Goal: Task Accomplishment & Management: Use online tool/utility

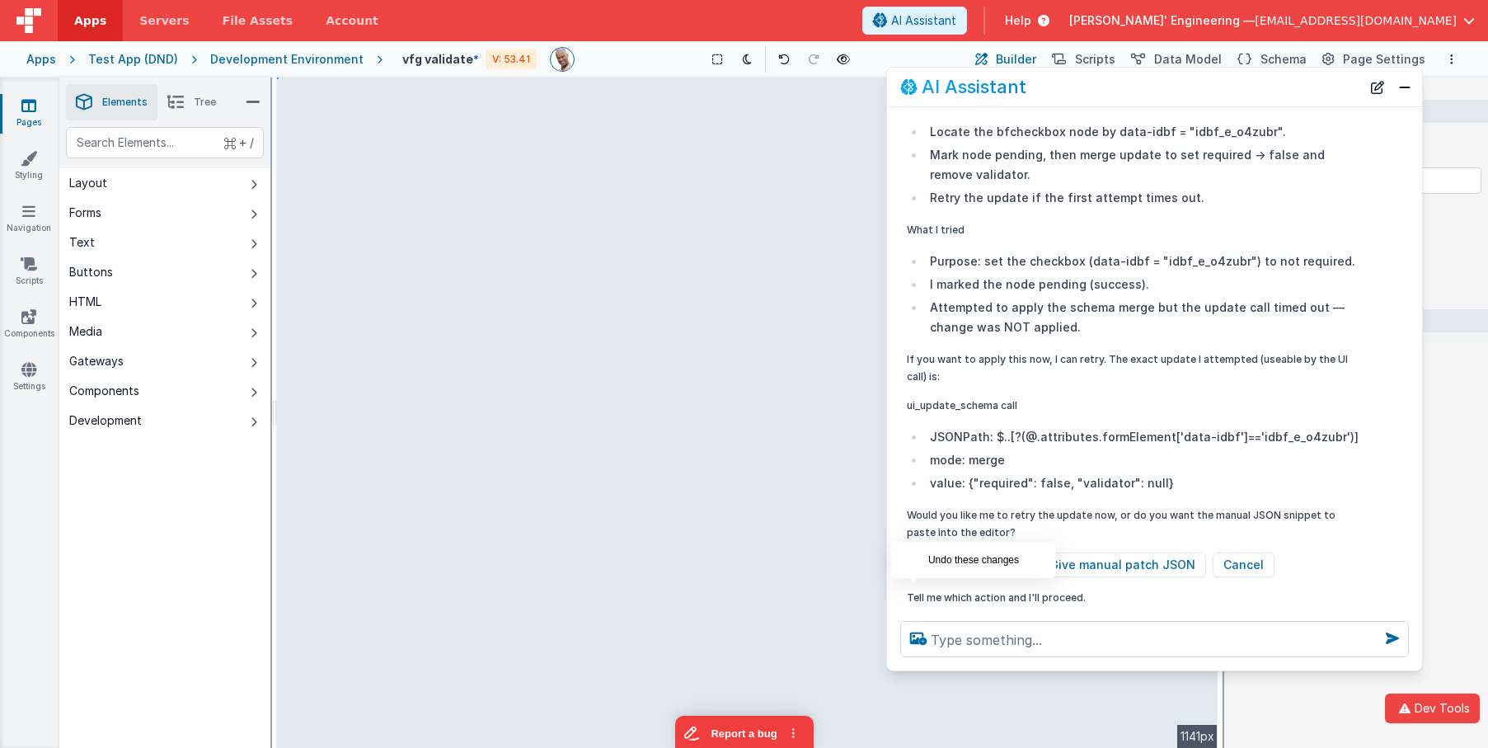
click at [915, 618] on icon at bounding box center [913, 631] width 26 height 26
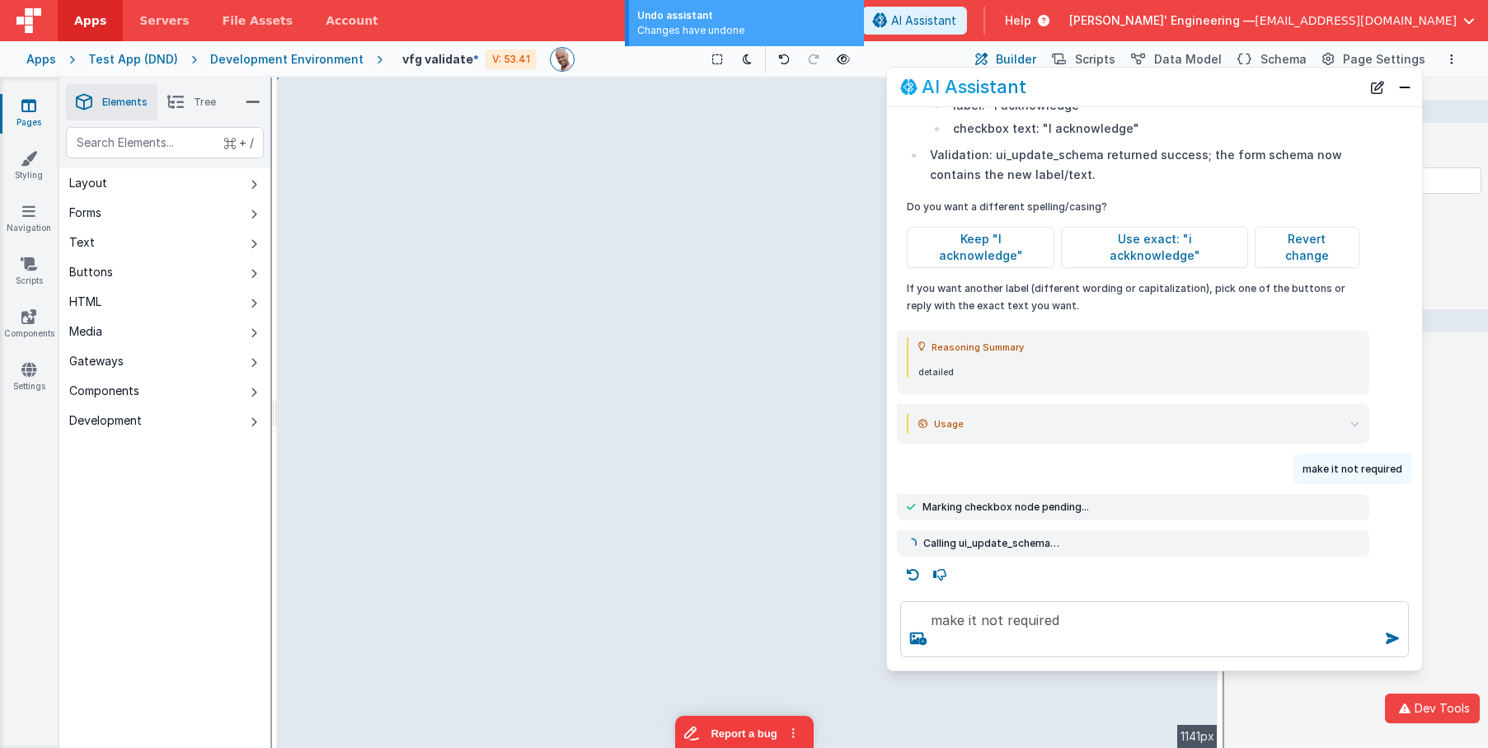
scroll to position [484, 0]
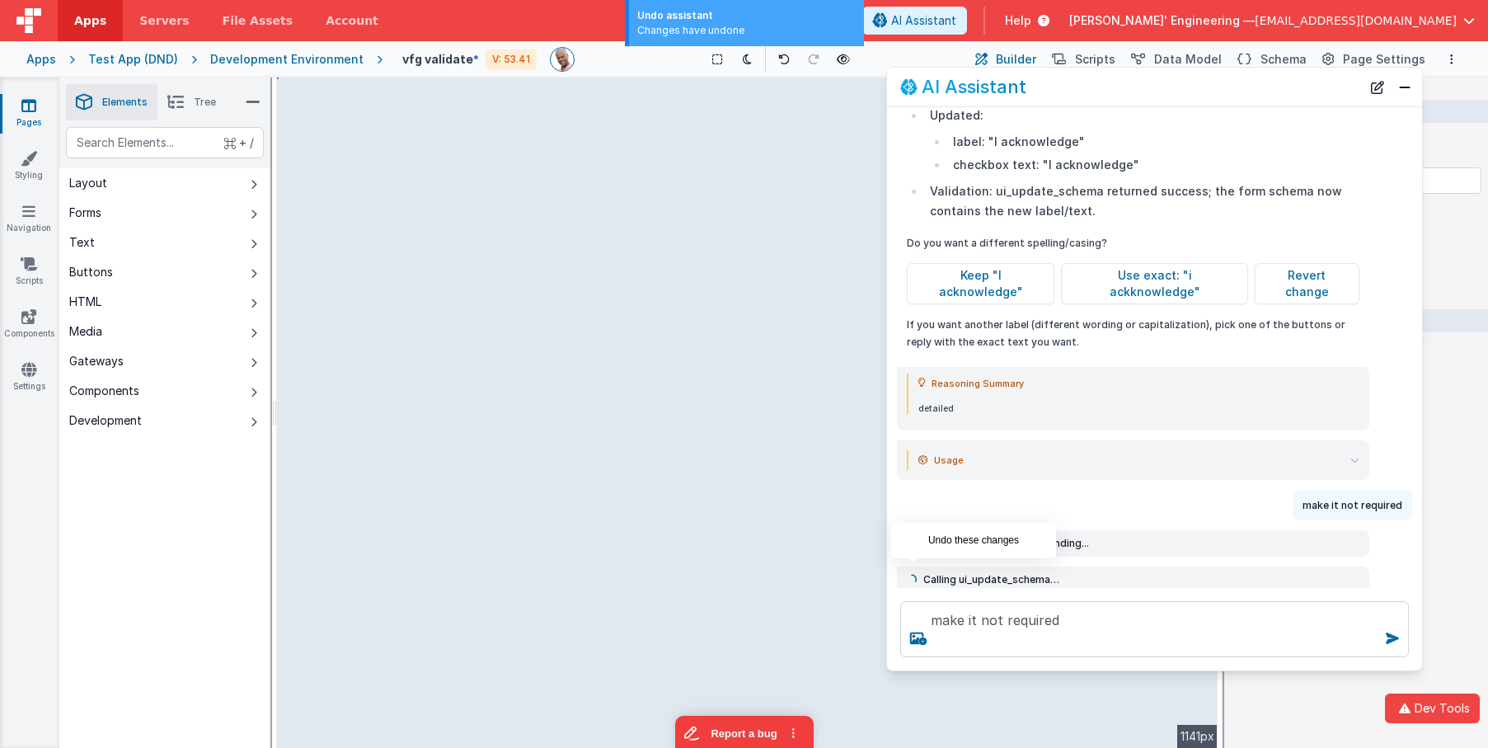
click at [910, 598] on icon at bounding box center [913, 611] width 26 height 26
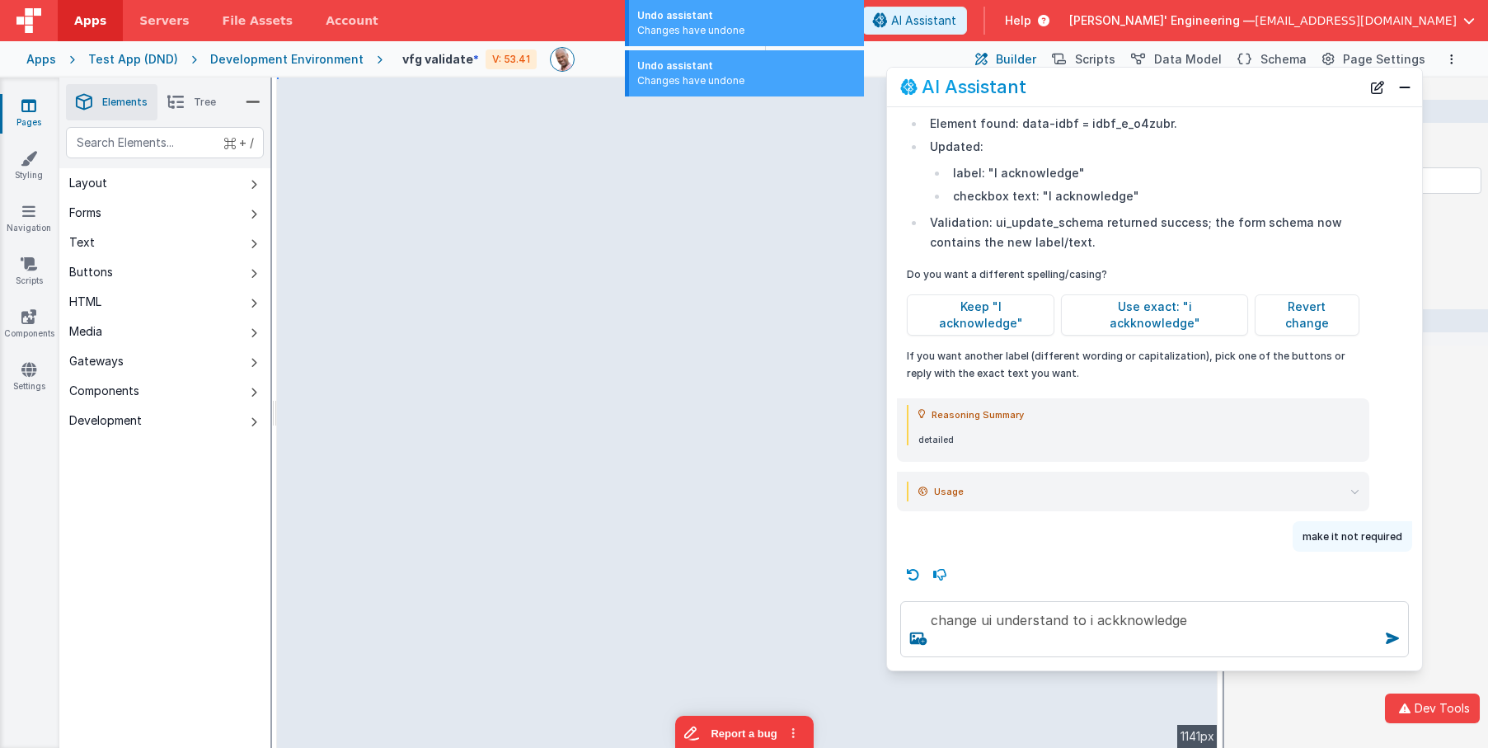
scroll to position [416, 0]
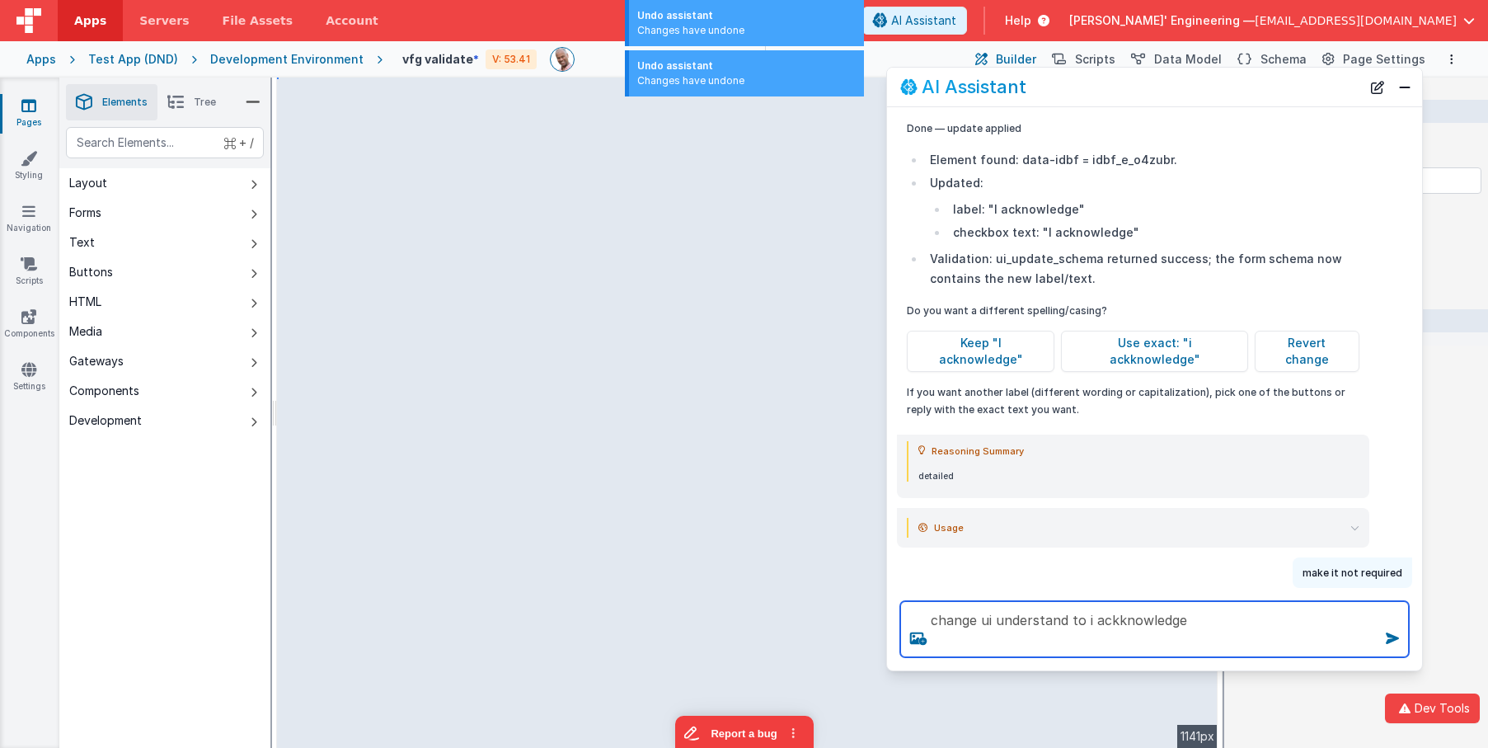
click at [1214, 635] on textarea "change ui understand to i ackknowledge" at bounding box center [1154, 629] width 509 height 56
type textarea "change ui understand to i ackknowledge"
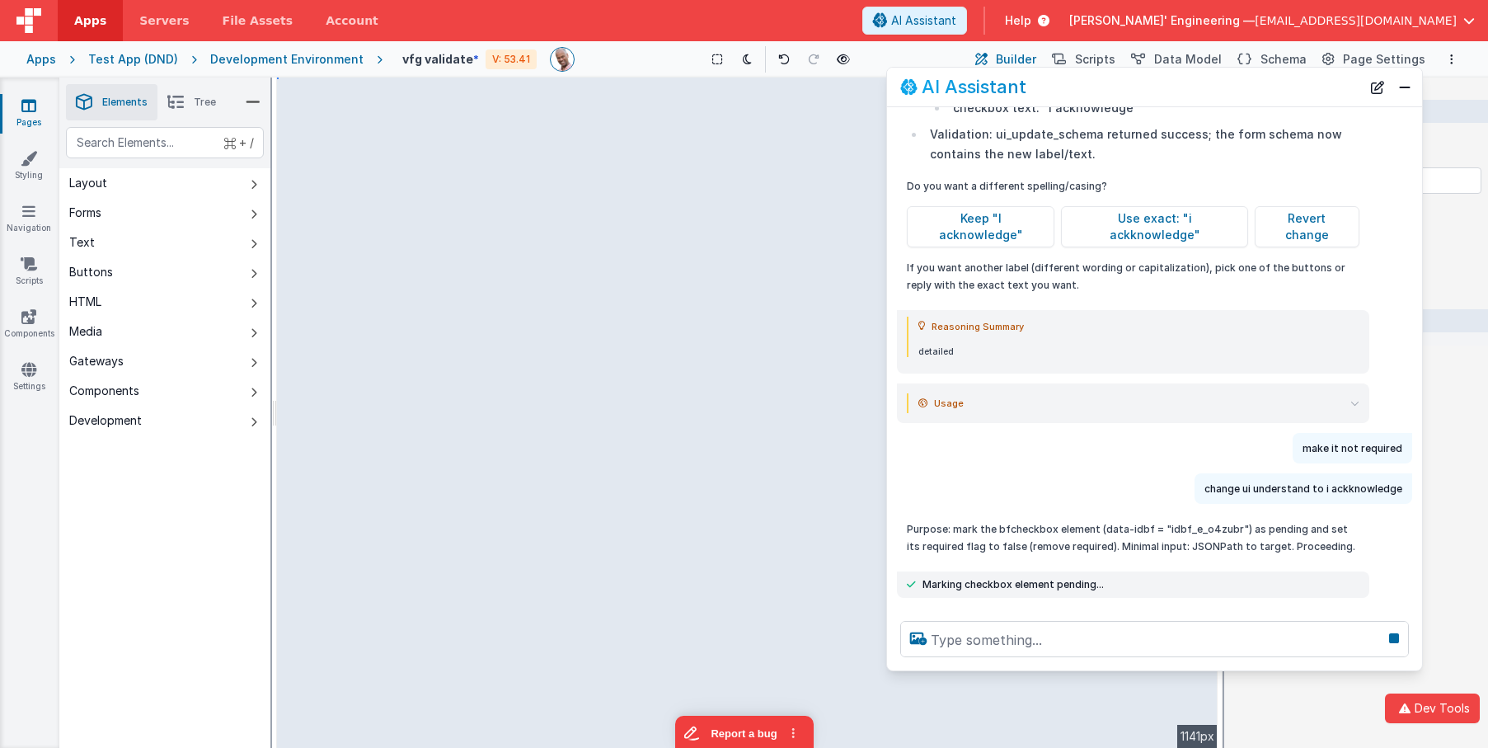
scroll to position [531, 0]
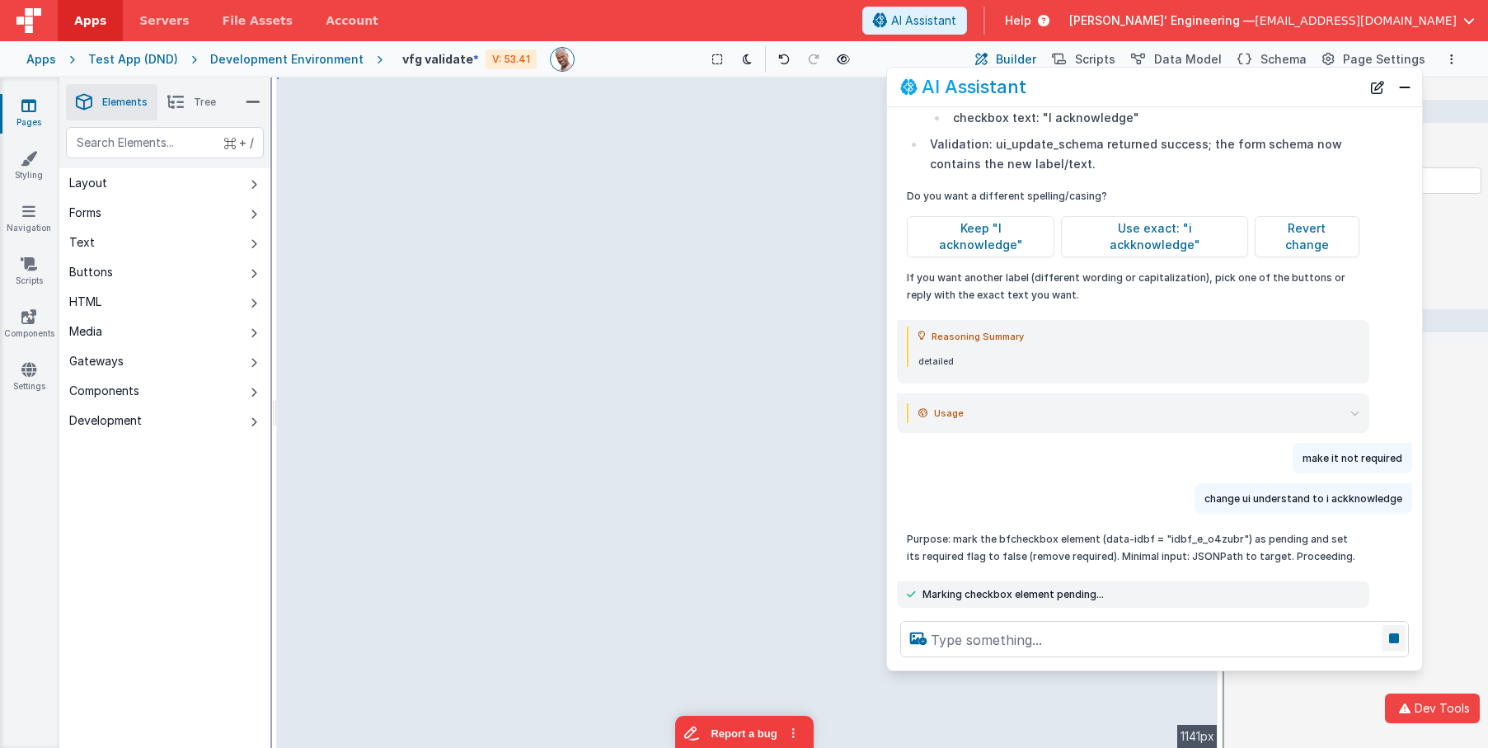
click at [1391, 634] on icon at bounding box center [1394, 638] width 23 height 26
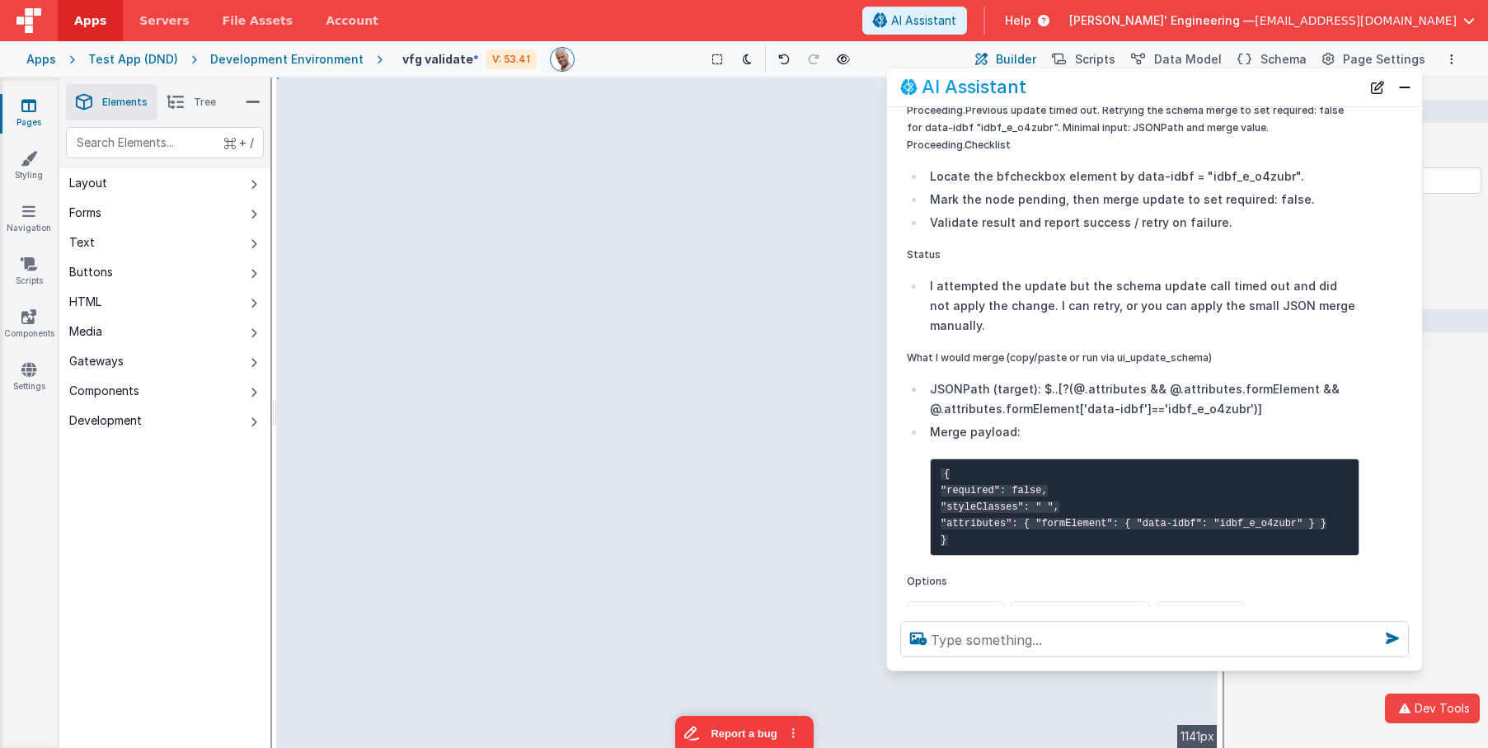
scroll to position [1156, 0]
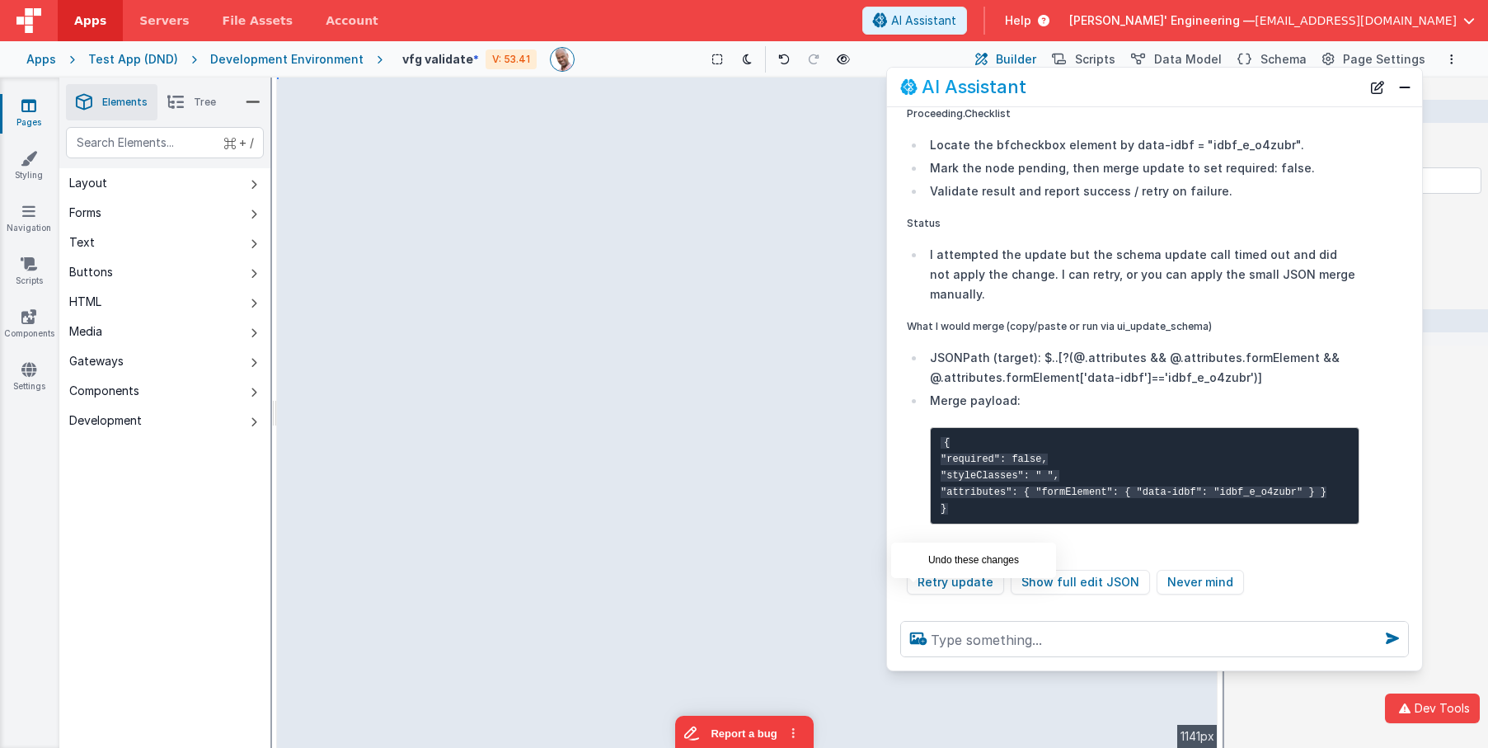
click at [909, 635] on icon at bounding box center [913, 648] width 26 height 26
type textarea "change ui understand to i ackknowledge"
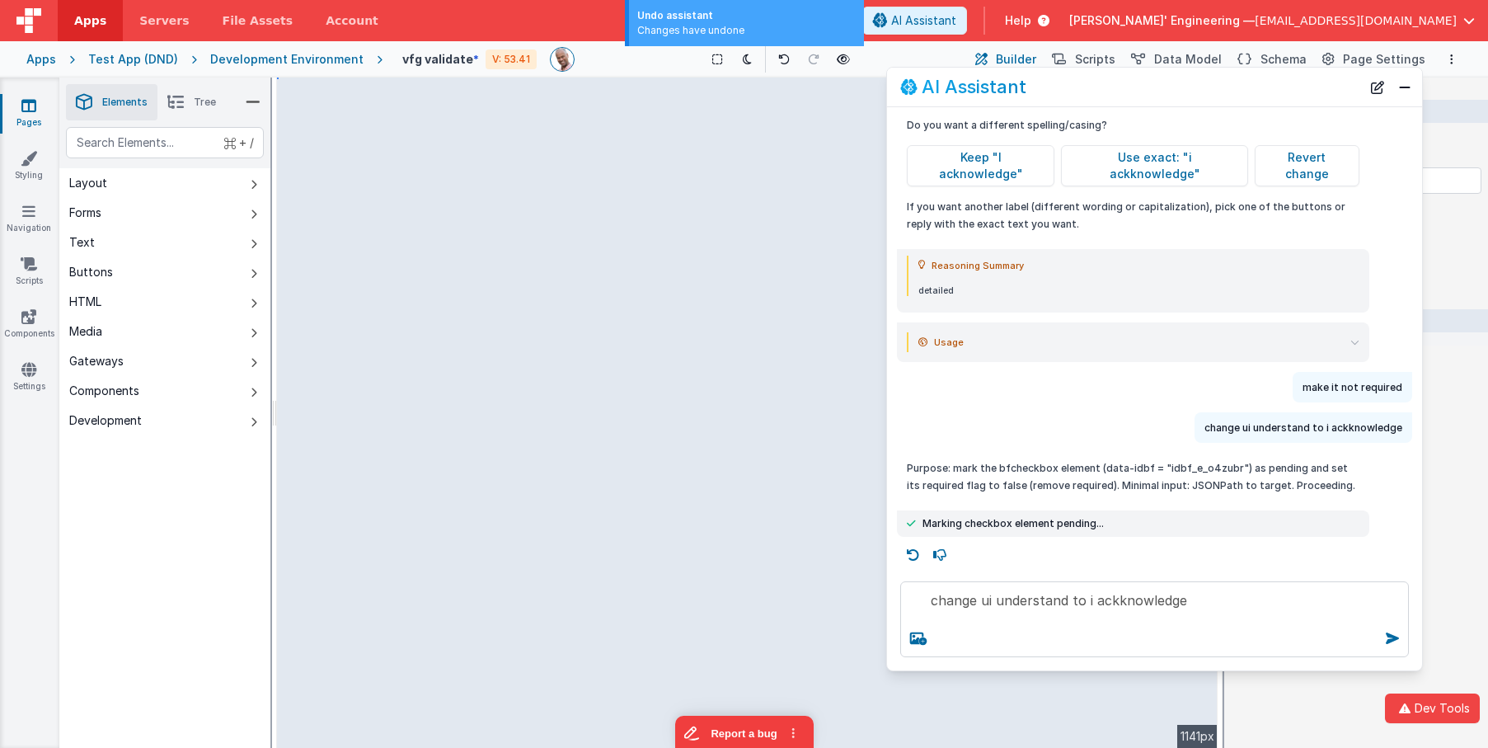
scroll to position [566, 0]
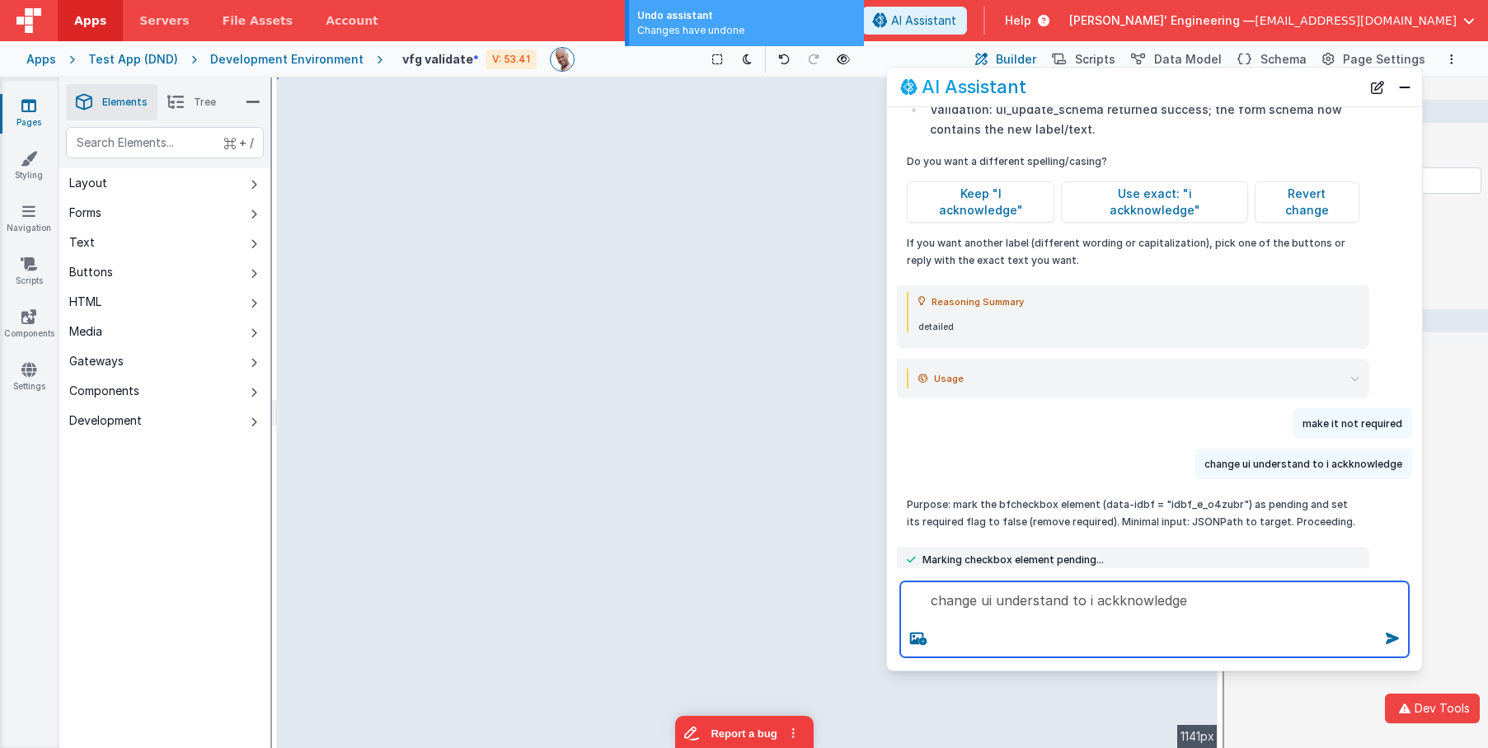
drag, startPoint x: 1092, startPoint y: 632, endPoint x: 1094, endPoint y: 576, distance: 55.3
click at [1094, 576] on div "change ui understand to i ackknowledge" at bounding box center [1154, 619] width 535 height 102
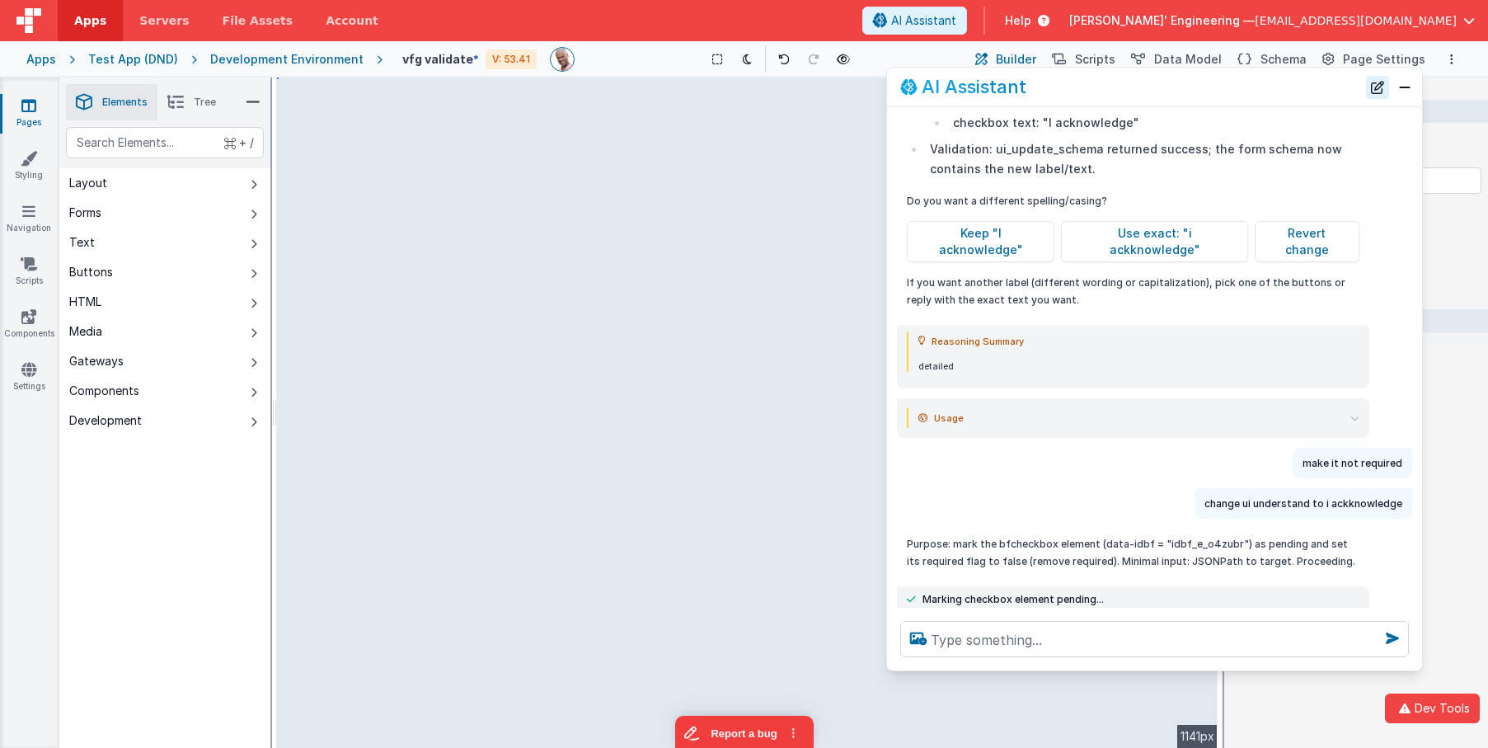
click at [1378, 92] on button "New Chat" at bounding box center [1377, 87] width 23 height 23
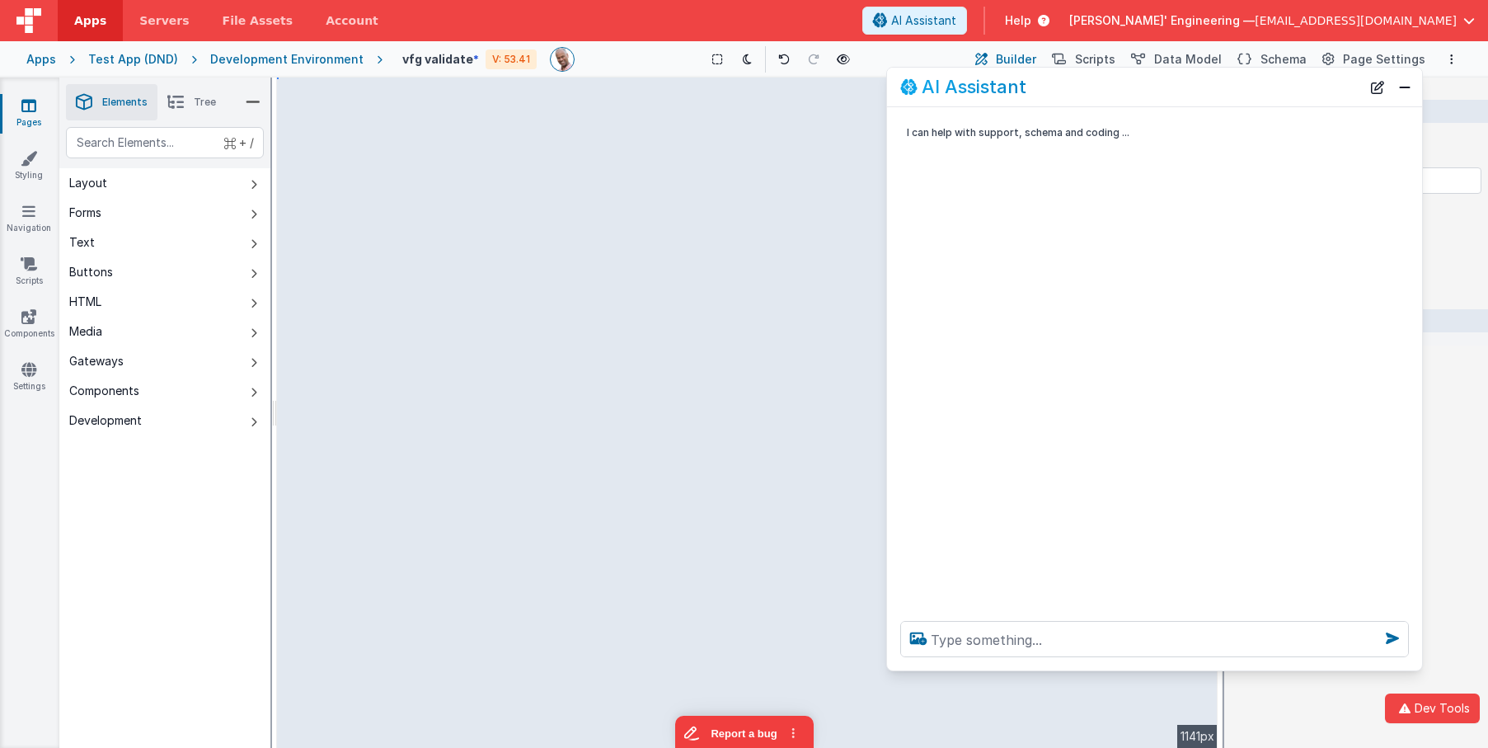
scroll to position [0, 0]
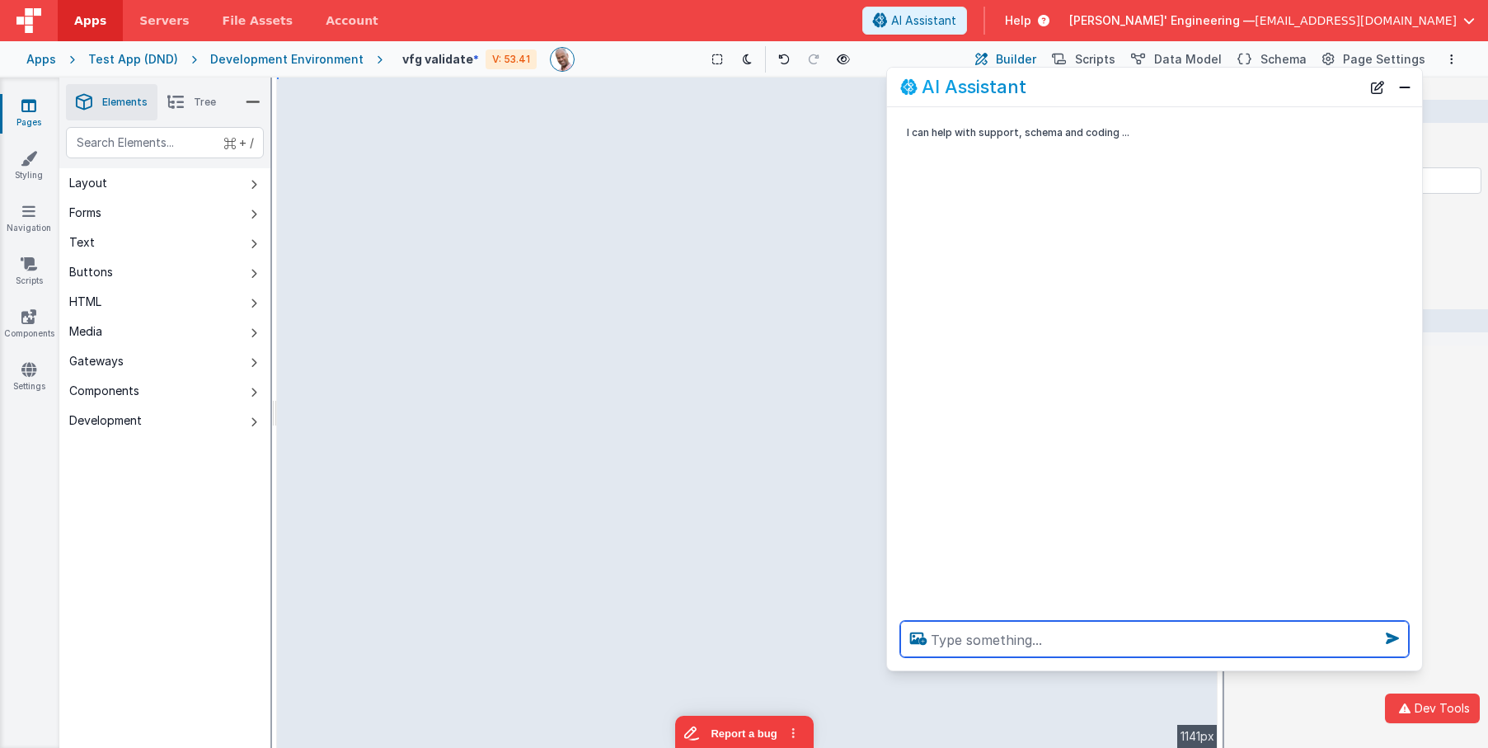
paste textarea "change ui understand to i ackknowledge"
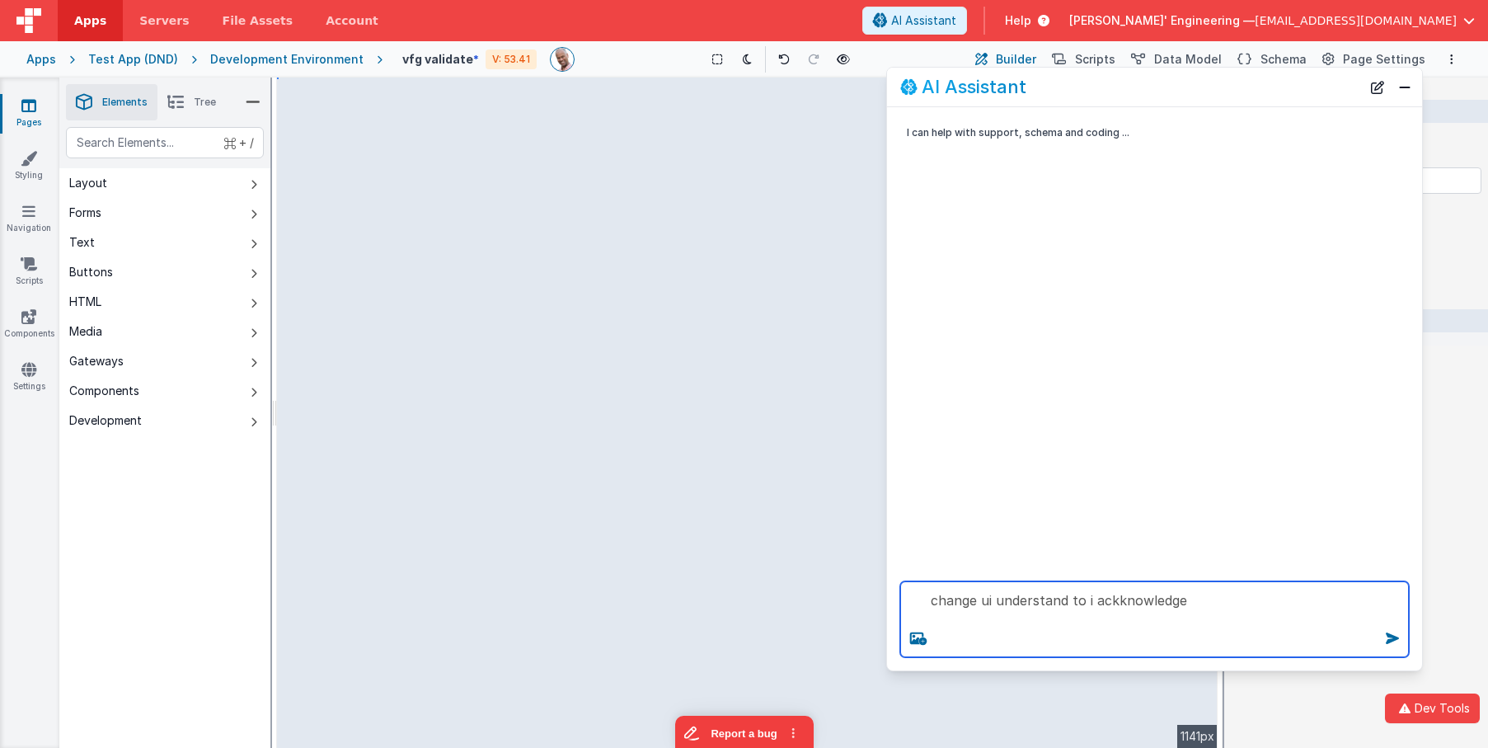
type textarea "change ui understand to i ackknowledge"
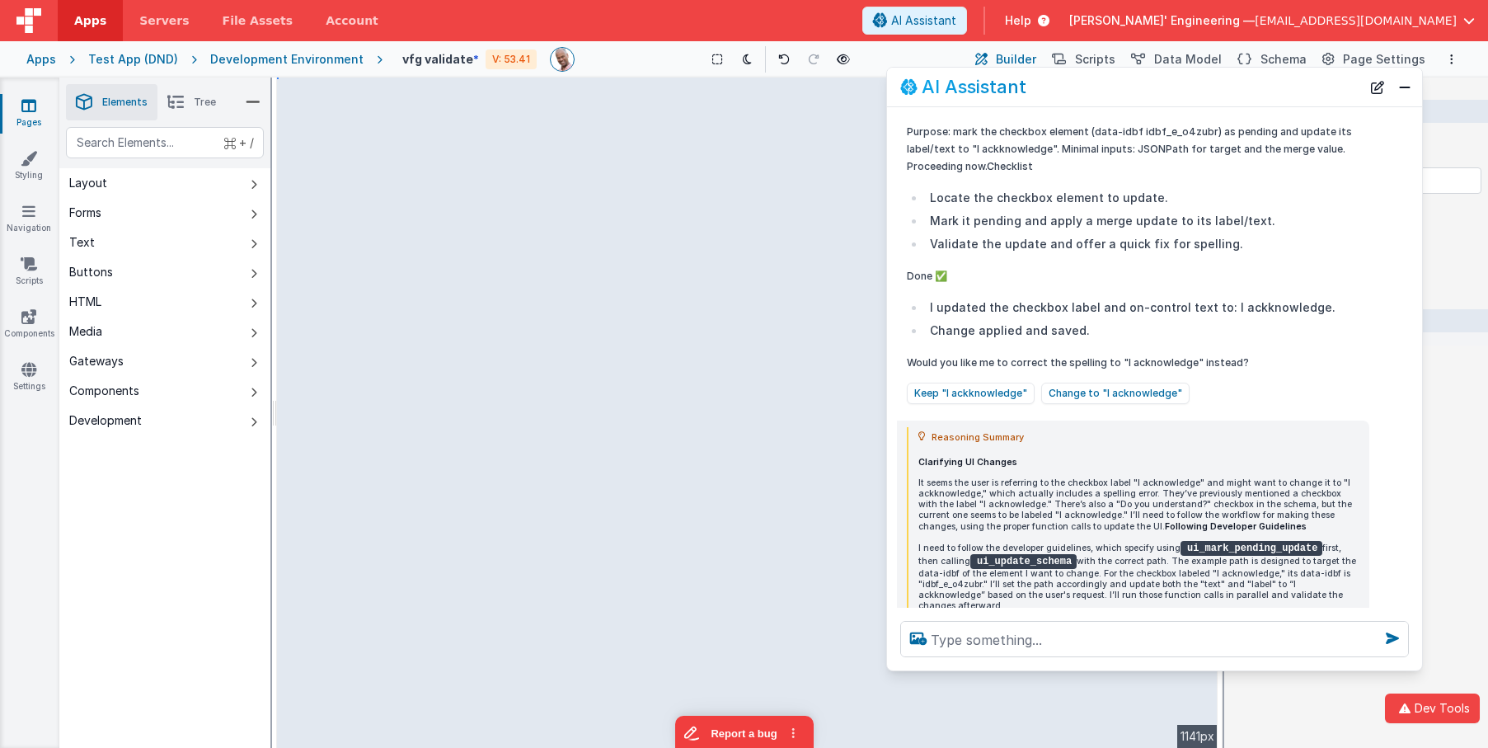
scroll to position [319, 0]
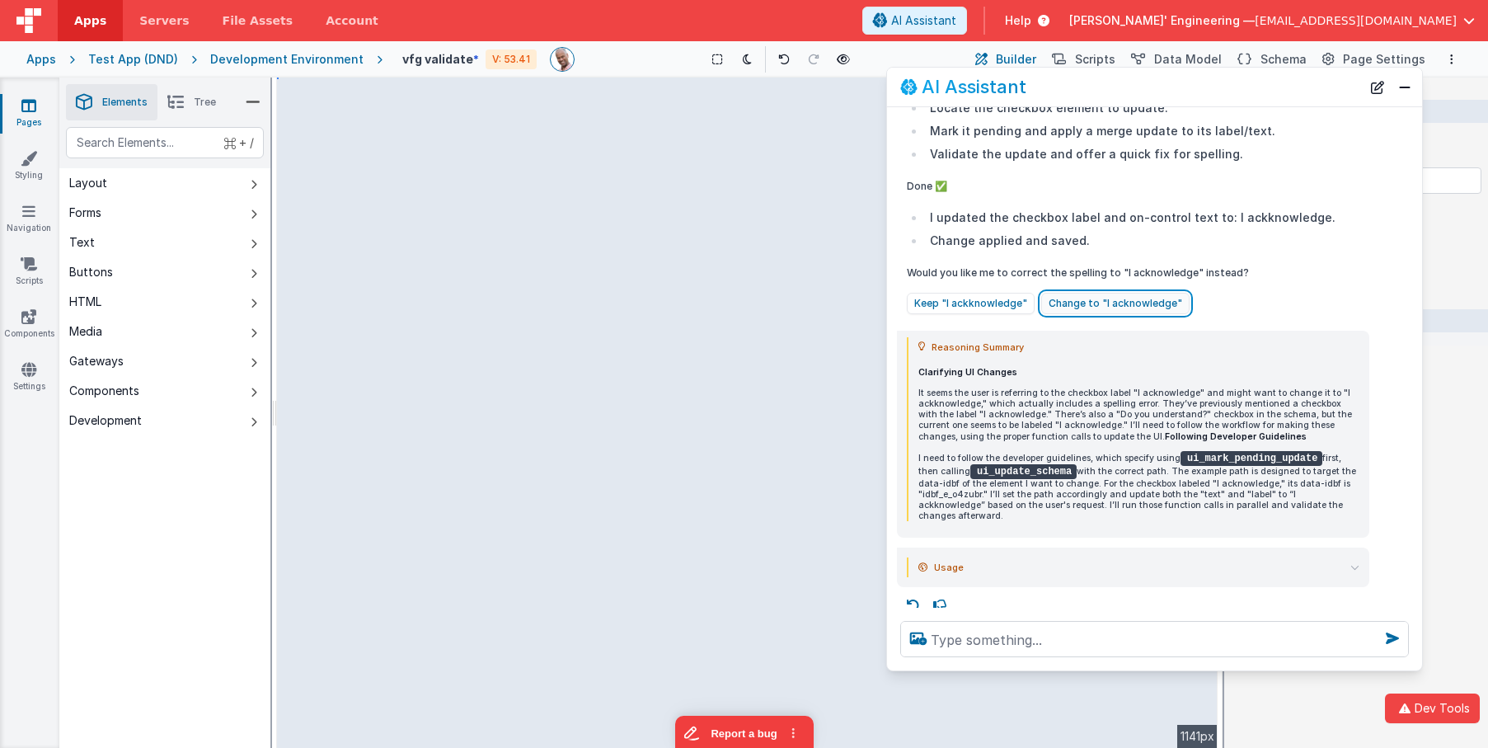
click at [1096, 305] on button "Change to "I acknowledge"" at bounding box center [1115, 303] width 148 height 21
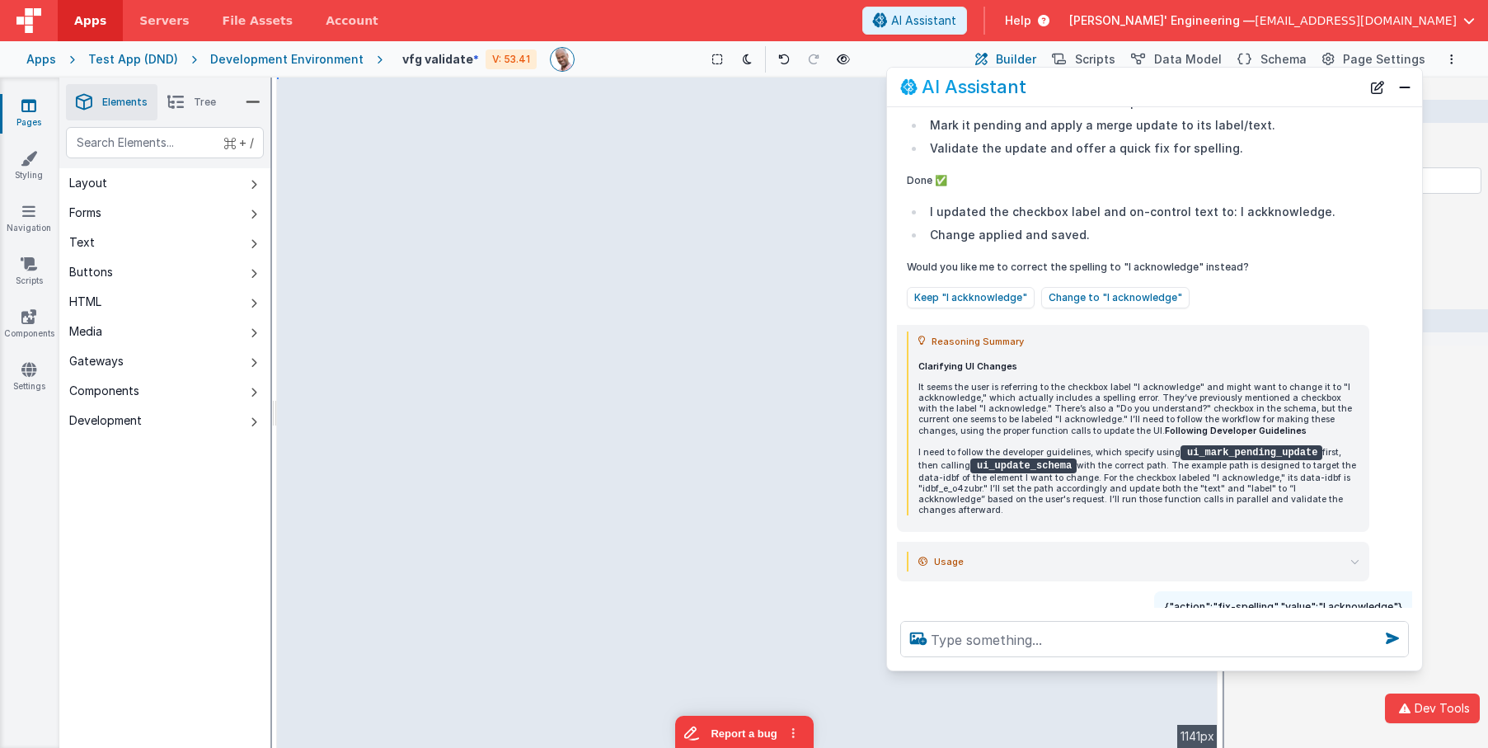
scroll to position [317, 0]
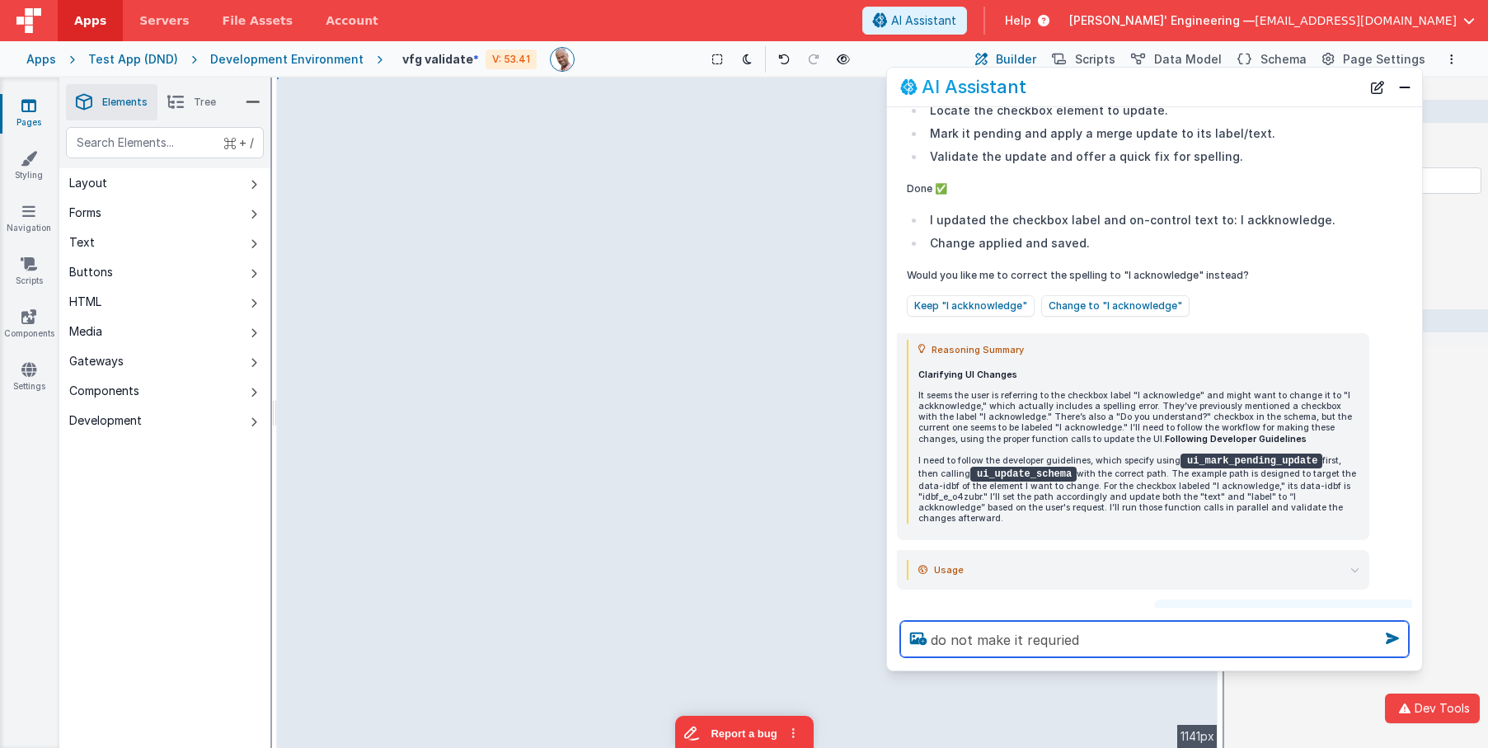
type textarea "do not make it requried"
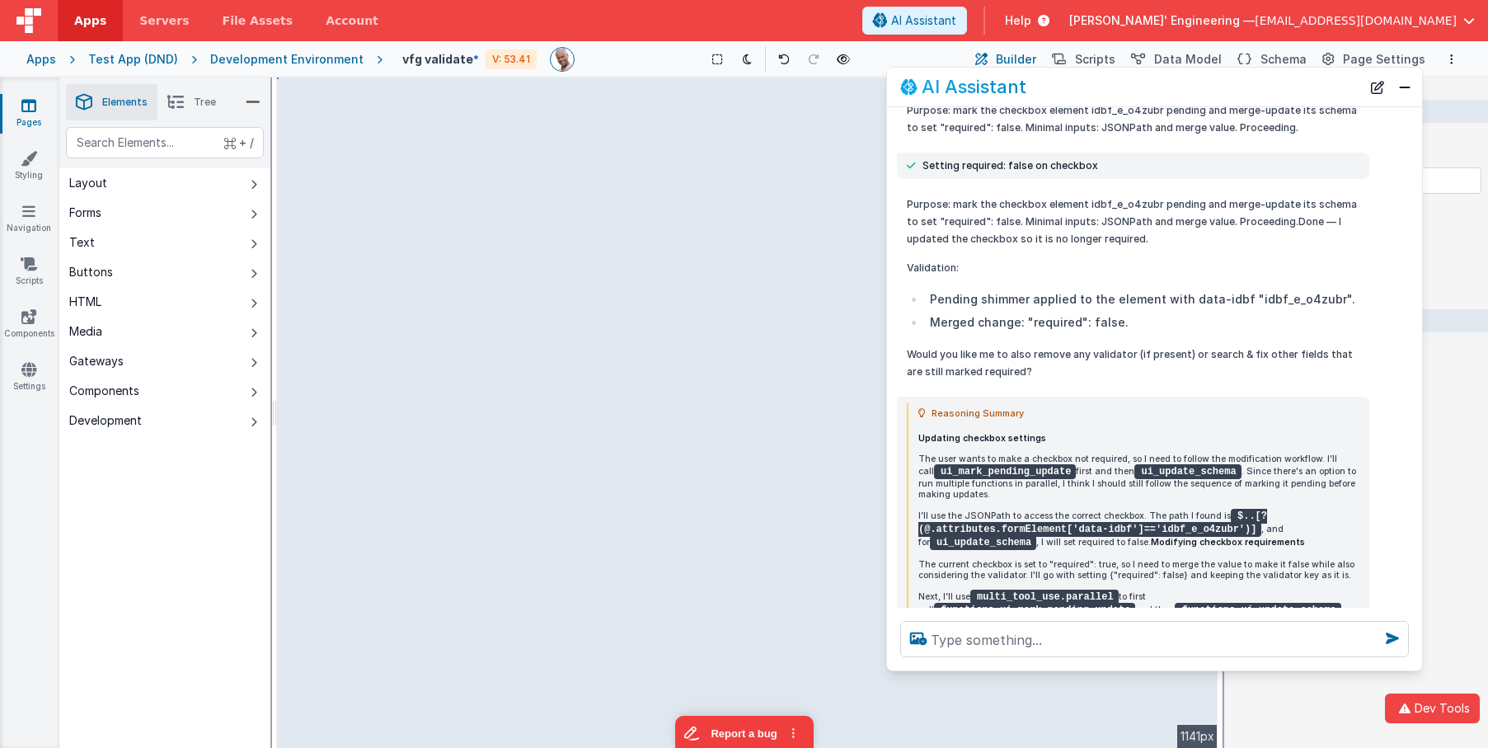
scroll to position [1602, 0]
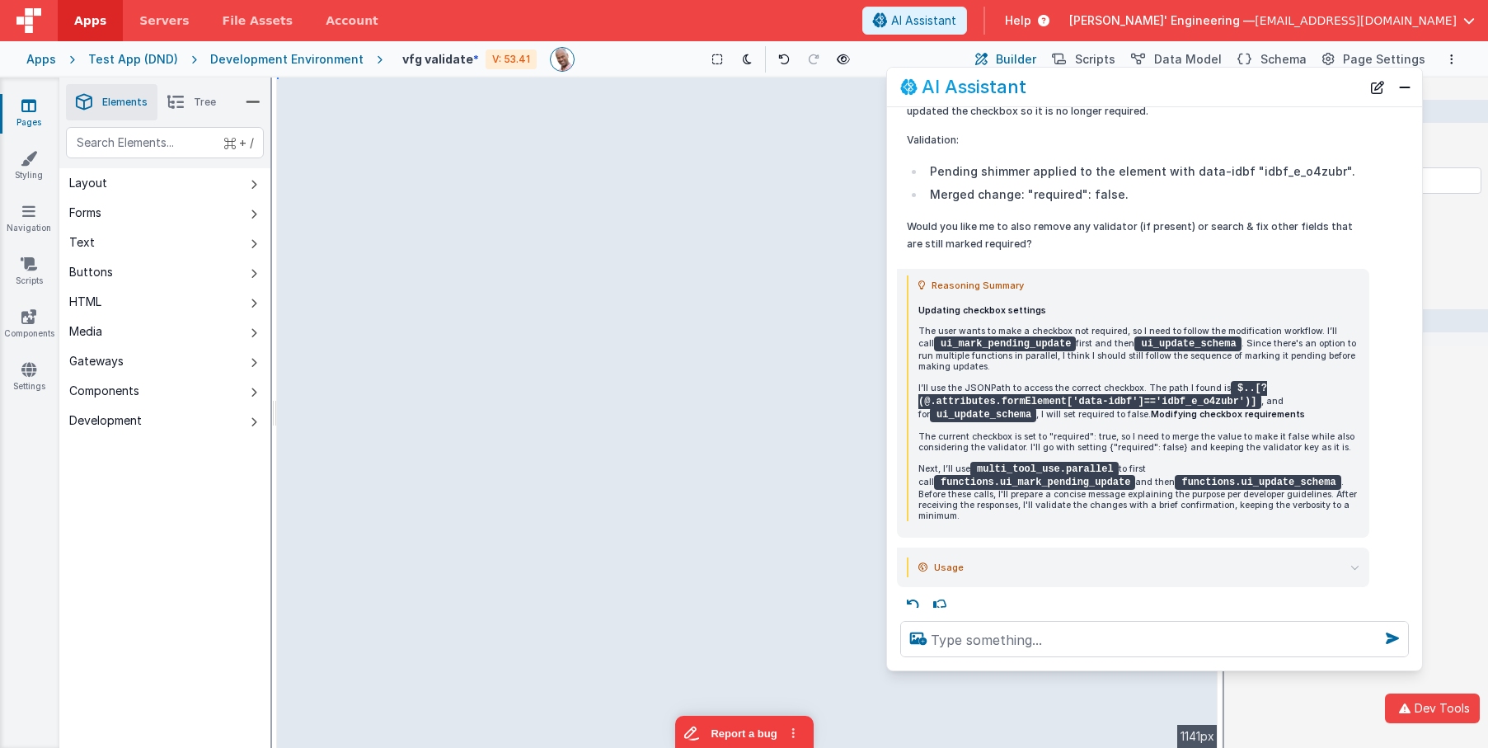
select select
select select "string"
select select
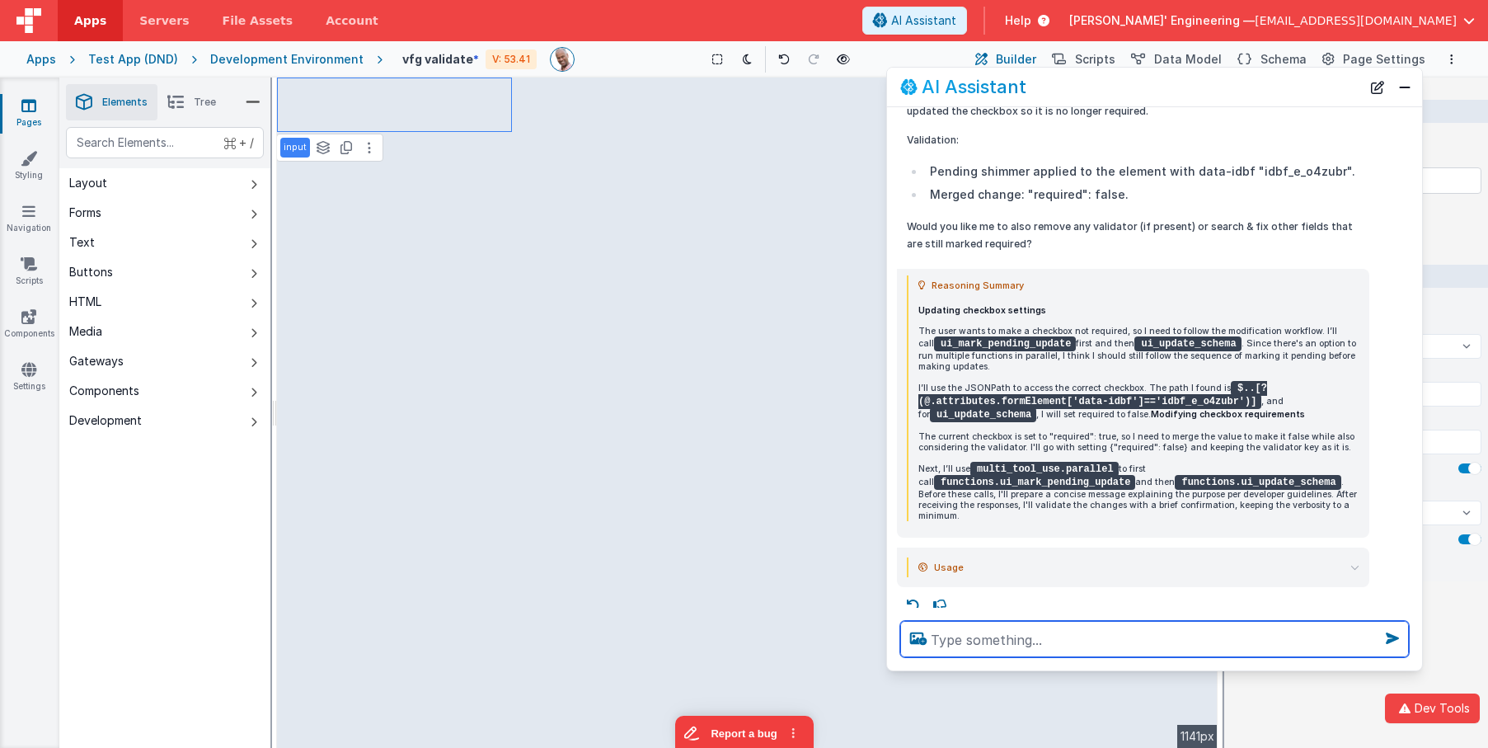
click at [961, 644] on textarea at bounding box center [1154, 639] width 509 height 36
type textarea "c"
select select
type textarea "cha"
select select
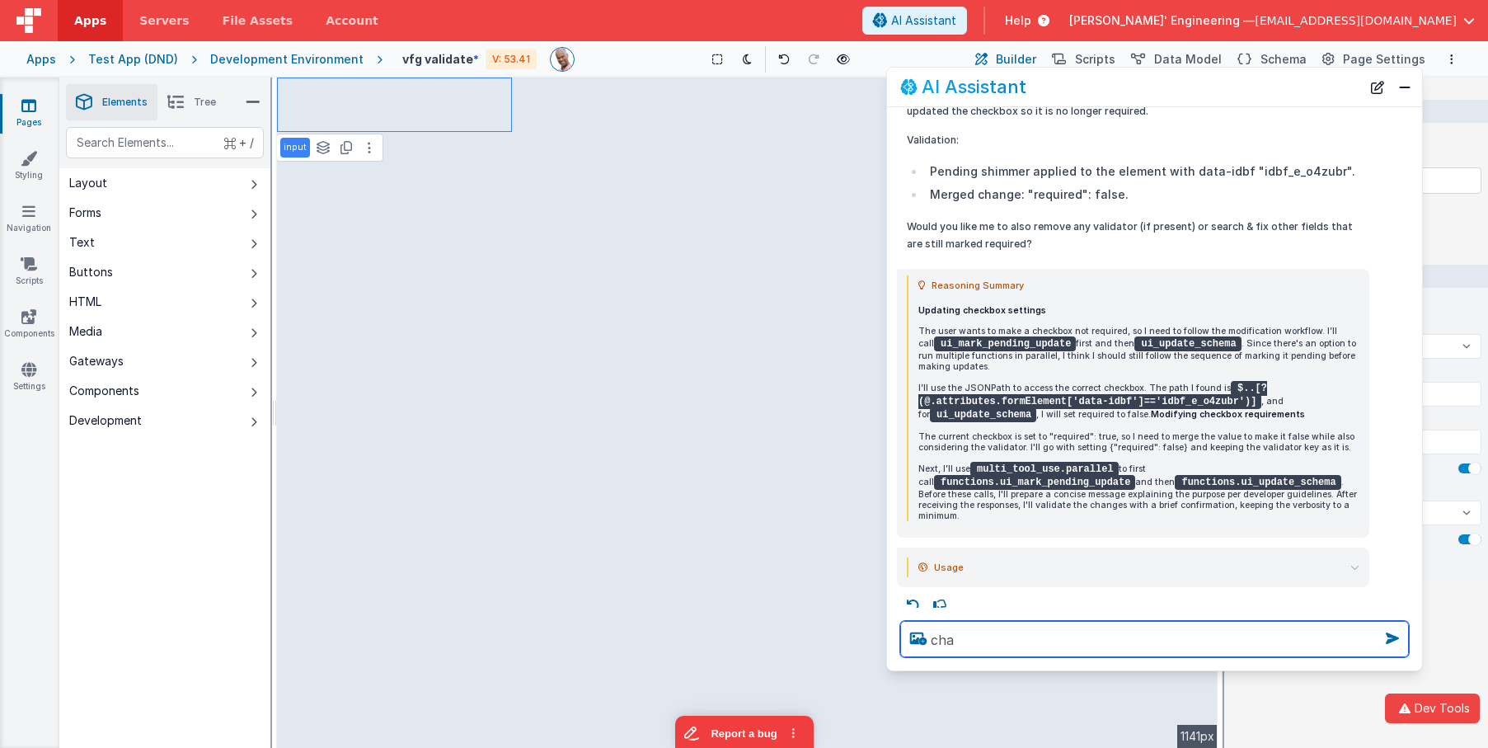
type textarea "chan"
select select
type textarea "chang"
select select
type textarea "change"
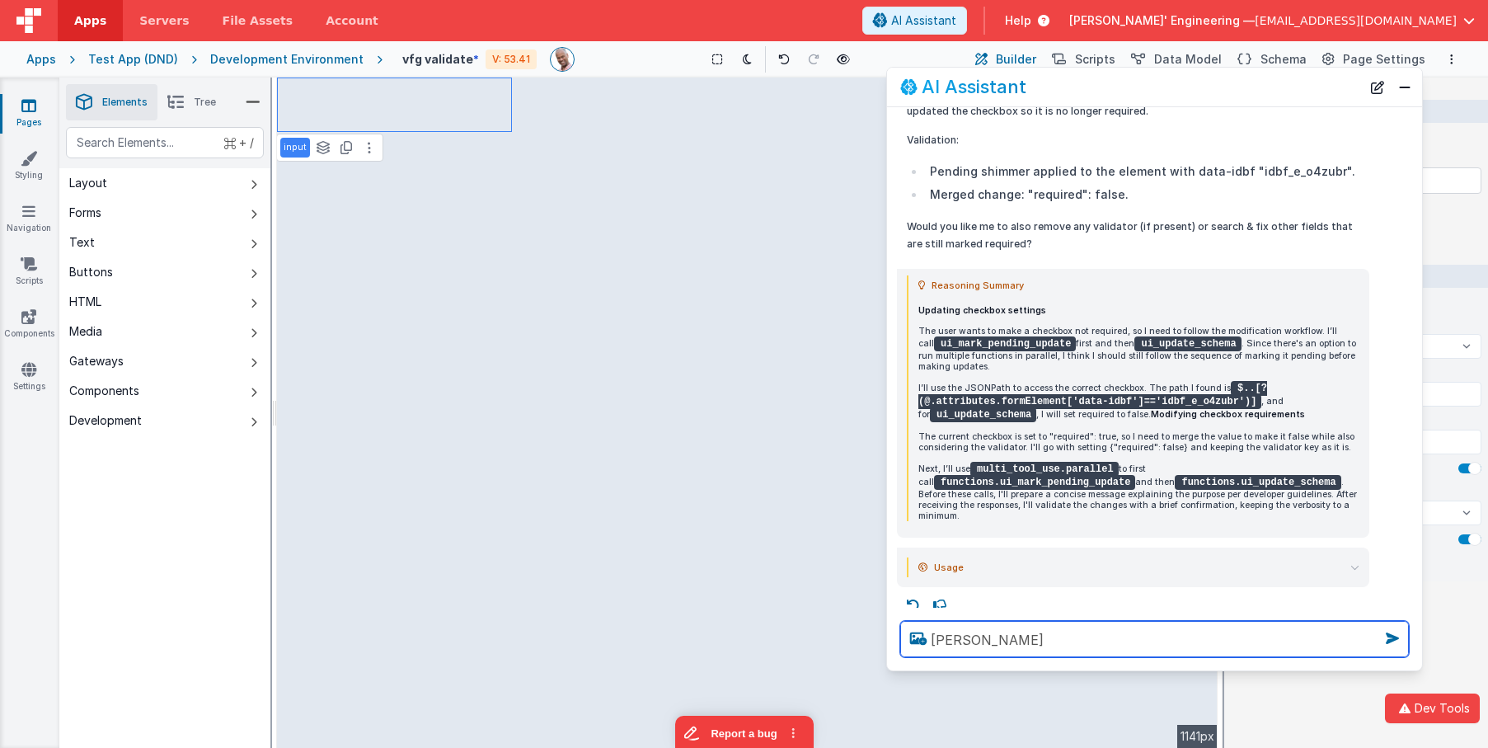
select select
type textarea "change"
select select
type textarea "change f"
select select
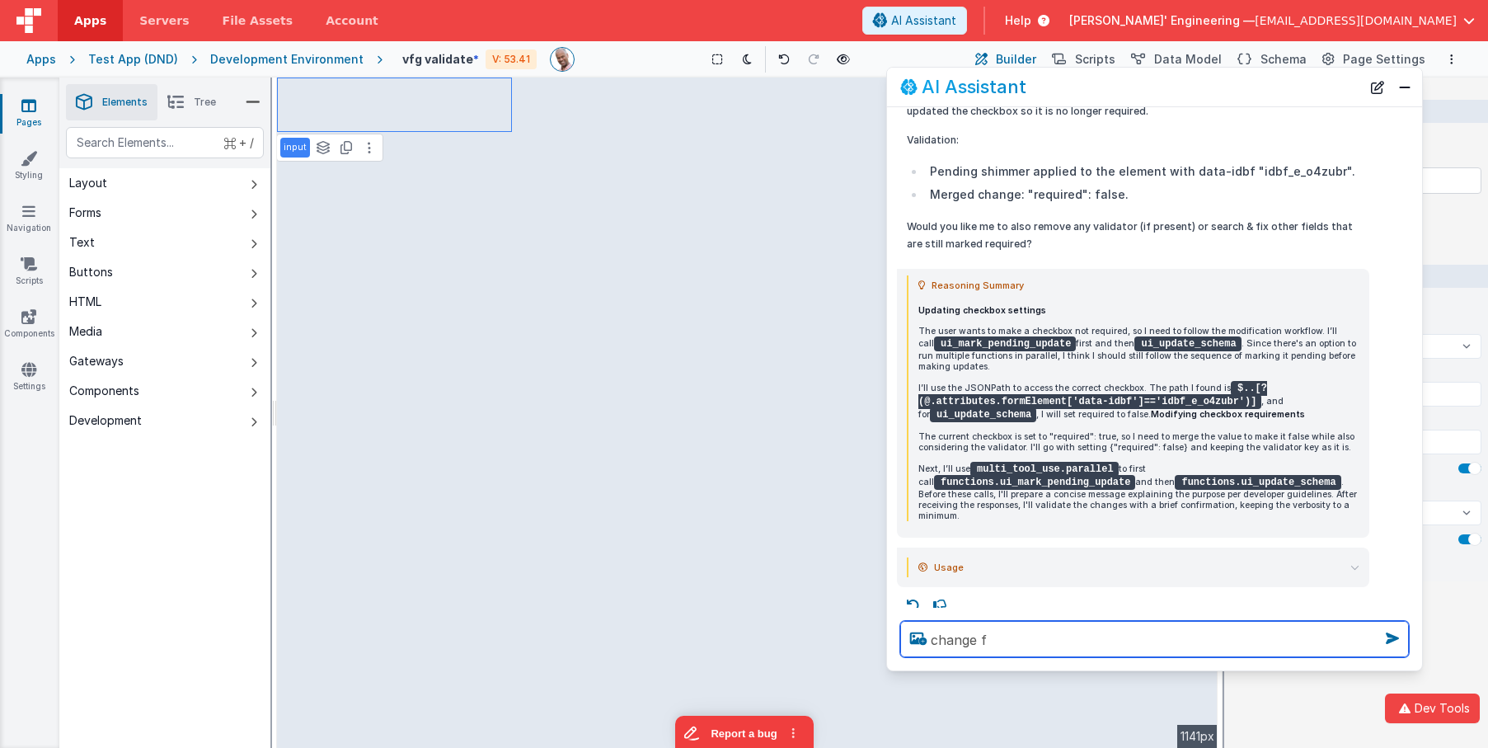
type textarea "change fi"
select select
type textarea "change fir"
select select
type textarea "change firs"
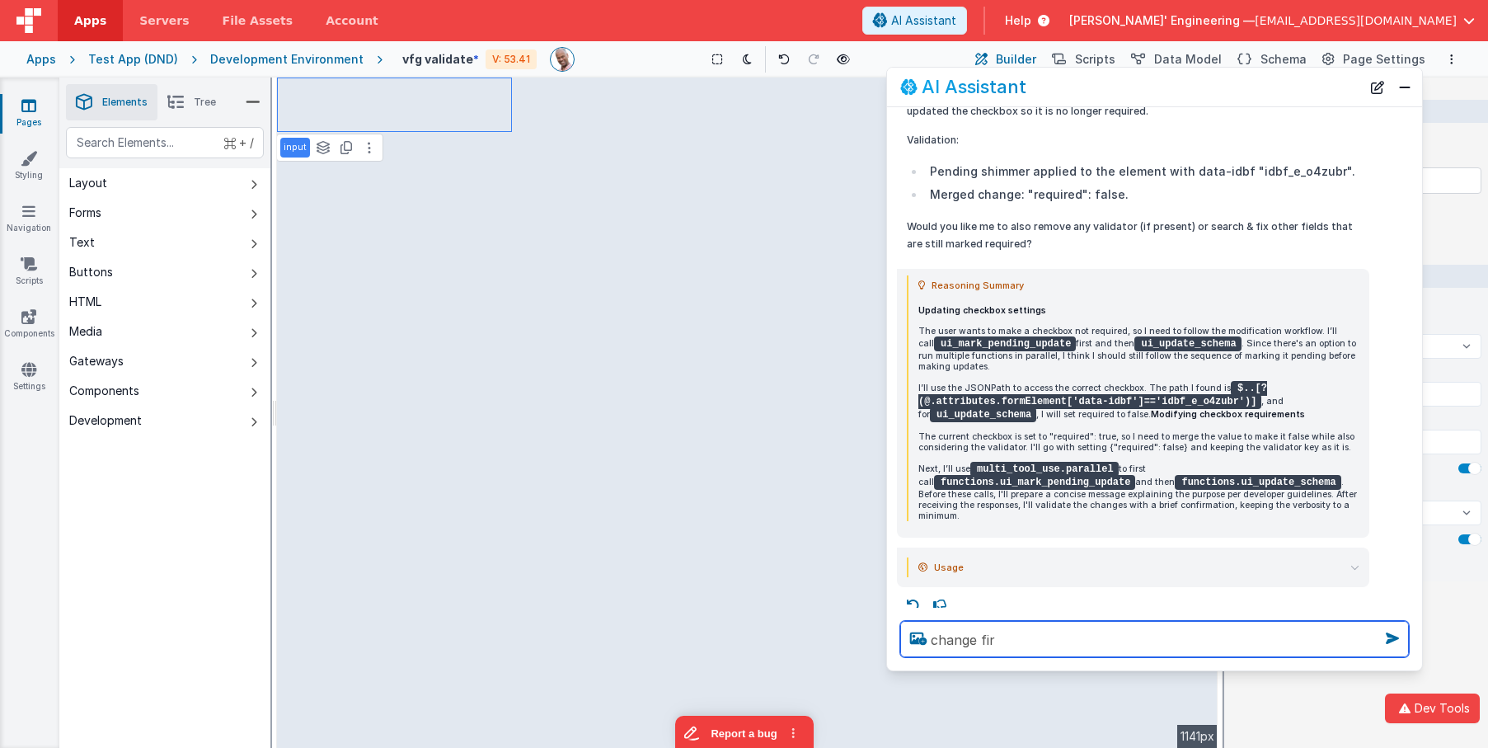
select select
type textarea "change first"
select select
type textarea "change first"
select select
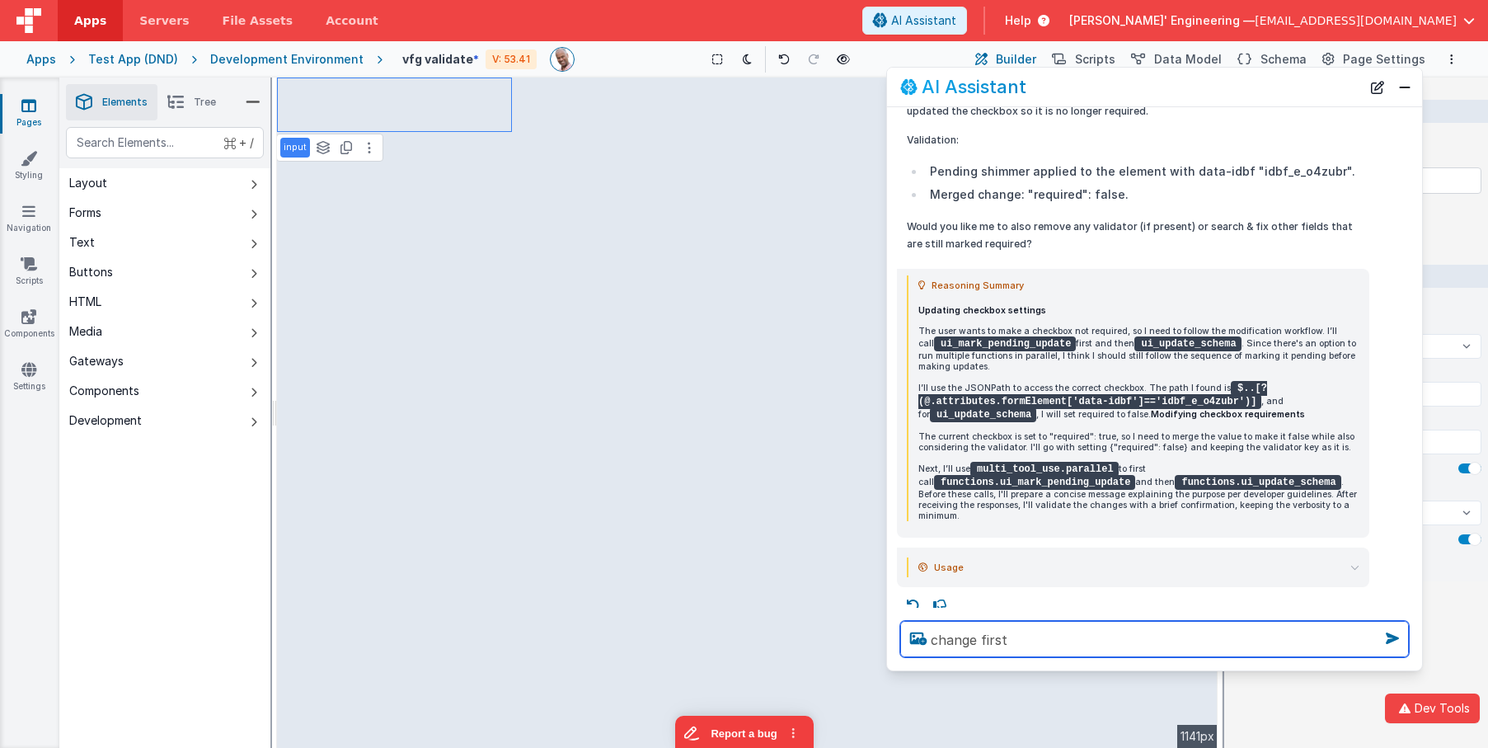
type textarea "change first n"
select select
type textarea "change first na"
select select
type textarea "change first nam"
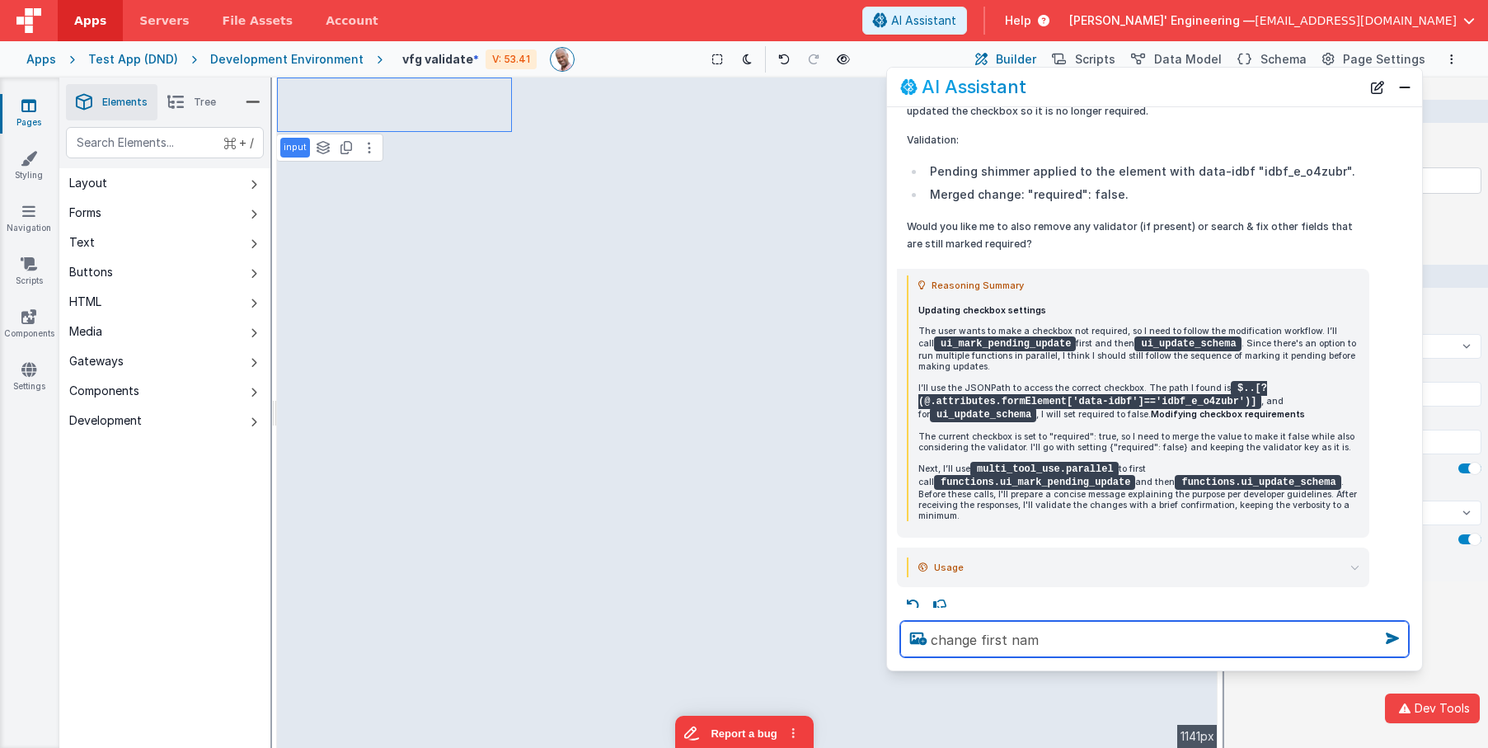
select select
type textarea "change first name"
select select
type textarea "change first name"
select select
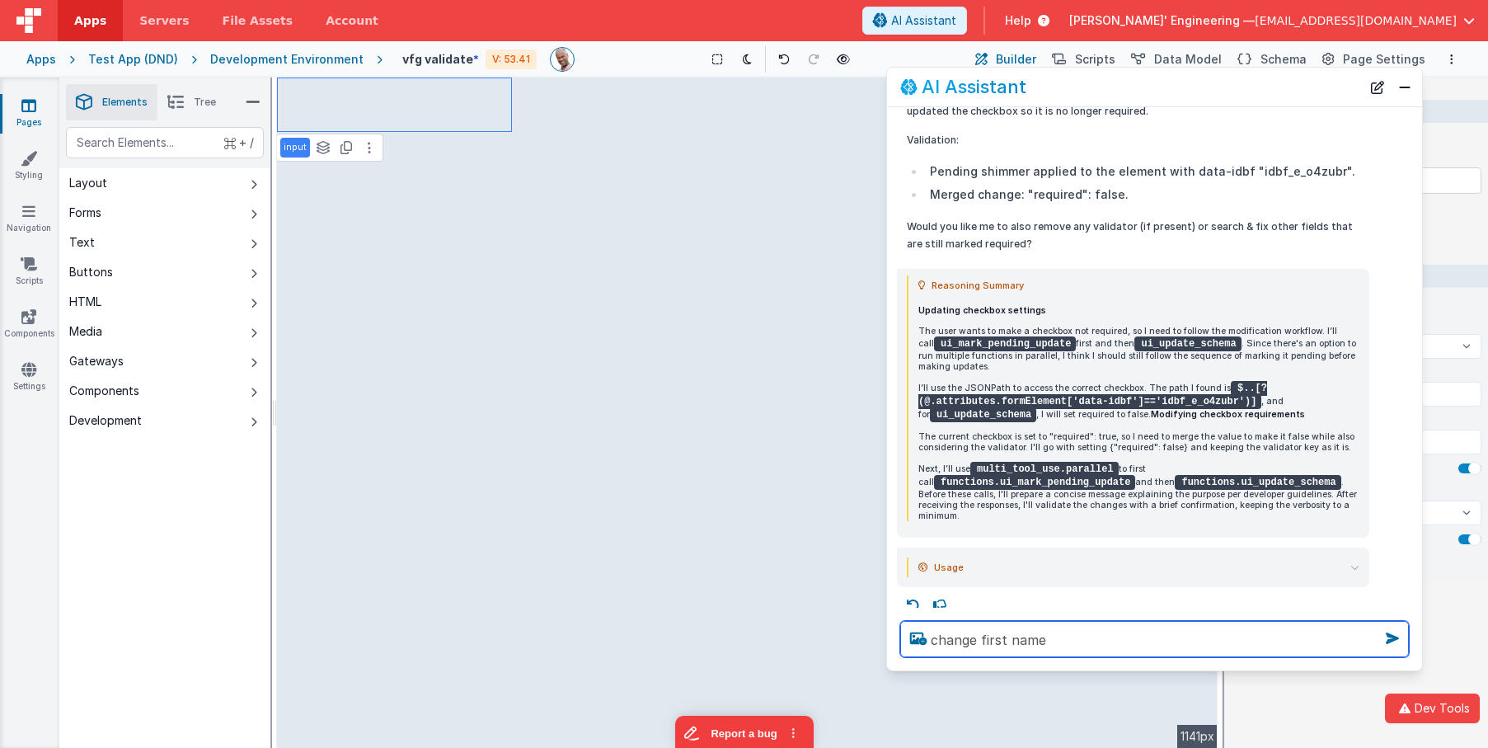
type textarea "change first name t"
select select
type textarea "change first name to"
select select
type textarea "change first name to N"
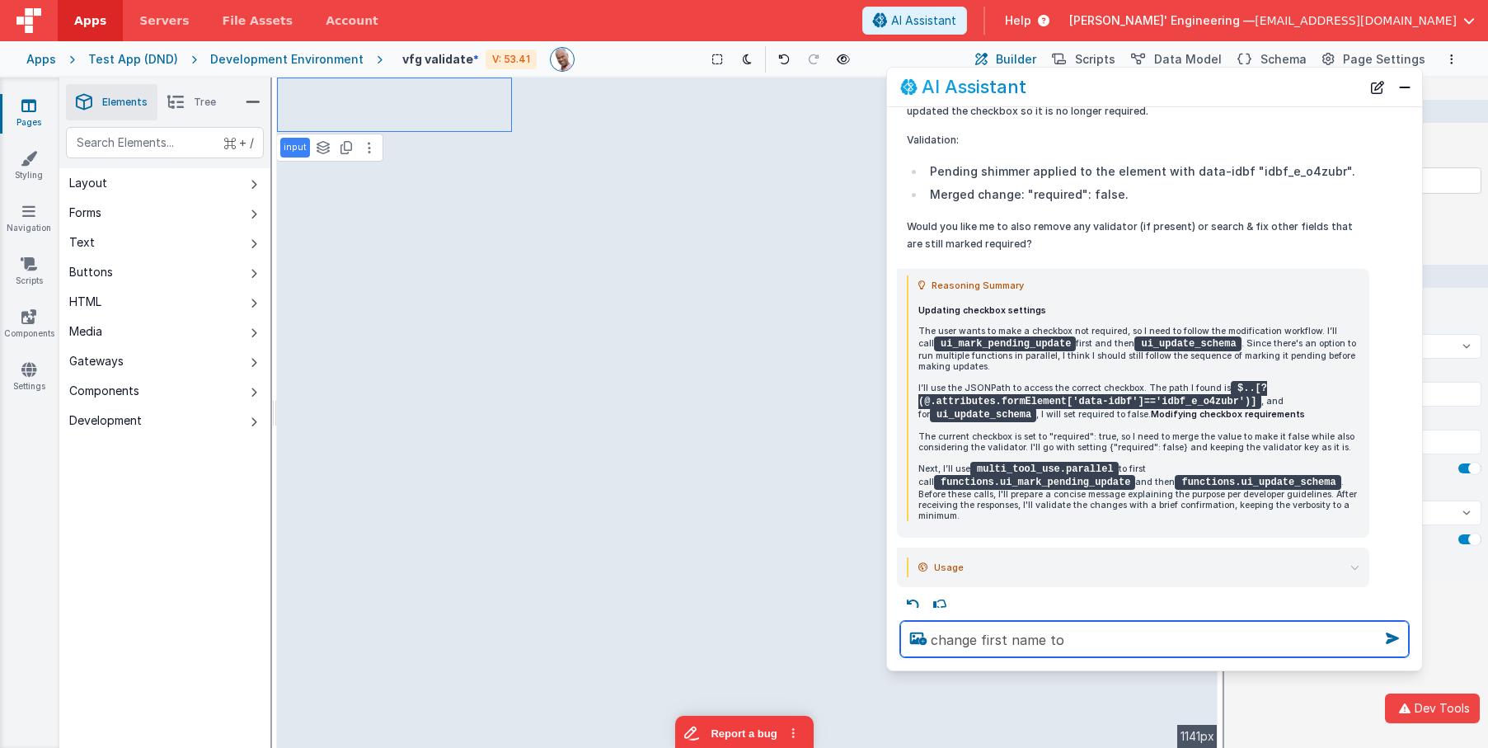
select select
type textarea "change first name to Ni"
select select
type textarea "change first name to Nic"
select select
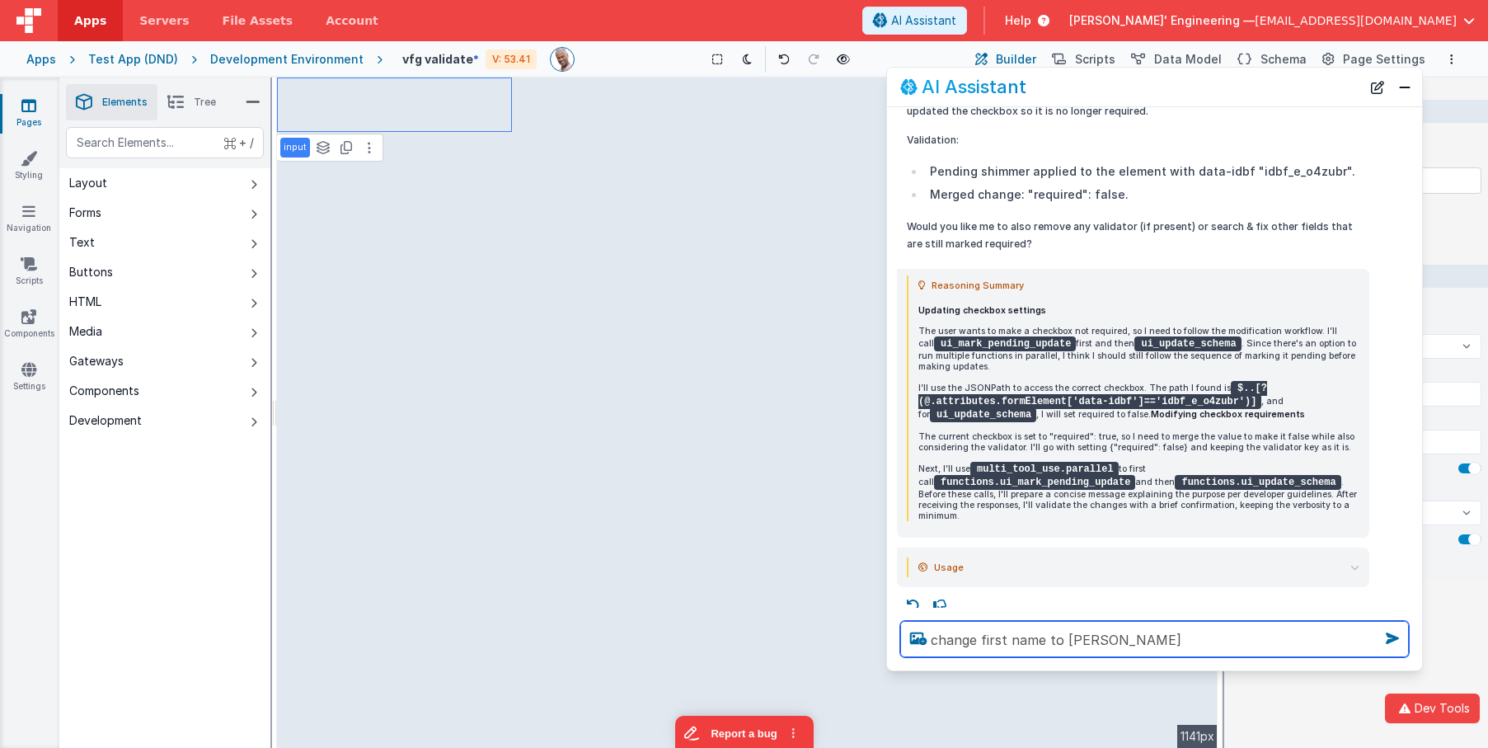
type textarea "change first name to Nick"
select select
type textarea "change first name to Nick"
select select
type textarea "change first name to Nick n"
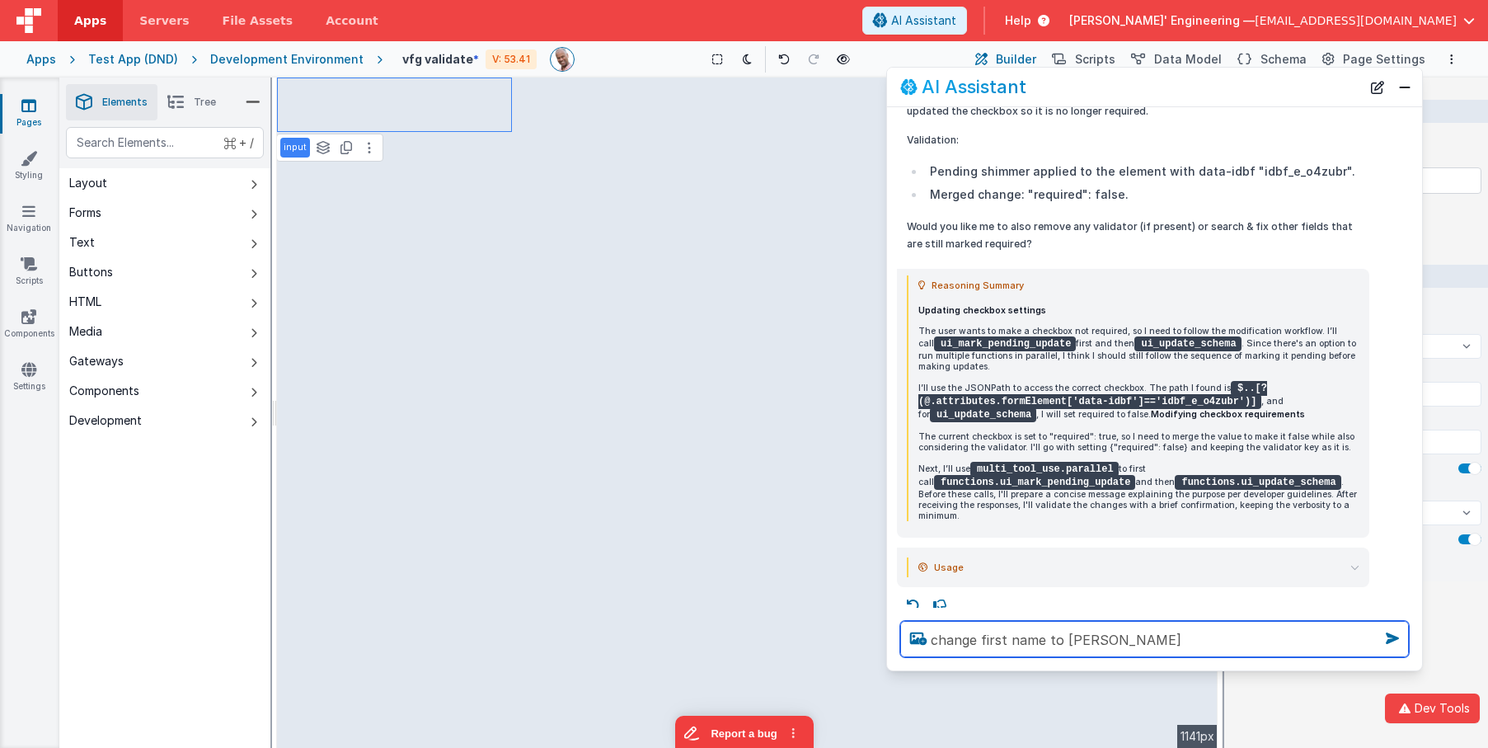
select select
type textarea "change first name to Nick na"
select select
type textarea "change first name to Nick nam"
select select
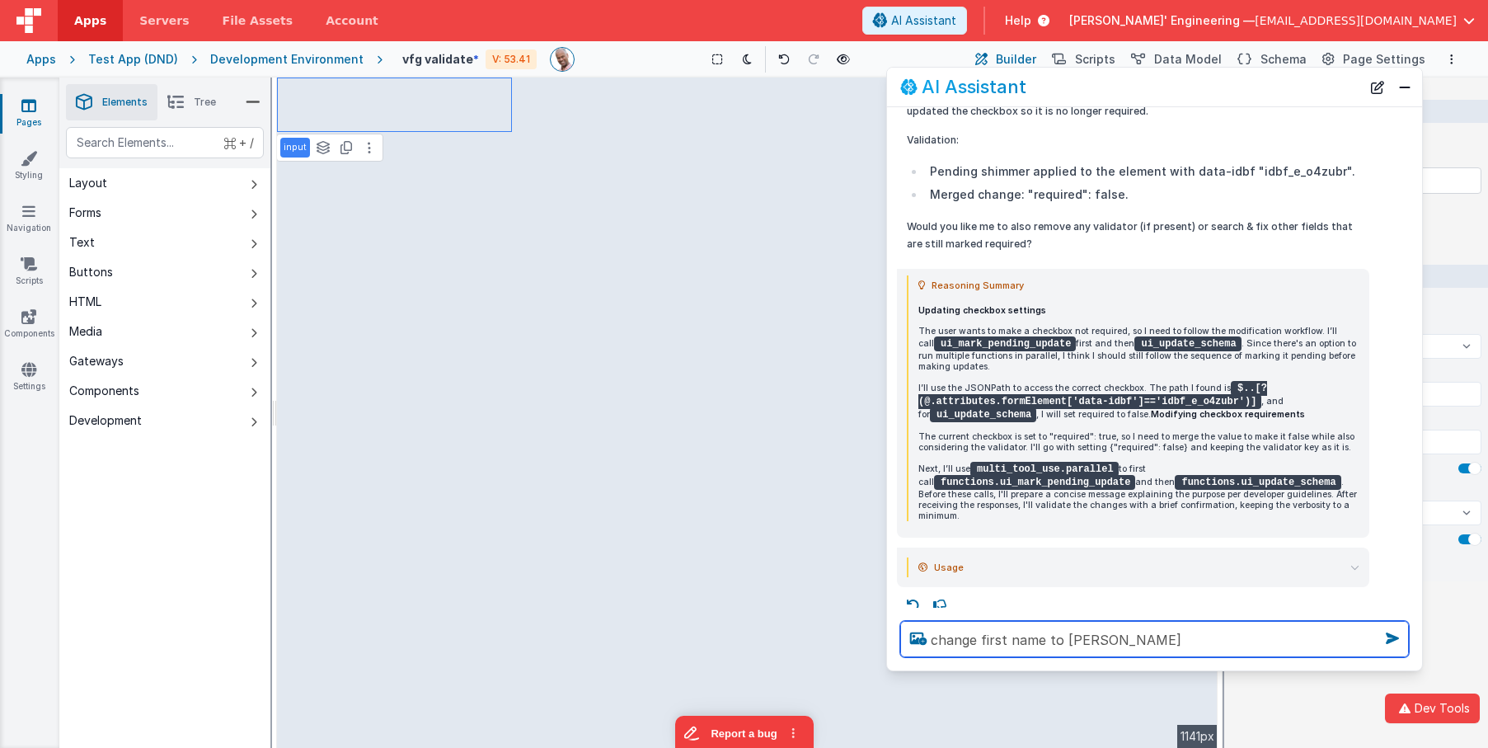
type textarea "change first name to Nick name"
select select
type textarea "change first name to Nick name"
select select
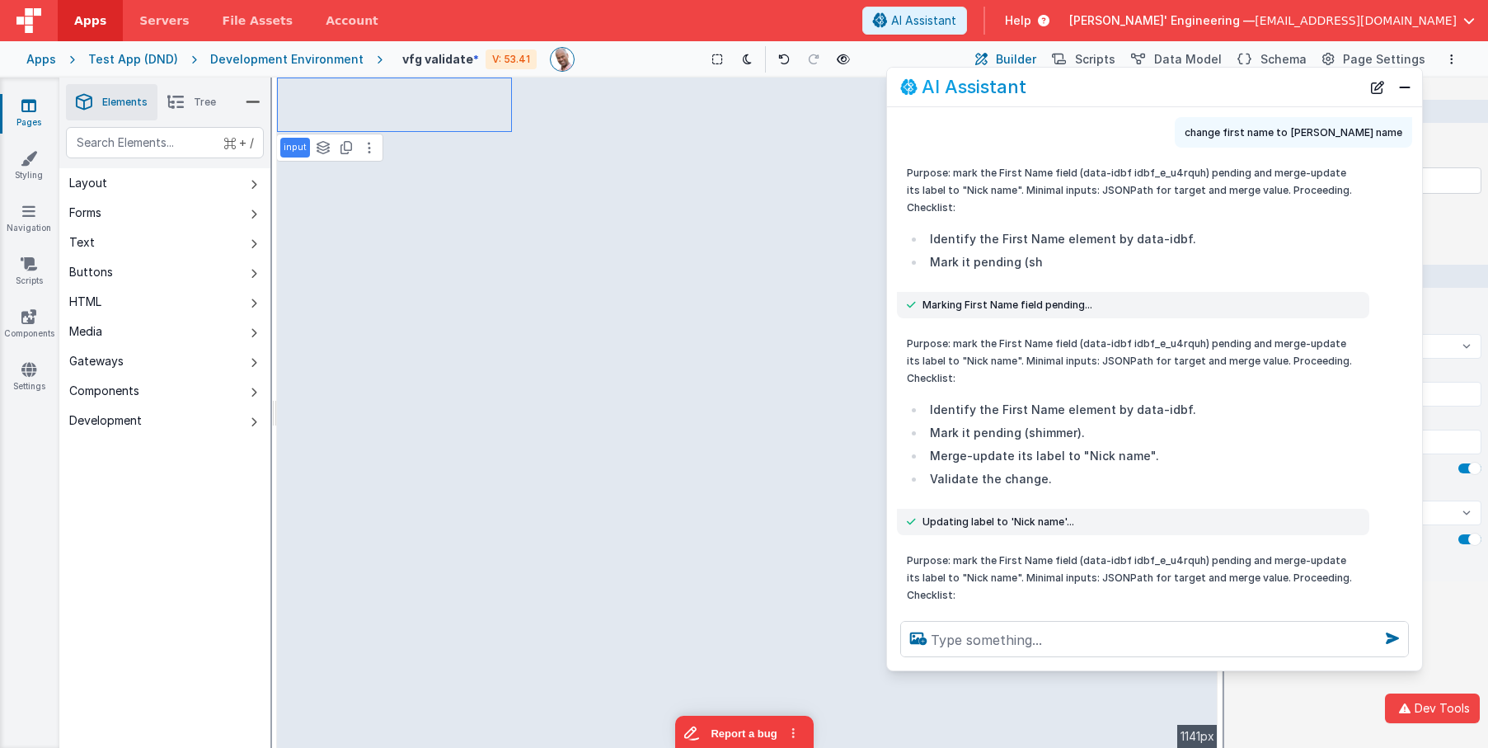
scroll to position [2086, 0]
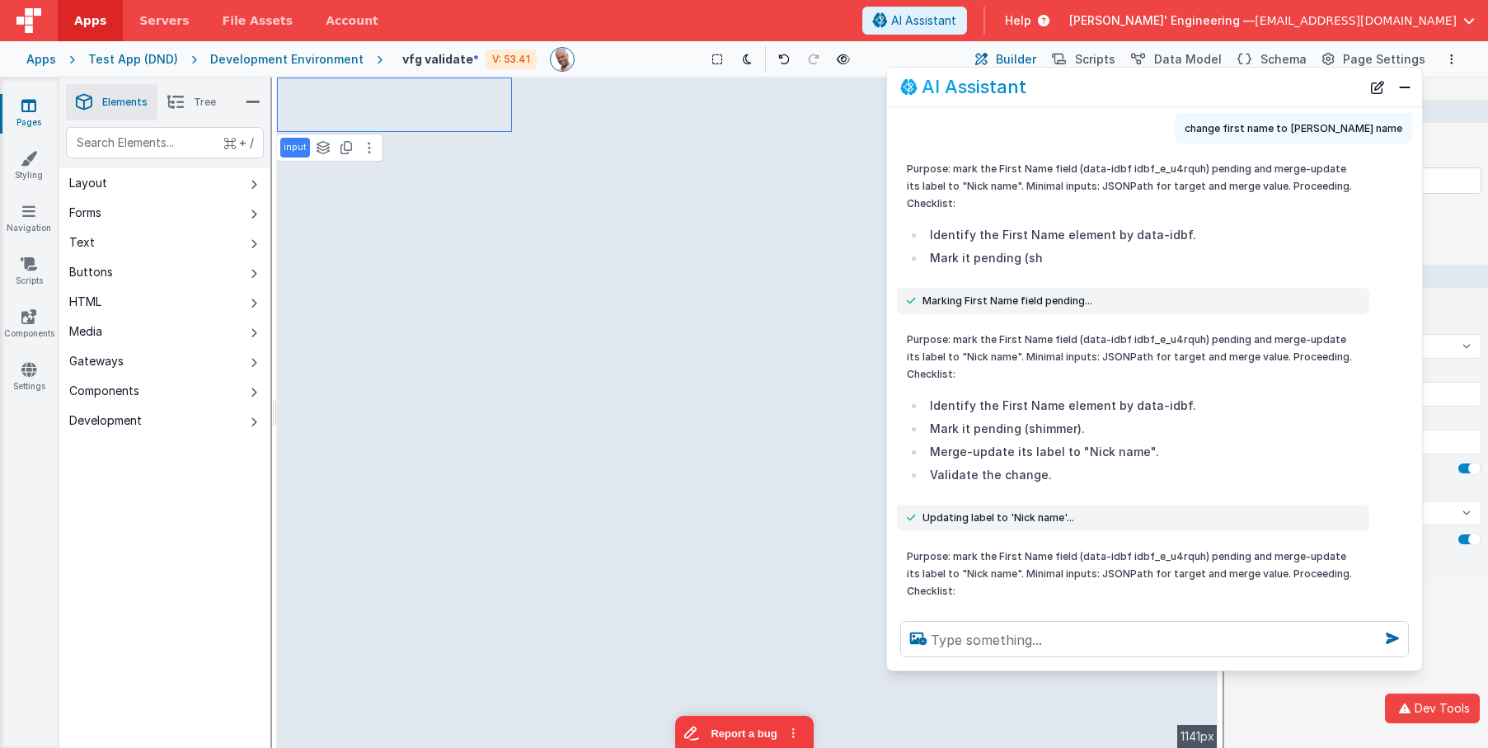
select select
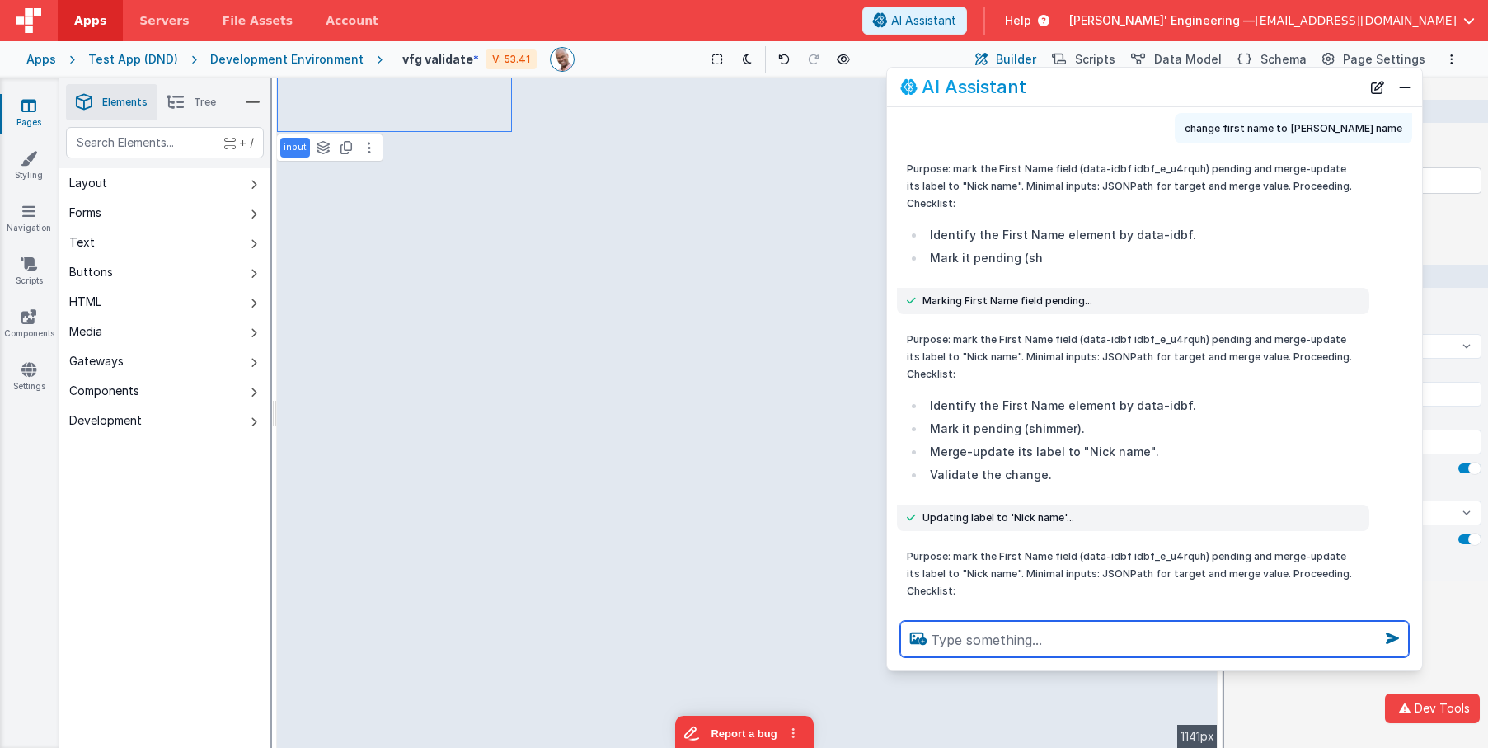
type textarea "a"
select select
type textarea "al"
select select
type textarea "als"
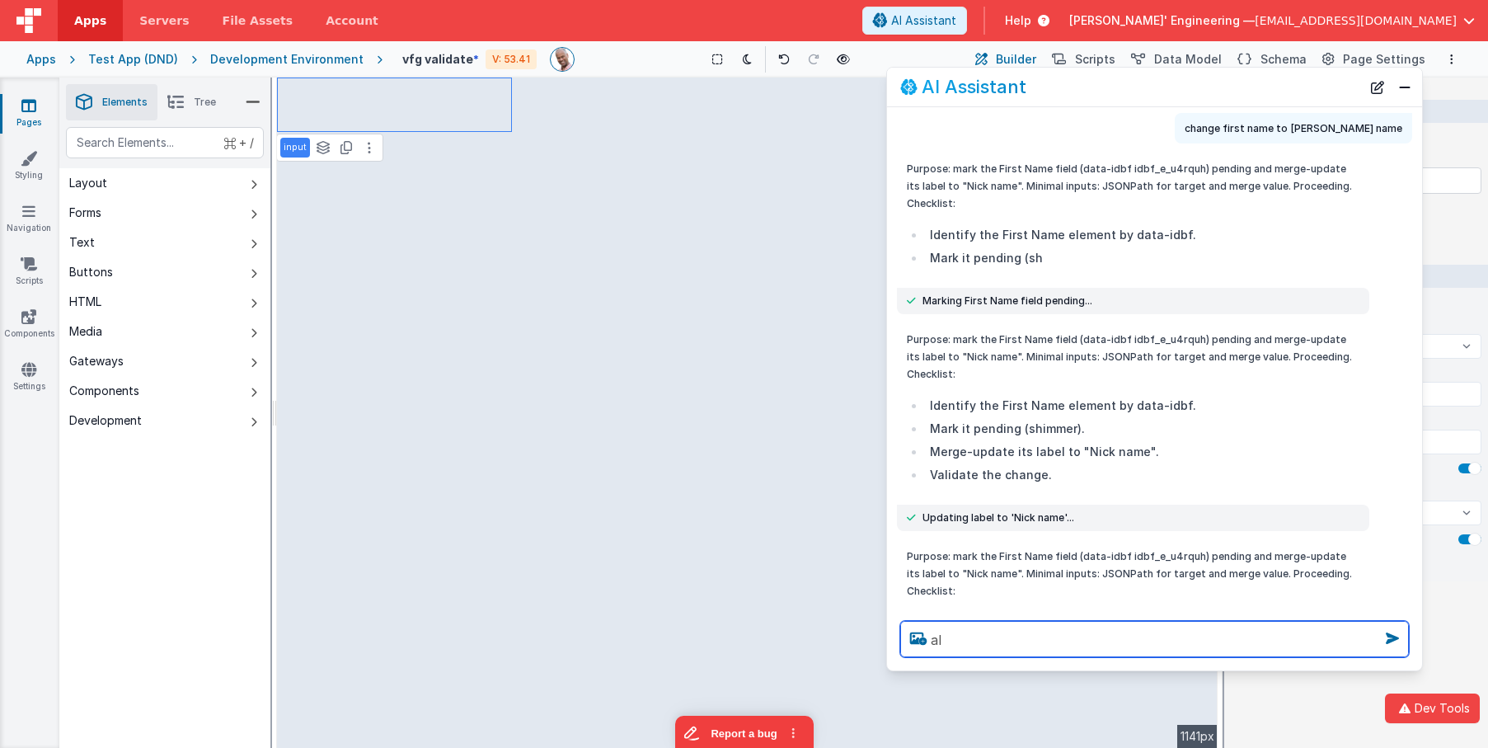
select select
type textarea "als"
select select
type textarea "als n"
select select
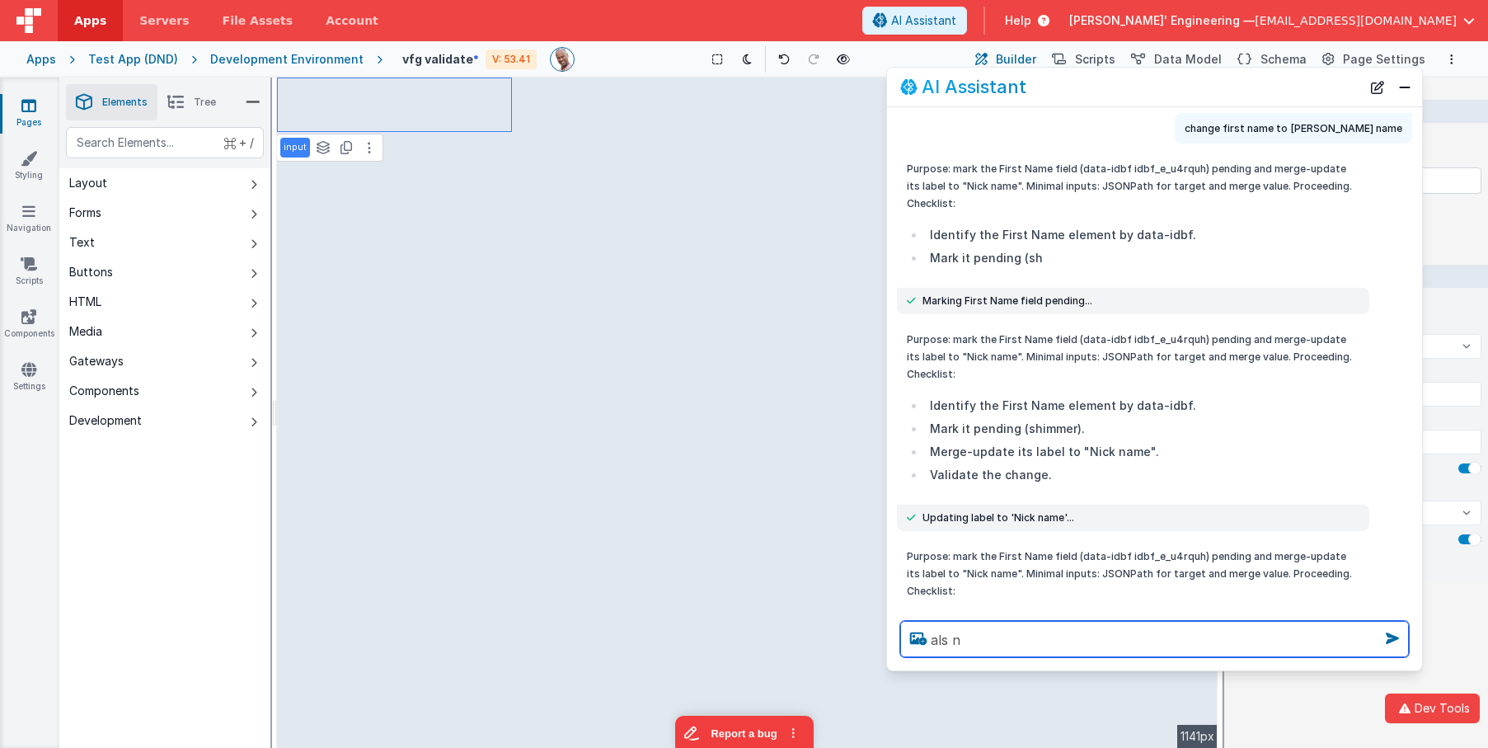
type textarea "als no"
select select
type textarea "als not"
select select
type textarea "als not r"
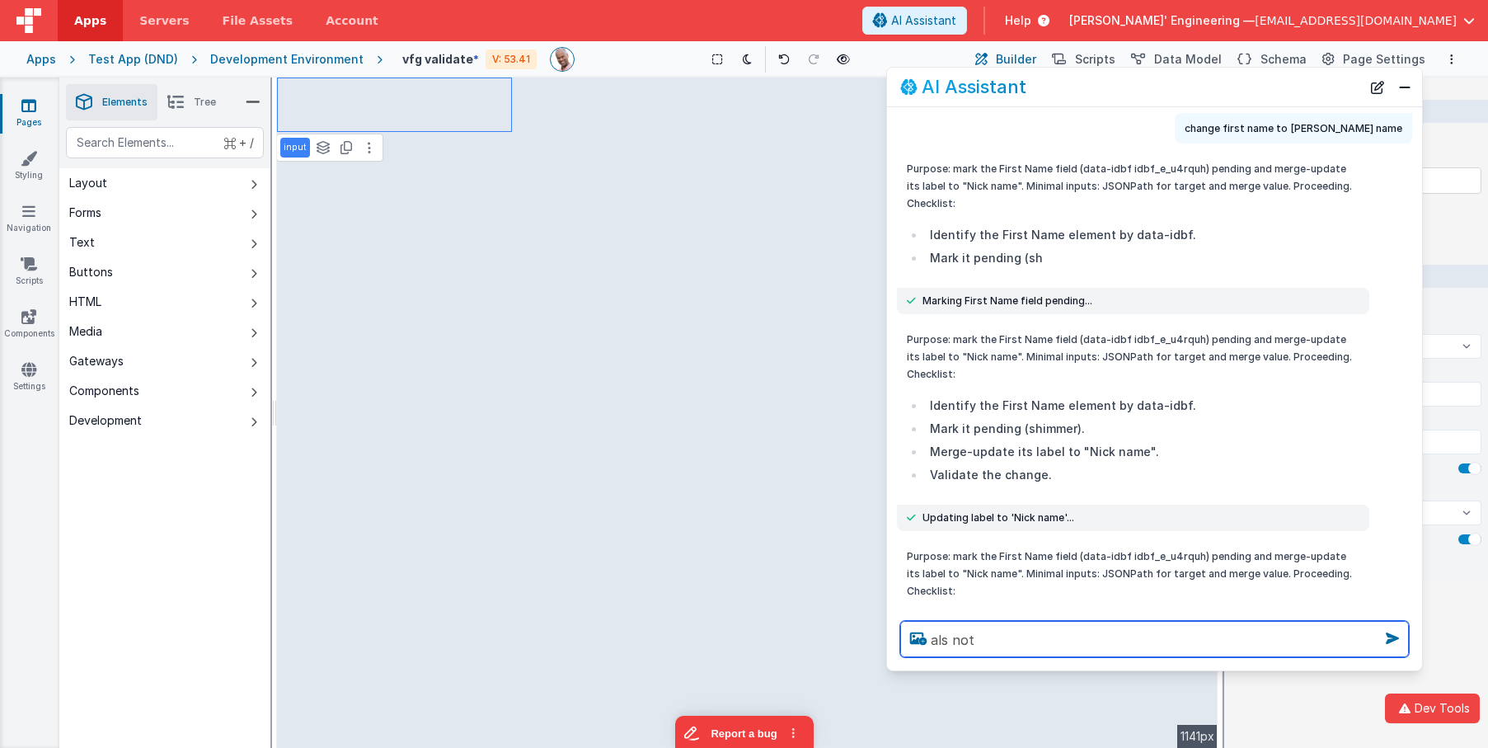
select select
type textarea "als not re"
select select
type textarea "als not req"
select select
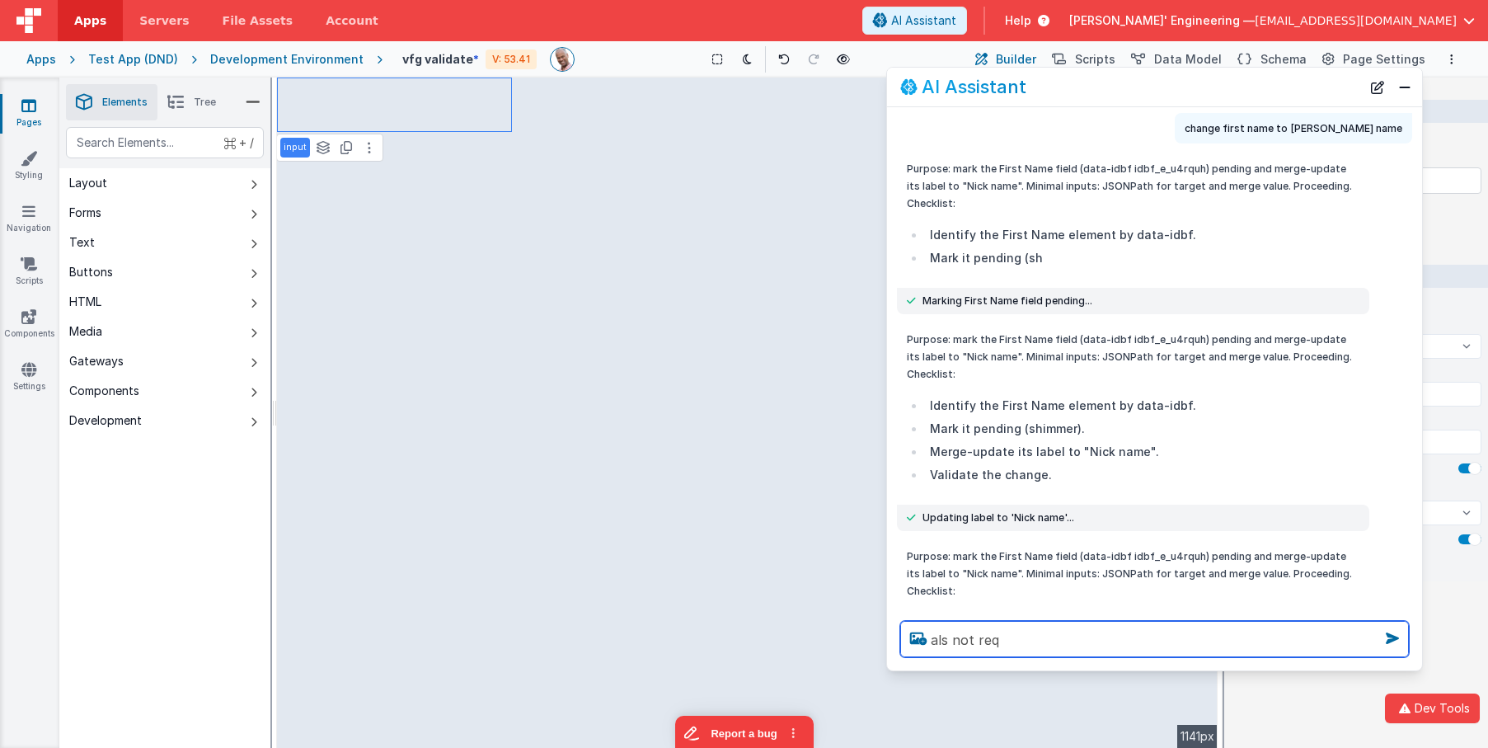
type textarea "als not requ"
select select
type textarea "als not requir"
select select
type textarea "als not require"
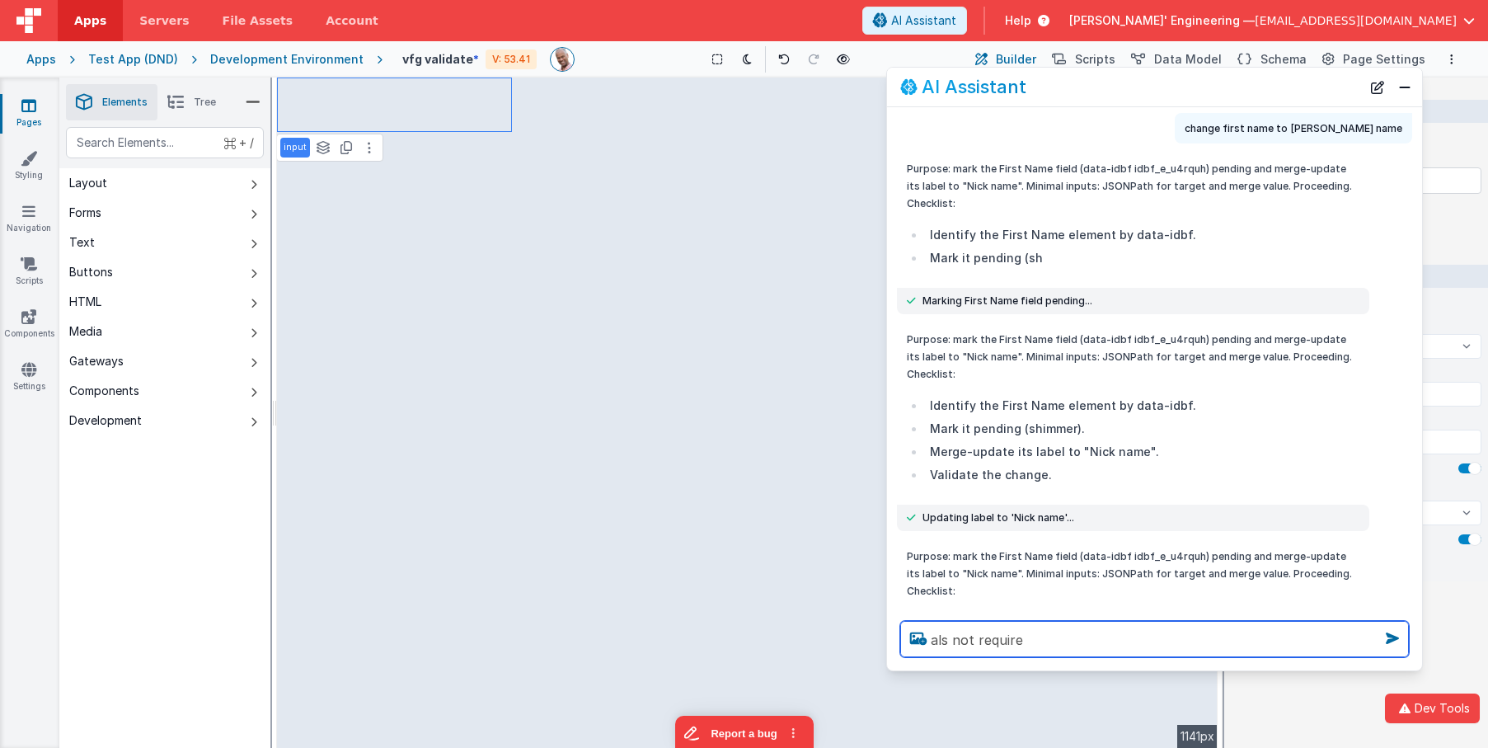
select select
type textarea "als not required"
select select
type textarea "als not required"
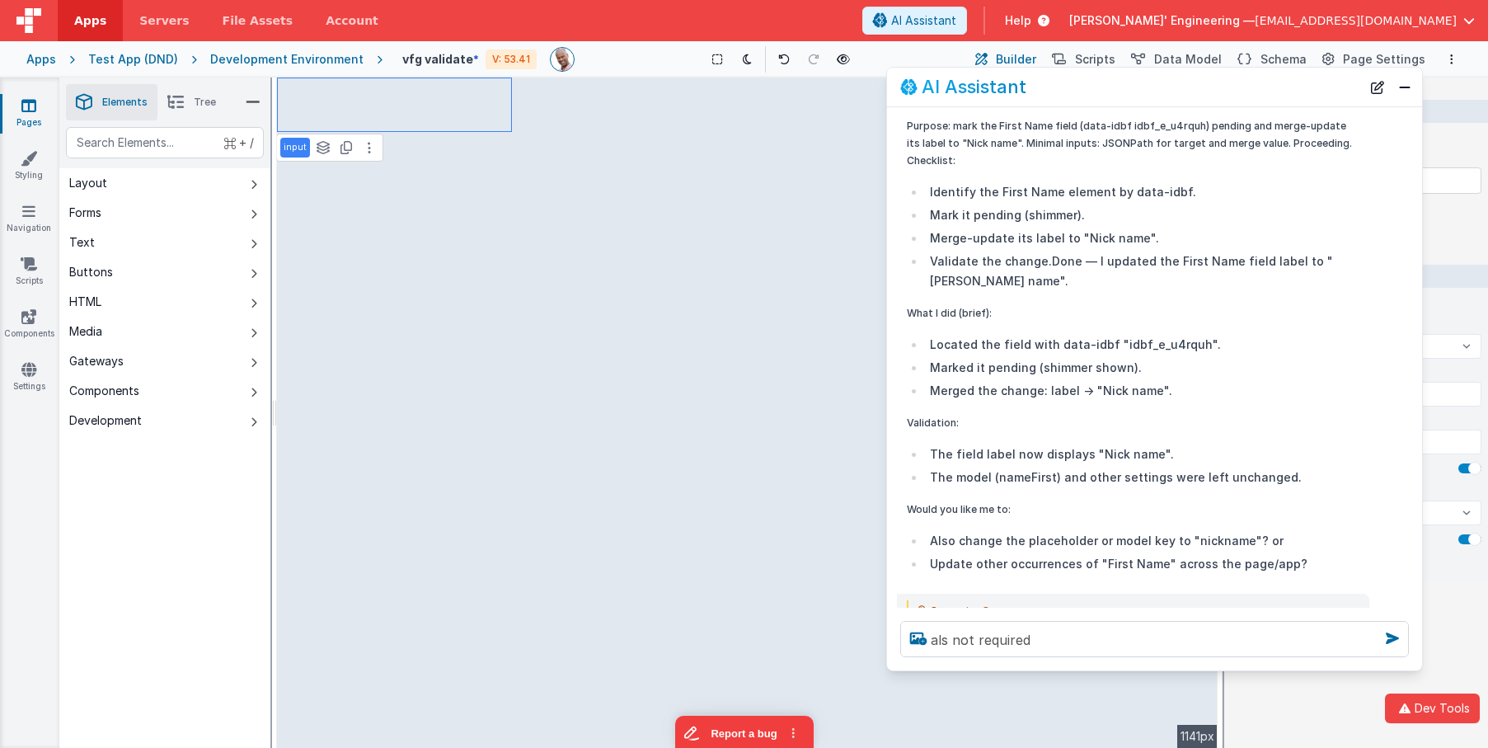
scroll to position [2700, 0]
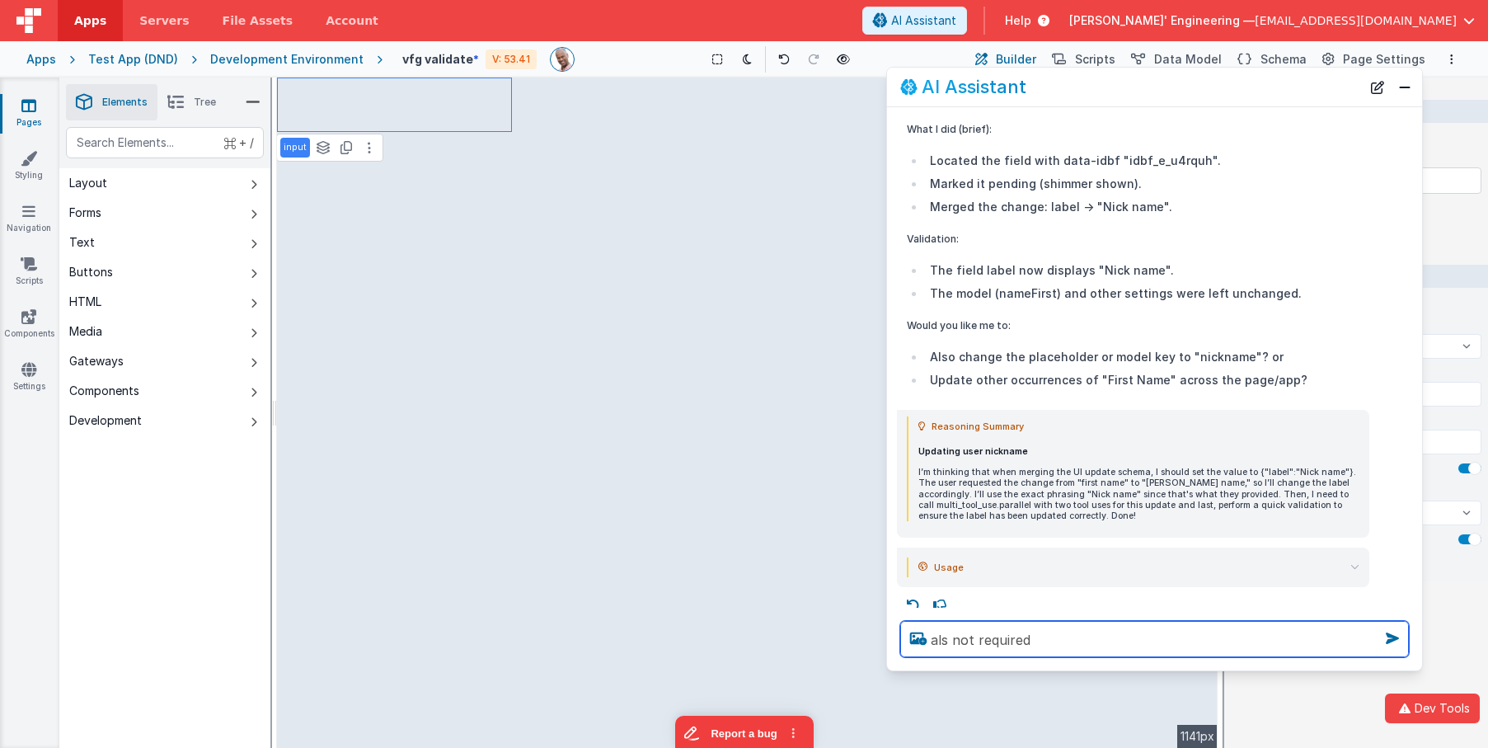
select select
type textarea "also not required"
select select
type textarea "also not required"
select select
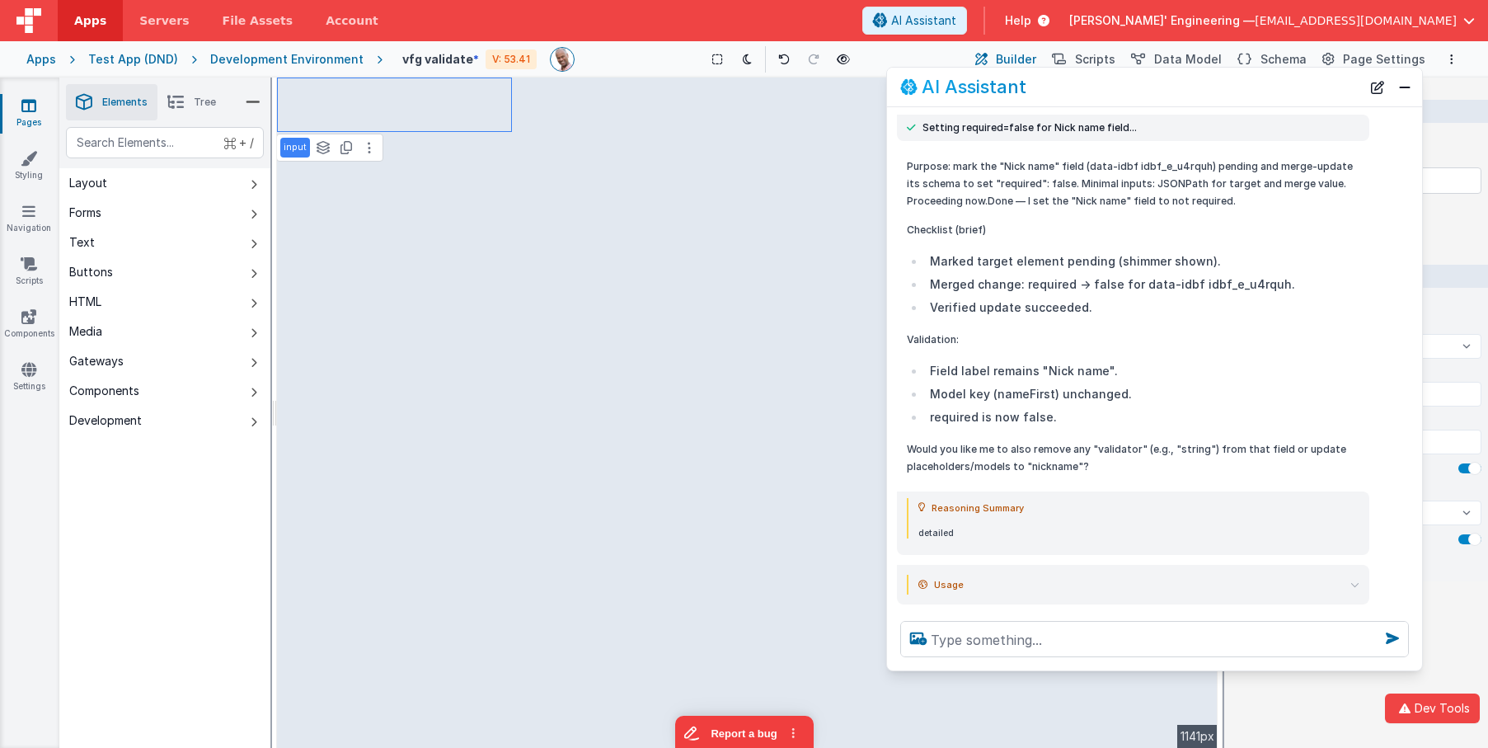
scroll to position [3271, 0]
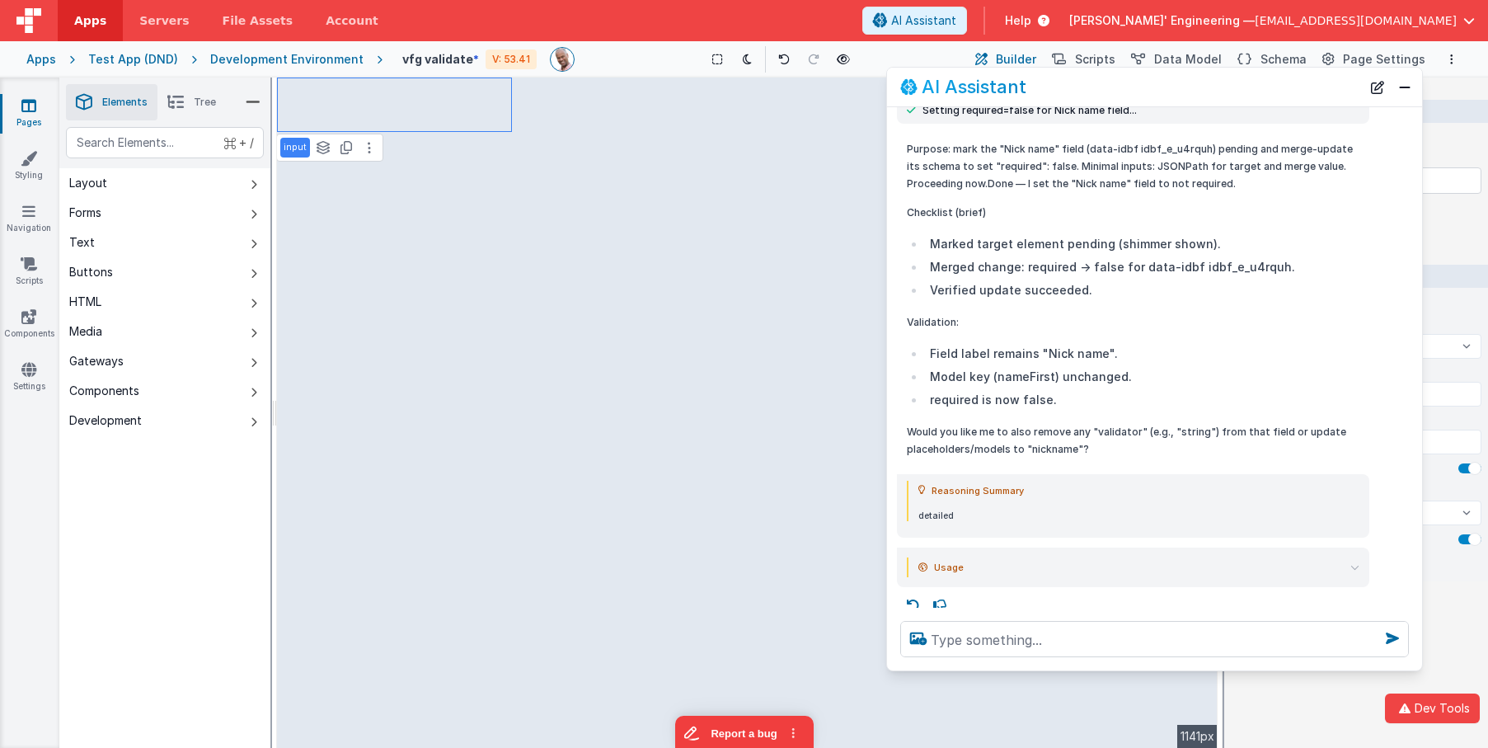
select select
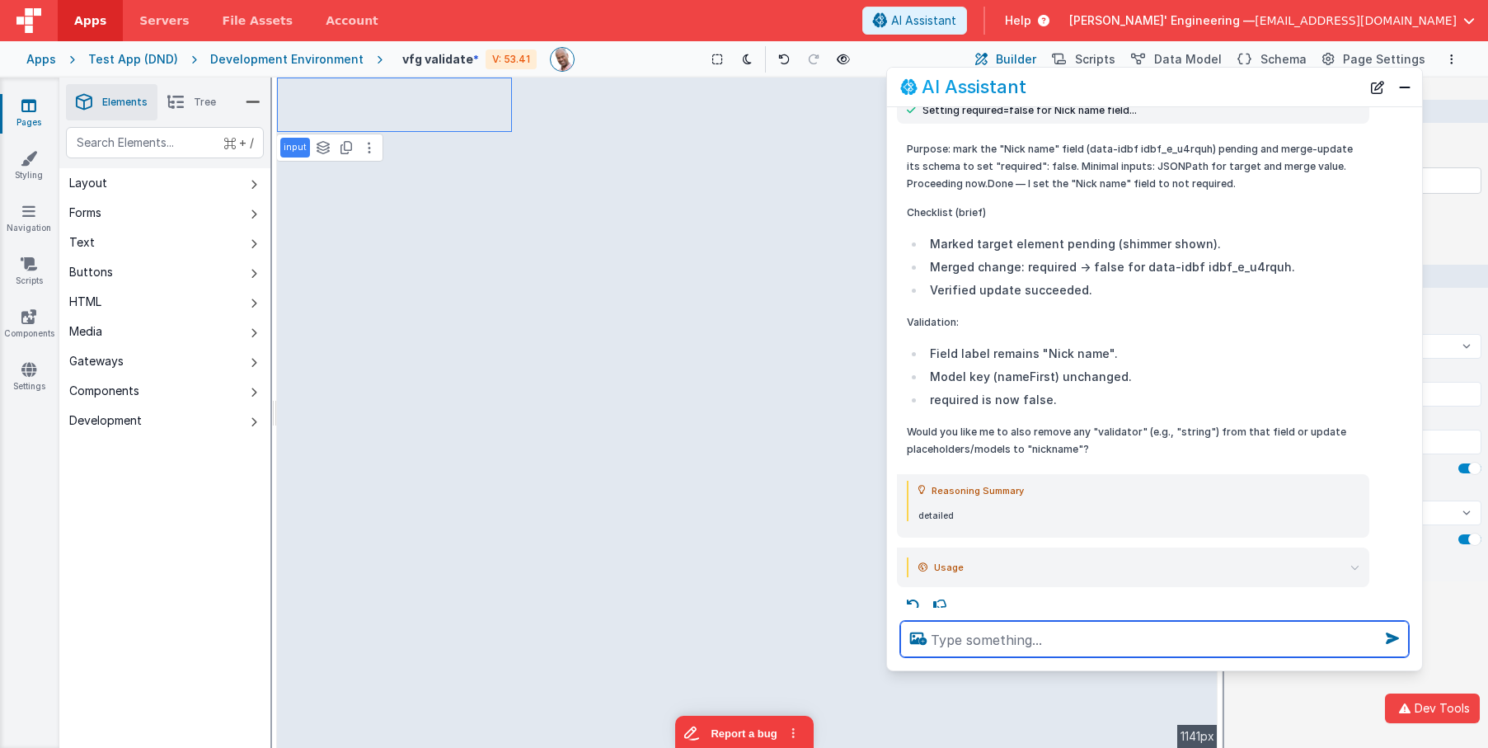
type textarea "a"
select select
type textarea "al"
select select
type textarea "als"
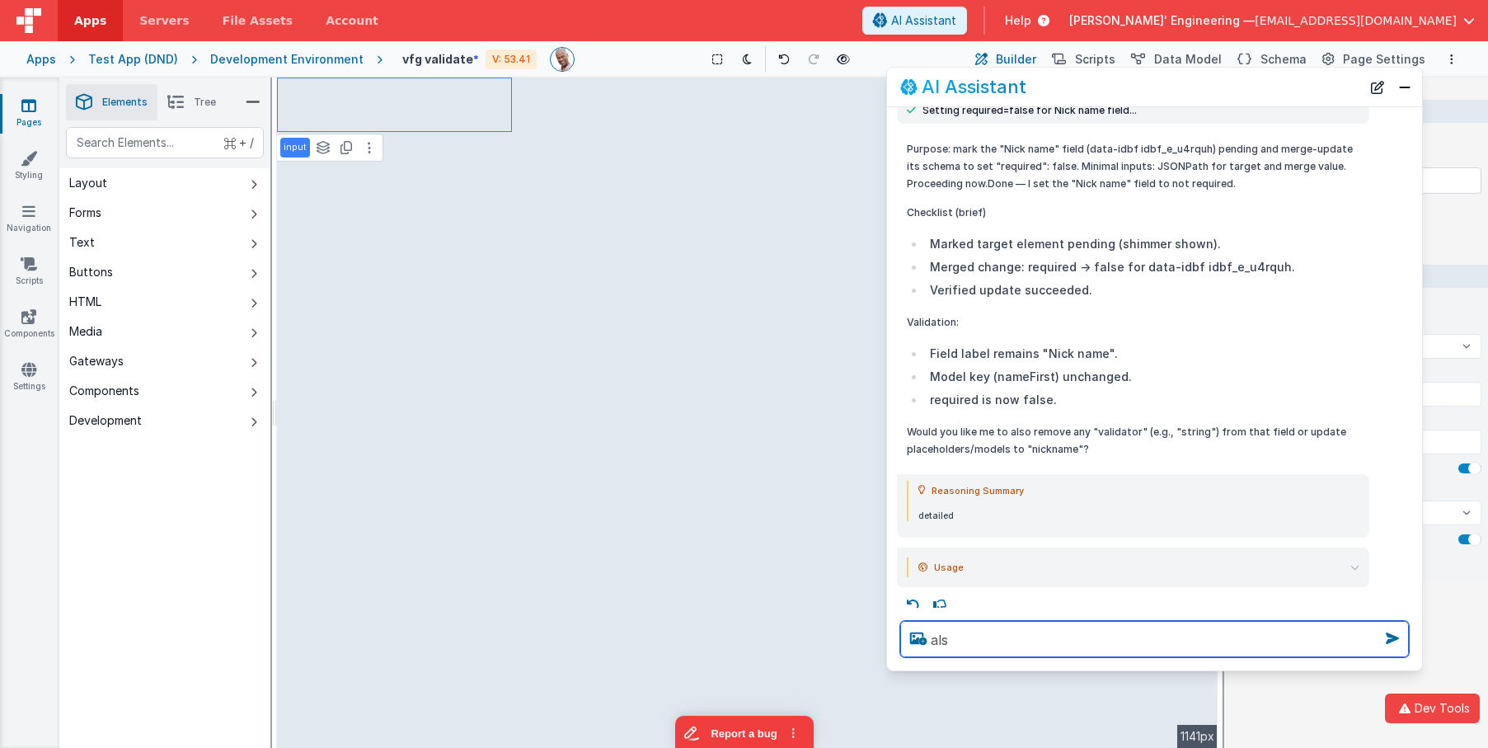
select select
type textarea "also"
select select
type textarea "also"
select select
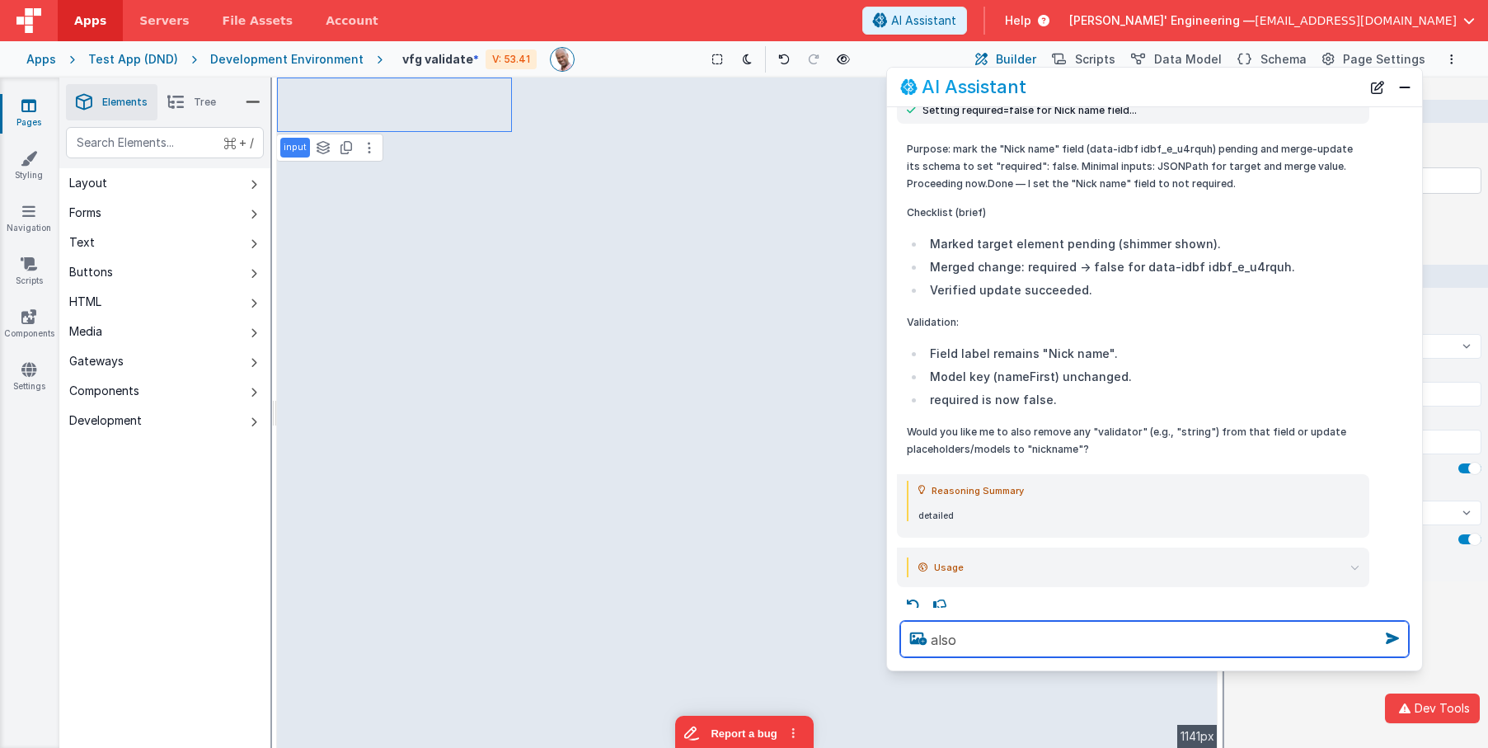
type textarea "also e"
select select
type textarea "also em"
select select
type textarea "also ema"
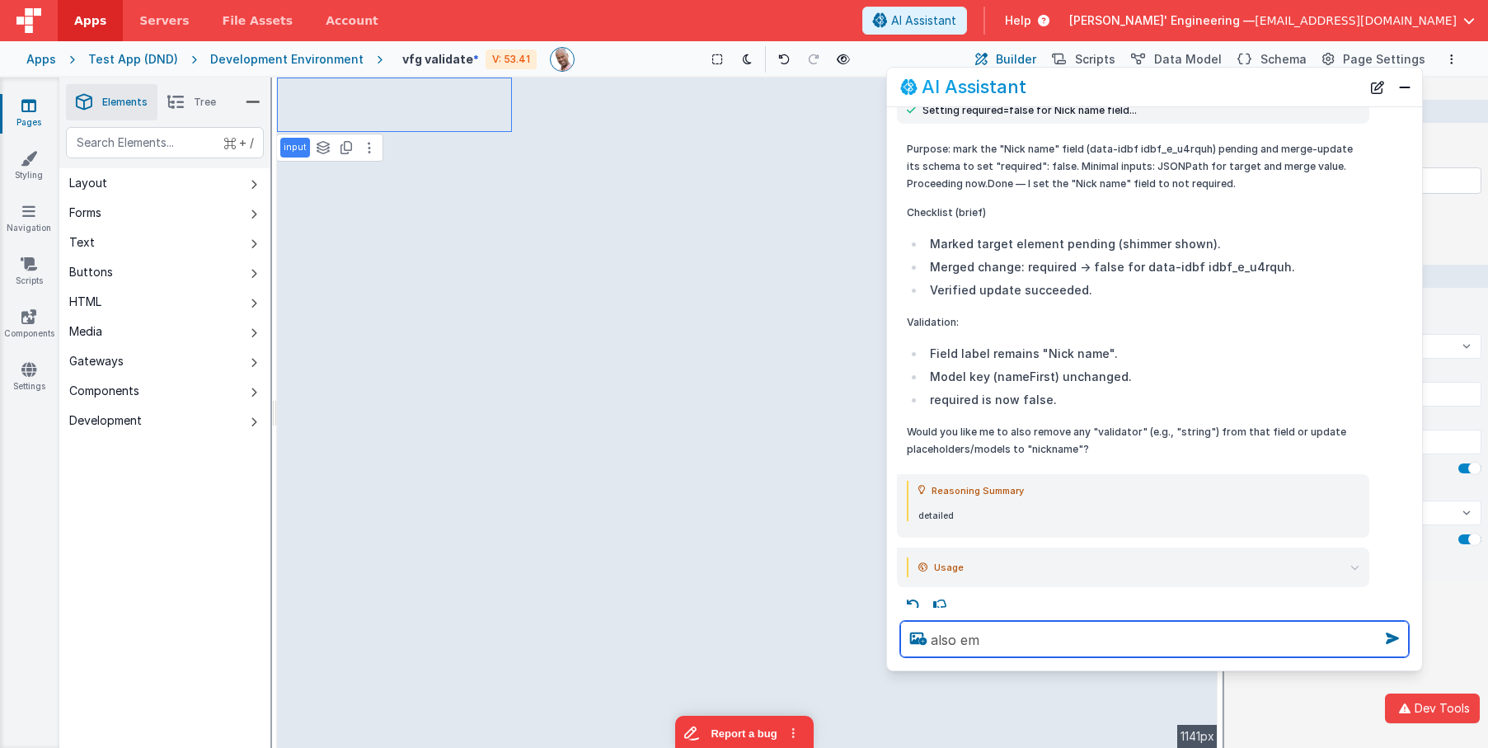
select select
type textarea "also emai"
select select
type textarea "also email"
select select
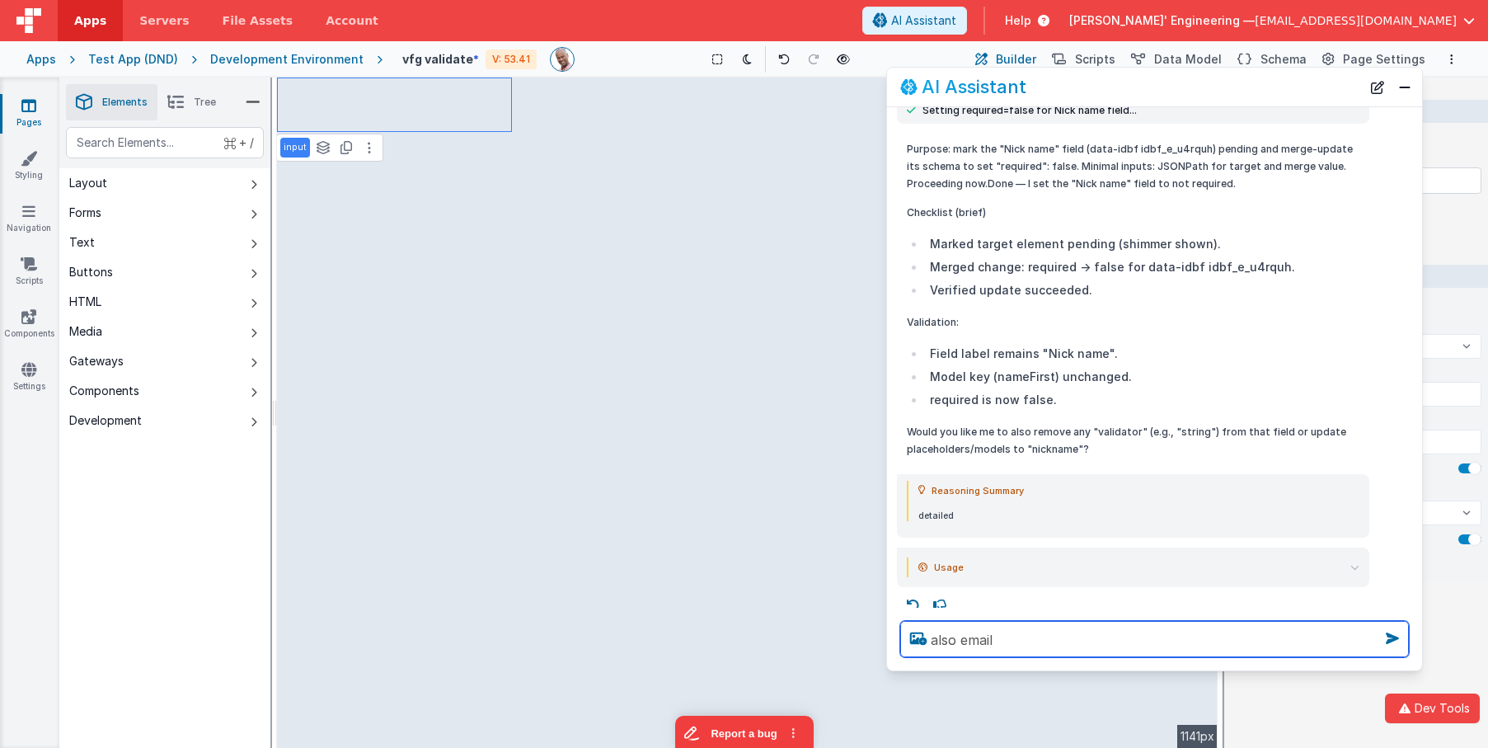
type textarea "also email"
select select
type textarea "also email a"
select select
type textarea "also email an"
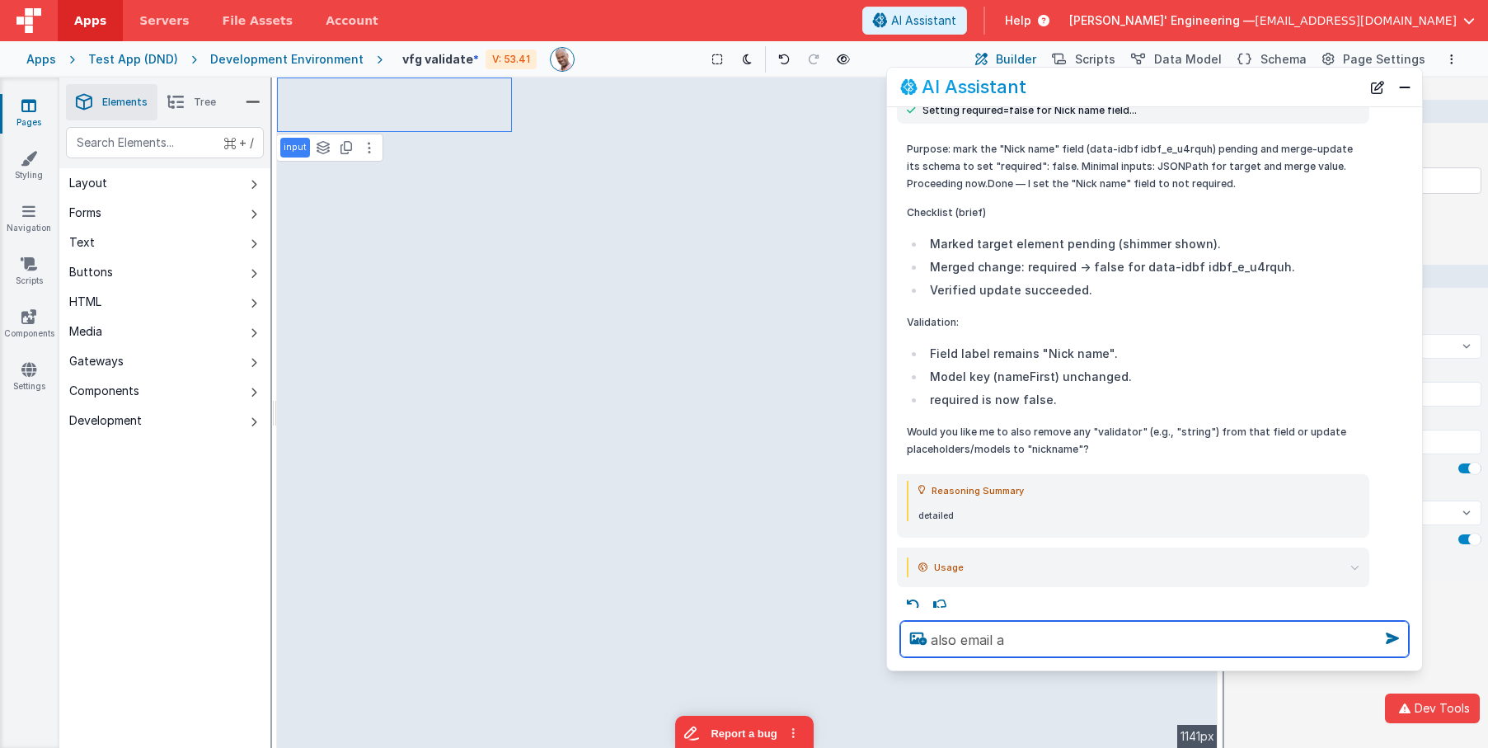
select select
type textarea "also email and"
select select
type textarea "also email and"
select select
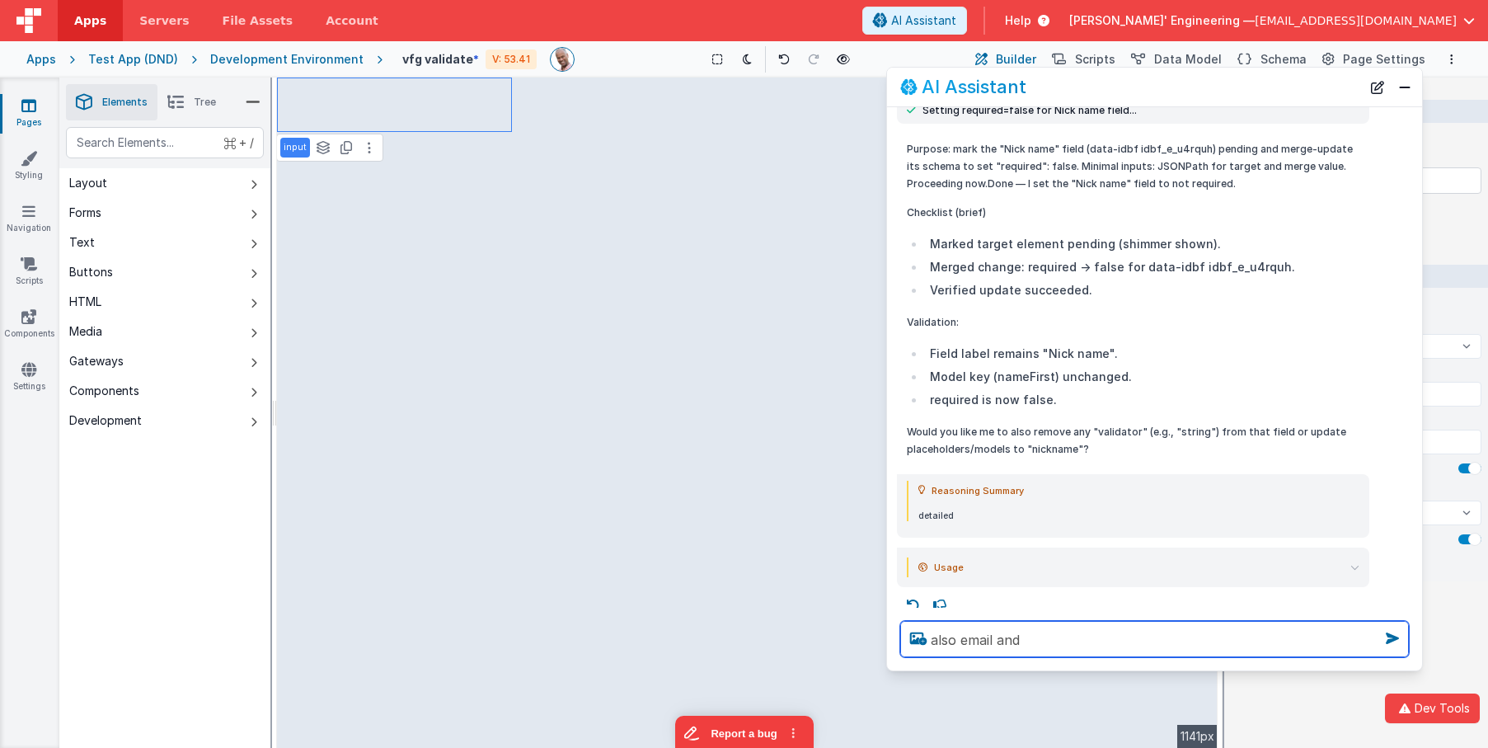
type textarea "also email and h"
select select
type textarea "also email and"
select select
type textarea "also email and l"
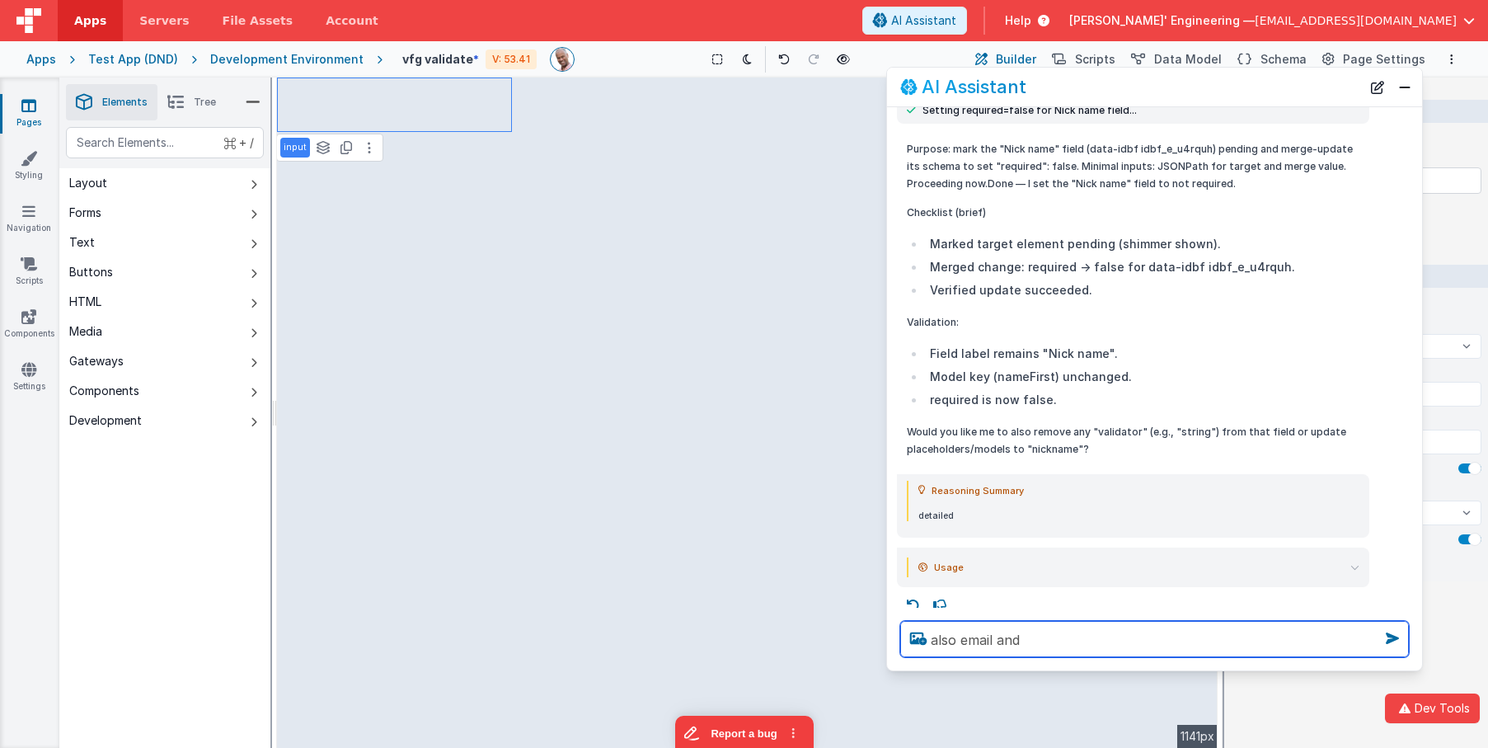
select select
type textarea "also email and la"
select select
type textarea "also email and las"
select select
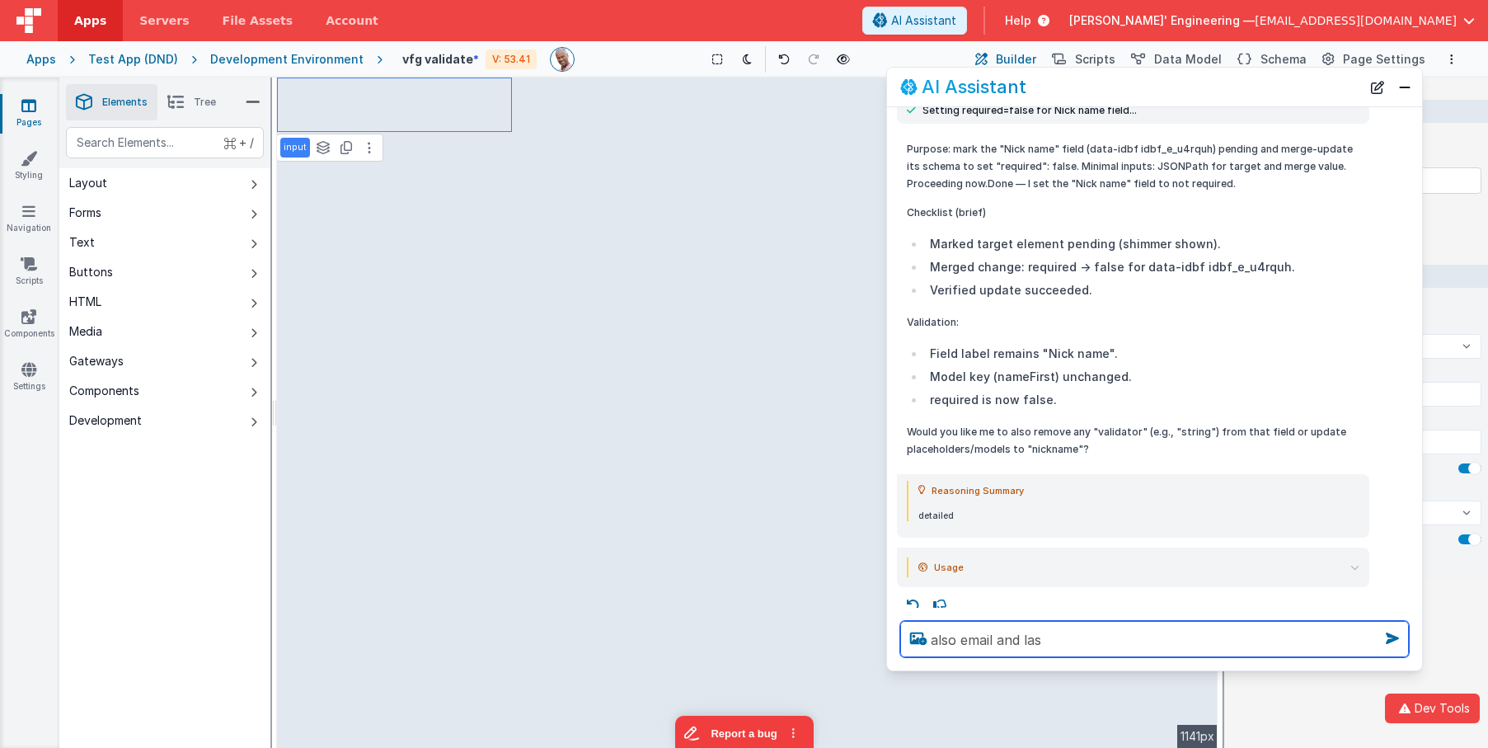
type textarea "also email and last"
select select
type textarea "also email and last"
select select
type textarea "also email and last n"
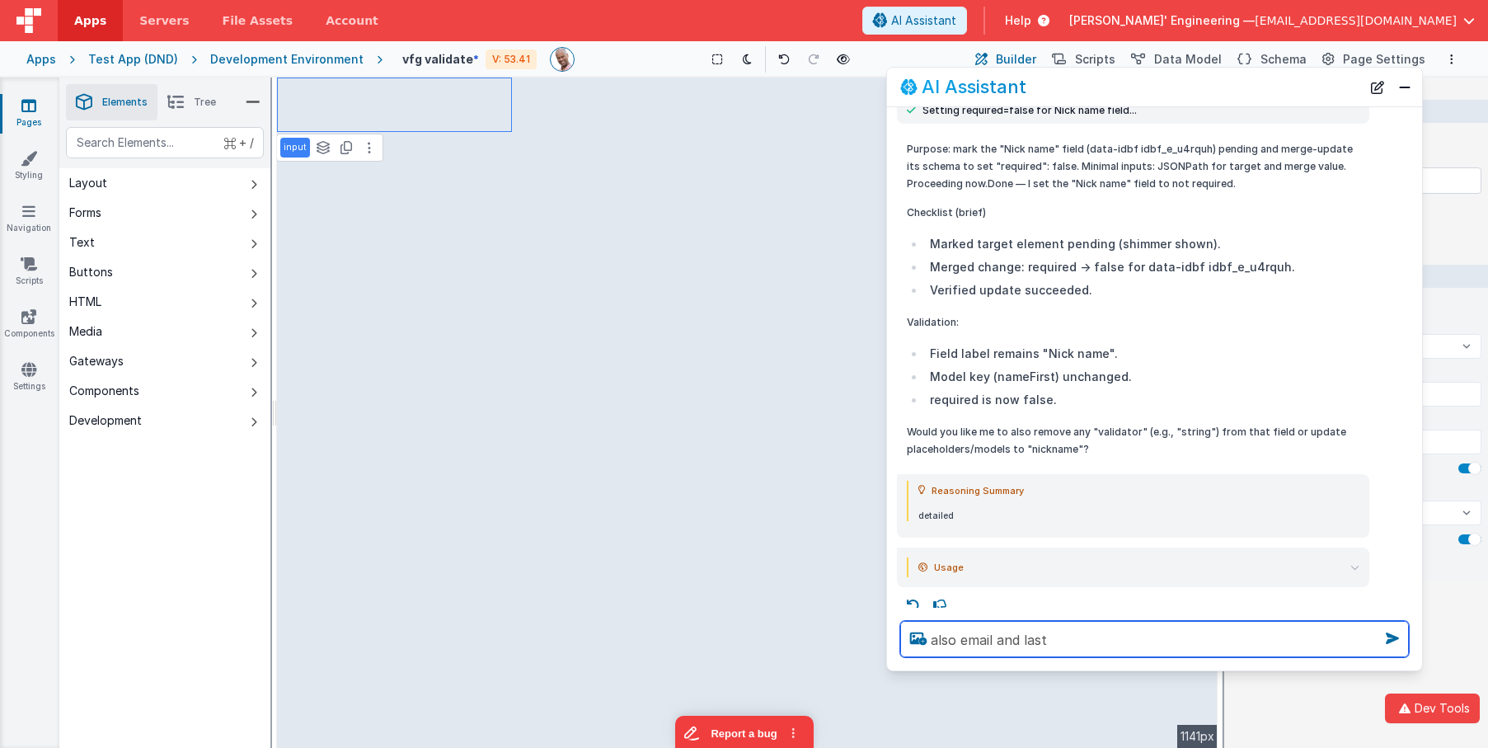
select select
type textarea "also email and last na"
select select
type textarea "also email and last nam"
select select
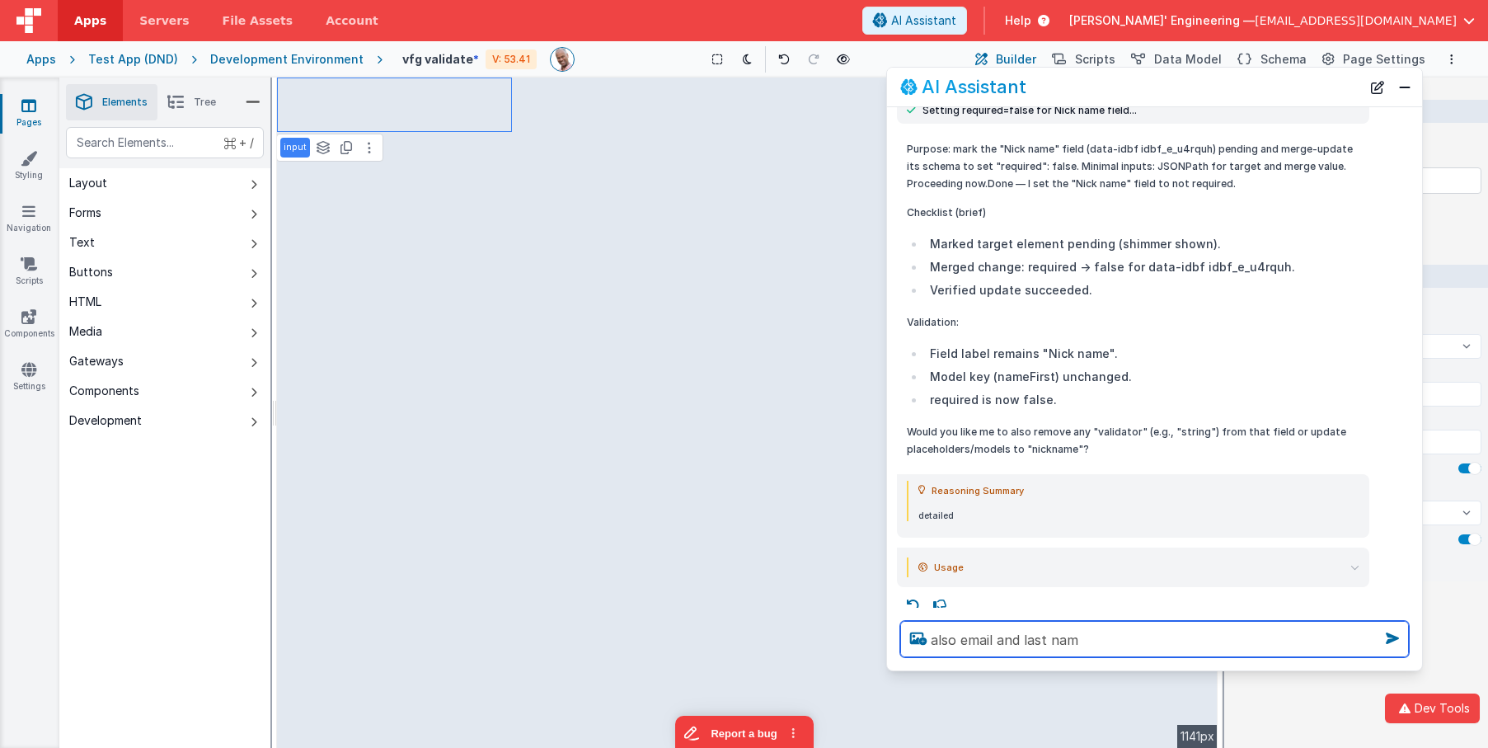
type textarea "also email and last name"
select select
type textarea "also email and last name"
select select
type textarea "also email and last name a"
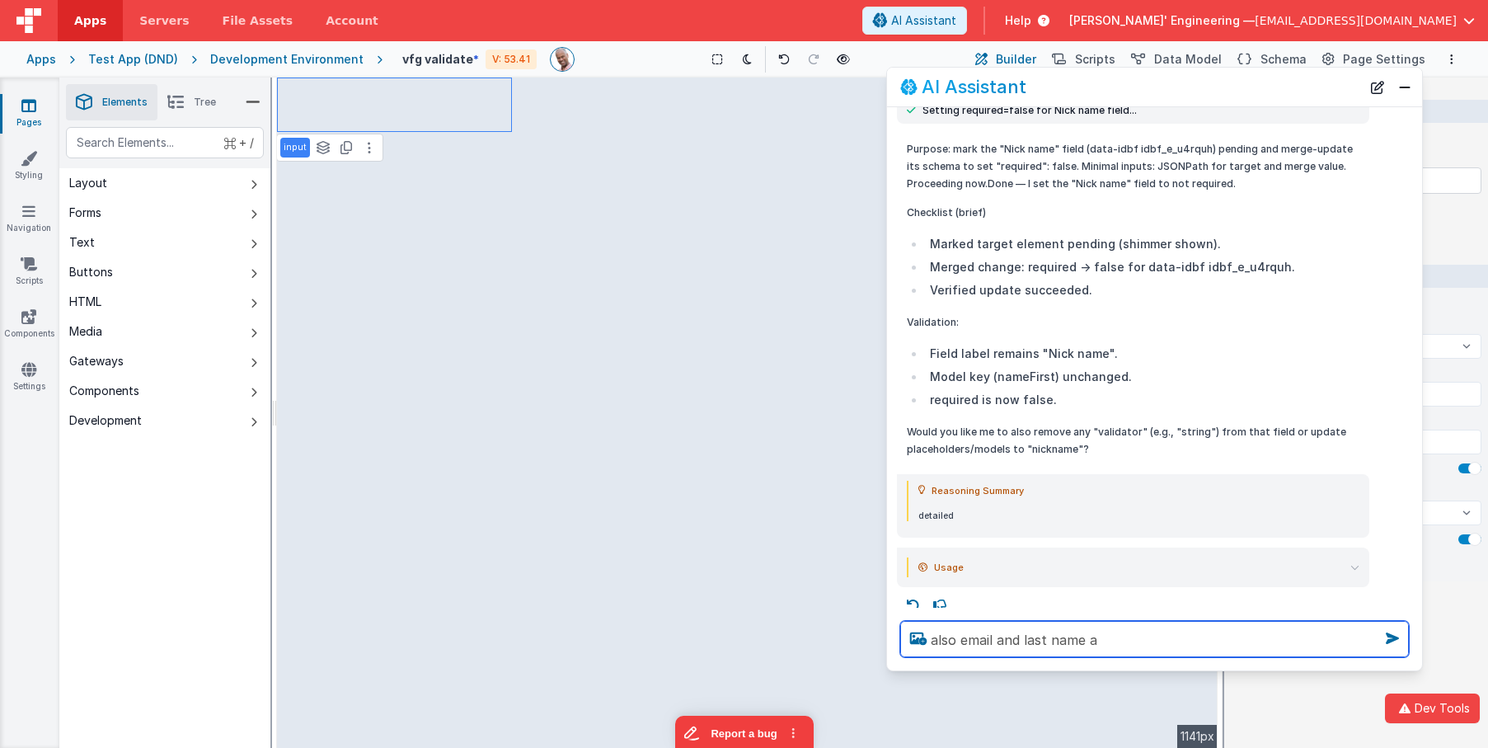
select select
type textarea "also email and last name ar"
select select
type textarea "also email and last name are"
select select
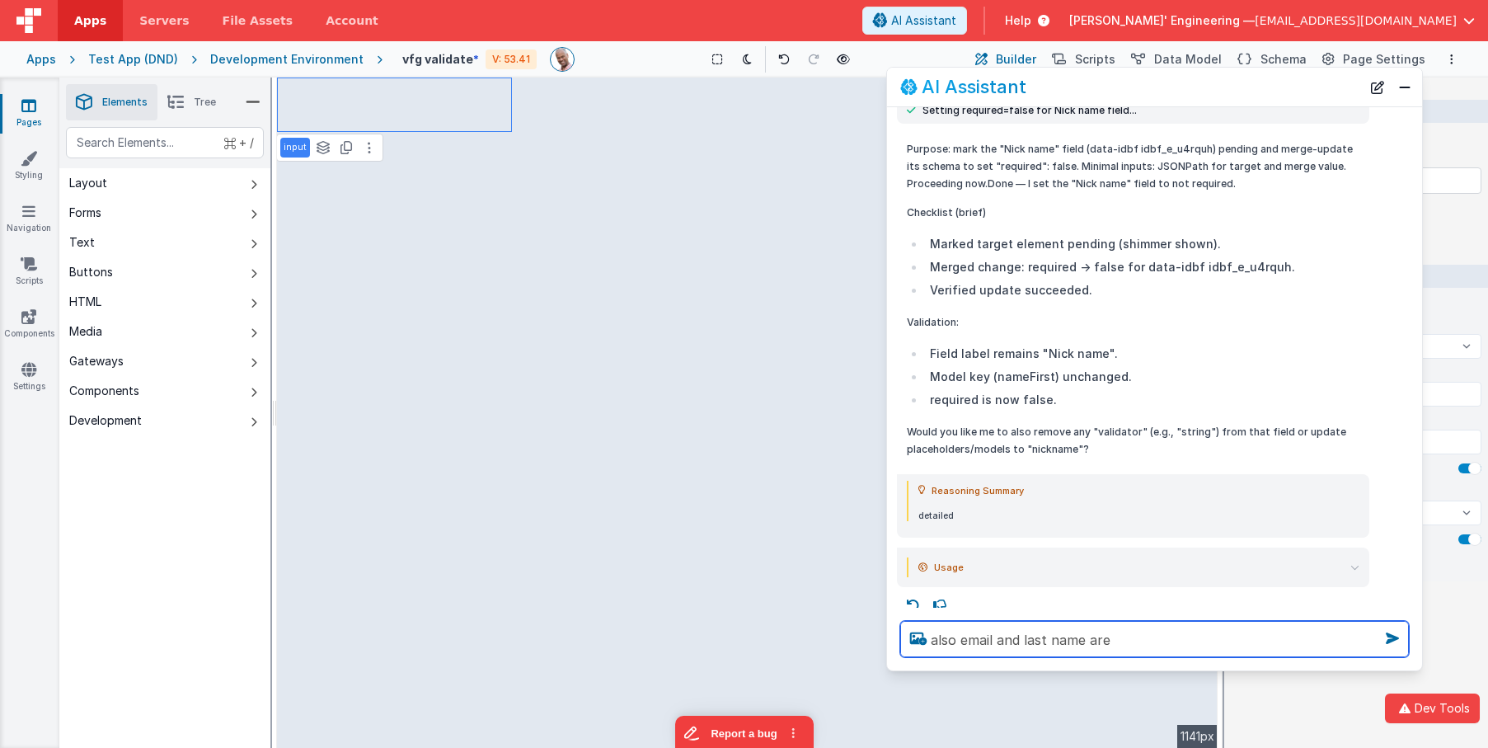
type textarea "also email and last name are"
select select
type textarea "also email and last name are n"
select select
type textarea "also email and last name are not"
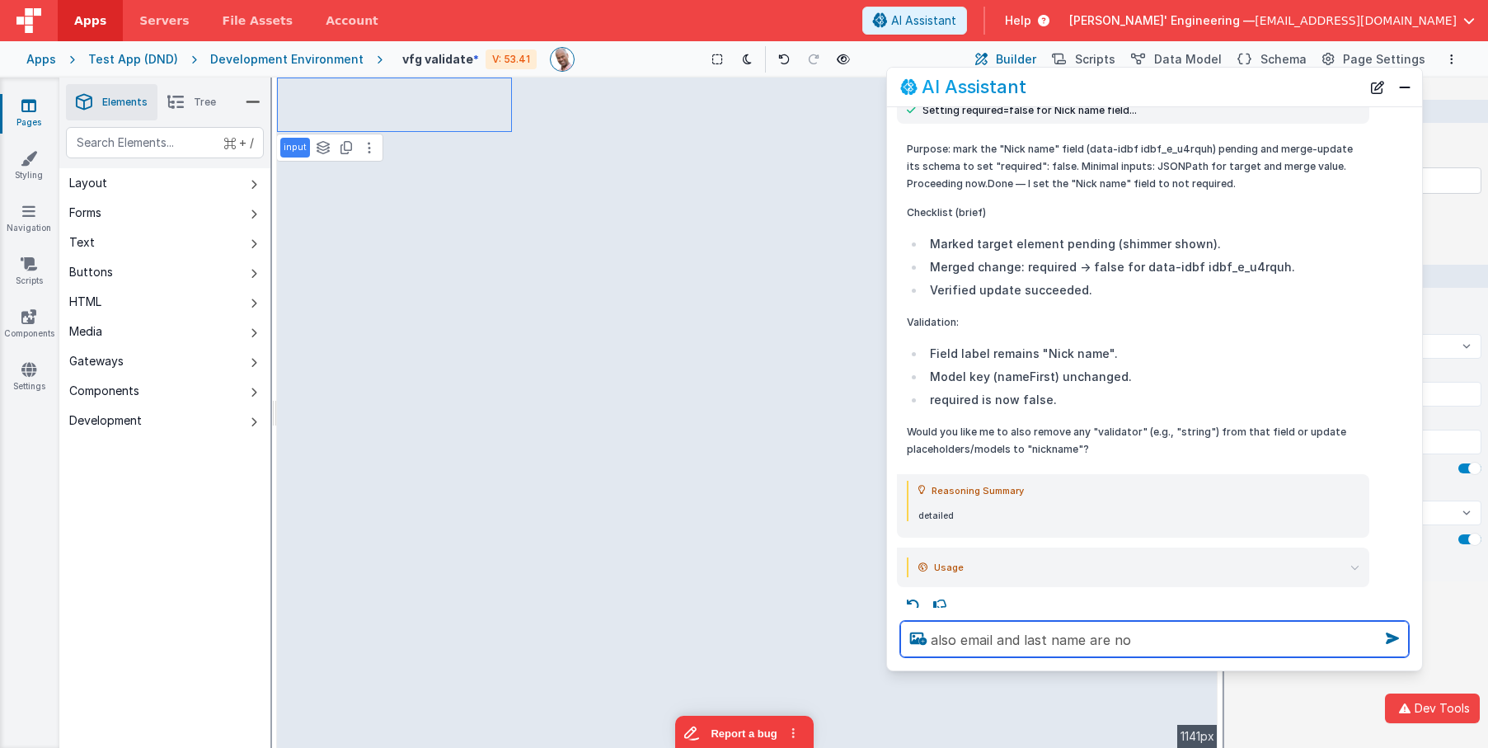
select select
type textarea "also email and last name are not"
select select
type textarea "also email and last name are not r"
select select
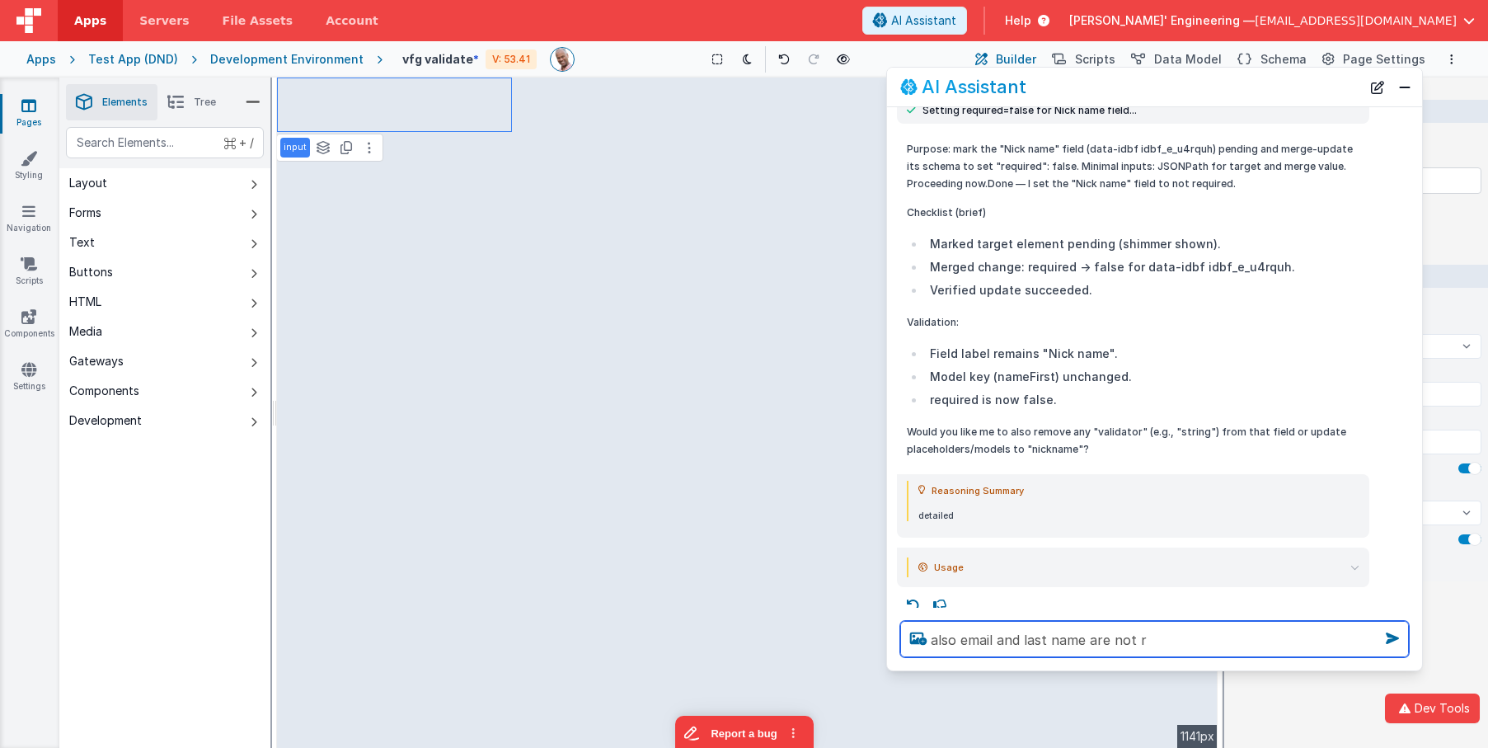
type textarea "also email and last name are not rq"
select select
type textarea "also email and last name are not rqu"
select select
type textarea "also email and last name are not rqui"
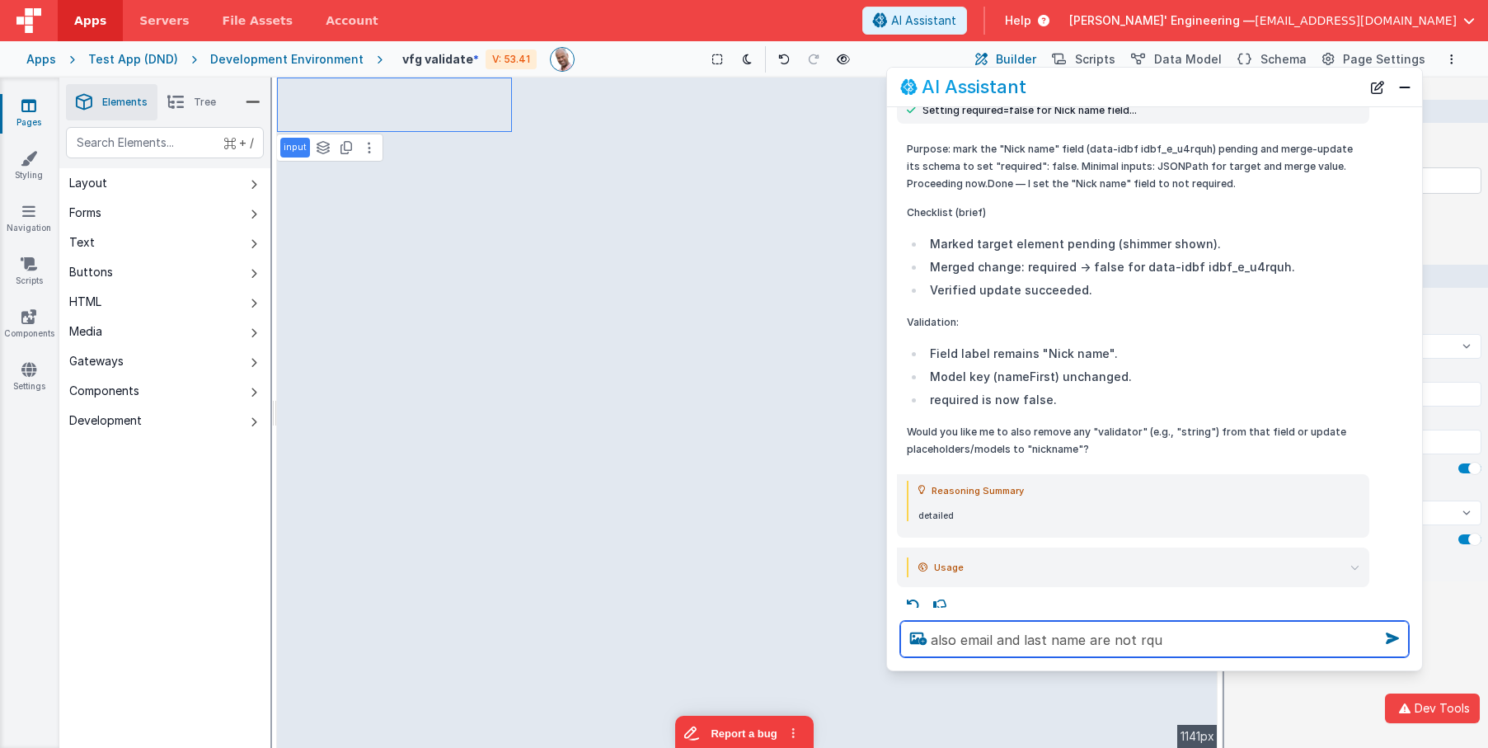
select select
type textarea "also email and last name are not rquir"
select select
type textarea "also email and last name are not rquire"
select select
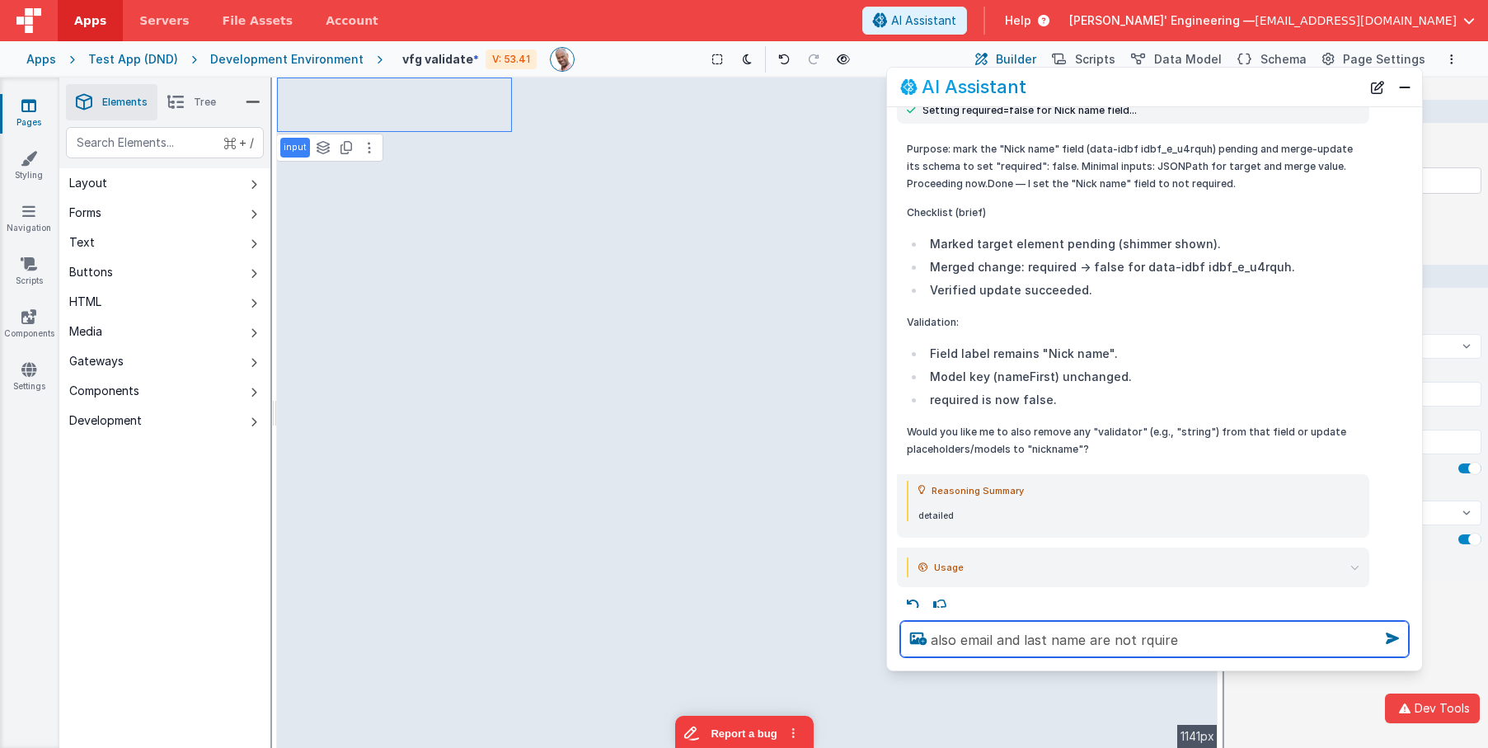
type textarea "also email and last name are not rquired"
select select
type textarea "also email and last name are not rquired"
select select
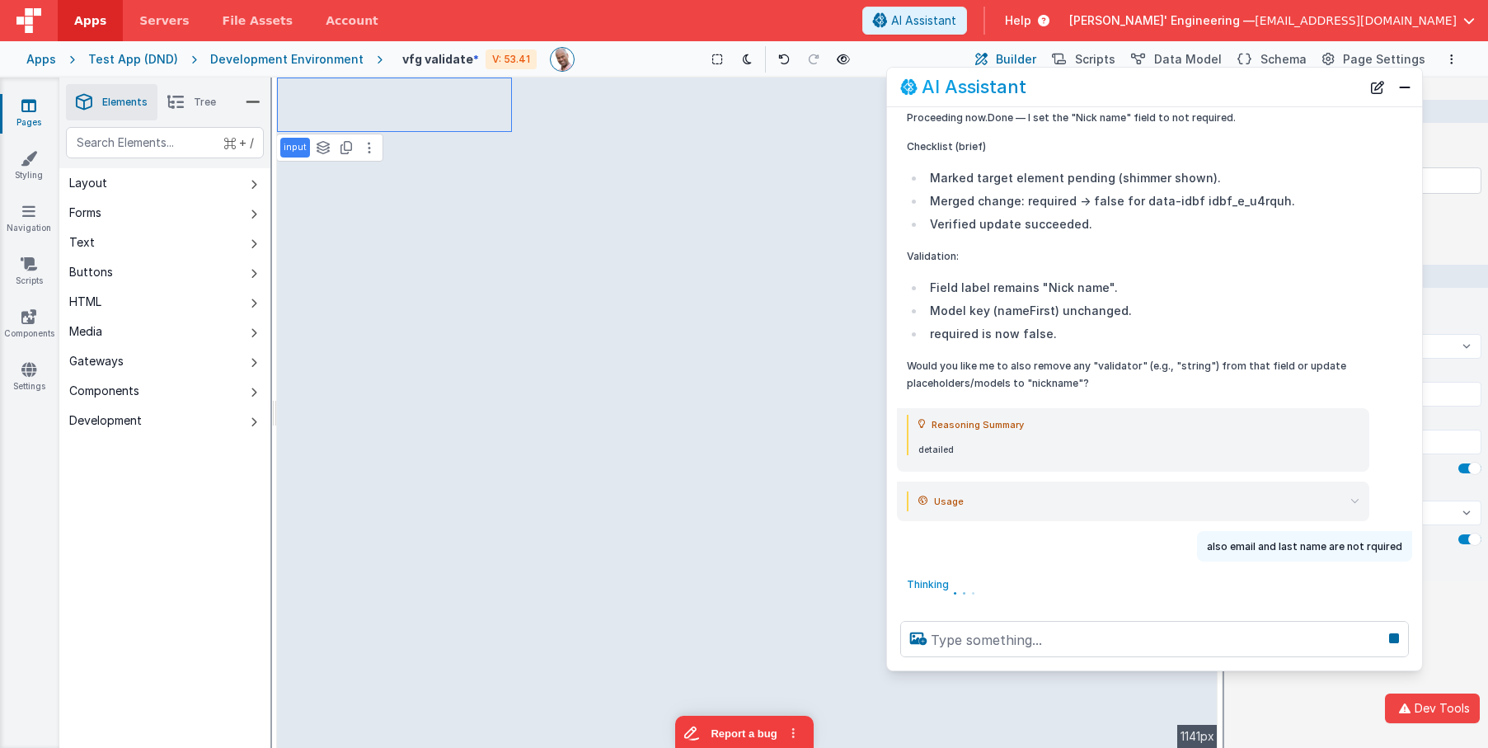
scroll to position [2578, 0]
click at [1355, 503] on icon at bounding box center [1354, 500] width 9 height 9
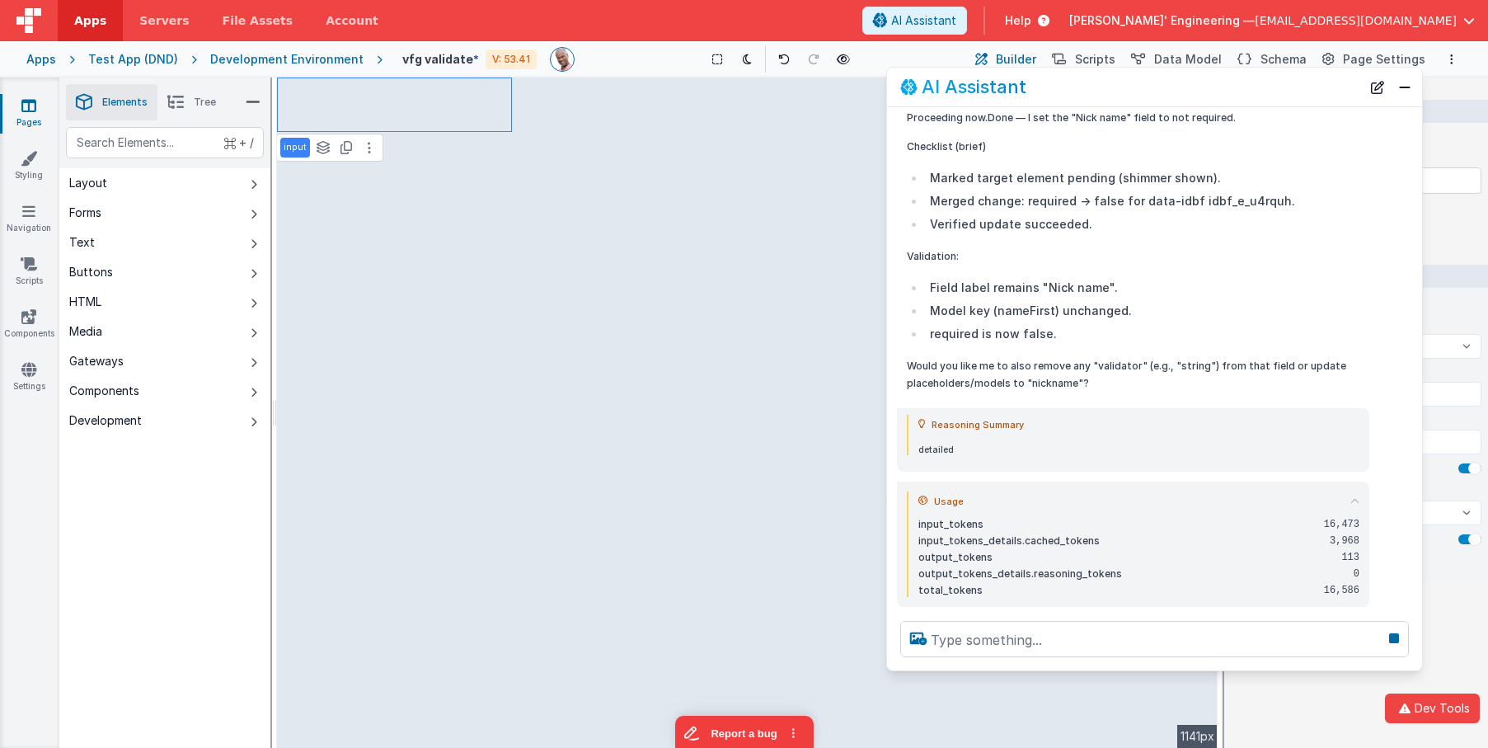
click at [1355, 503] on icon at bounding box center [1354, 500] width 9 height 9
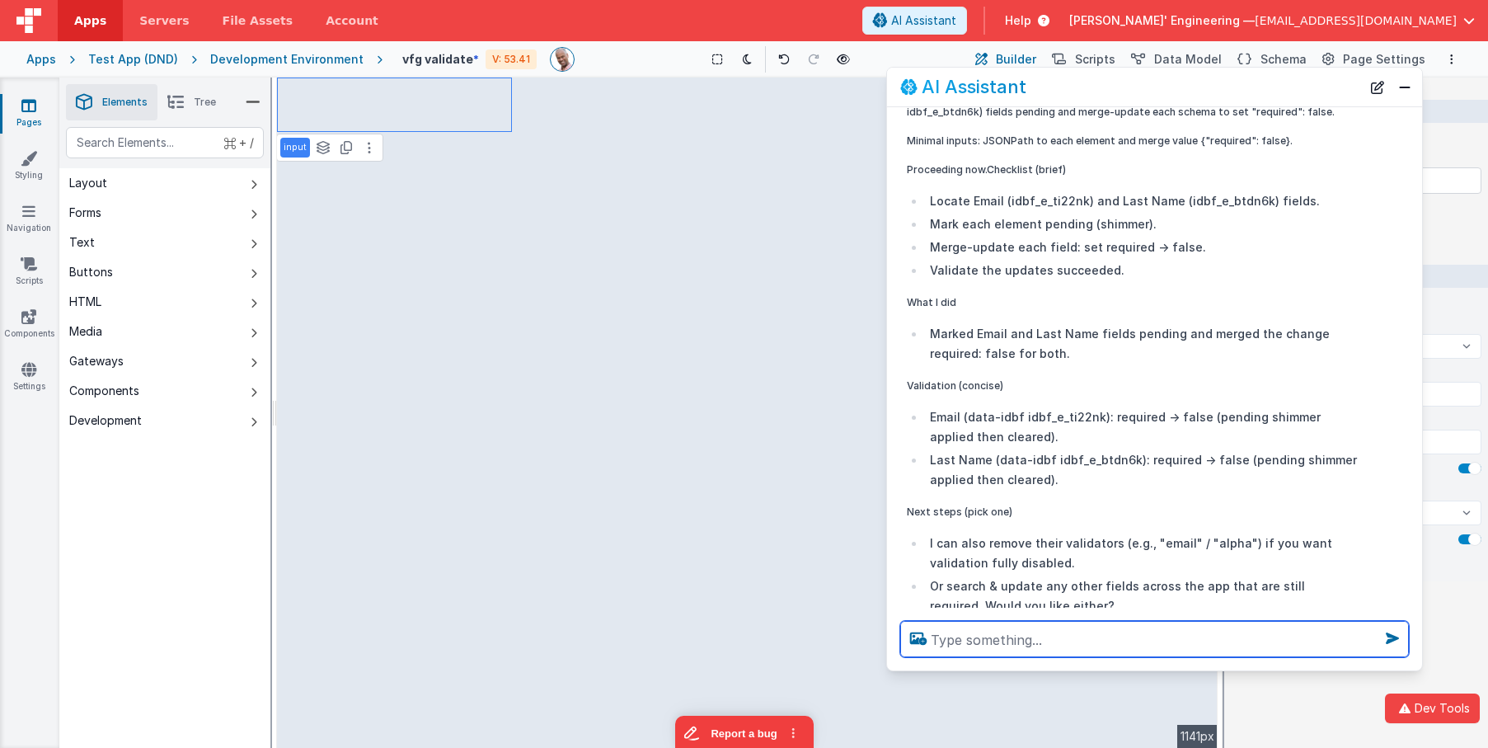
scroll to position [3503, 0]
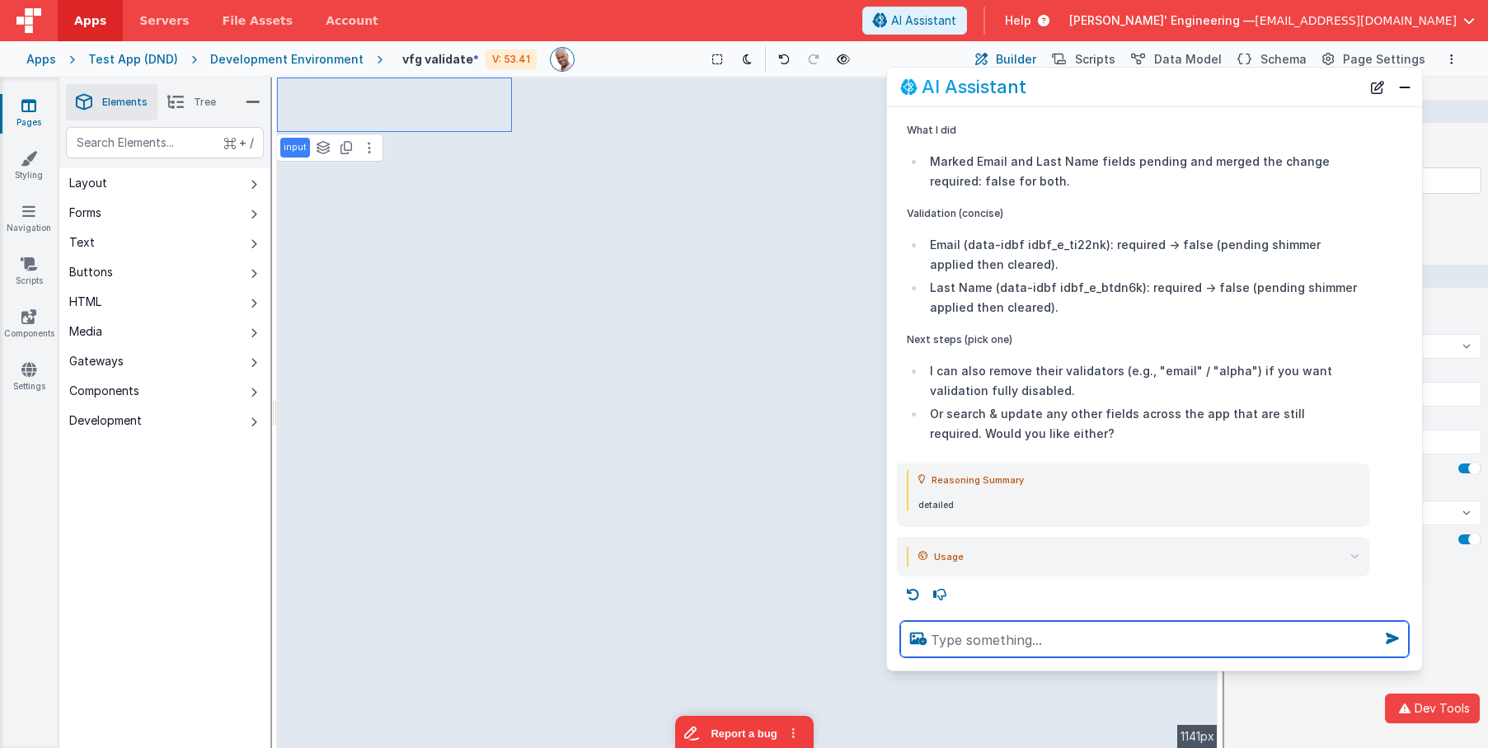
click at [1065, 632] on textarea at bounding box center [1154, 639] width 509 height 36
select select
type textarea "m"
select select
type textarea "ma"
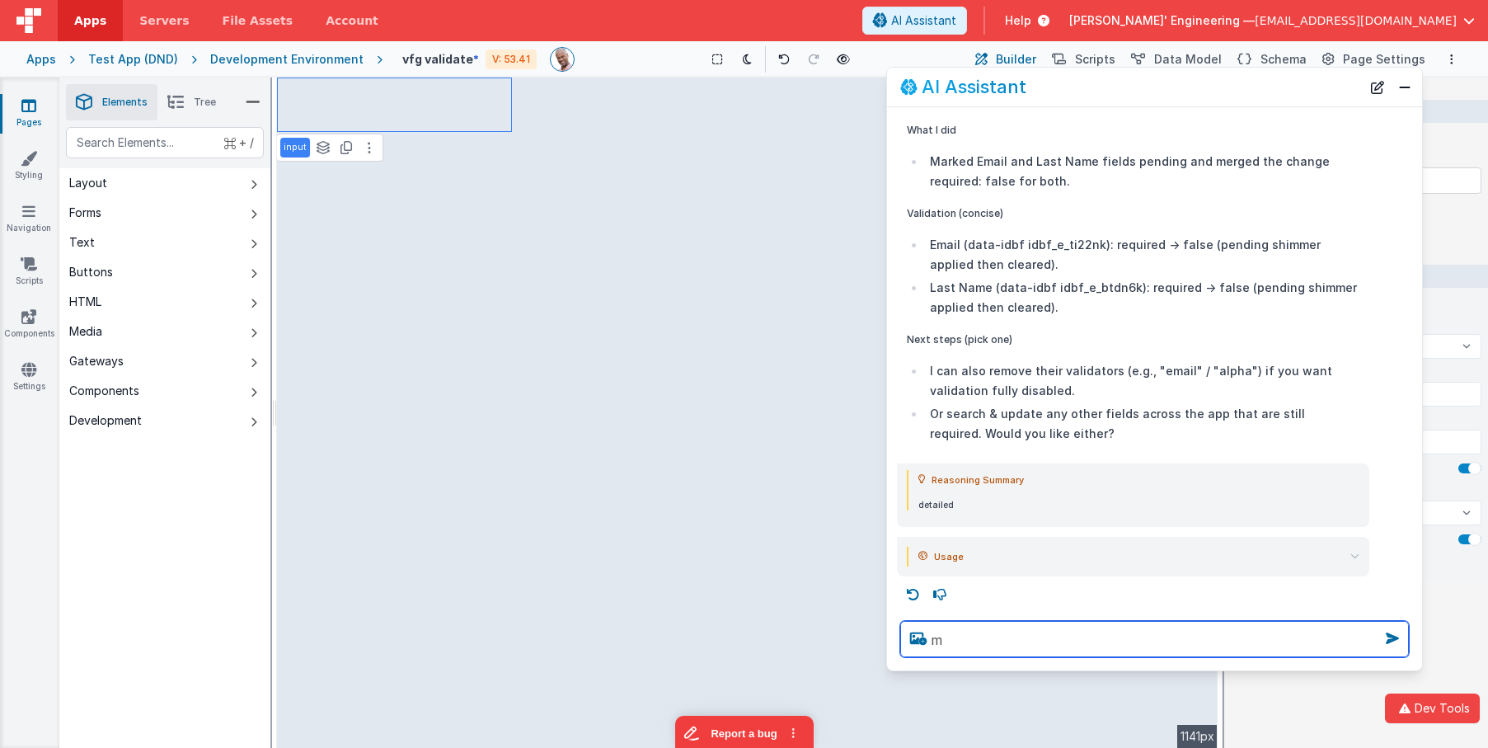
select select
type textarea "mak"
select select
type textarea "make"
select select
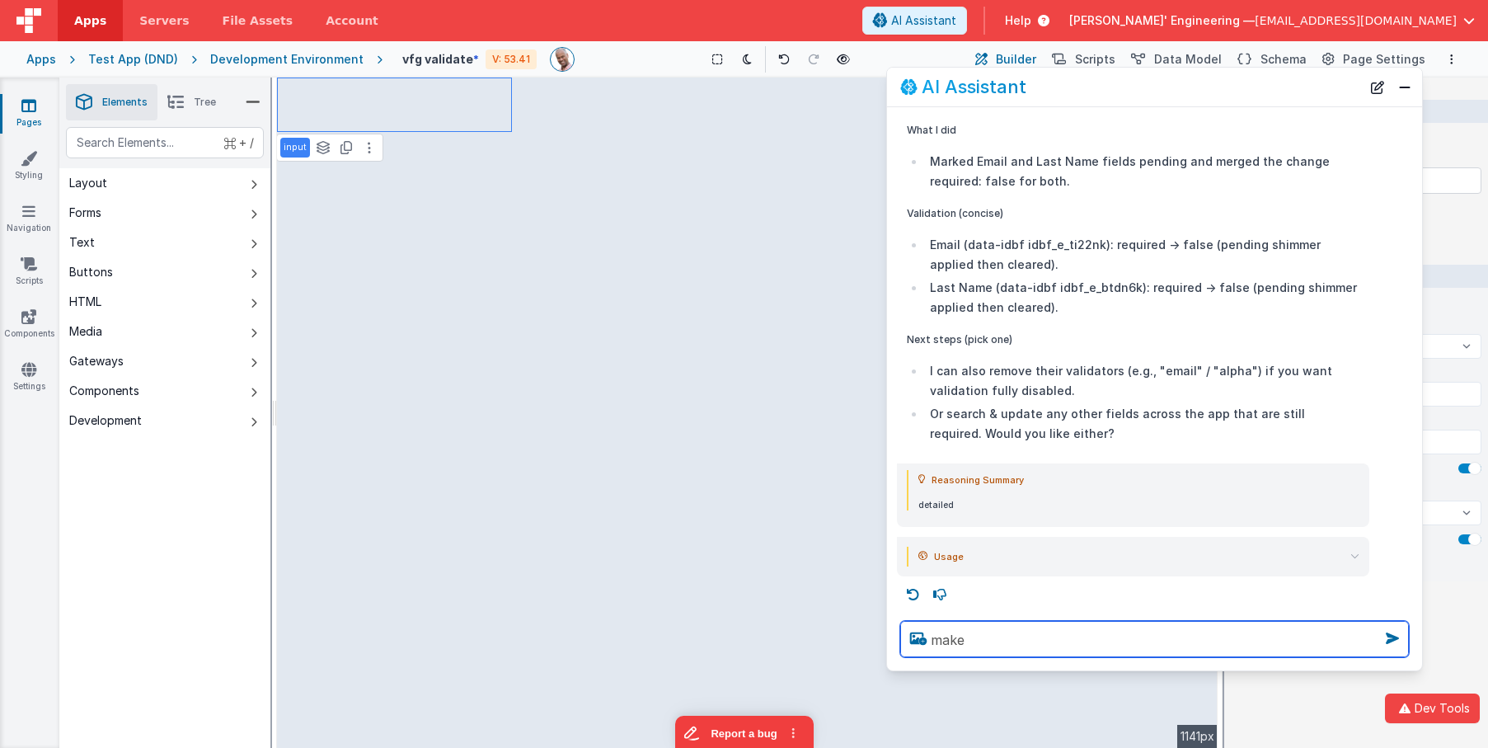
type textarea "make"
select select
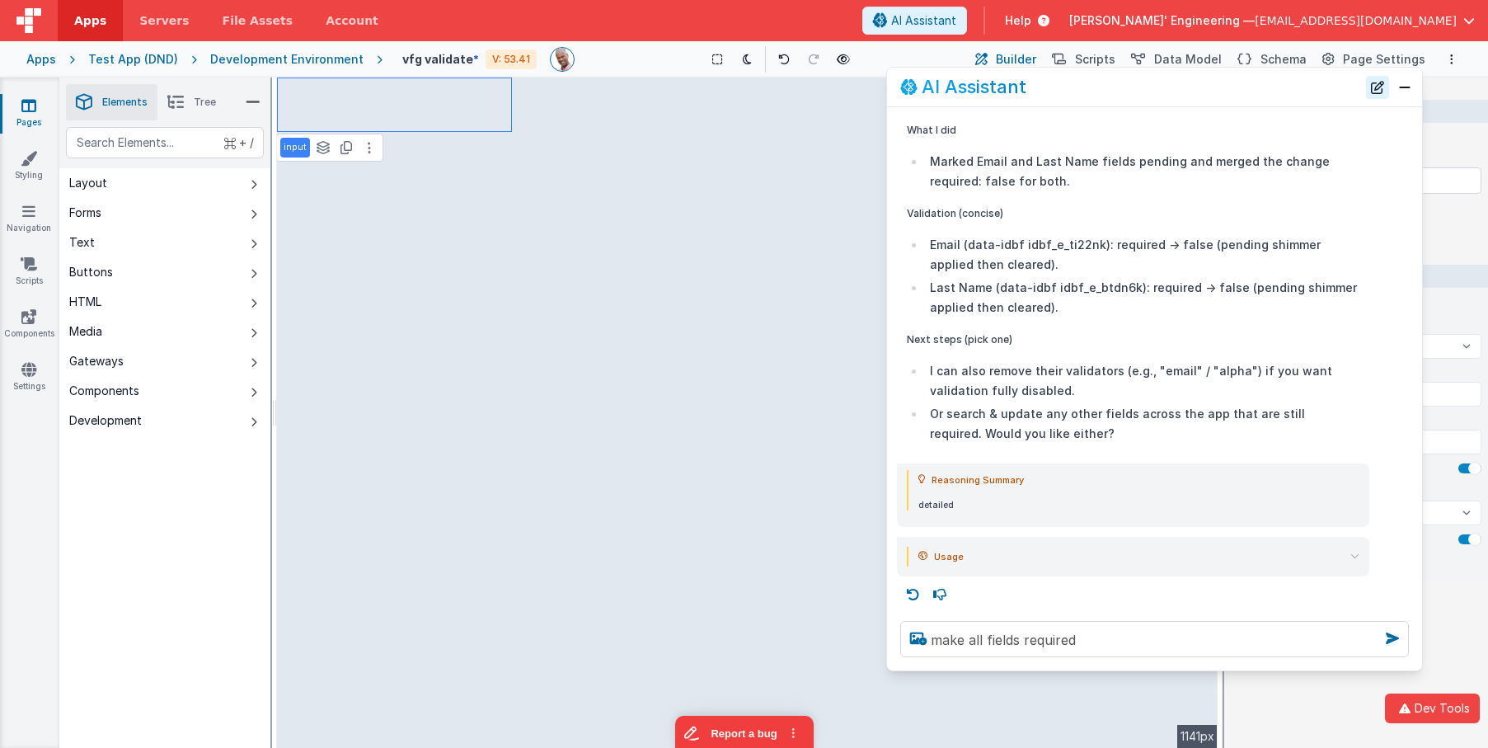
click at [1379, 90] on button "New Chat" at bounding box center [1377, 87] width 23 height 23
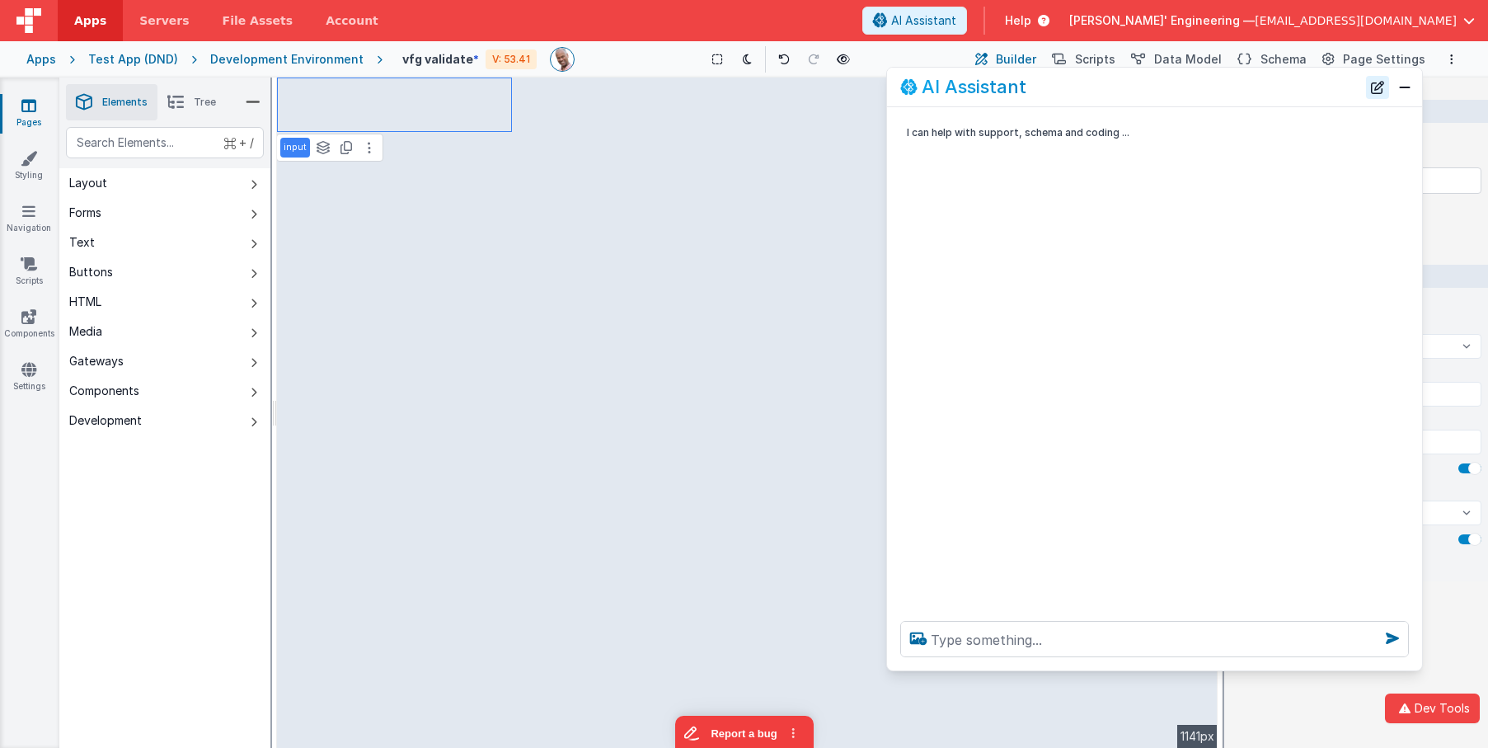
scroll to position [0, 0]
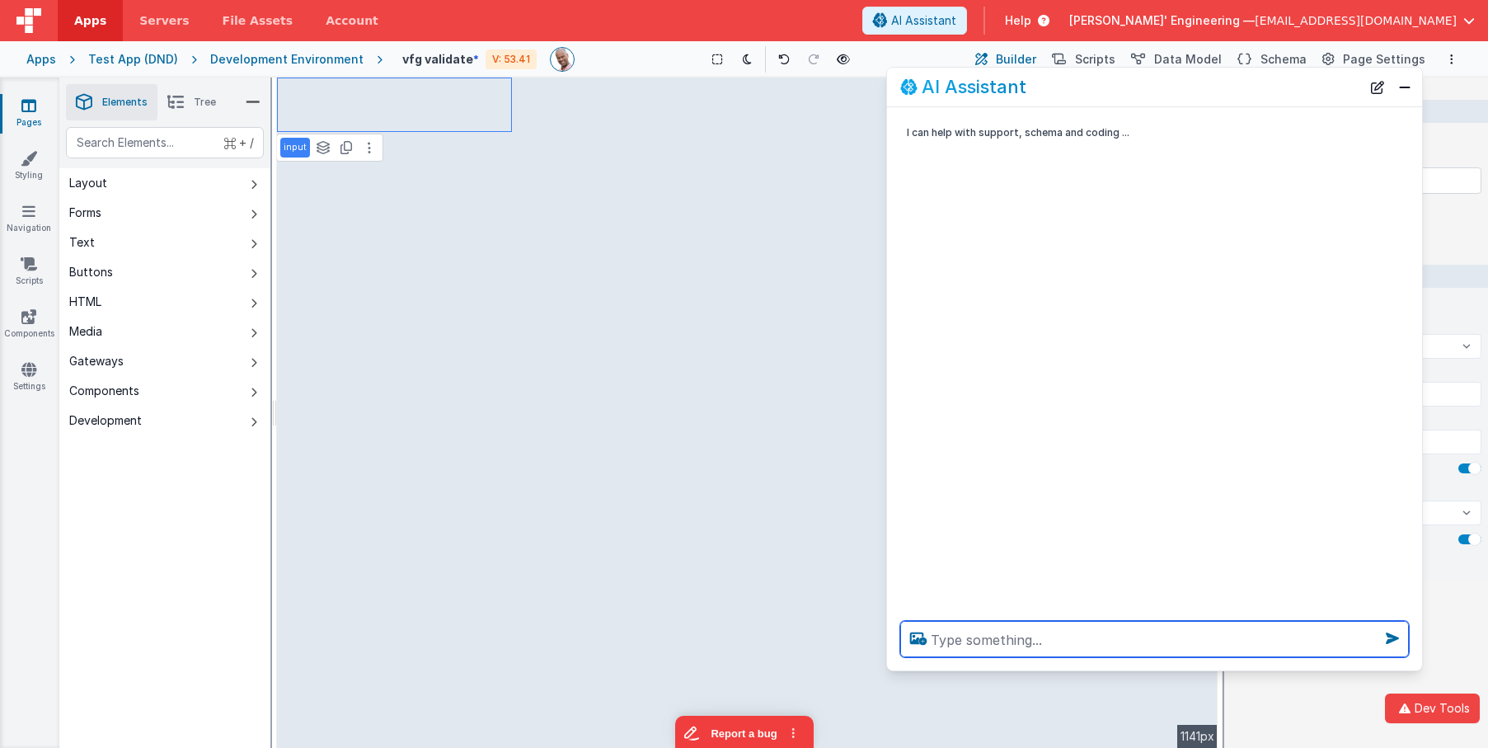
paste textarea "make all fields required"
click at [1164, 644] on textarea "make all fields required" at bounding box center [1154, 639] width 509 height 36
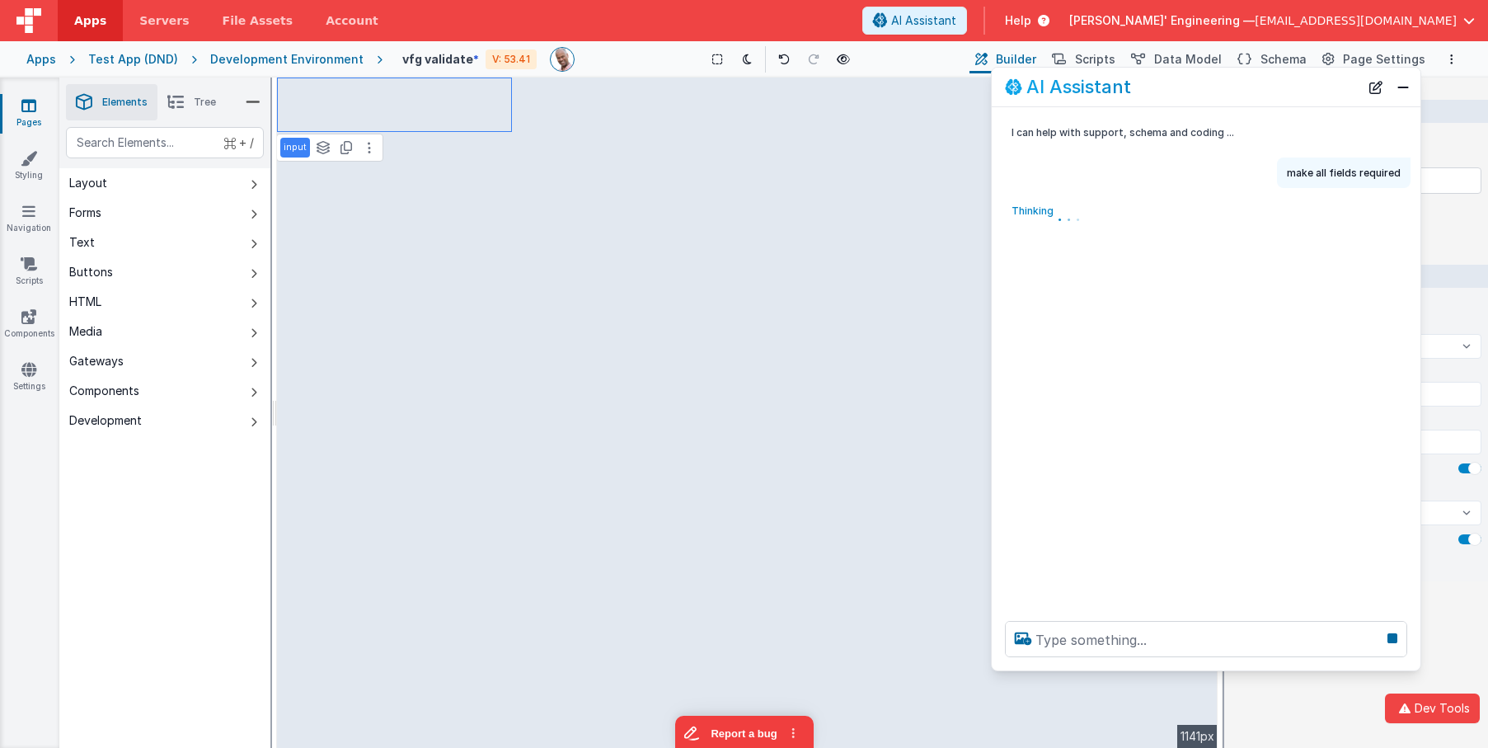
drag, startPoint x: 888, startPoint y: 222, endPoint x: 1050, endPoint y: 179, distance: 168.0
click at [994, 221] on div "Thinking . . ." at bounding box center [1206, 216] width 429 height 36
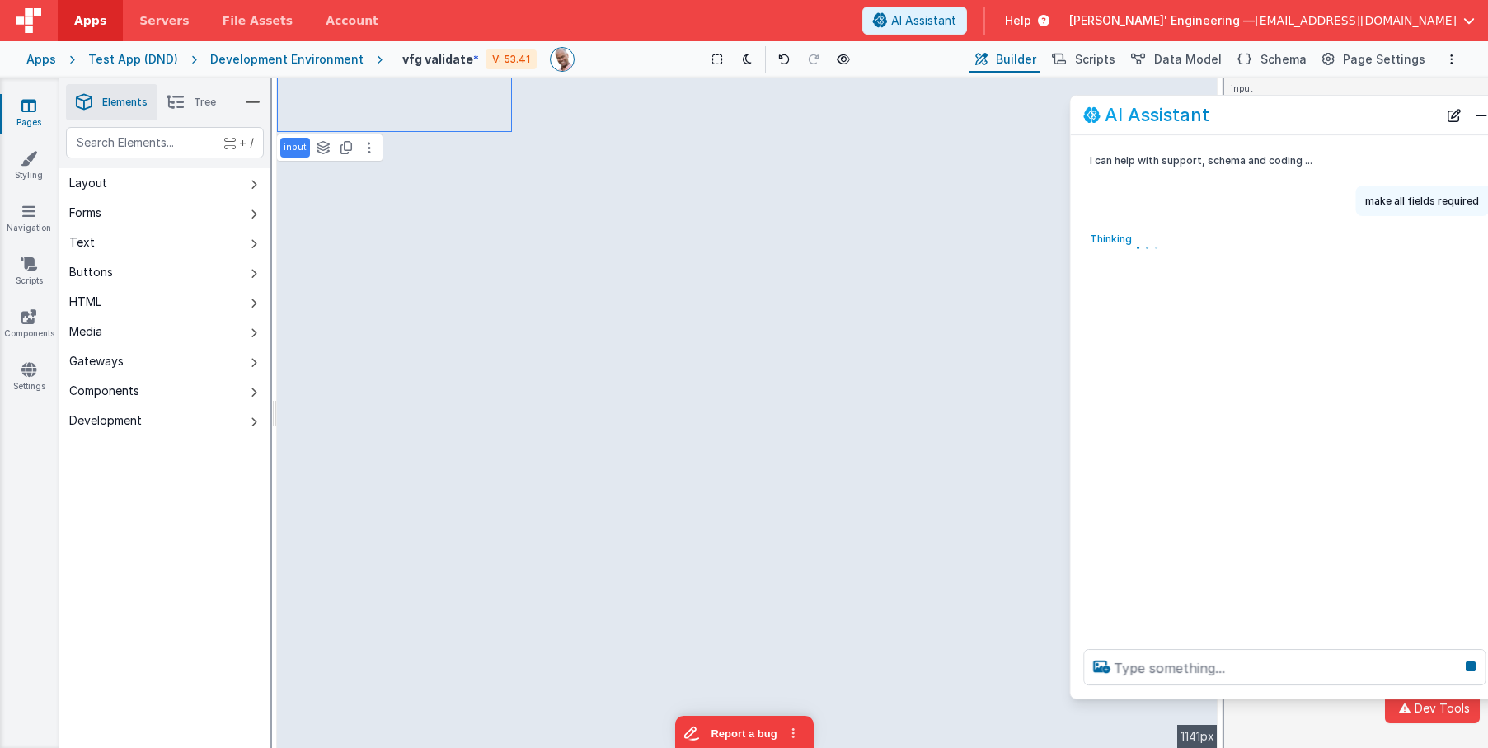
drag, startPoint x: 1224, startPoint y: 80, endPoint x: 1302, endPoint y: 108, distance: 83.2
click at [1302, 108] on div "AI Assistant" at bounding box center [1260, 116] width 355 height 20
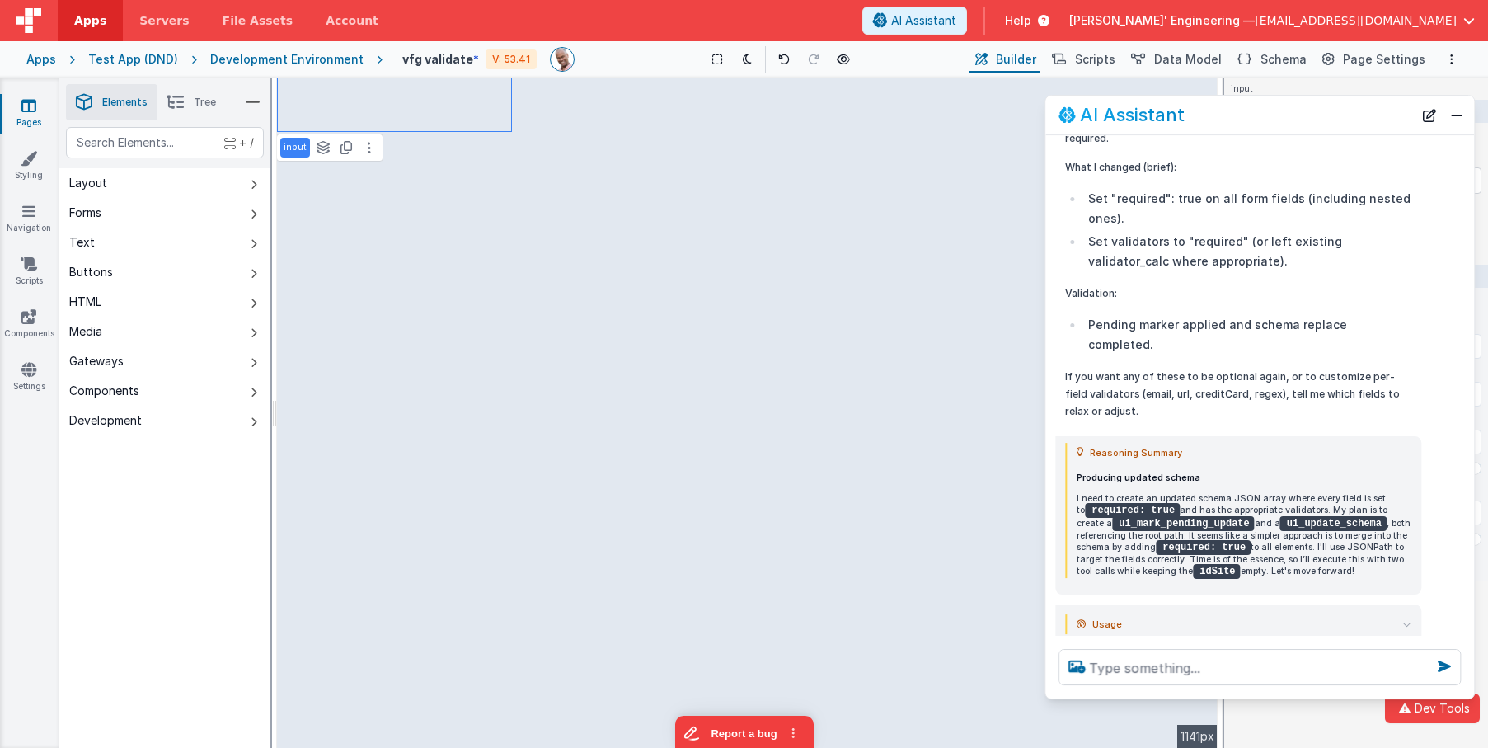
scroll to position [484, 0]
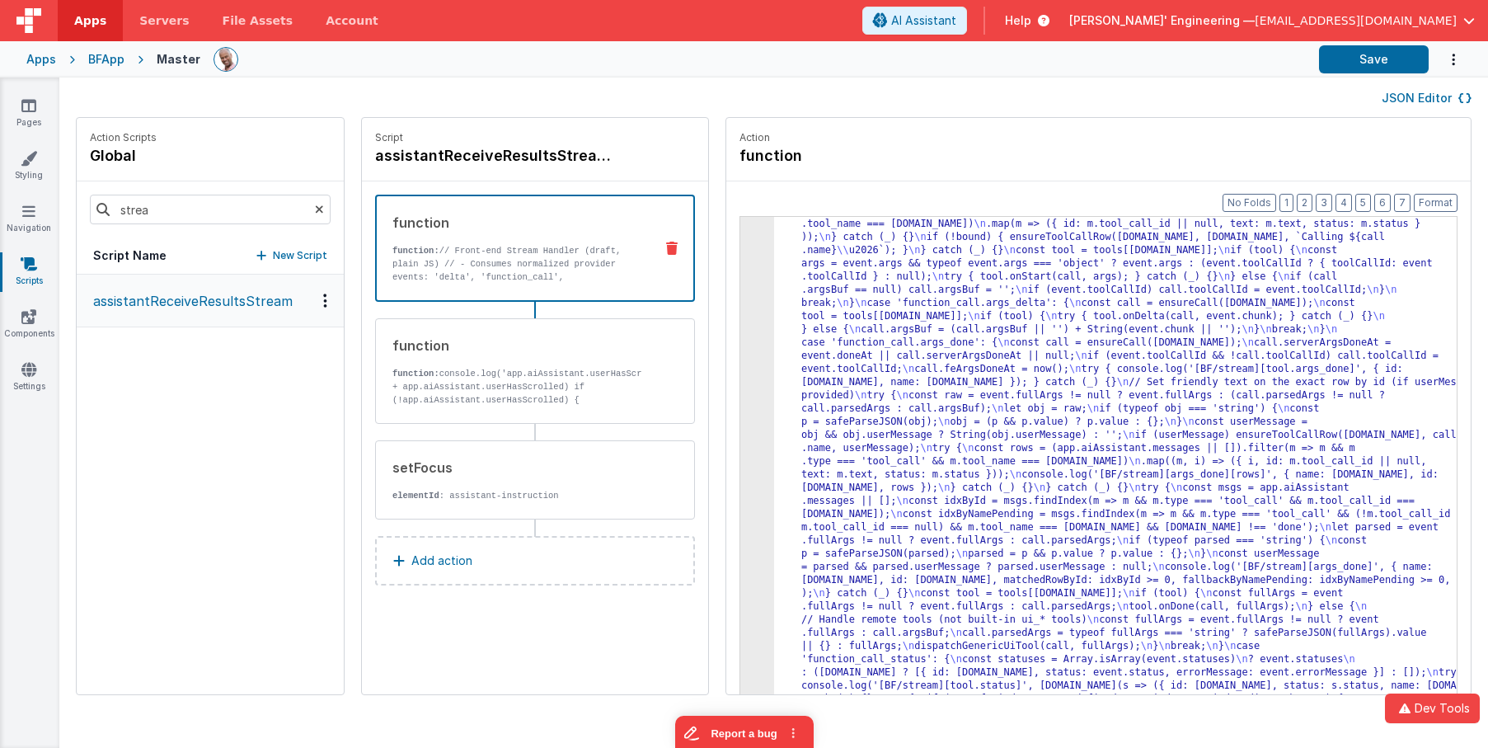
drag, startPoint x: 886, startPoint y: 271, endPoint x: 838, endPoint y: 272, distance: 48.7
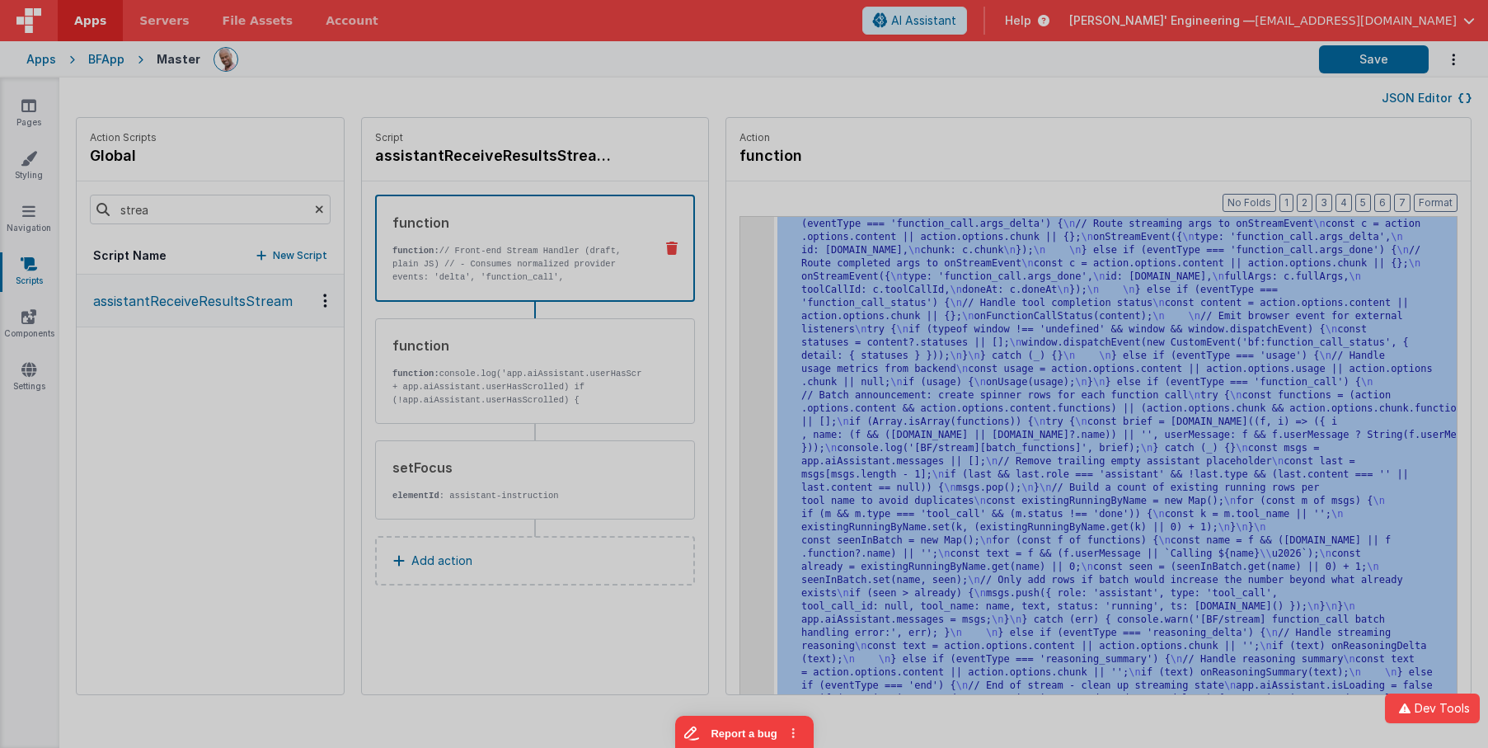
scroll to position [3996, 0]
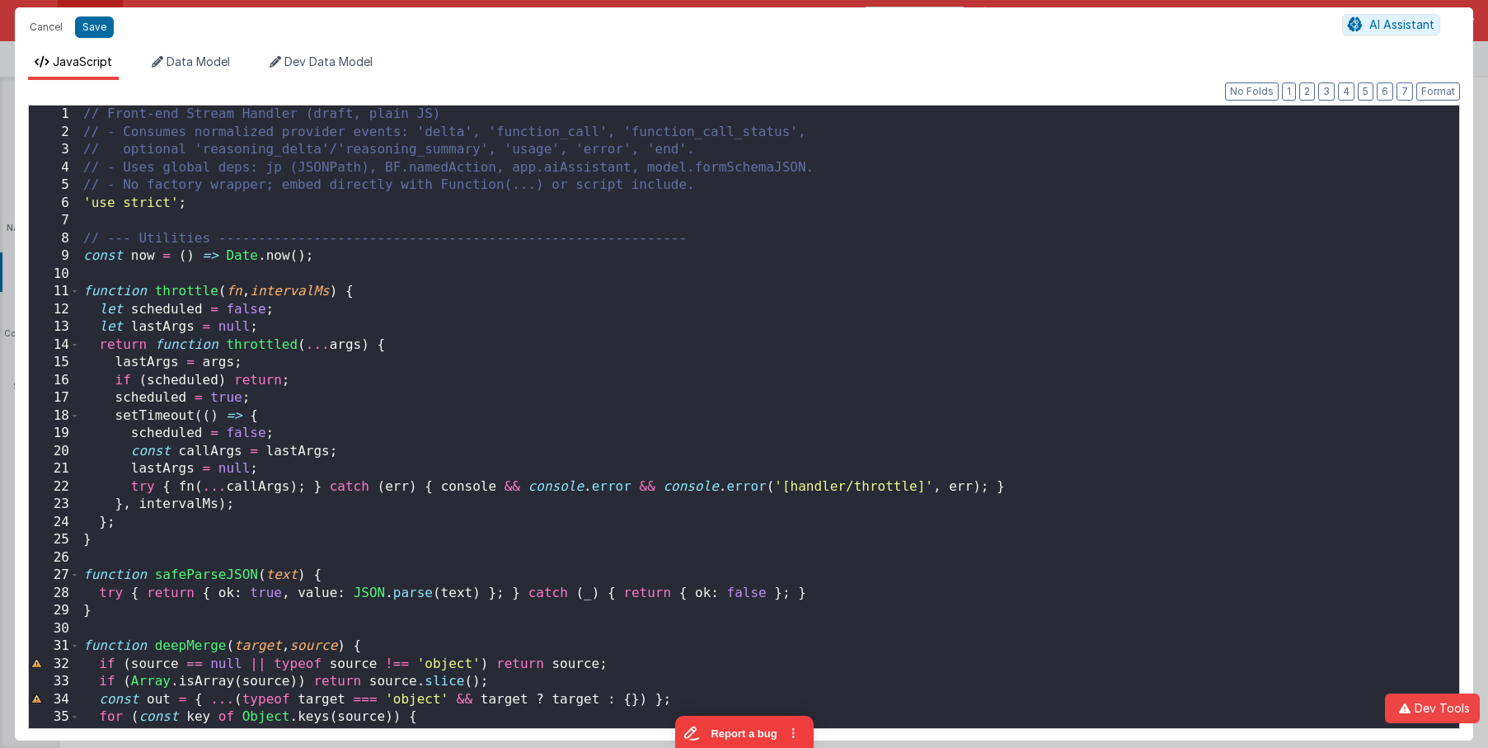
click at [1084, 254] on div "// Front-end Stream Handler (draft, plain JS) // - Consumes normalized provider…" at bounding box center [769, 435] width 1379 height 658
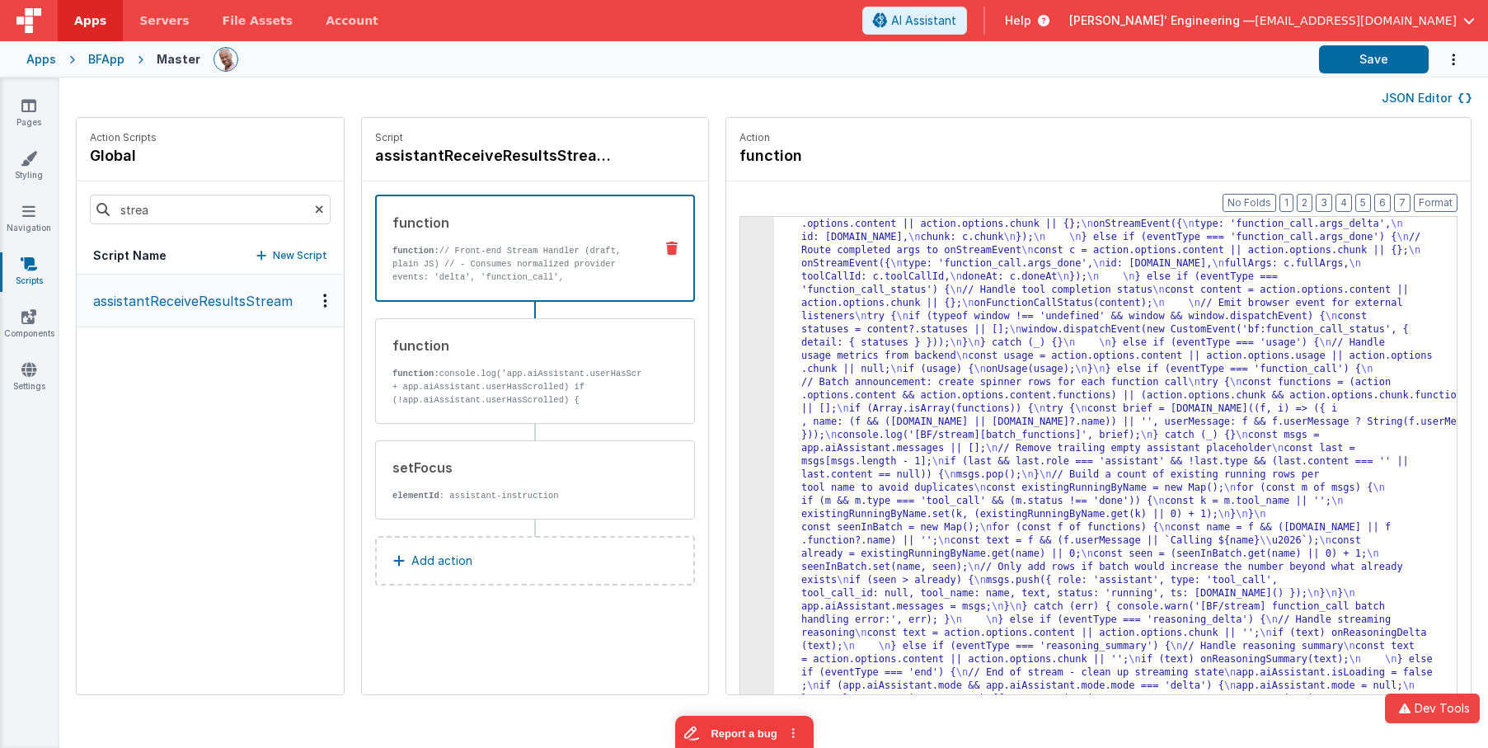
scroll to position [3983, 0]
click at [1350, 82] on div "JSON Editor" at bounding box center [773, 98] width 1429 height 40
click at [1346, 69] on button "Save" at bounding box center [1374, 59] width 110 height 28
drag, startPoint x: 902, startPoint y: 339, endPoint x: 804, endPoint y: 300, distance: 105.5
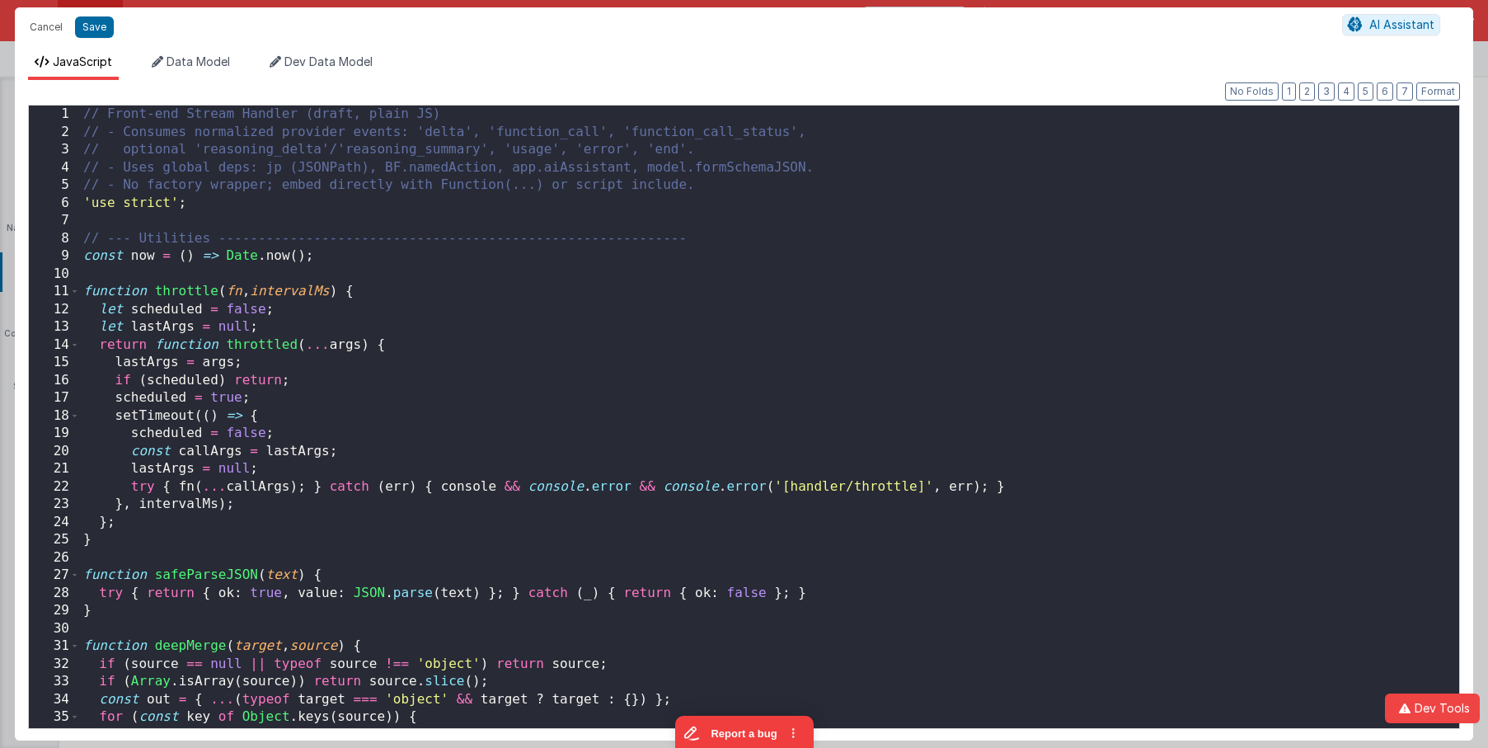
click at [726, 263] on div "// Front-end Stream Handler (draft, plain JS) // - Consumes normalized provider…" at bounding box center [769, 435] width 1379 height 658
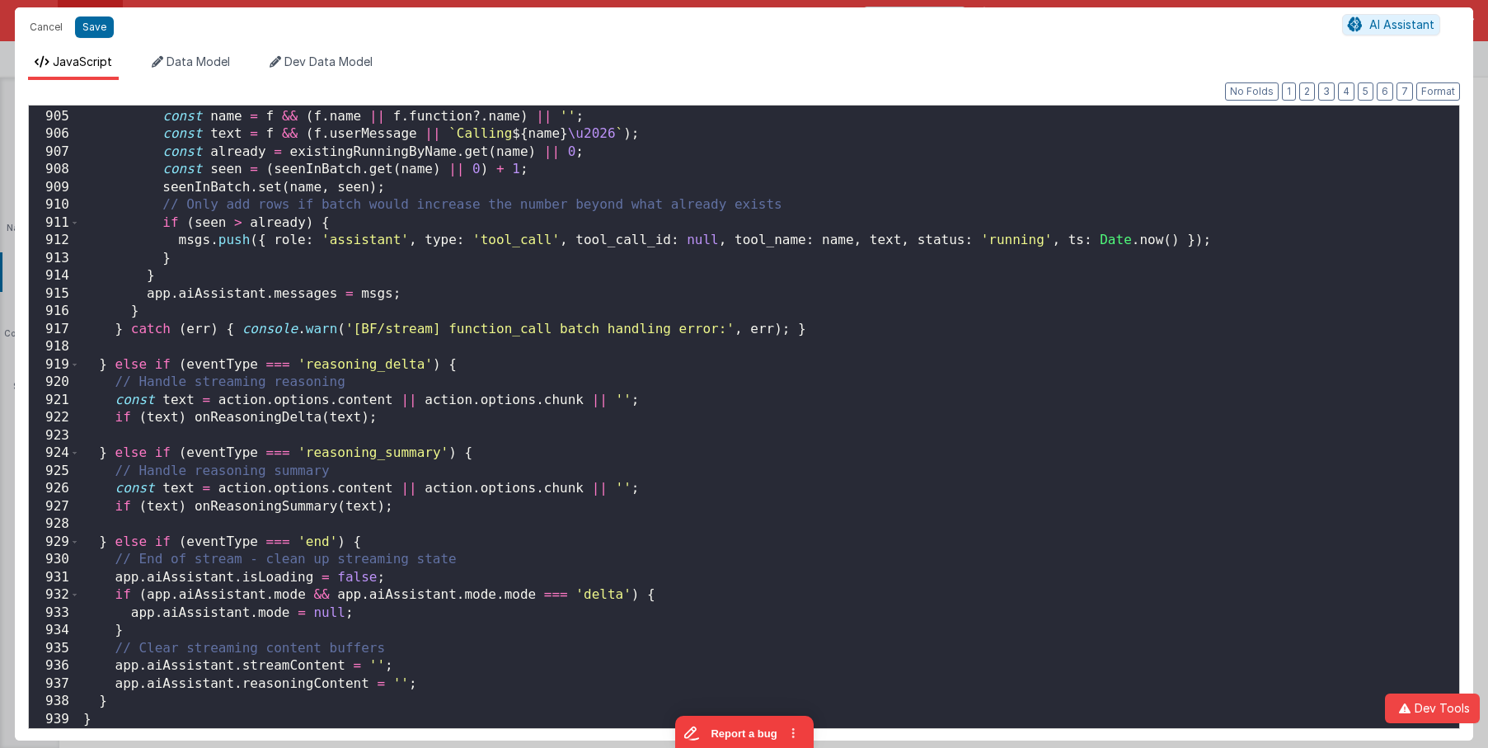
scroll to position [16093, 0]
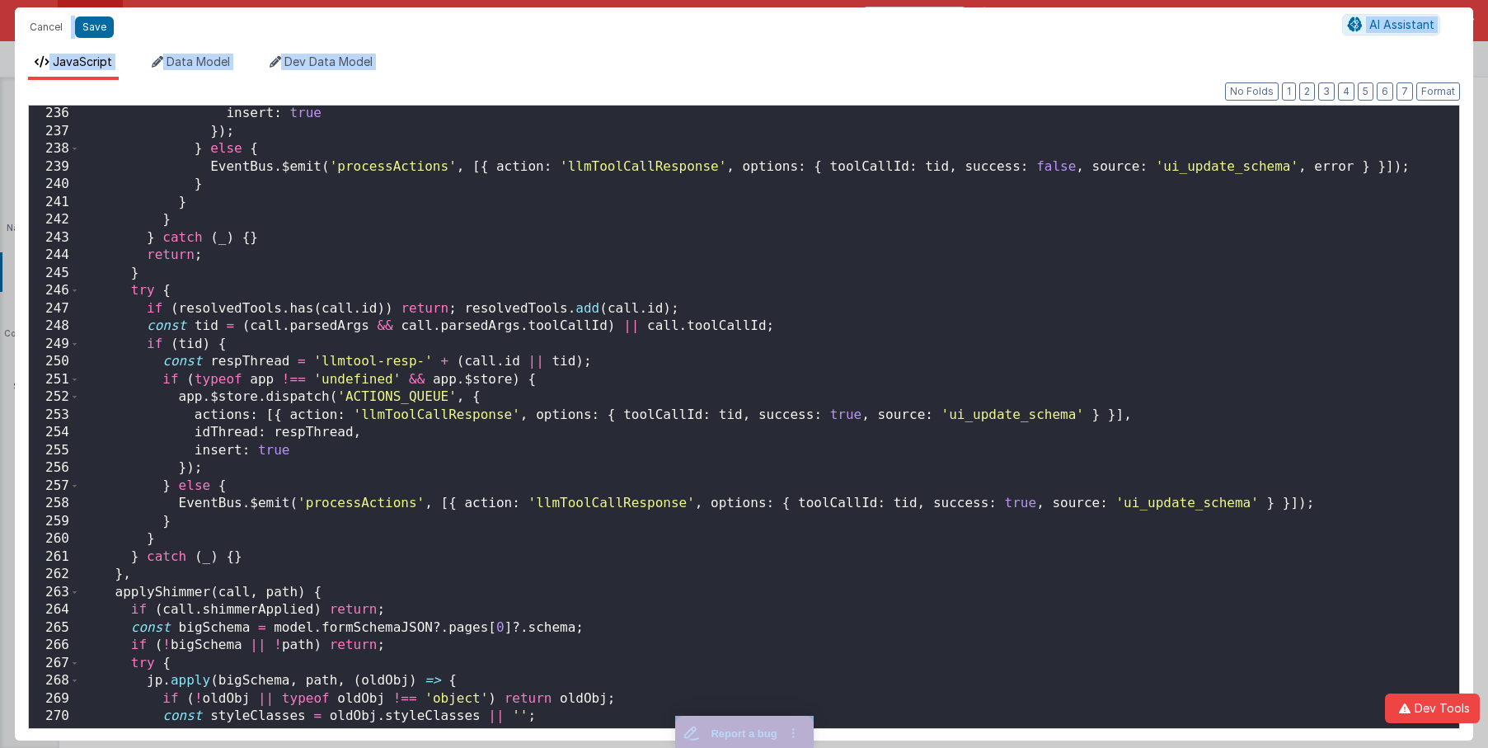
scroll to position [4166, 0]
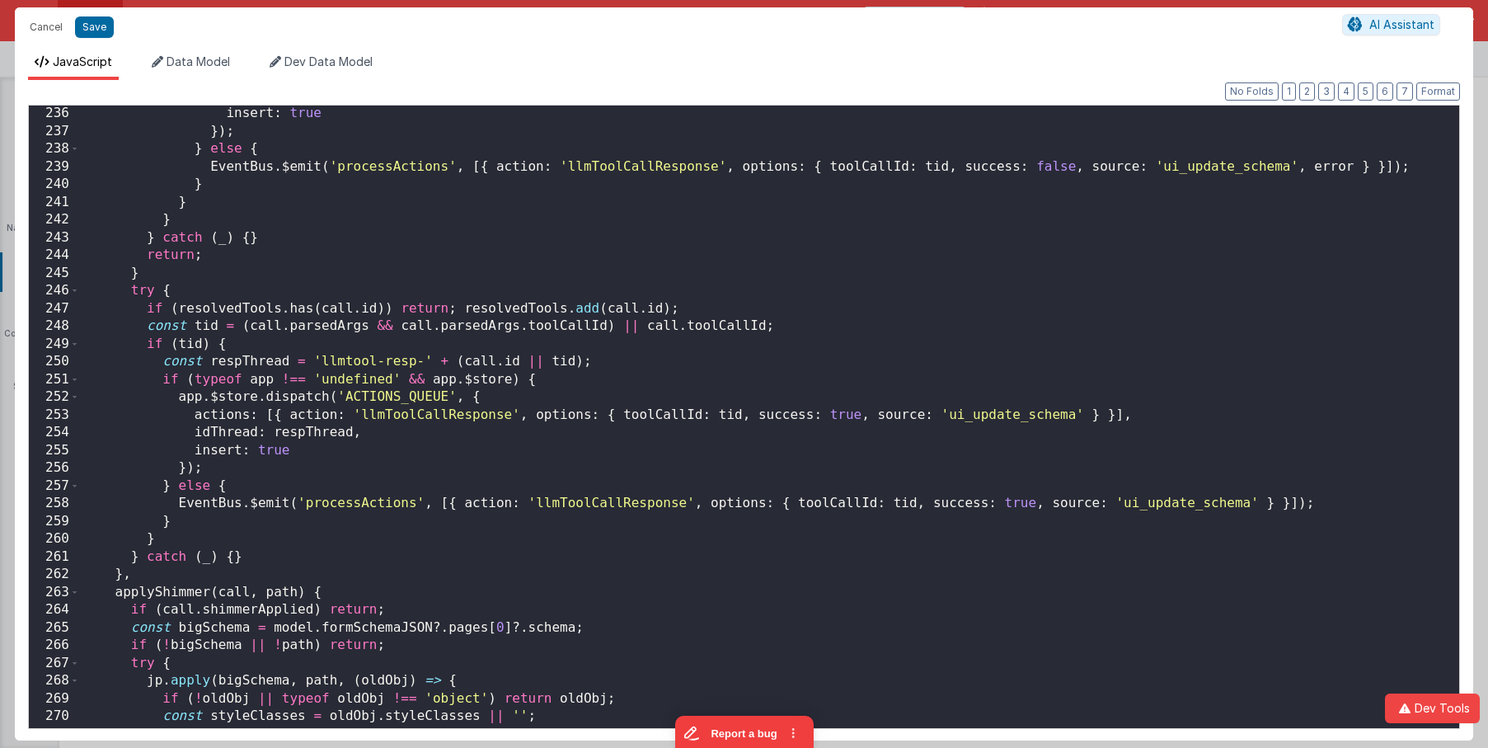
click at [733, 327] on div "insert : true }) ; } else { EventBus . $emit ( 'processActions' , [{ action : '…" at bounding box center [769, 434] width 1379 height 658
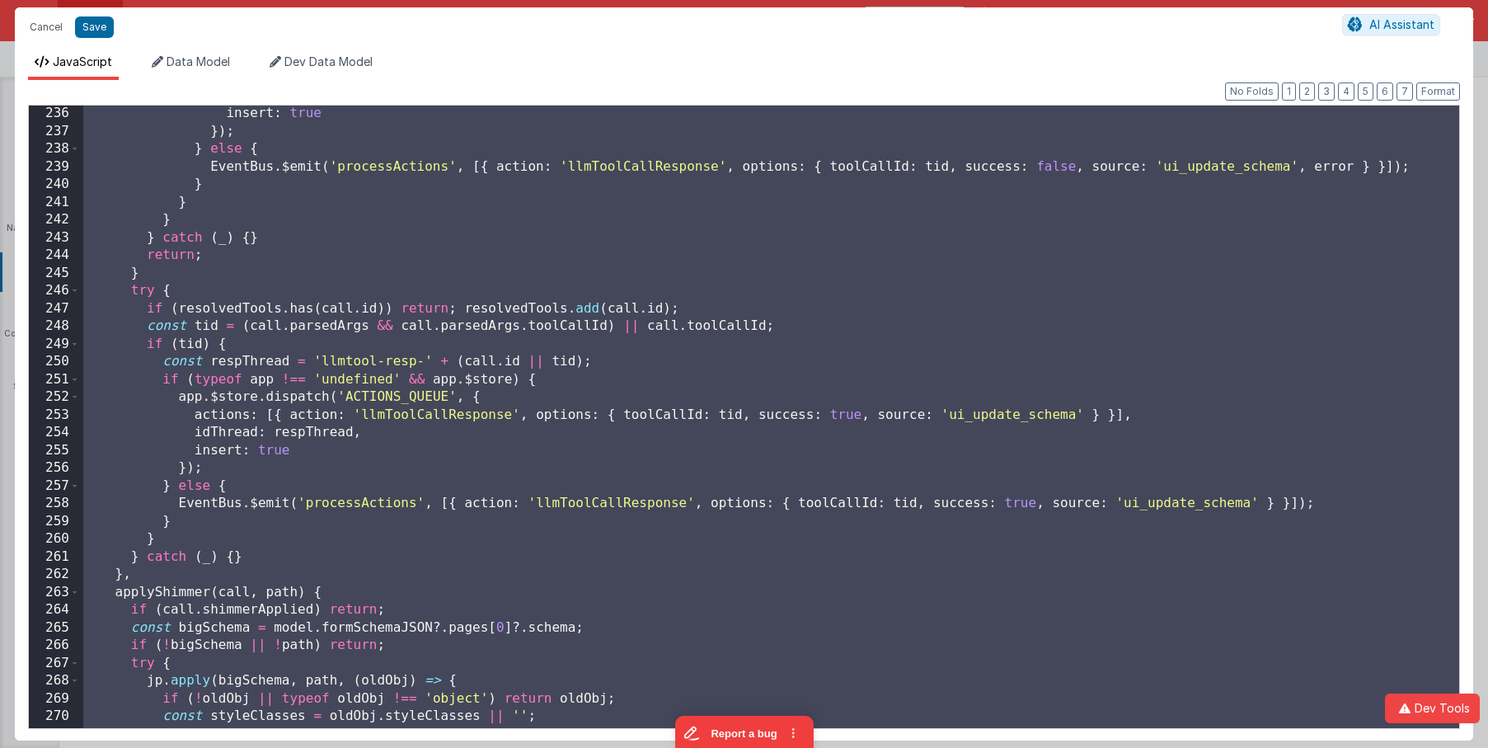
scroll to position [16111, 0]
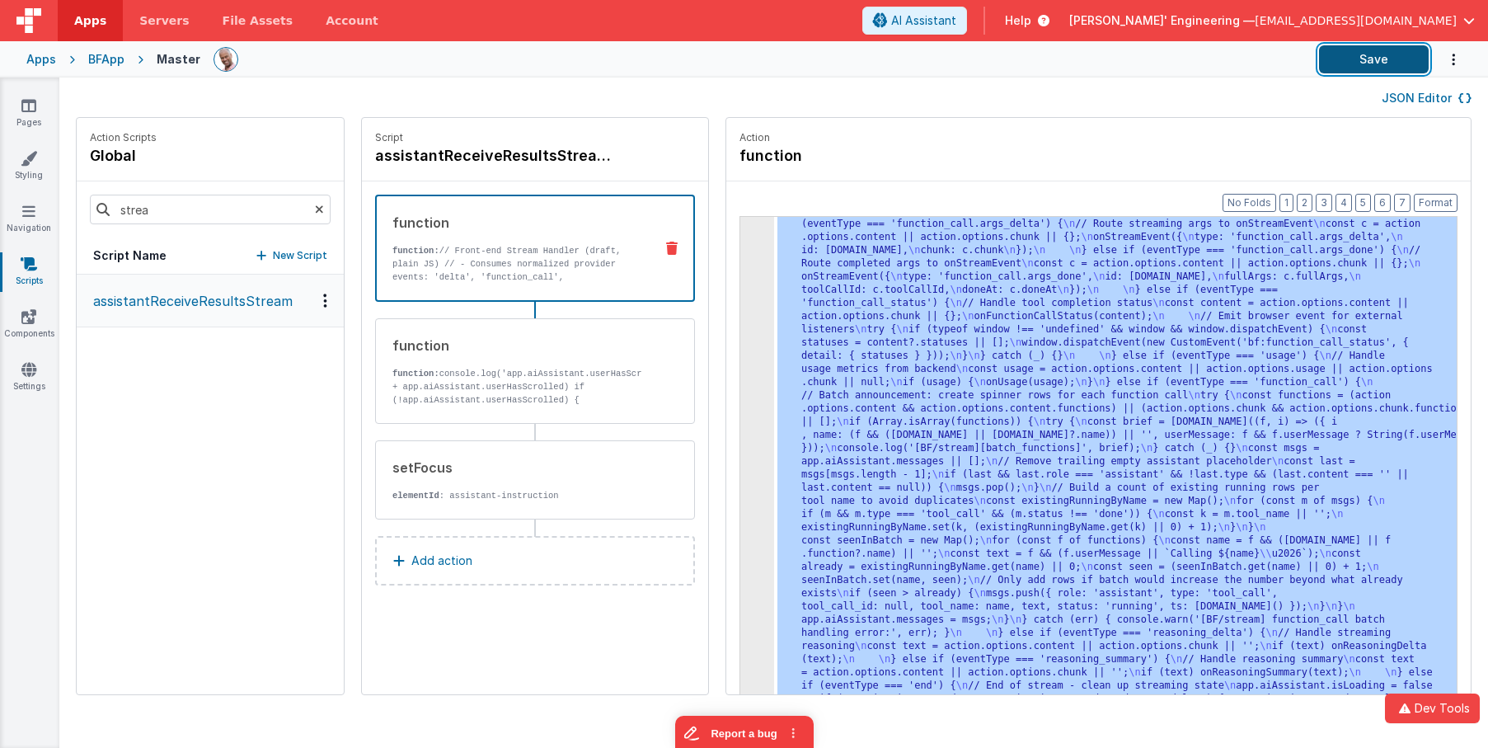
click at [1338, 62] on button "Save" at bounding box center [1374, 59] width 110 height 28
drag, startPoint x: 863, startPoint y: 363, endPoint x: 795, endPoint y: 335, distance: 74.0
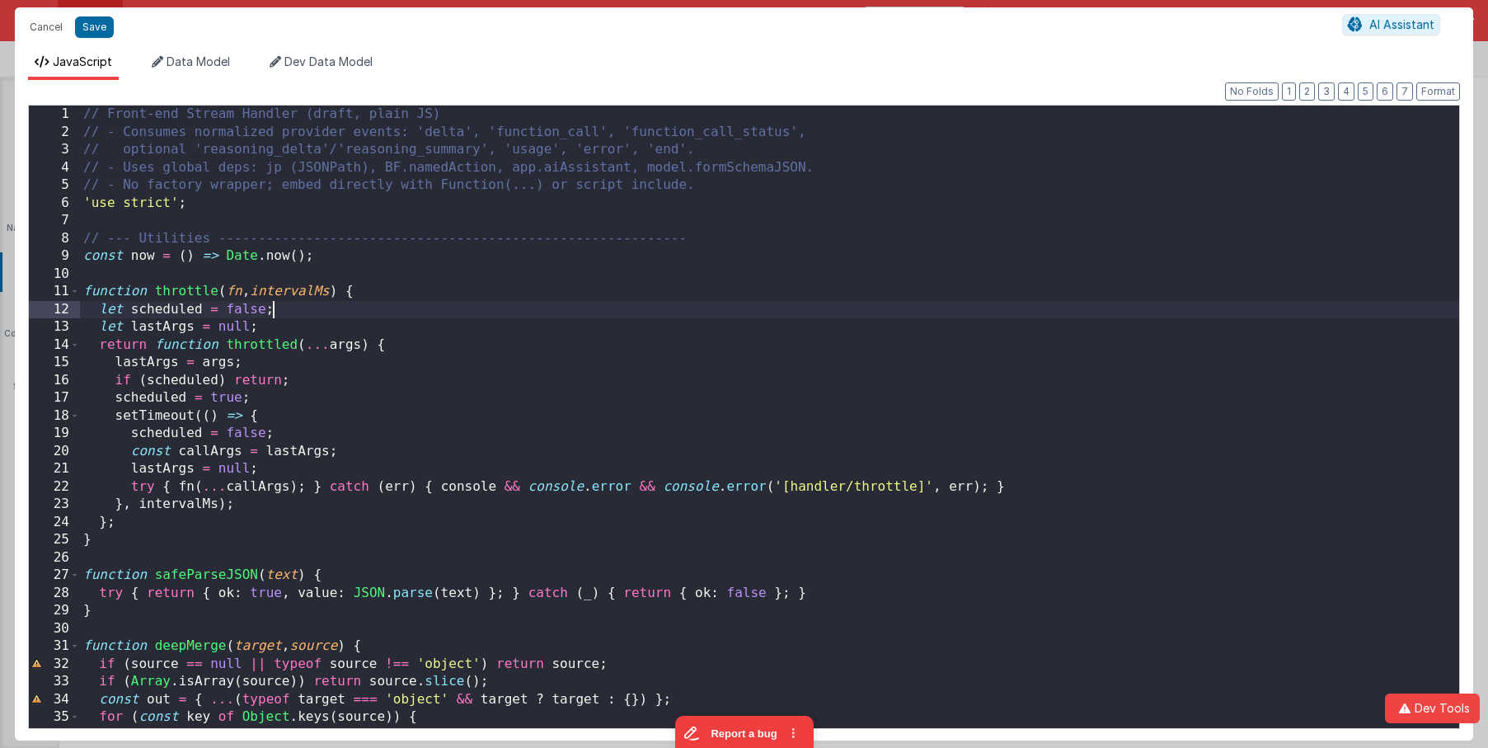
click at [723, 307] on div "// Front-end Stream Handler (draft, plain JS) // - Consumes normalized provider…" at bounding box center [769, 435] width 1379 height 658
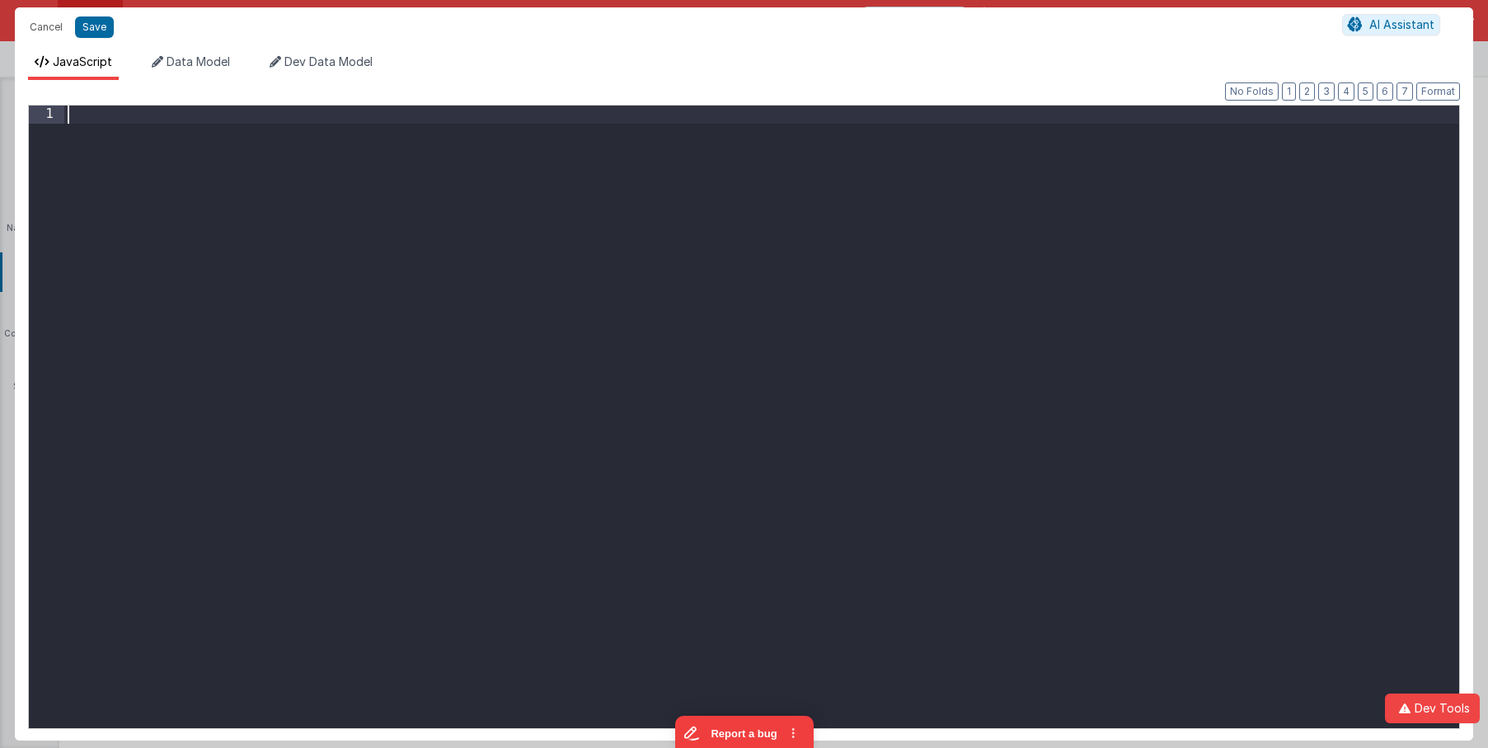
scroll to position [16093, 0]
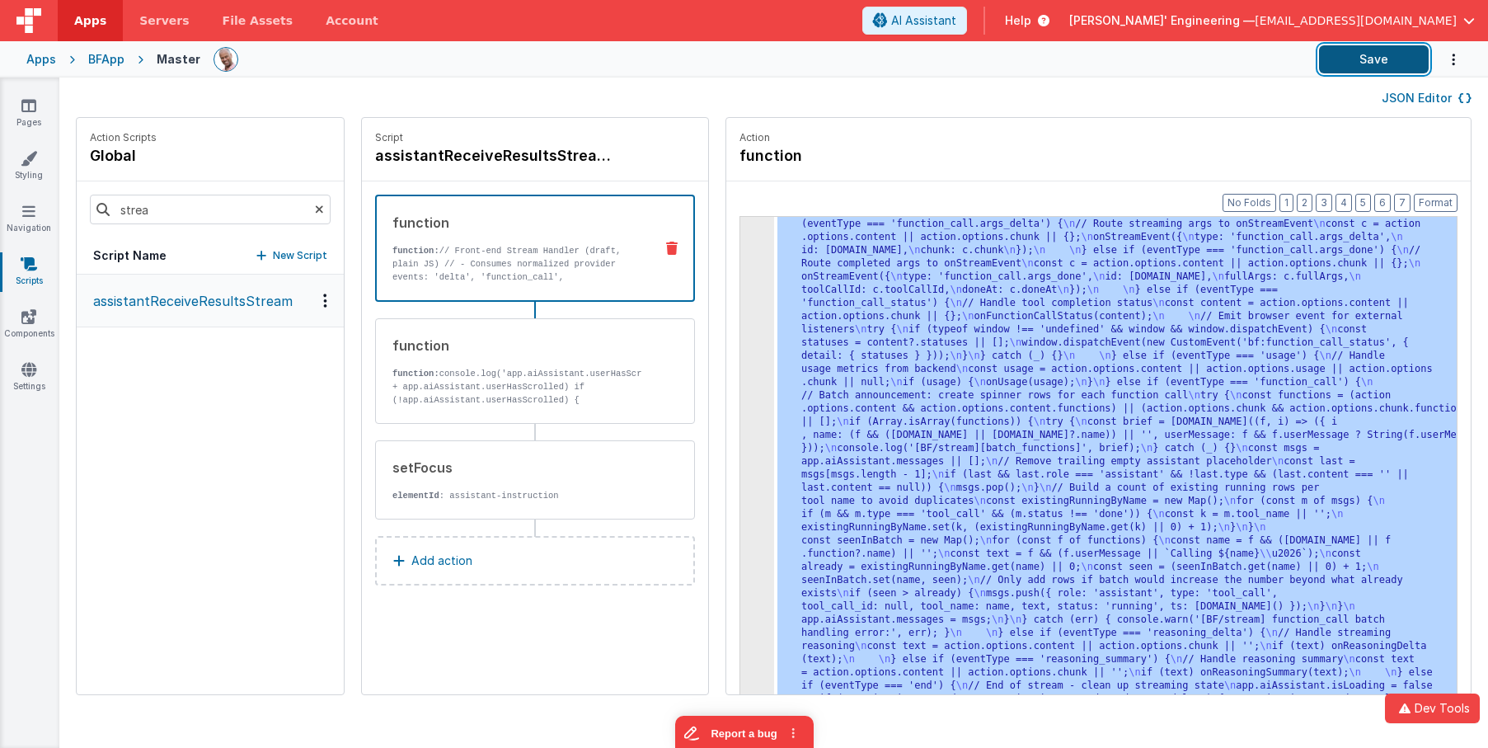
click at [1363, 57] on button "Save" at bounding box center [1374, 59] width 110 height 28
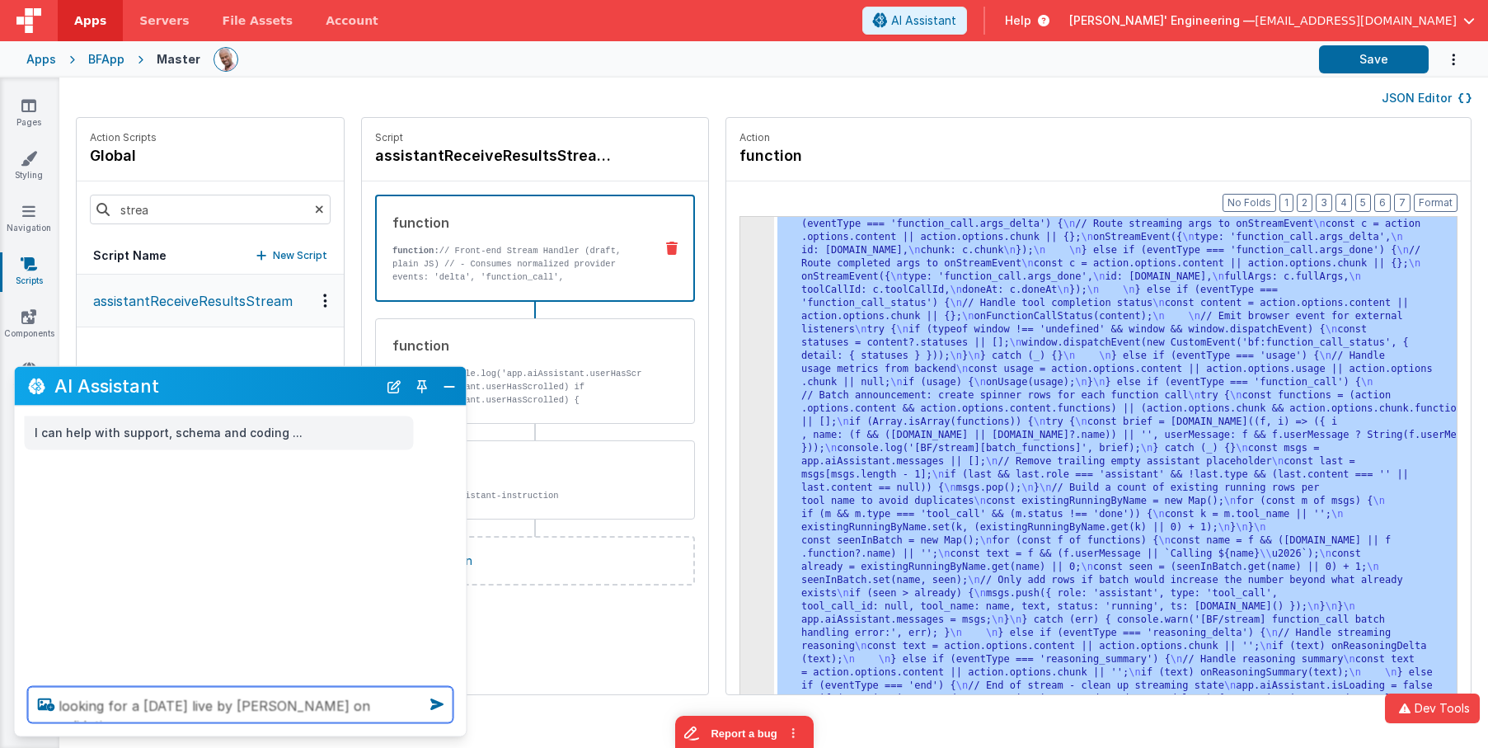
type textarea "looking for a friday live by jason on validation"
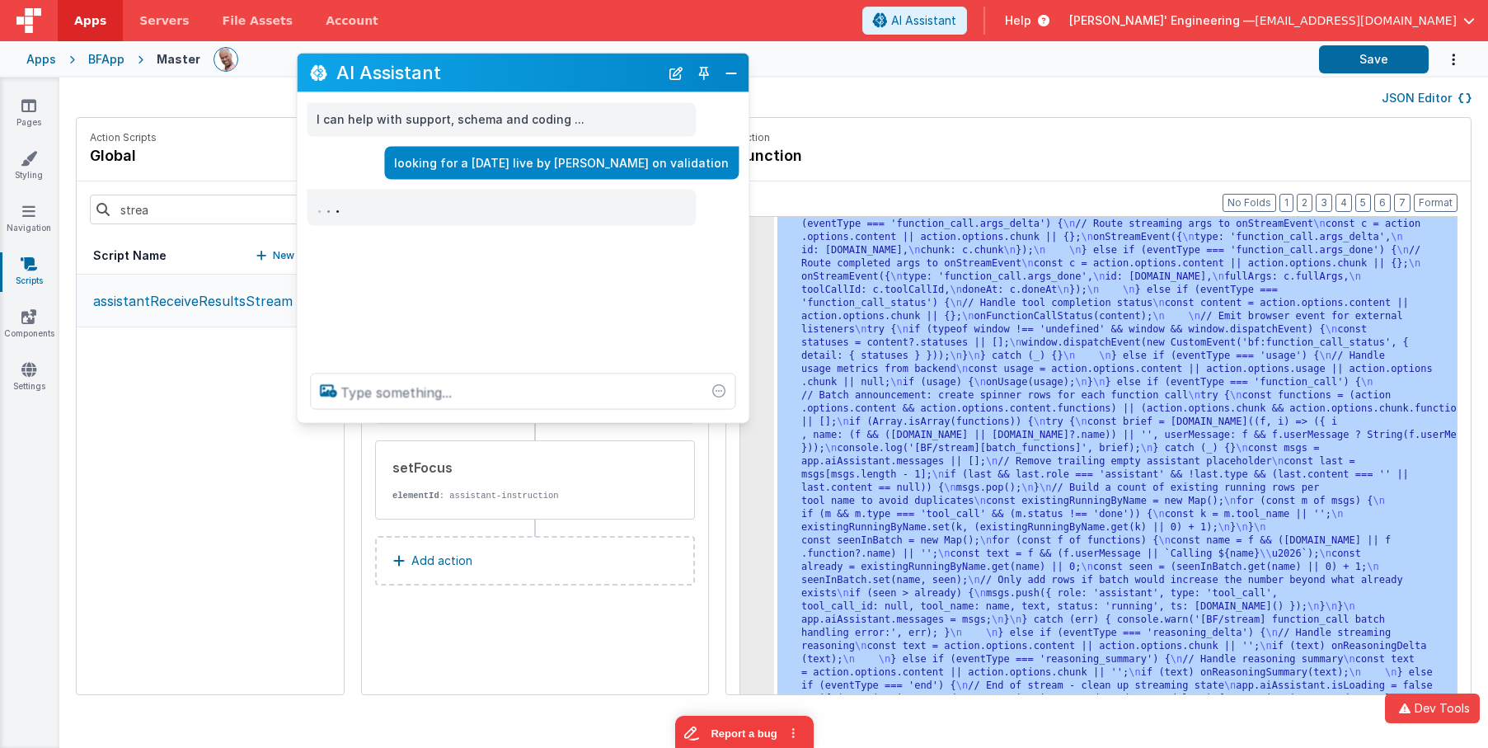
drag, startPoint x: 331, startPoint y: 393, endPoint x: 615, endPoint y: 82, distance: 421.3
click at [613, 80] on h2 "AI Assistant" at bounding box center [497, 73] width 323 height 20
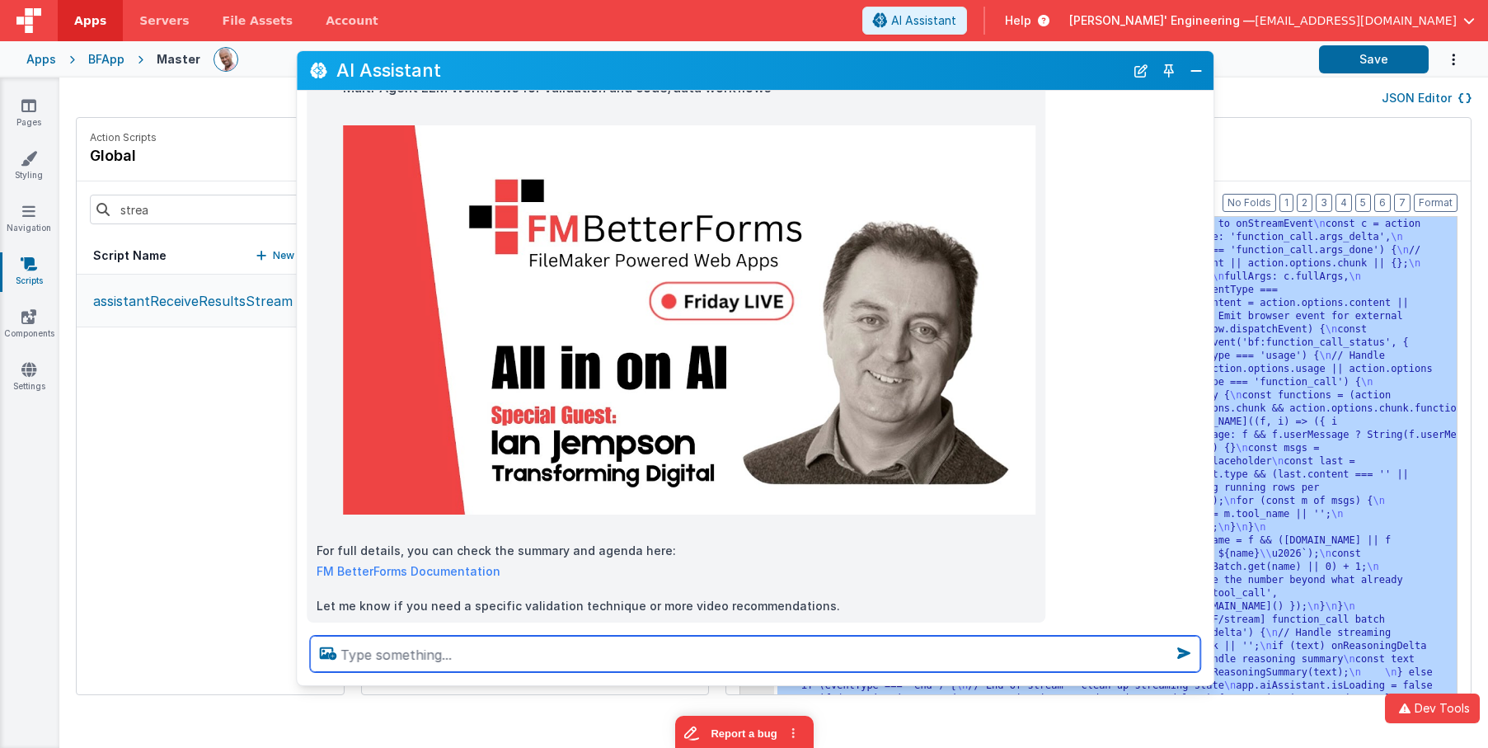
scroll to position [667, 0]
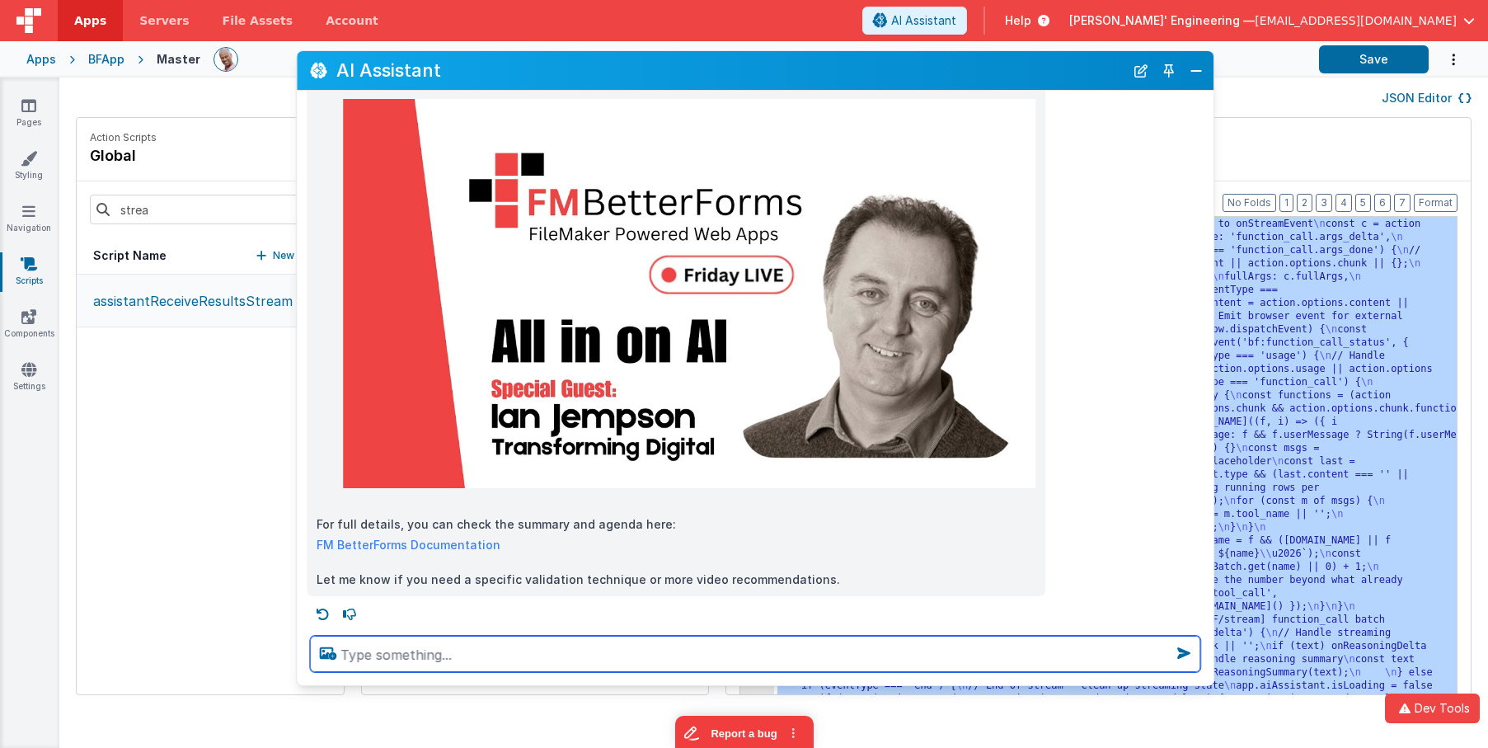
drag, startPoint x: 745, startPoint y: 421, endPoint x: 1210, endPoint y: 687, distance: 535.5
click at [1210, 687] on section "Pages Styling Navigation Scripts Components Settings JSON Editor Action Scripts…" at bounding box center [744, 413] width 1488 height 670
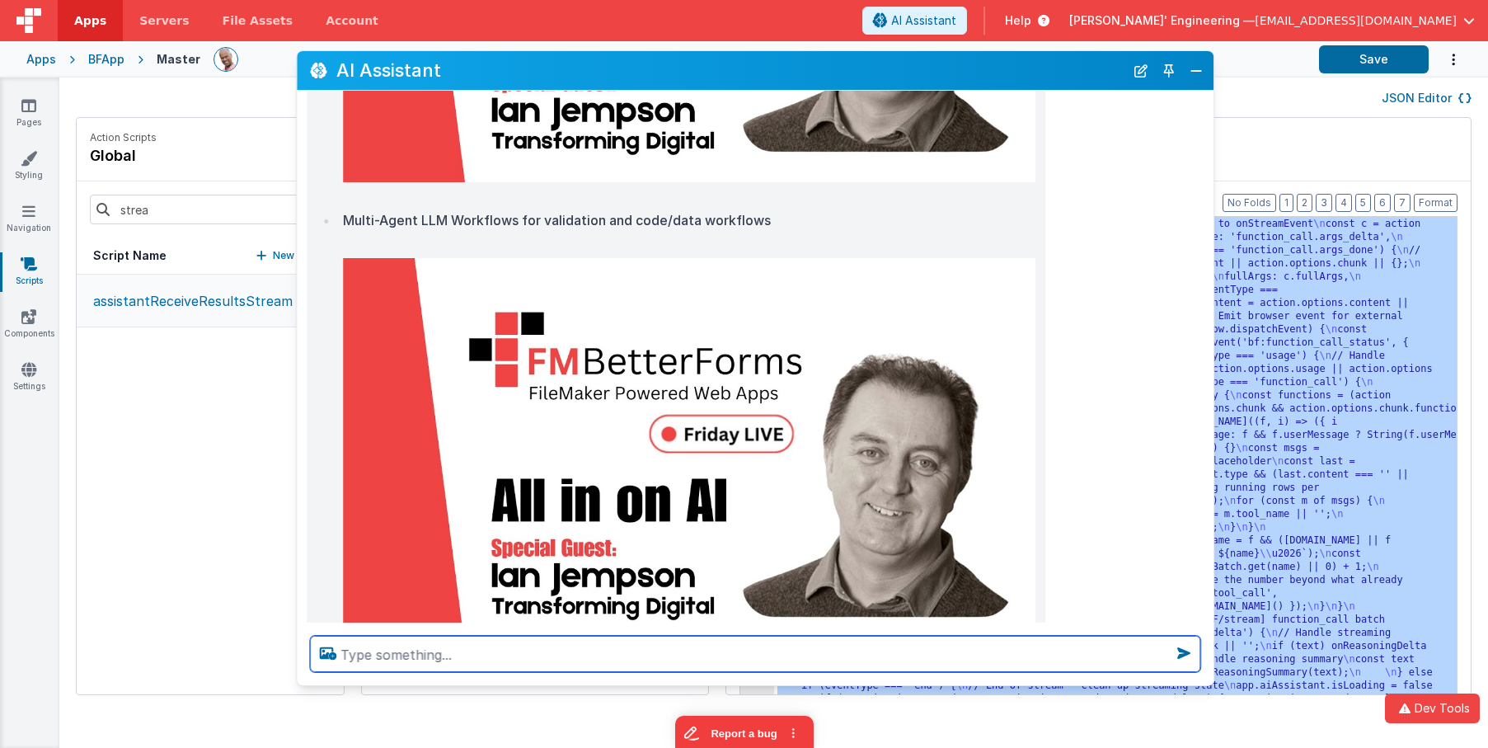
scroll to position [672, 0]
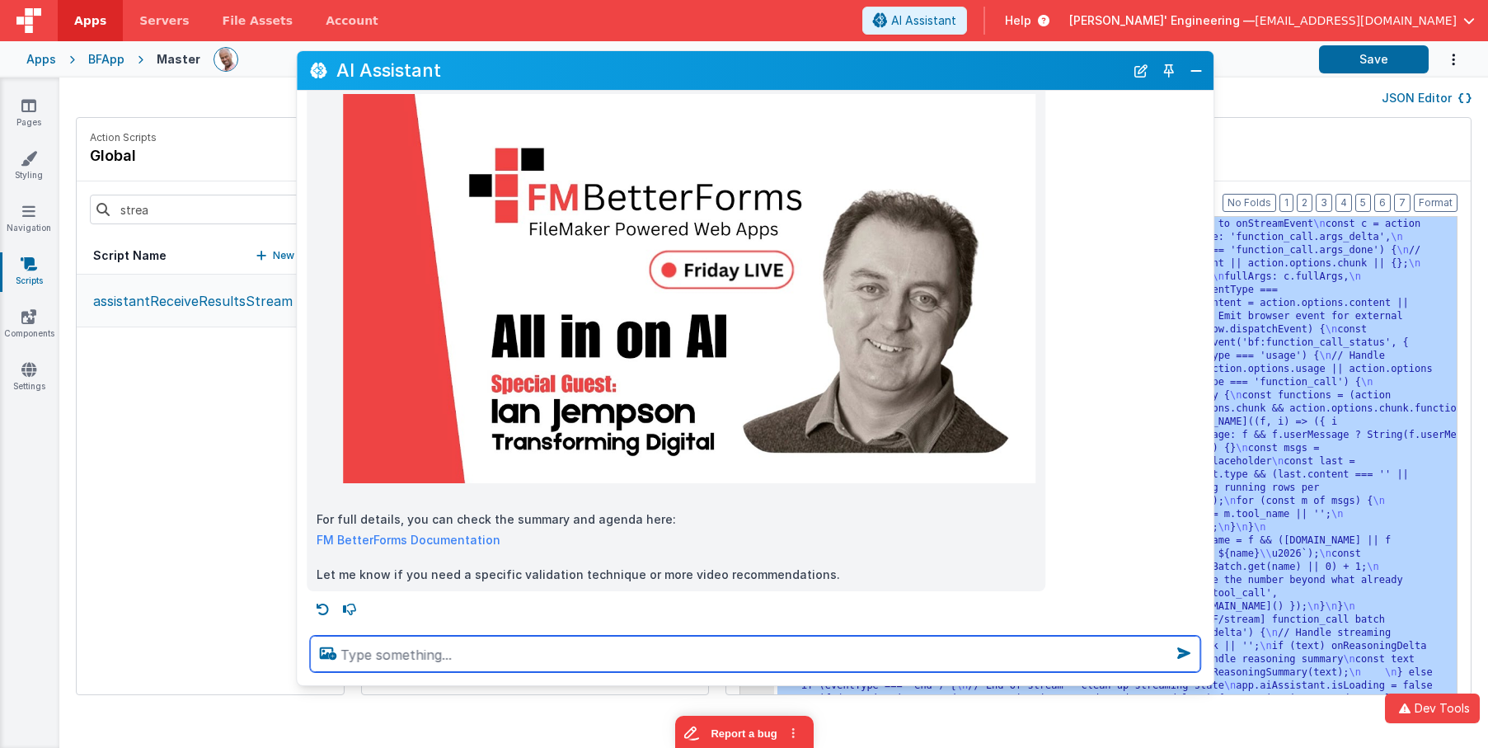
click at [541, 655] on textarea at bounding box center [755, 654] width 890 height 36
type textarea "any by jason perry"
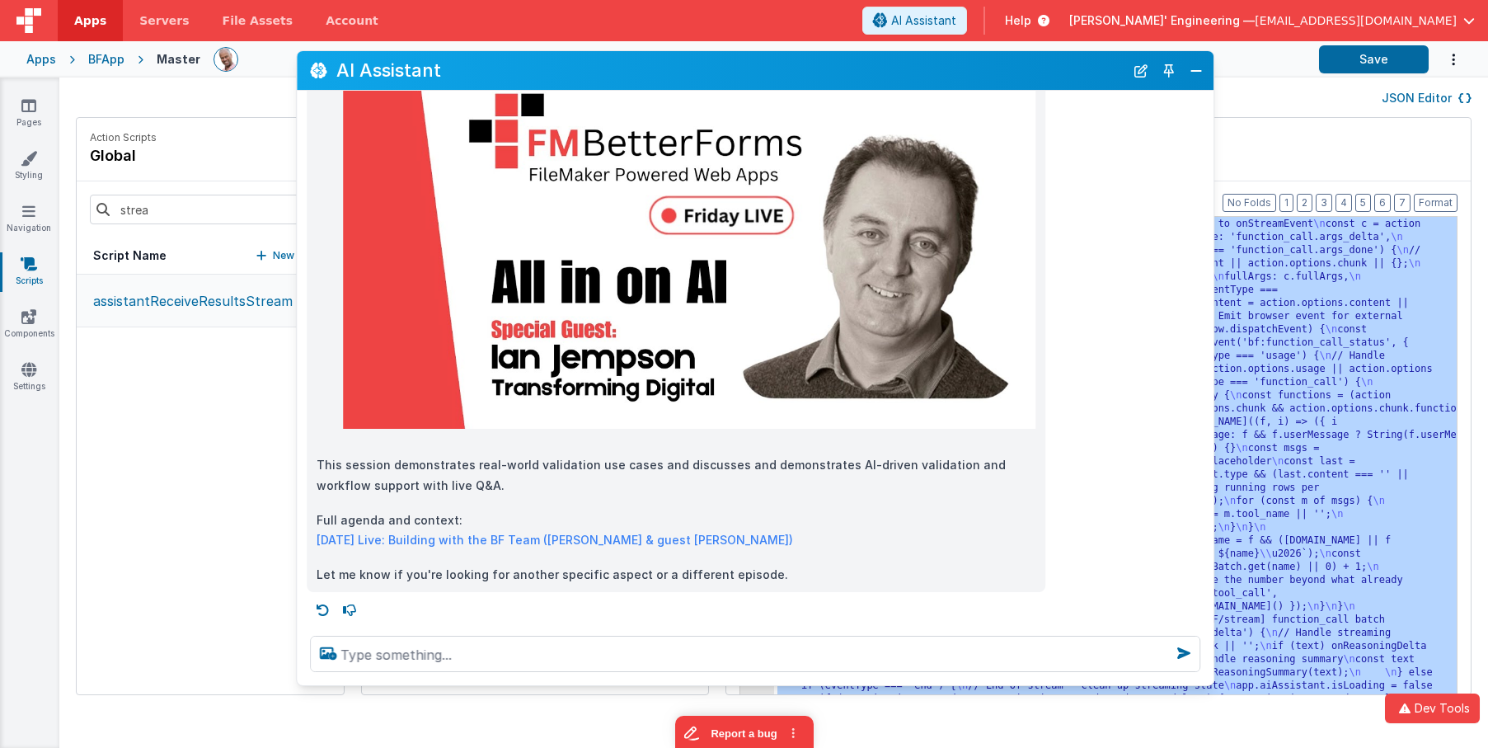
scroll to position [1389, 0]
click at [533, 541] on link "Friday Live: Building with the BF Team (Jason Perry & guest Ian Jempson)" at bounding box center [555, 540] width 477 height 14
click at [811, 533] on p "Full agenda and context: Friday Live: Building with the BF Team (Jason Perry & …" at bounding box center [676, 531] width 719 height 40
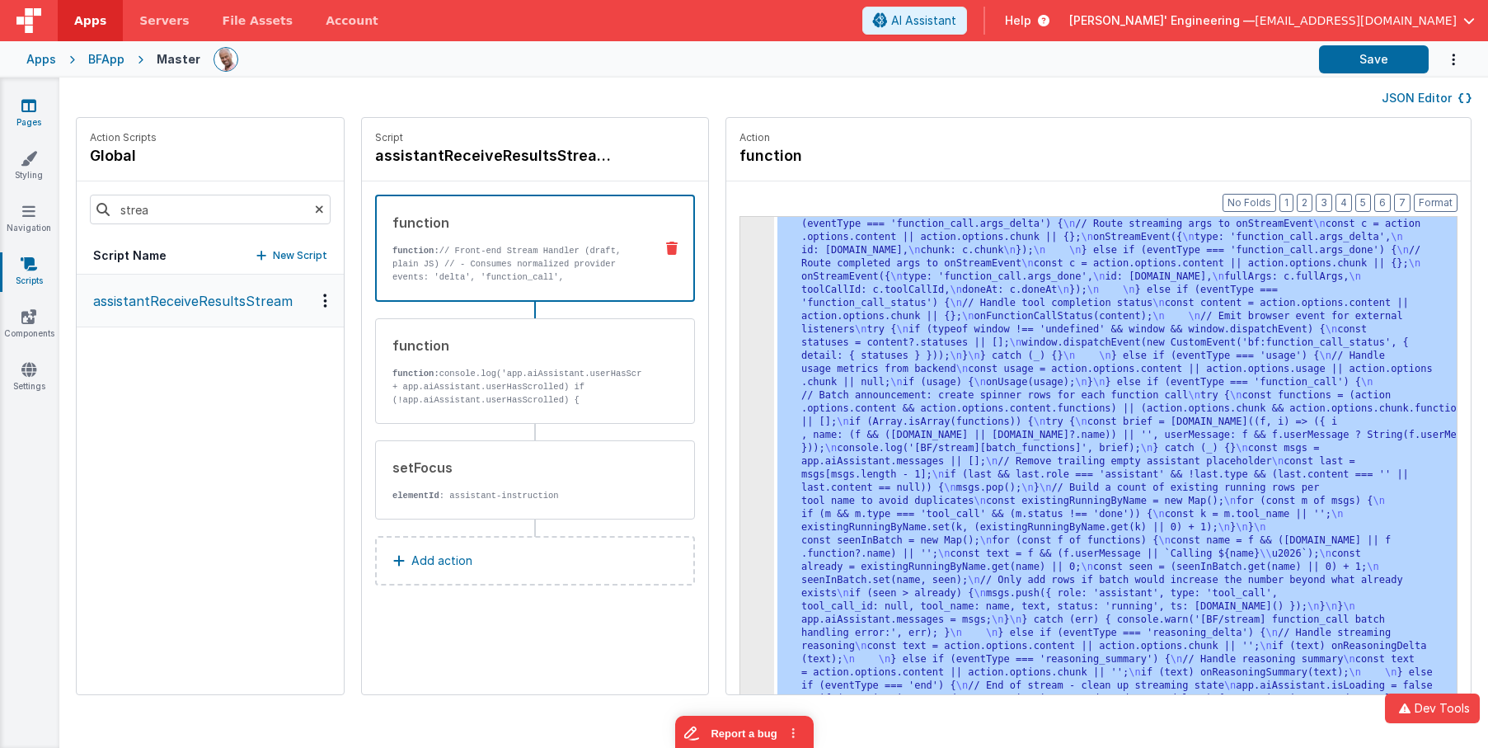
click at [31, 109] on icon at bounding box center [28, 105] width 15 height 16
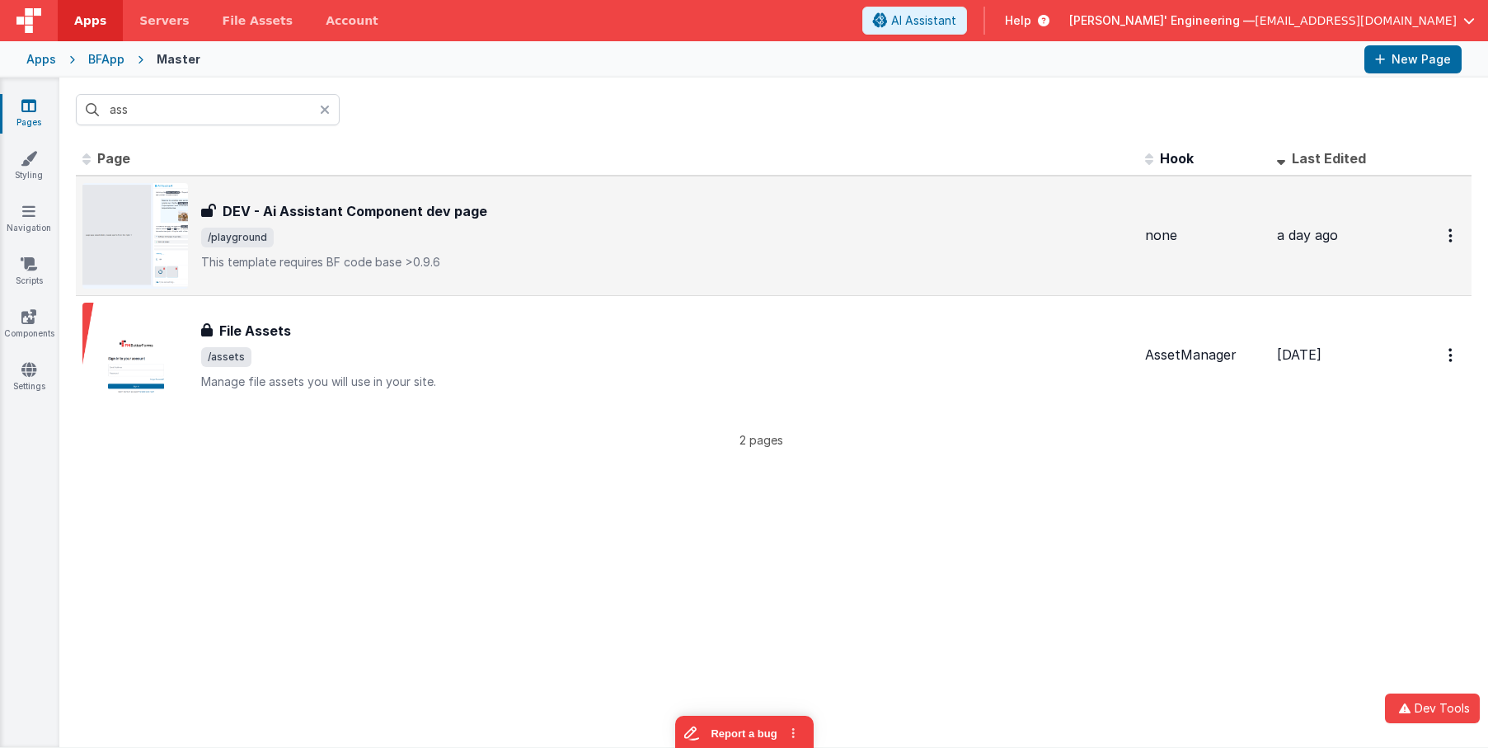
click at [317, 224] on div "DEV - Ai Assistant Component dev page DEV - Ai Assistant Component dev page /pl…" at bounding box center [666, 235] width 931 height 69
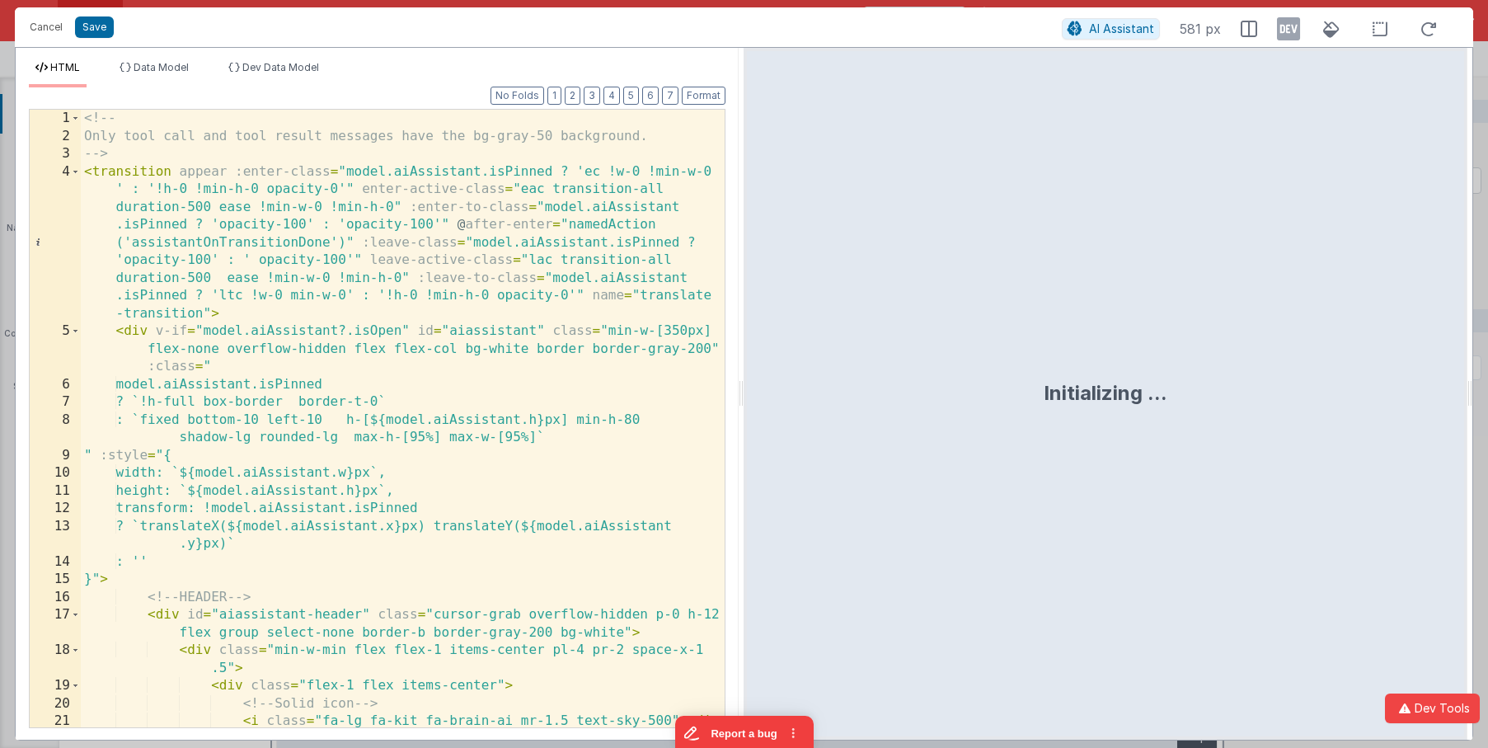
click at [375, 189] on div "<!-- Only tool call and tool result messages have the bg-gray-50 background. --…" at bounding box center [403, 436] width 644 height 653
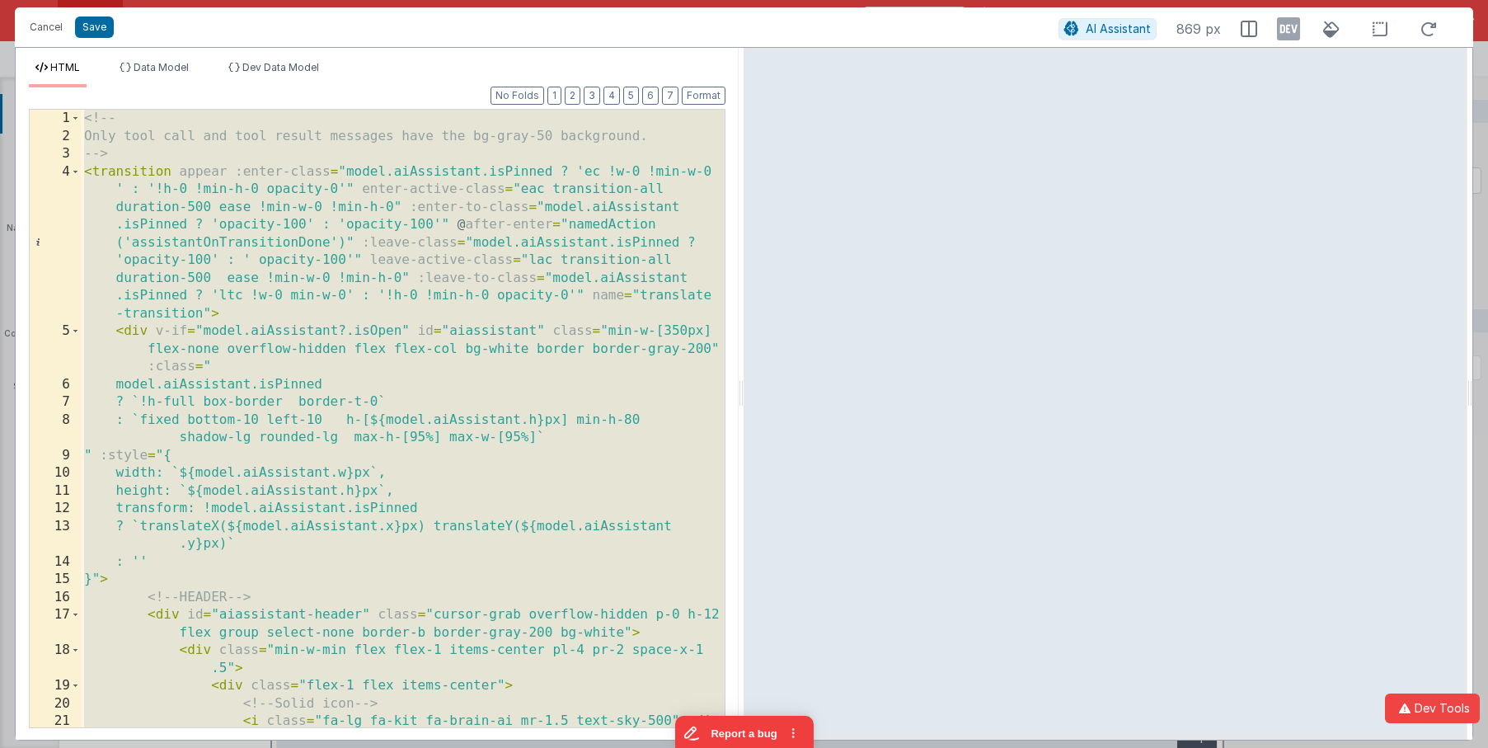
click at [480, 250] on div "<!-- Only tool call and tool result messages have the bg-gray-50 background. --…" at bounding box center [403, 436] width 644 height 653
click at [543, 323] on div "<!-- Only tool call and tool result messages have the bg-gray-50 background. --…" at bounding box center [403, 436] width 644 height 653
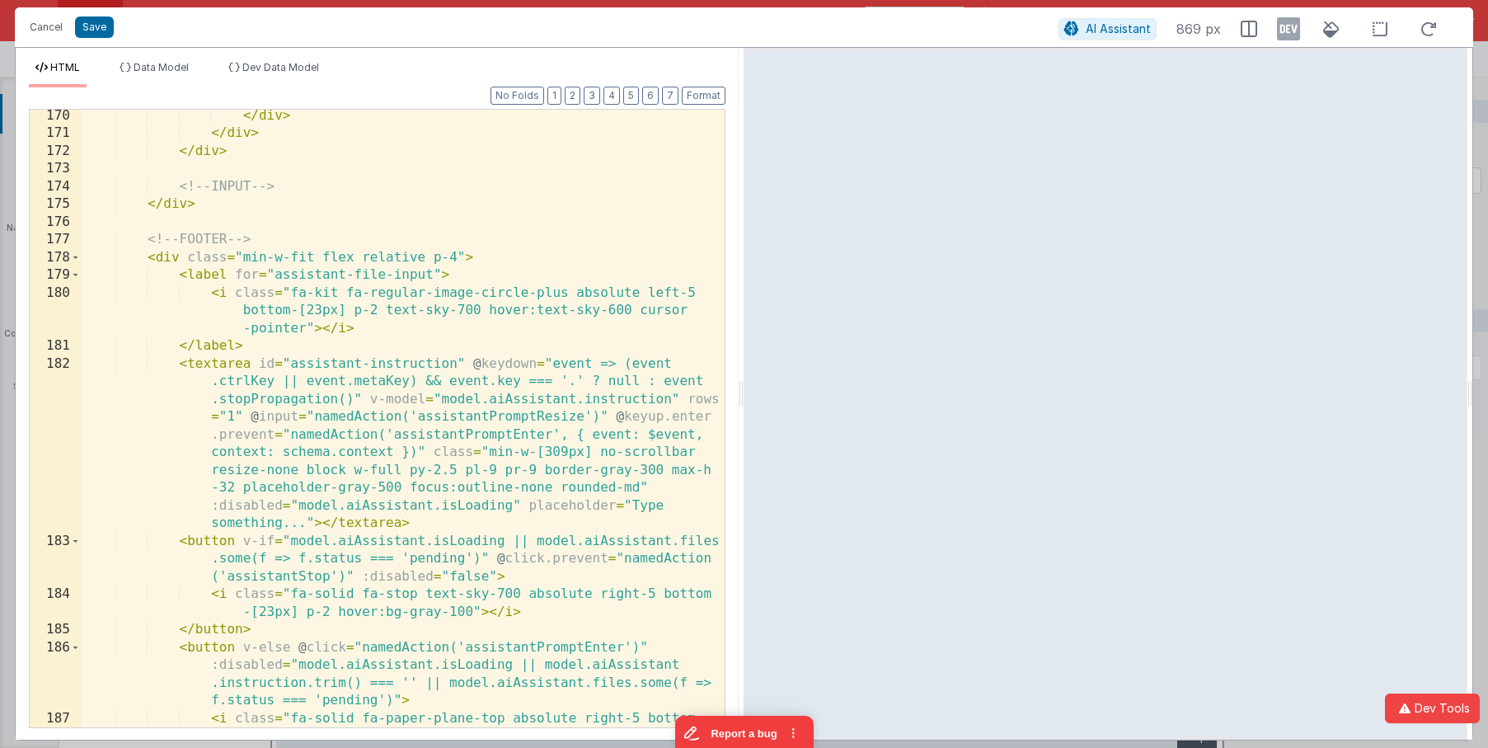
scroll to position [5108, 0]
click at [167, 63] on span "Data Model" at bounding box center [161, 67] width 55 height 12
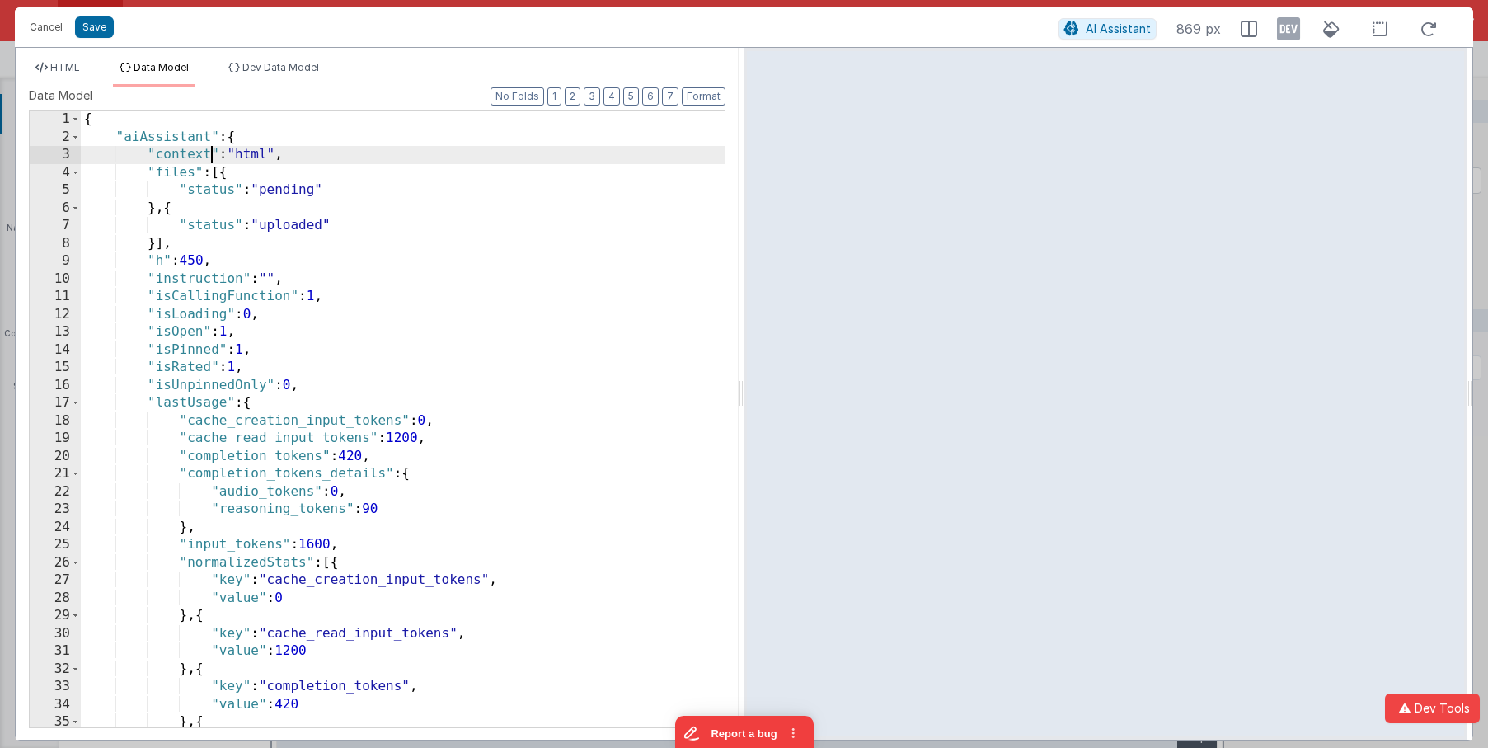
click at [209, 149] on div "{ "aiAssistant" : { "context" : "html" , "files" : [{ "status" : "pending" } , …" at bounding box center [403, 436] width 644 height 652
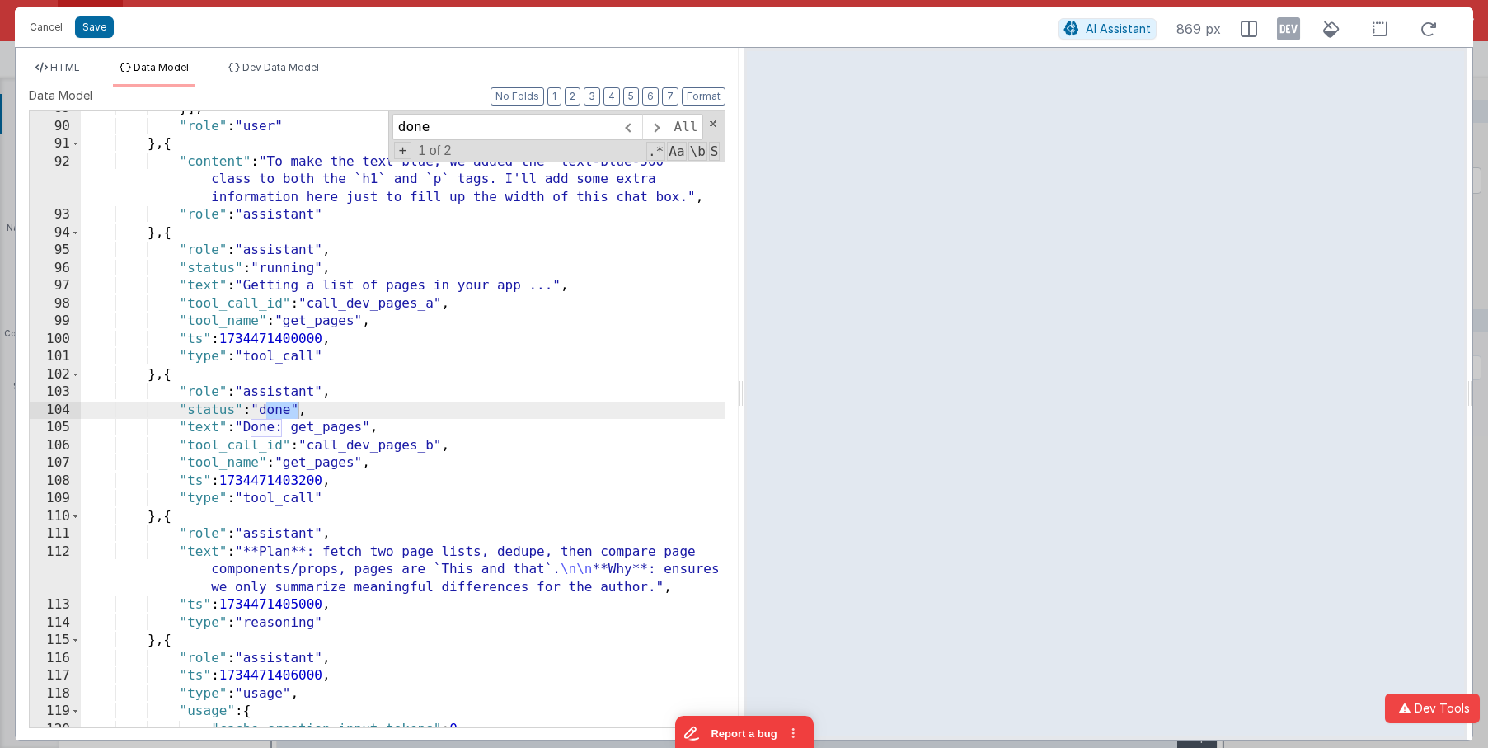
scroll to position [1677, 0]
type input "done"
click at [279, 410] on div "}] , "role" : "user" } , { "content" : "To make the text blue, we added the `te…" at bounding box center [403, 426] width 644 height 652
click at [78, 67] on span "HTML" at bounding box center [65, 67] width 30 height 12
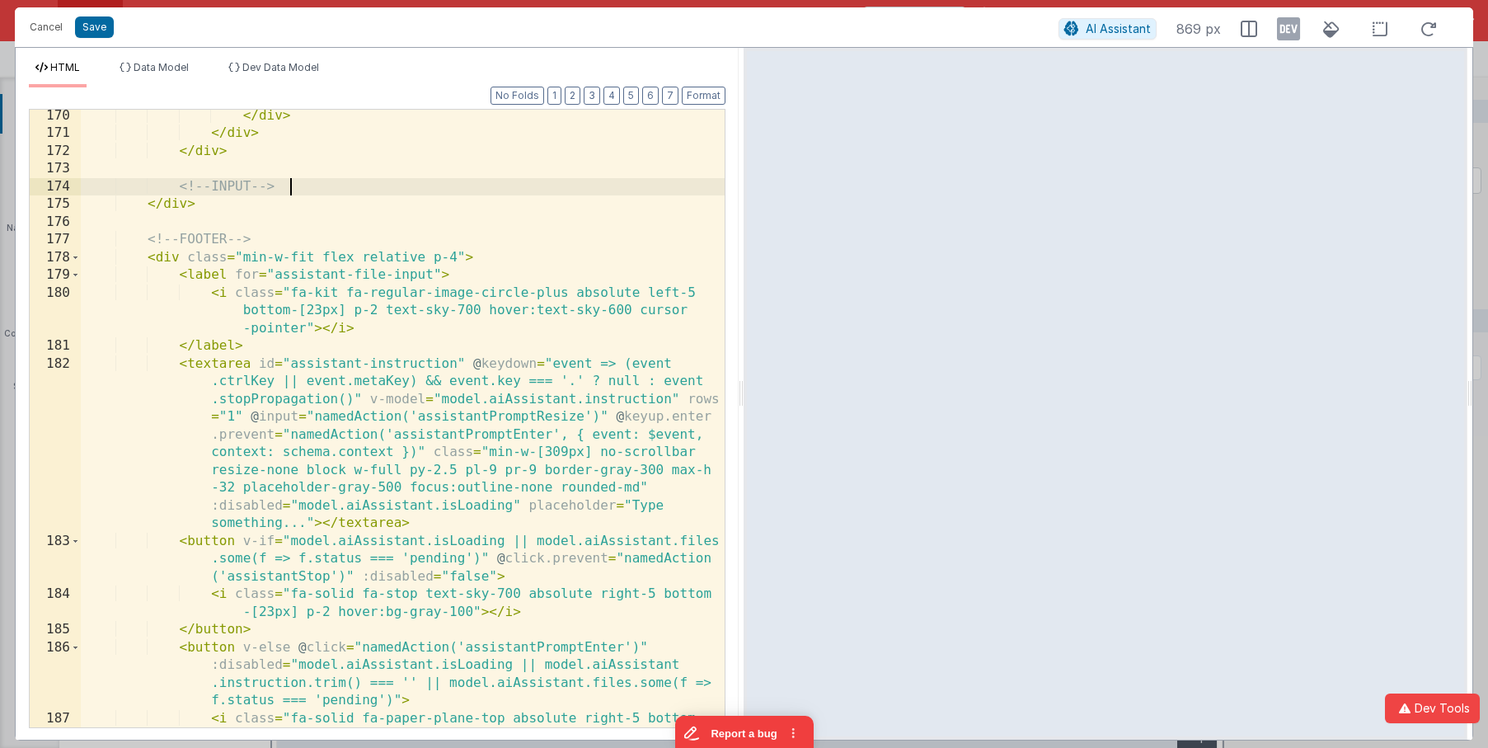
click at [339, 181] on div "</ div > </ div > </ div > <!-- INPUT --> </ div > <!-- FOOTER --> < div class …" at bounding box center [403, 451] width 644 height 688
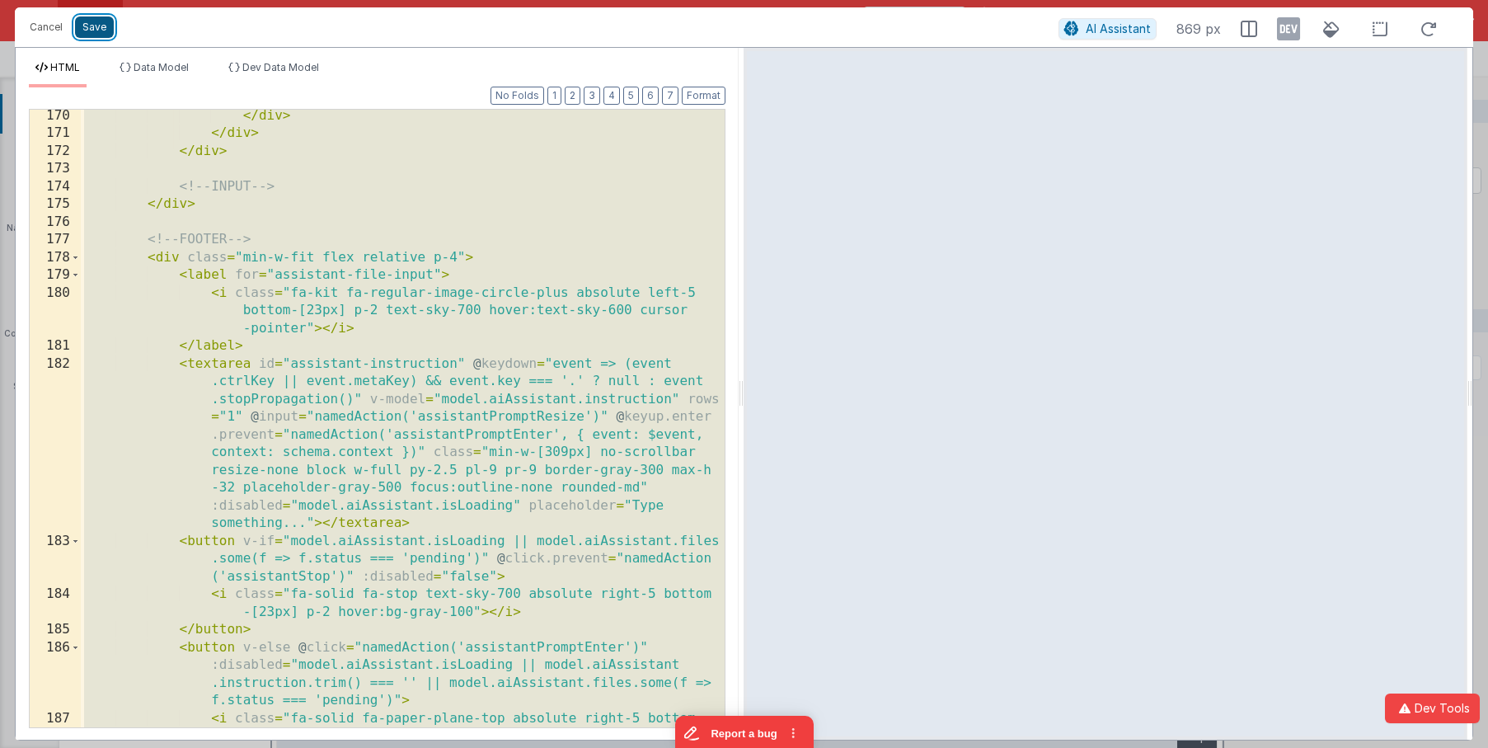
click at [100, 28] on button "Save" at bounding box center [94, 26] width 39 height 21
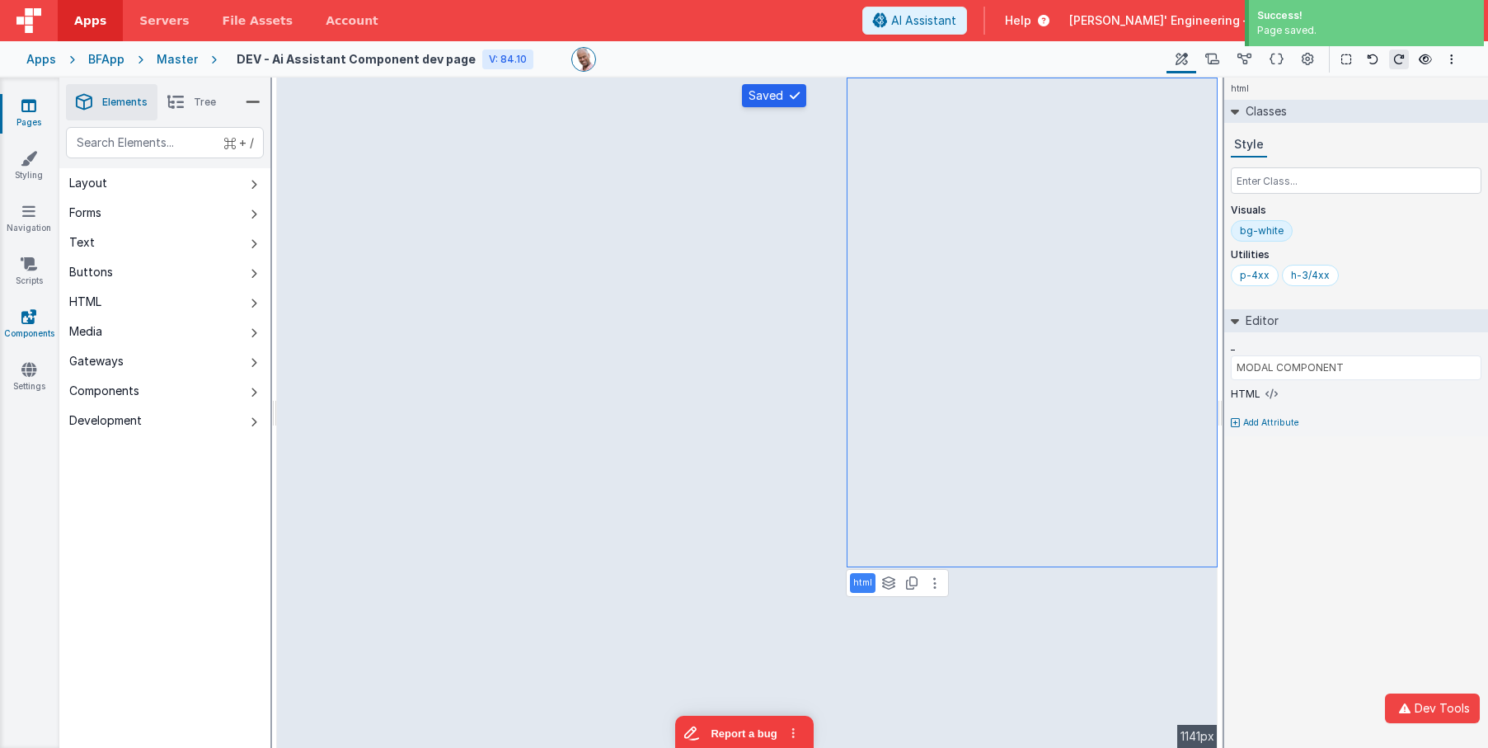
click at [26, 318] on icon at bounding box center [28, 316] width 15 height 16
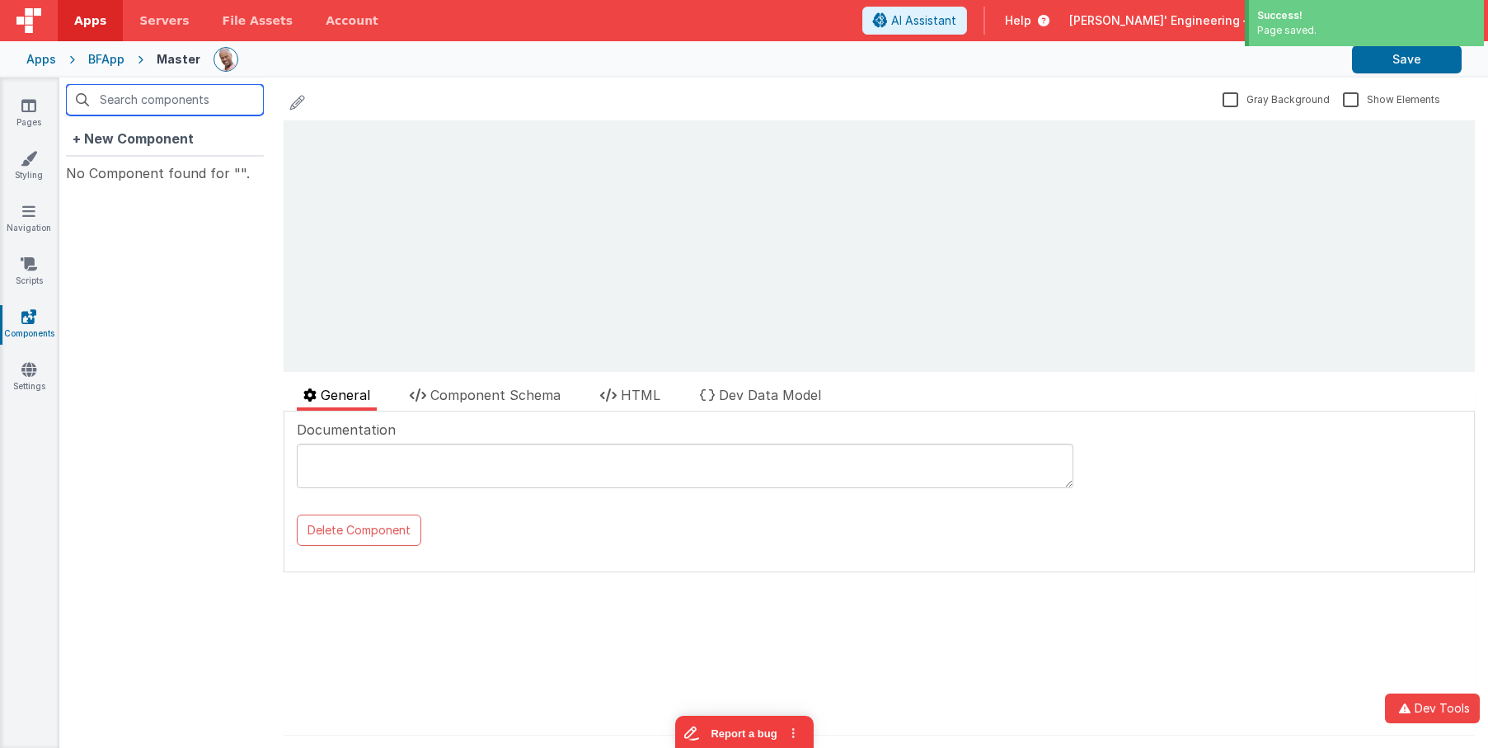
click at [171, 100] on input "text" at bounding box center [165, 99] width 198 height 31
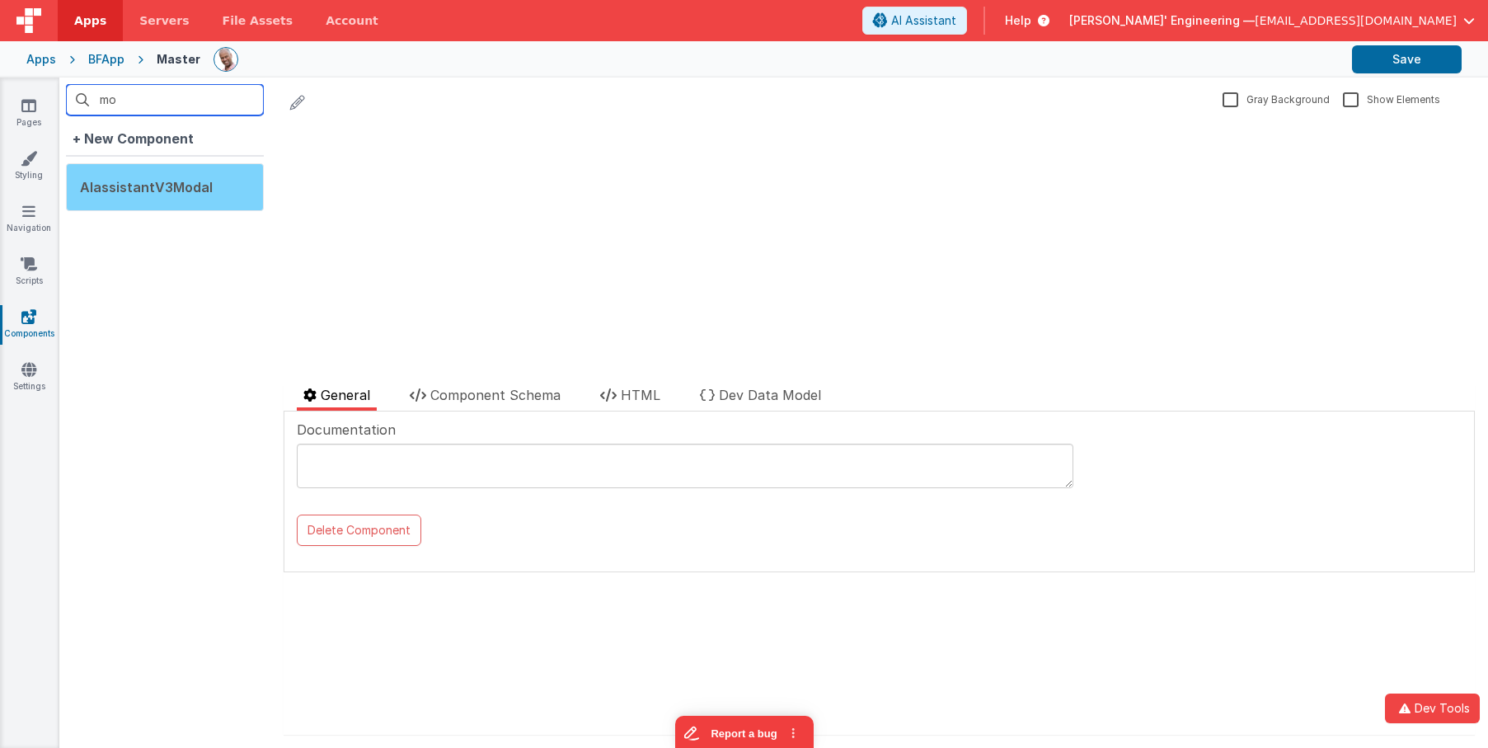
type input "mo"
click at [166, 189] on span "AIassistantV3Modal" at bounding box center [146, 187] width 133 height 16
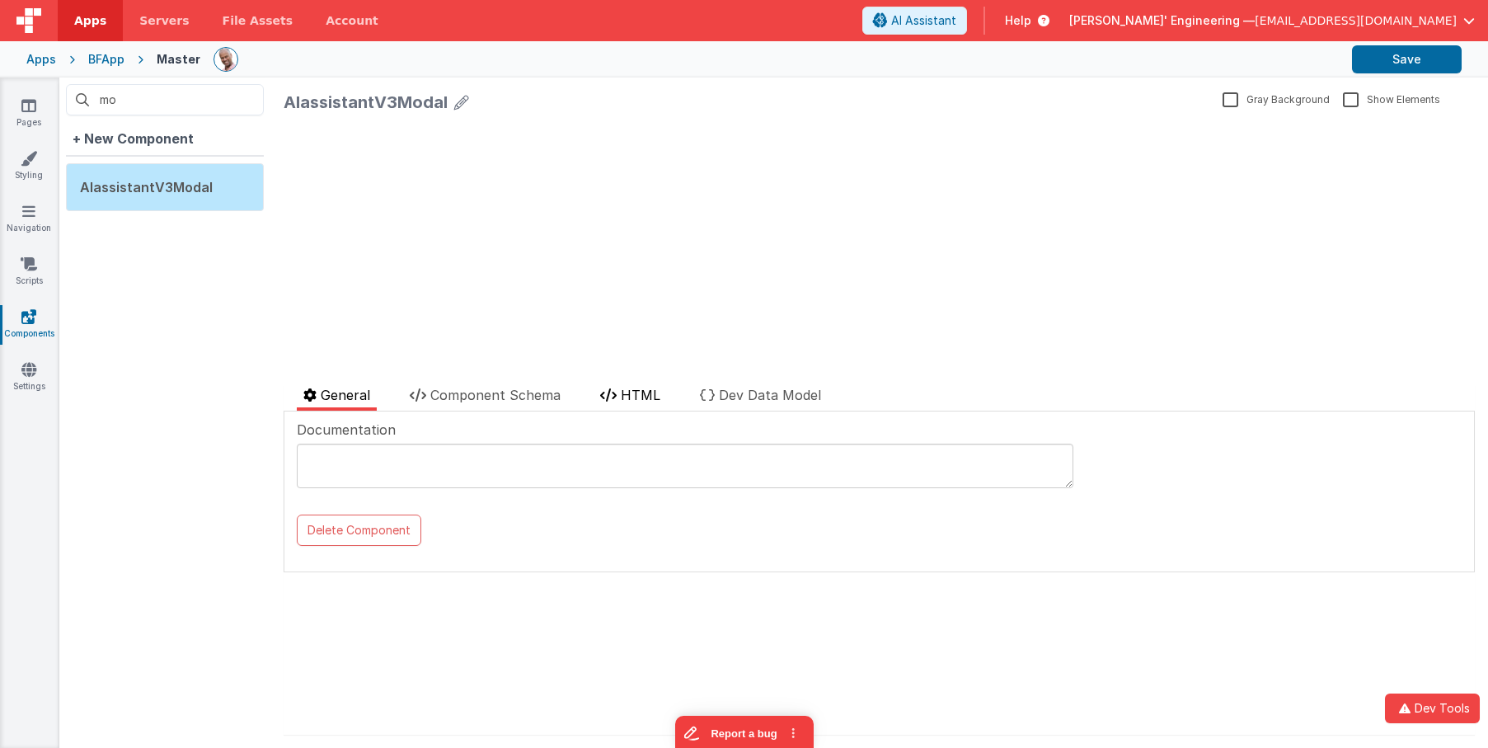
click at [652, 399] on span "HTML" at bounding box center [641, 395] width 40 height 16
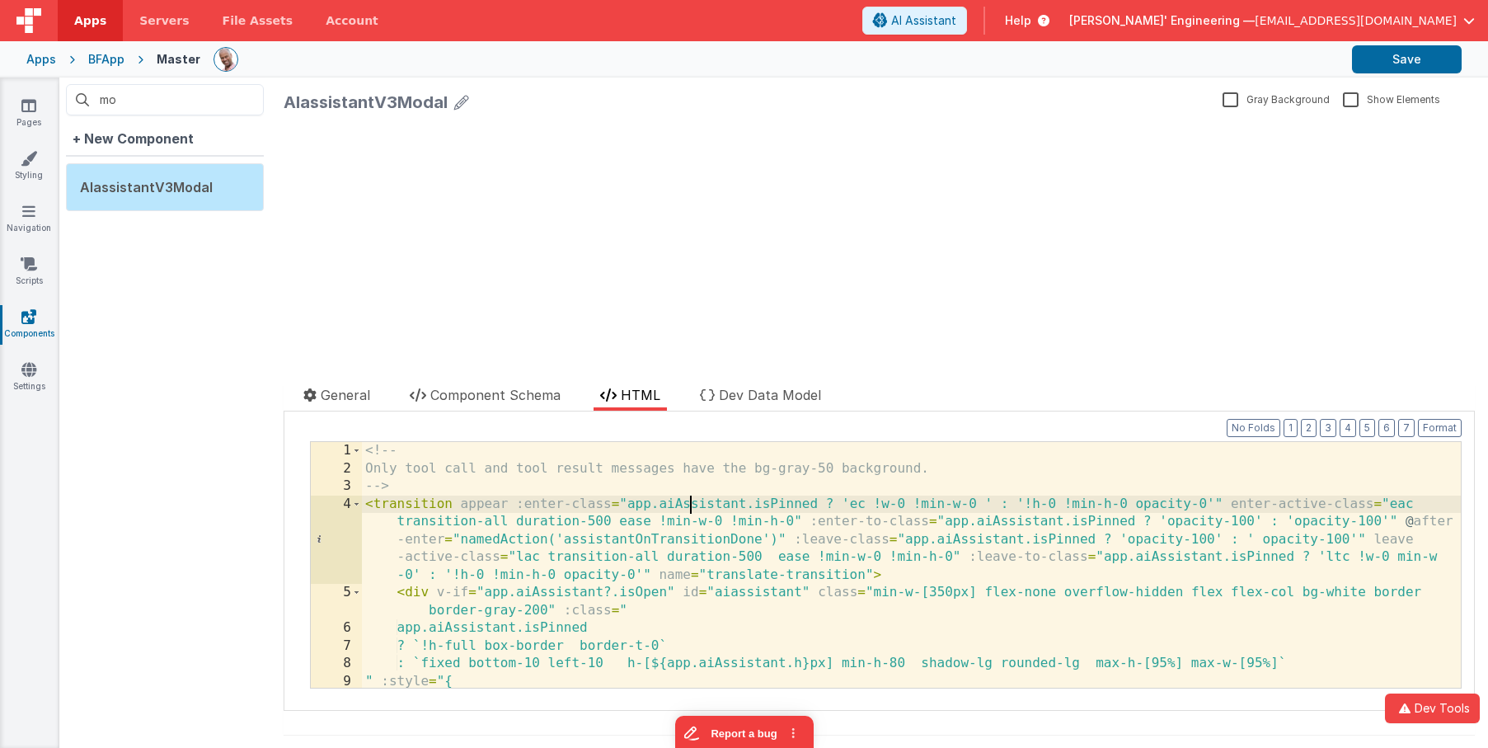
click at [689, 506] on div "<!-- Only tool call and tool result messages have the bg-gray-50 background. --…" at bounding box center [911, 582] width 1099 height 281
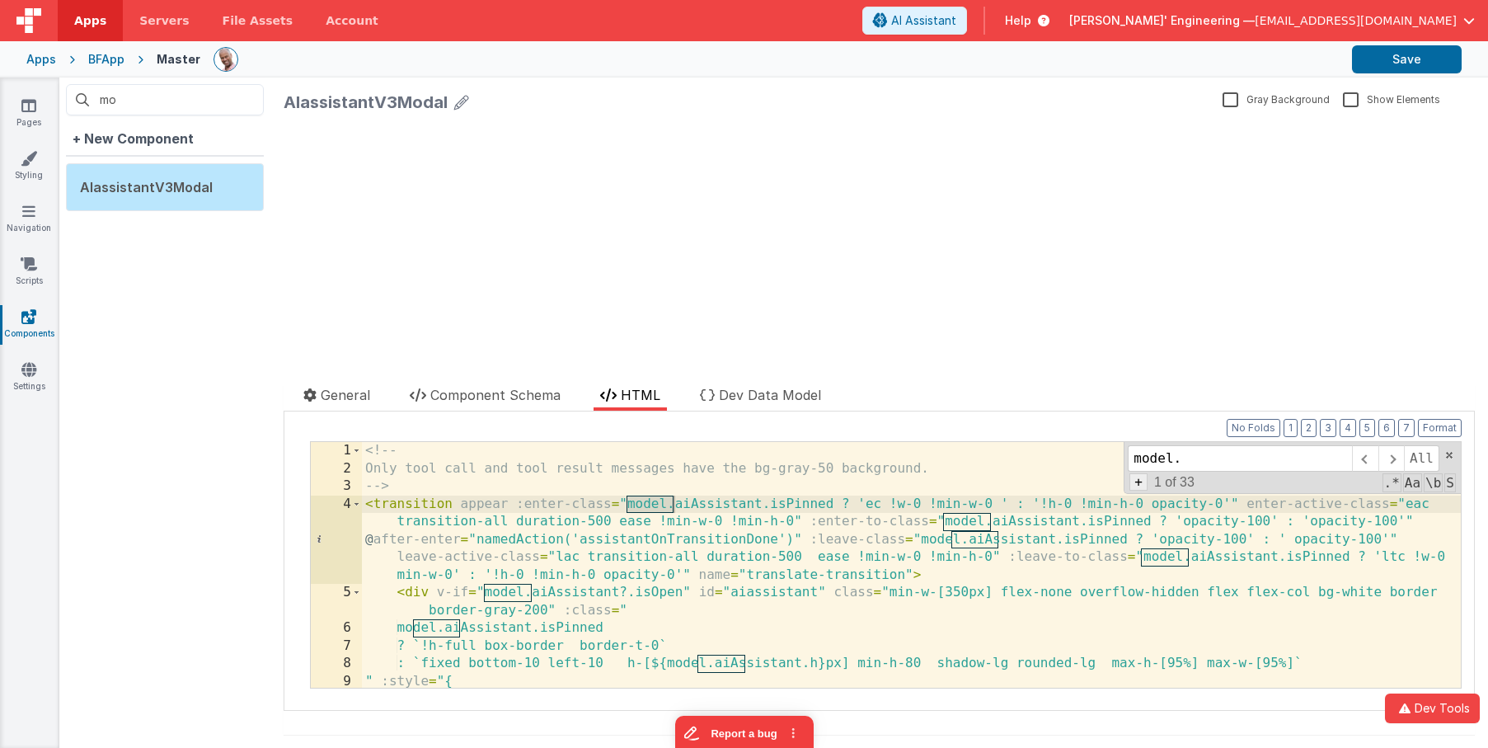
type input "model."
click at [1144, 485] on span "+" at bounding box center [1139, 481] width 18 height 17
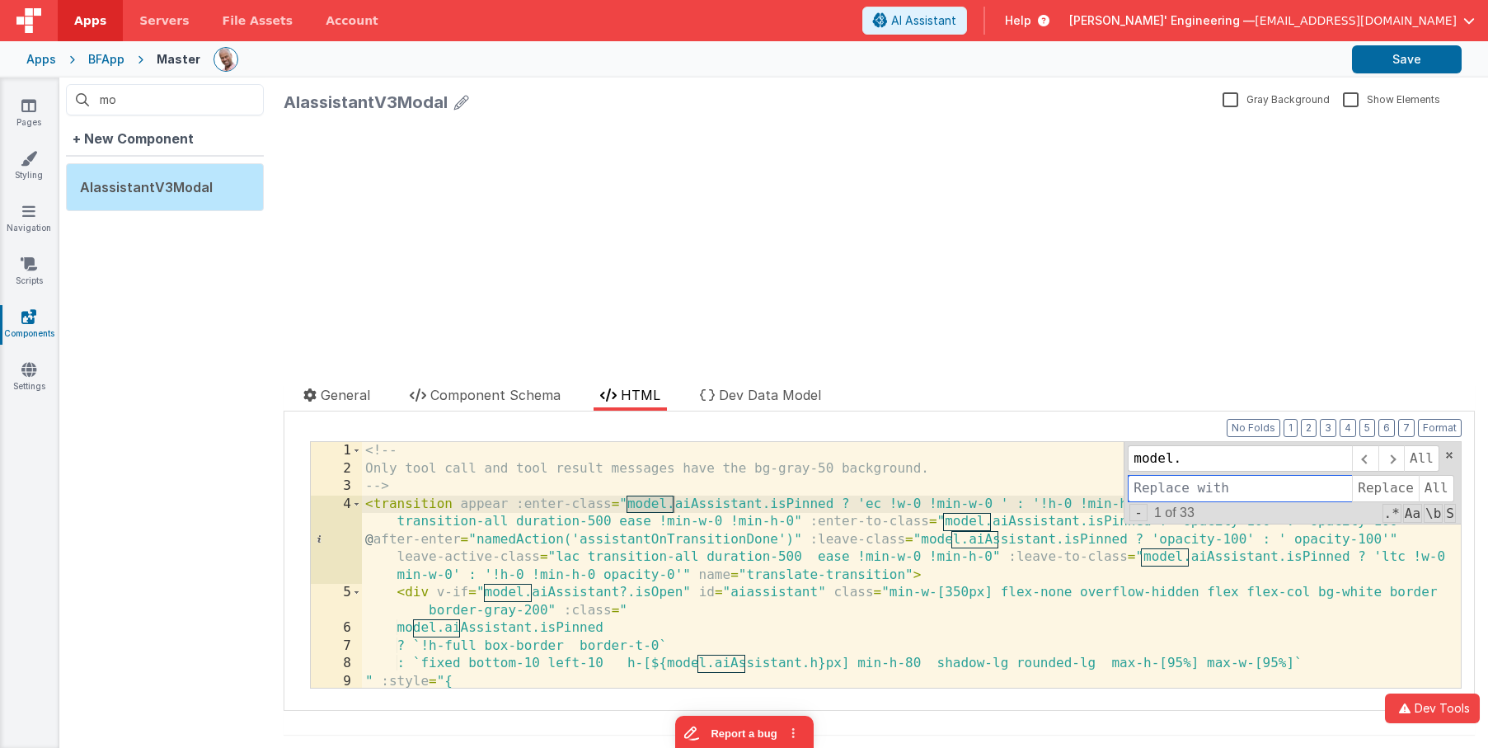
click at [1145, 482] on input at bounding box center [1240, 488] width 224 height 26
type input "app."
click at [1441, 487] on span "All" at bounding box center [1436, 488] width 35 height 26
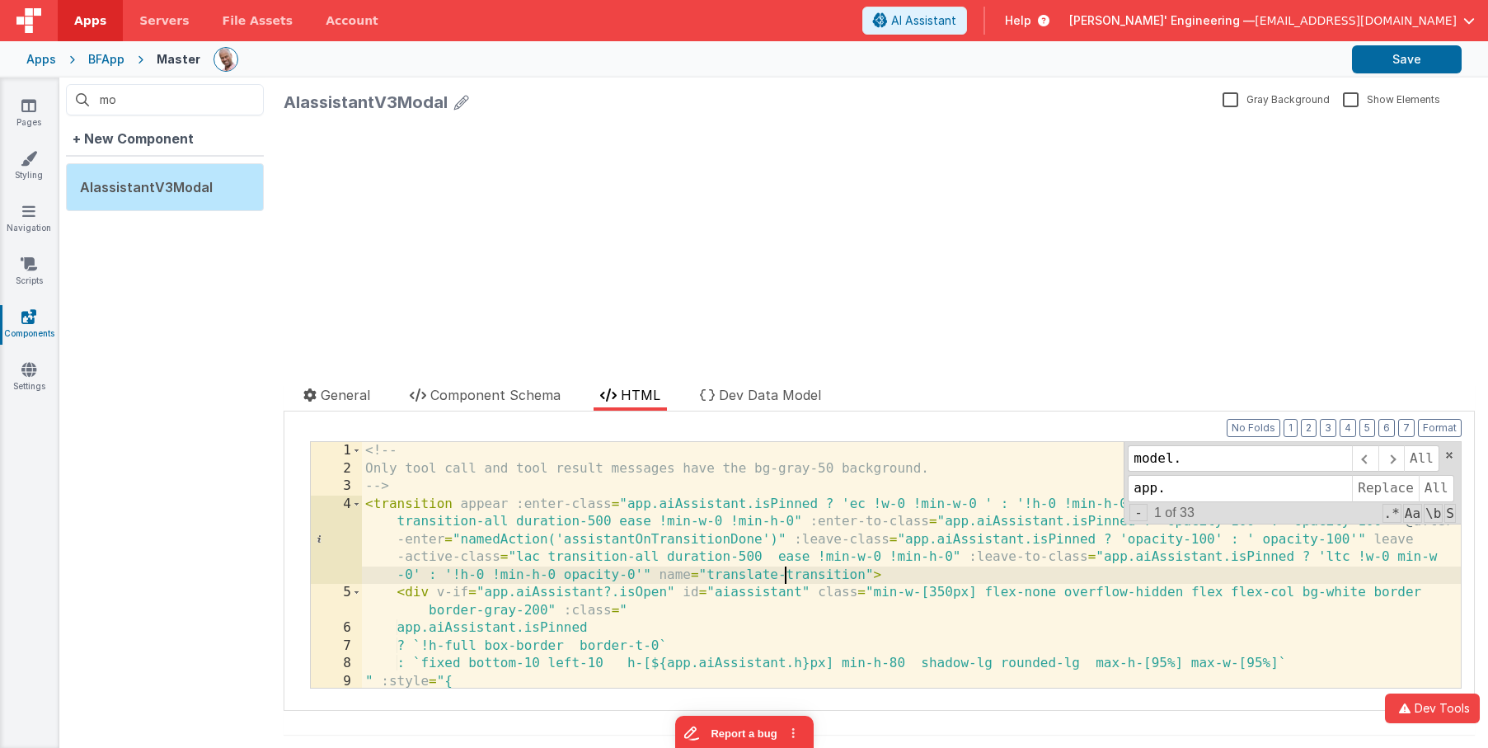
drag, startPoint x: 786, startPoint y: 571, endPoint x: 844, endPoint y: 500, distance: 91.3
click at [786, 571] on div "<!-- Only tool call and tool result messages have the bg-gray-50 background. --…" at bounding box center [911, 582] width 1099 height 281
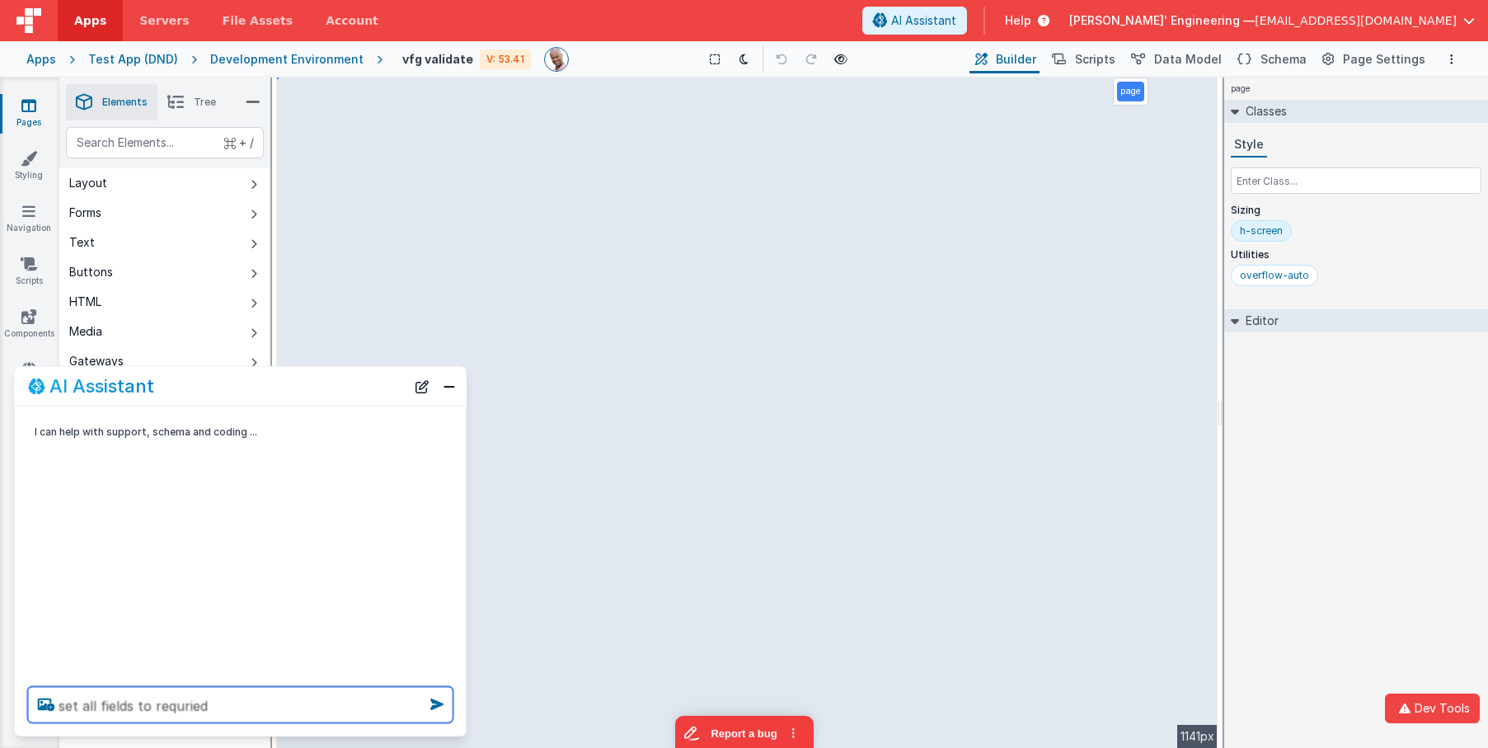
type textarea "set all fields to requried"
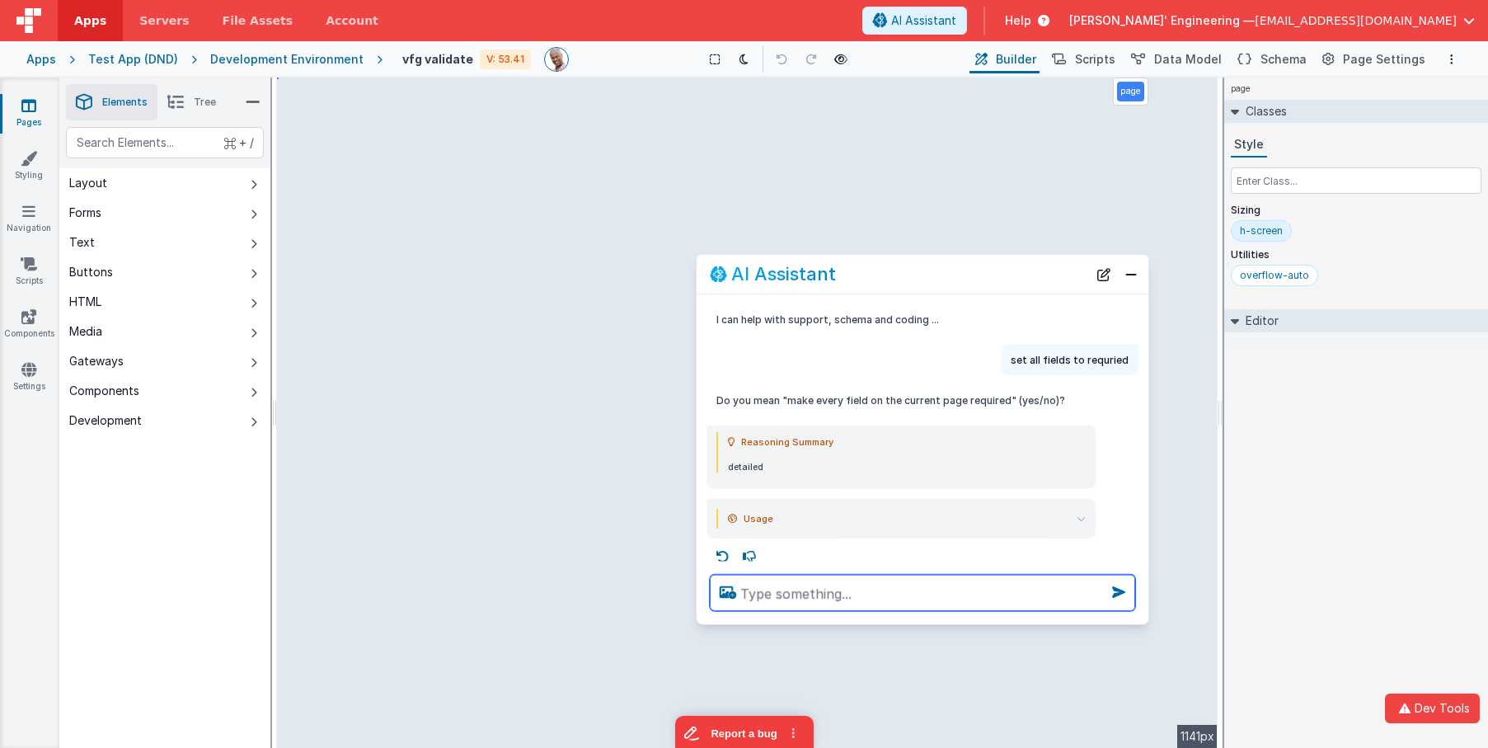
scroll to position [3, 0]
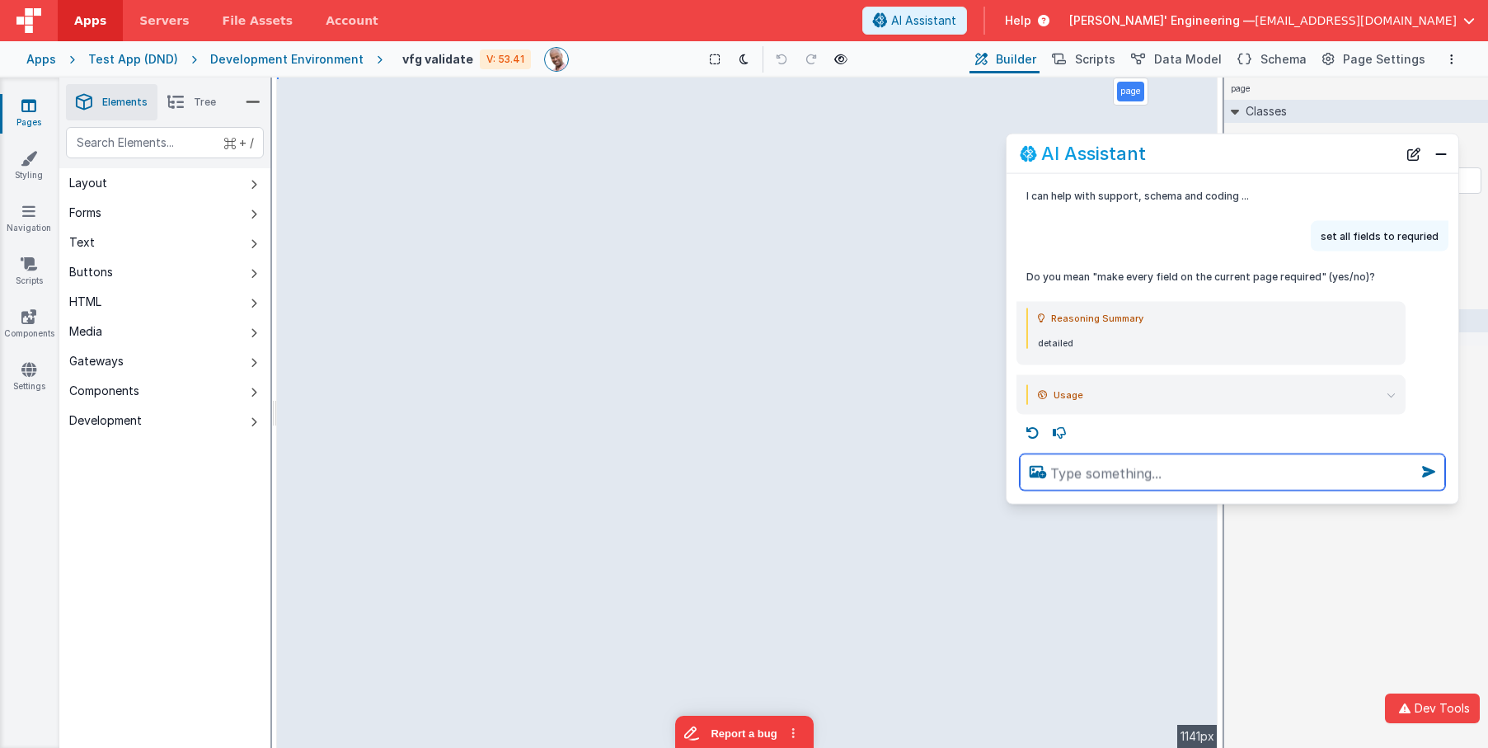
drag, startPoint x: 336, startPoint y: 379, endPoint x: 1298, endPoint y: 153, distance: 987.7
click at [1298, 153] on div "AI Assistant" at bounding box center [1209, 153] width 378 height 20
click at [1169, 477] on textarea at bounding box center [1236, 471] width 425 height 36
type textarea "yes"
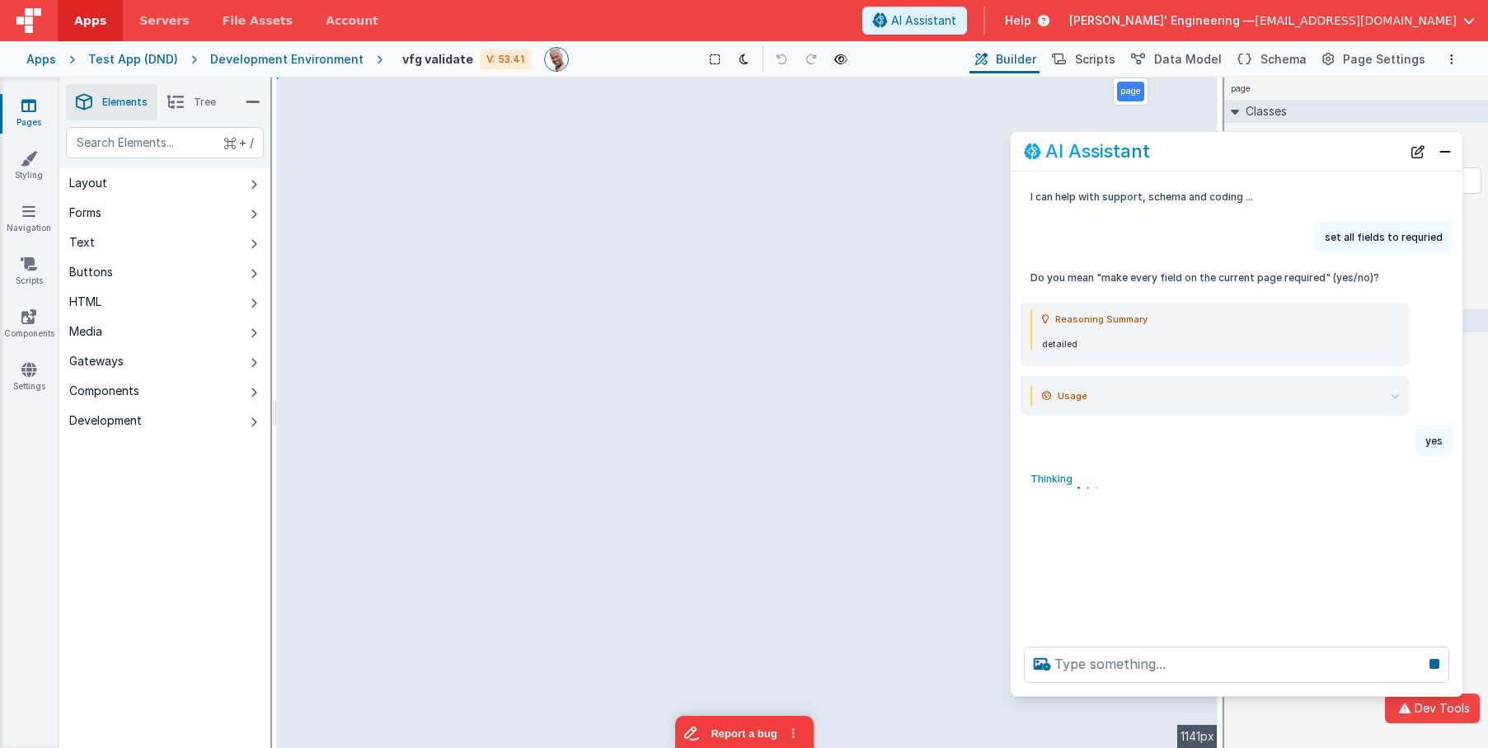
scroll to position [0, 0]
drag, startPoint x: 1235, startPoint y: 500, endPoint x: 1246, endPoint y: 695, distance: 194.9
click at [1246, 695] on div at bounding box center [1237, 664] width 452 height 63
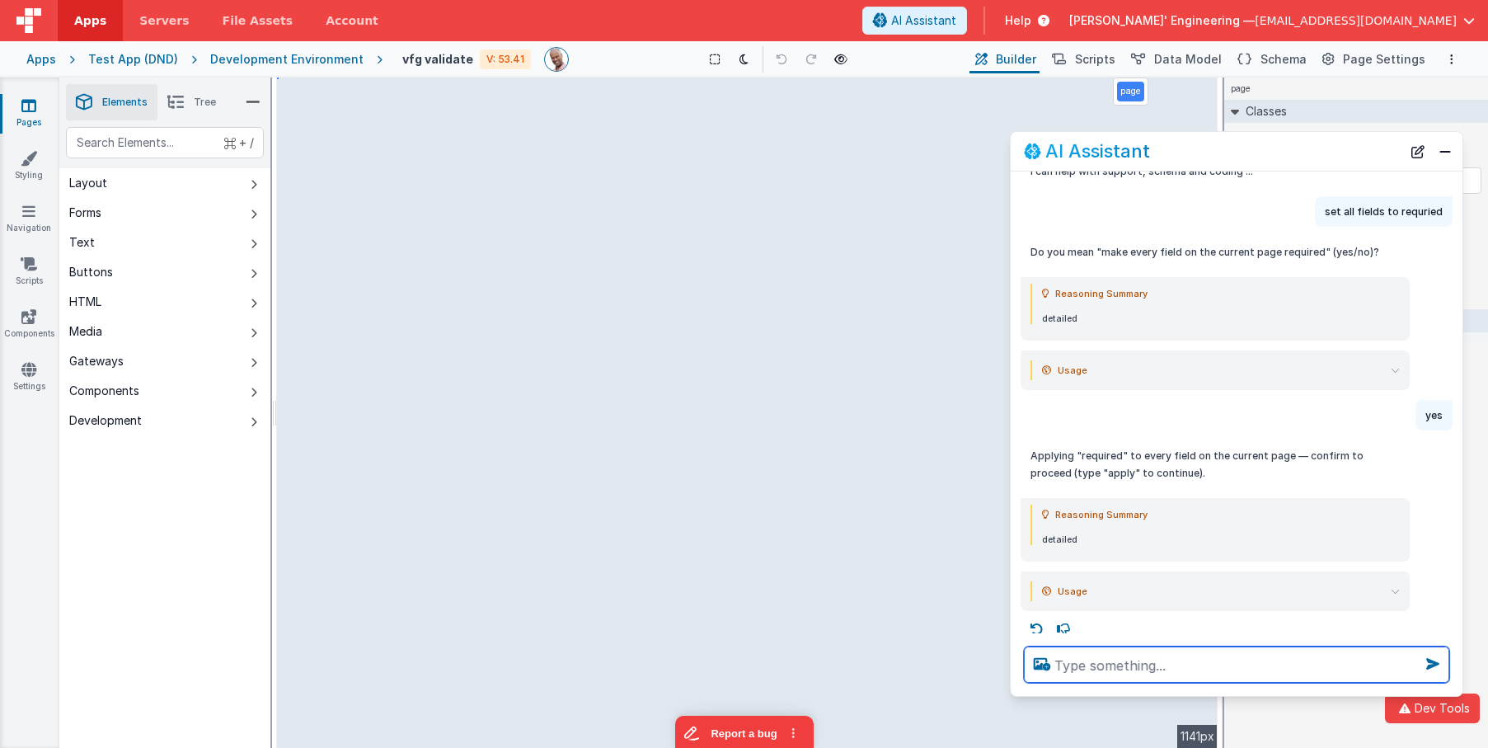
scroll to position [35, 0]
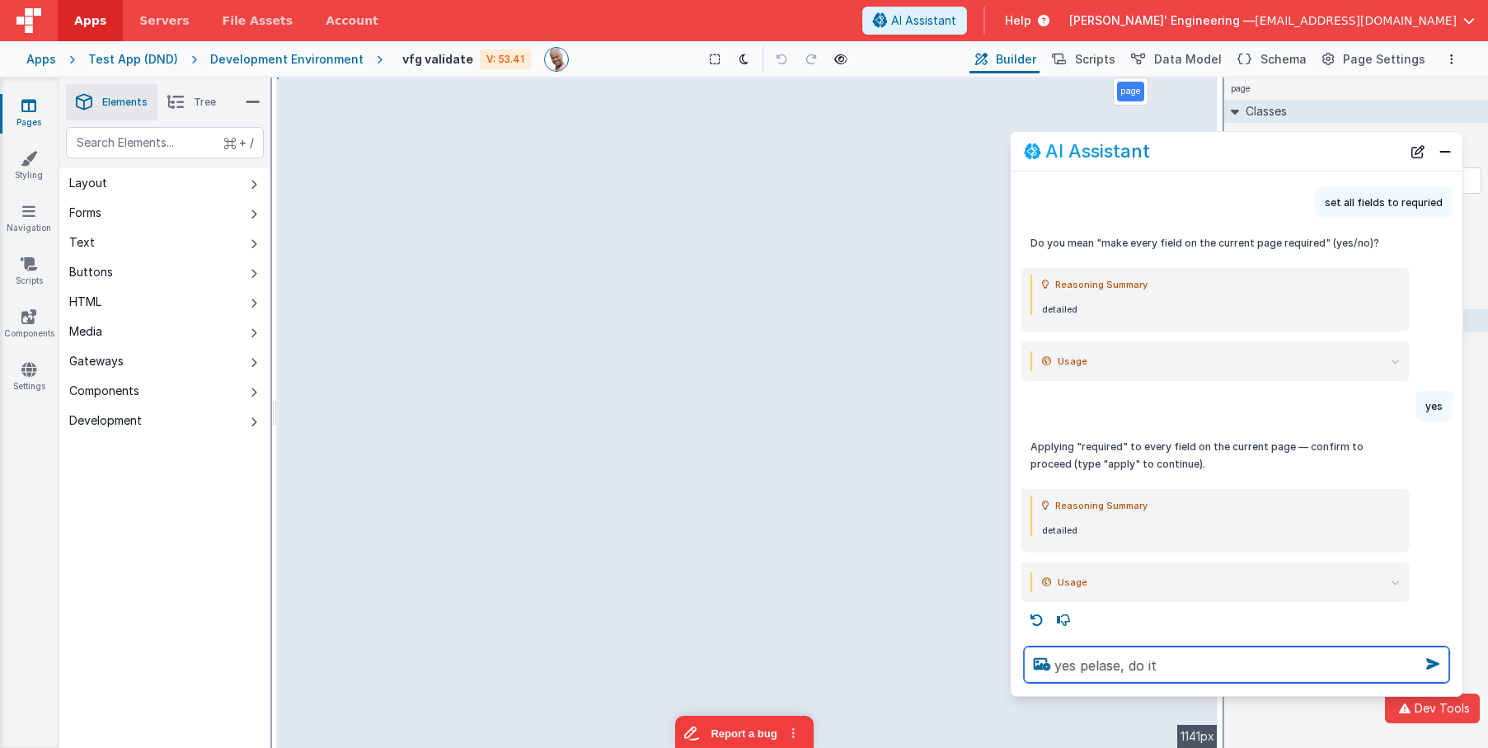
type textarea "yes pelase, do it"
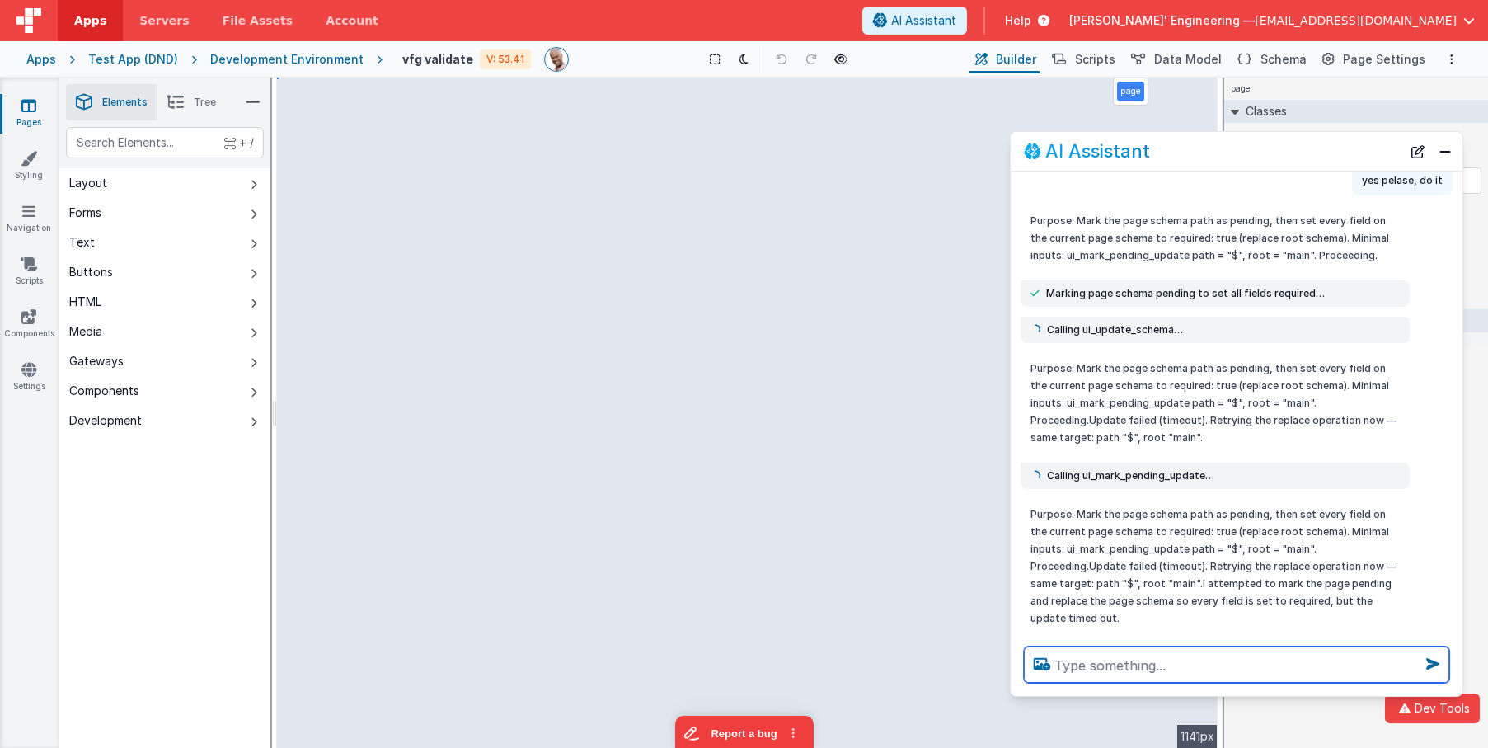
scroll to position [511, 0]
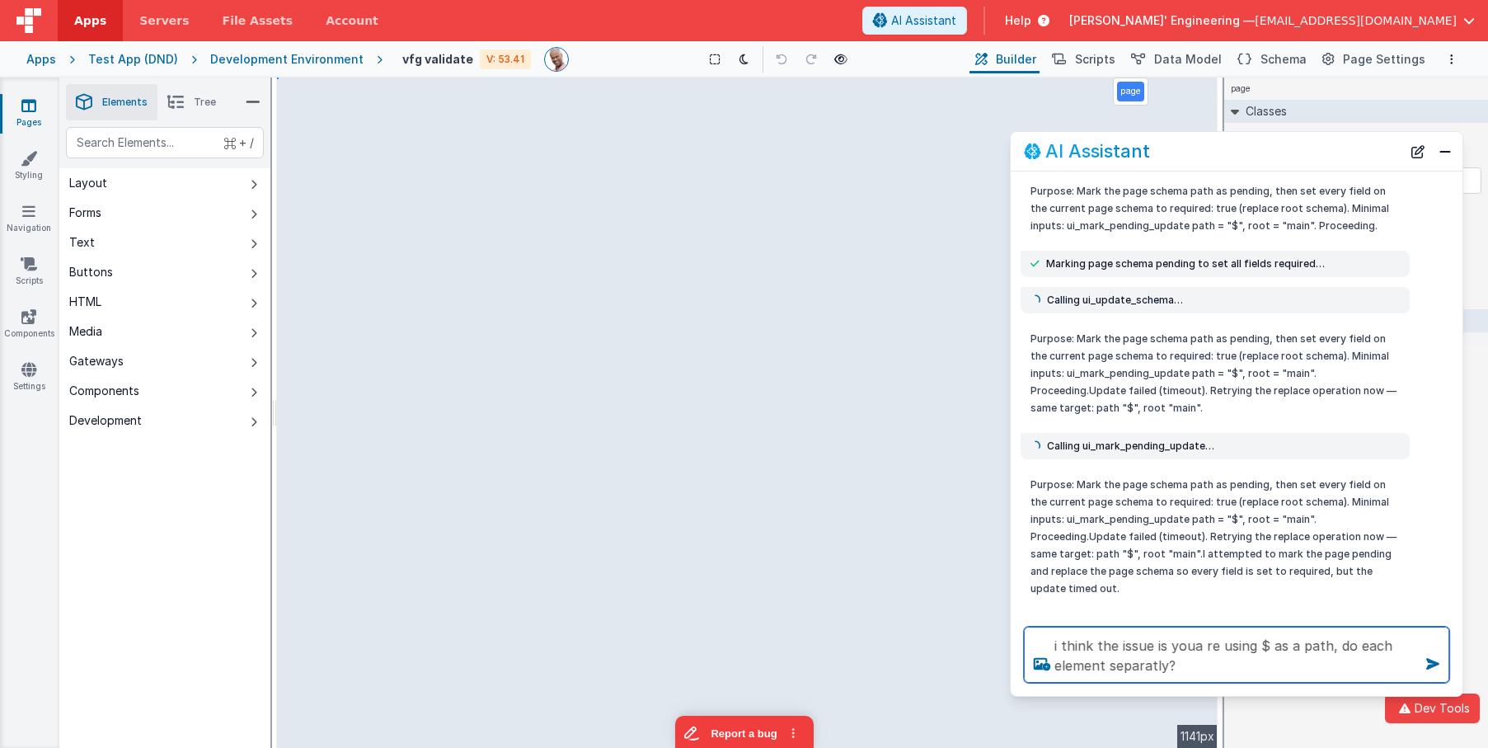
type textarea "i think the issue is youa re using $ as a path, do each element separatly?"
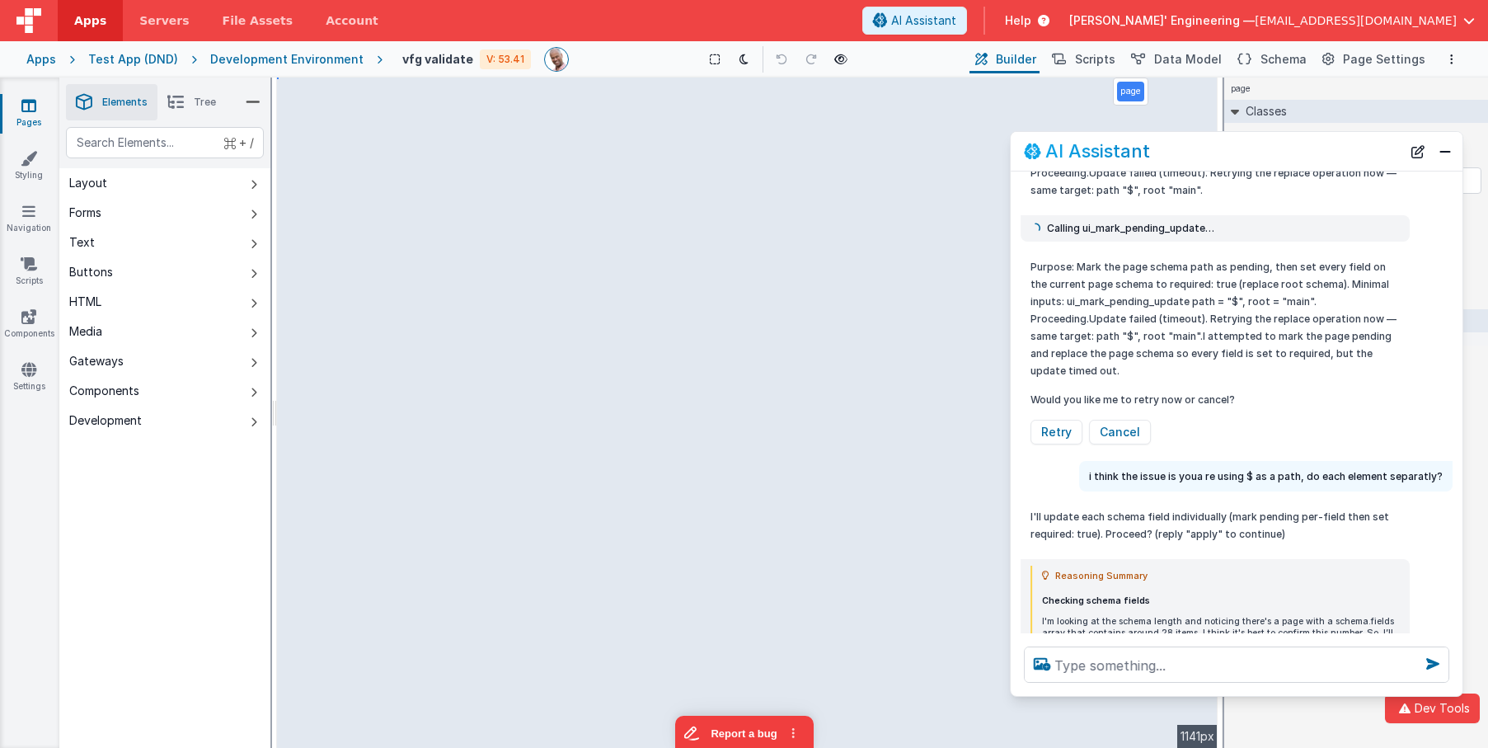
scroll to position [874, 0]
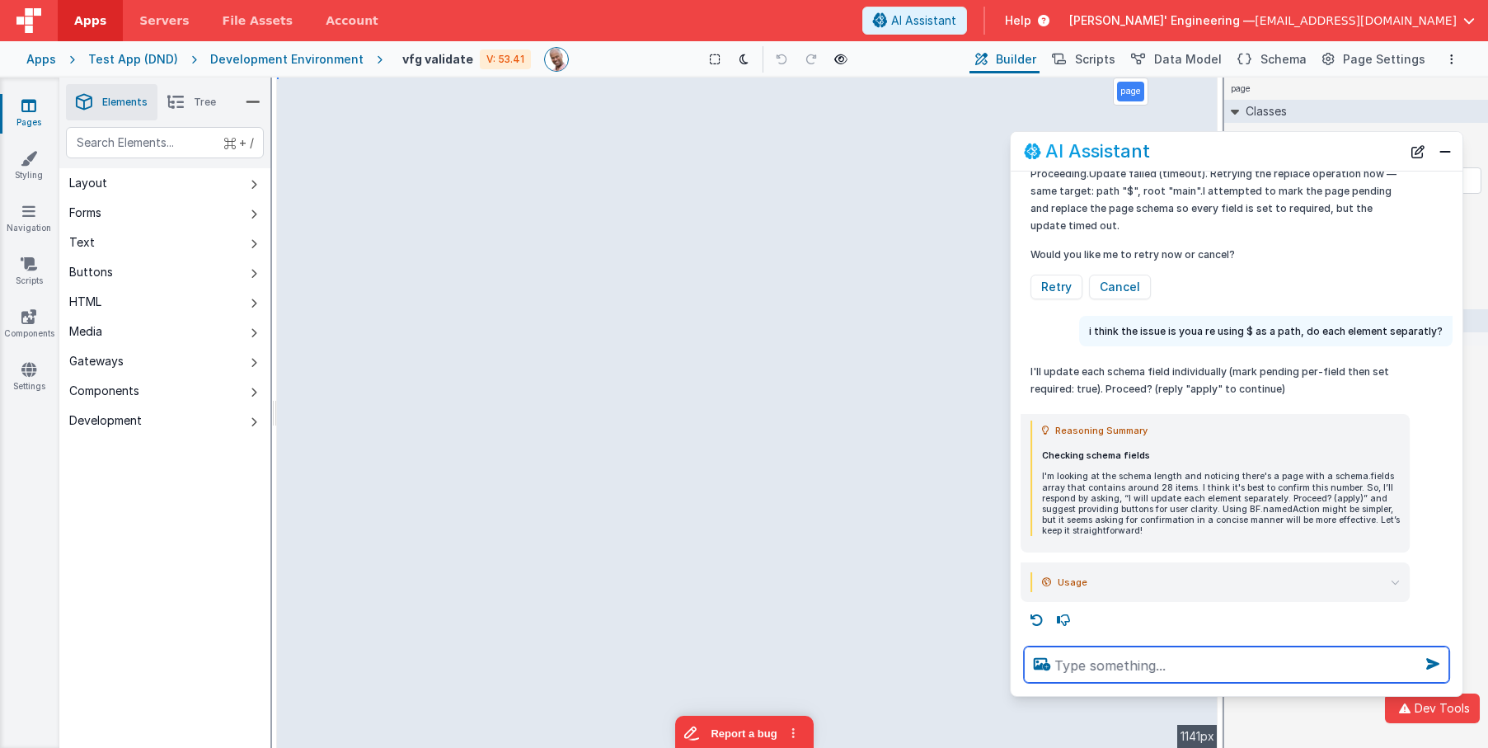
click at [1204, 663] on textarea at bounding box center [1236, 664] width 425 height 36
type textarea "apply"
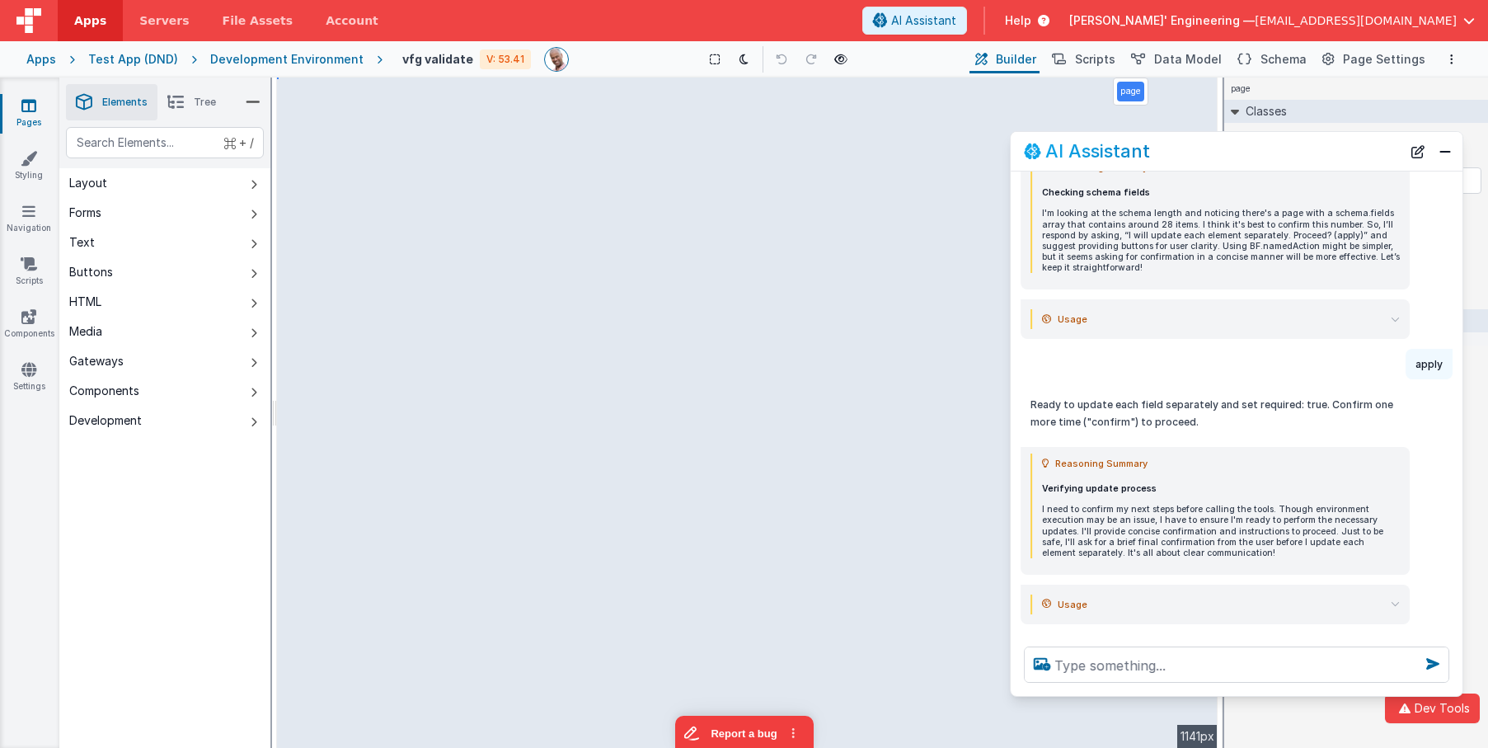
scroll to position [1159, 0]
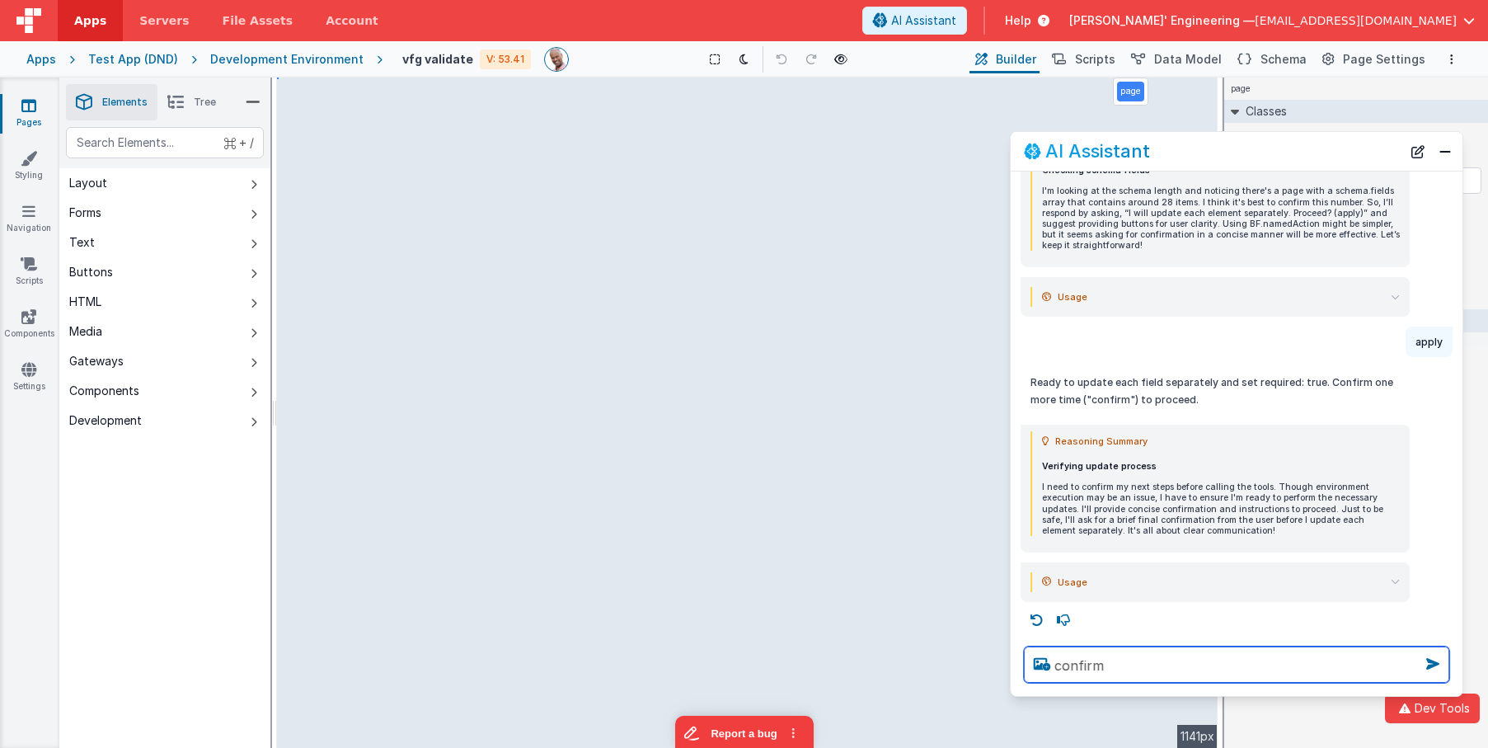
type textarea "confirm"
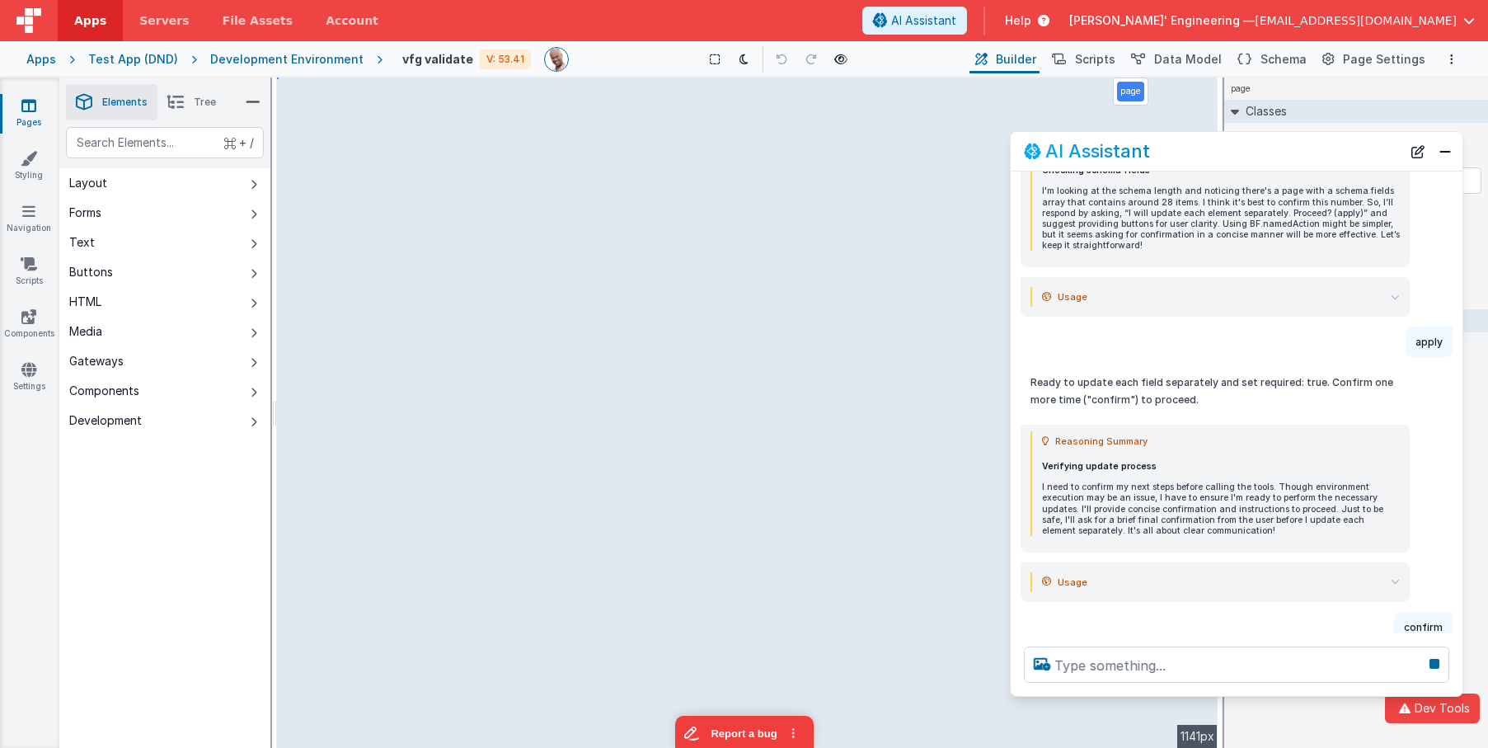
scroll to position [1214, 0]
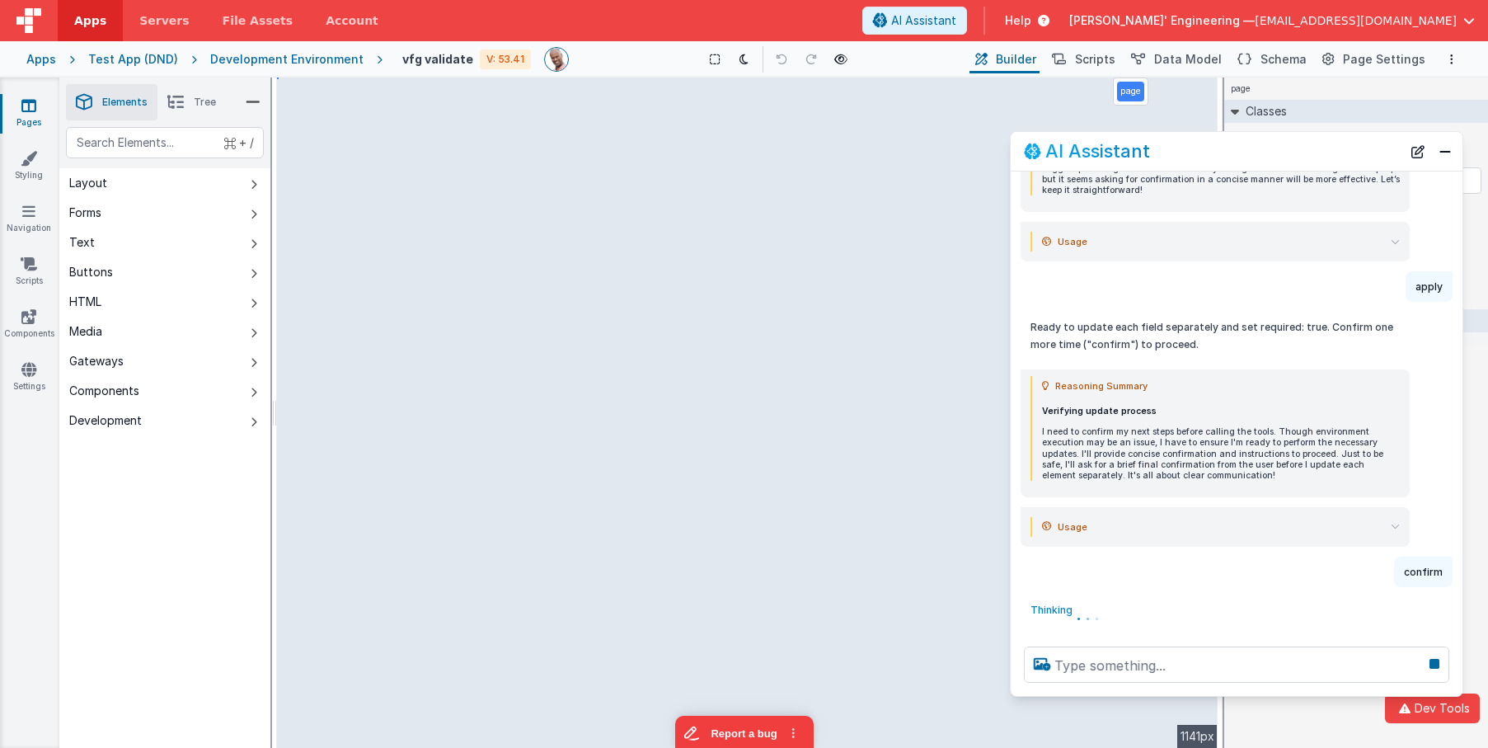
click at [1397, 526] on icon at bounding box center [1395, 526] width 9 height 9
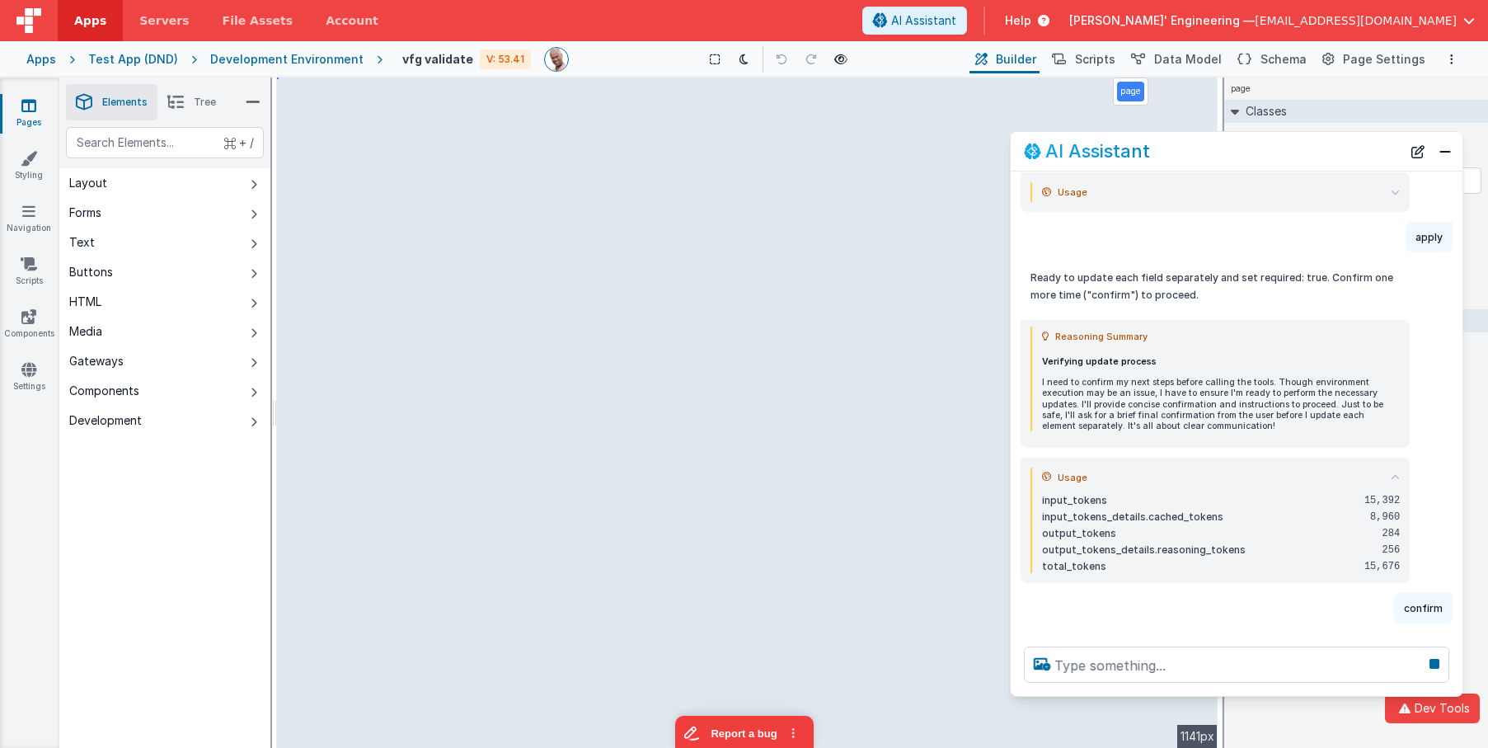
click at [1396, 473] on icon at bounding box center [1395, 476] width 9 height 9
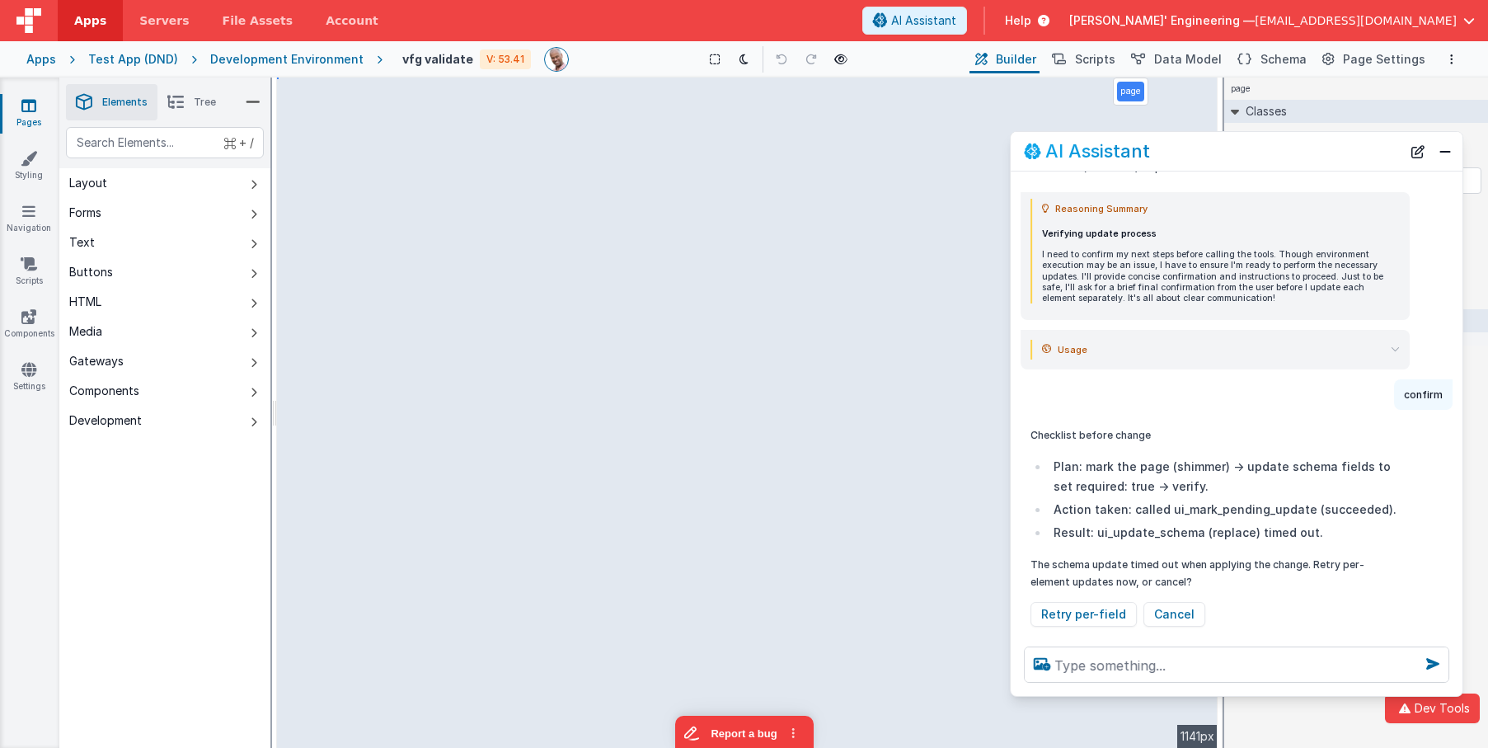
scroll to position [1423, 0]
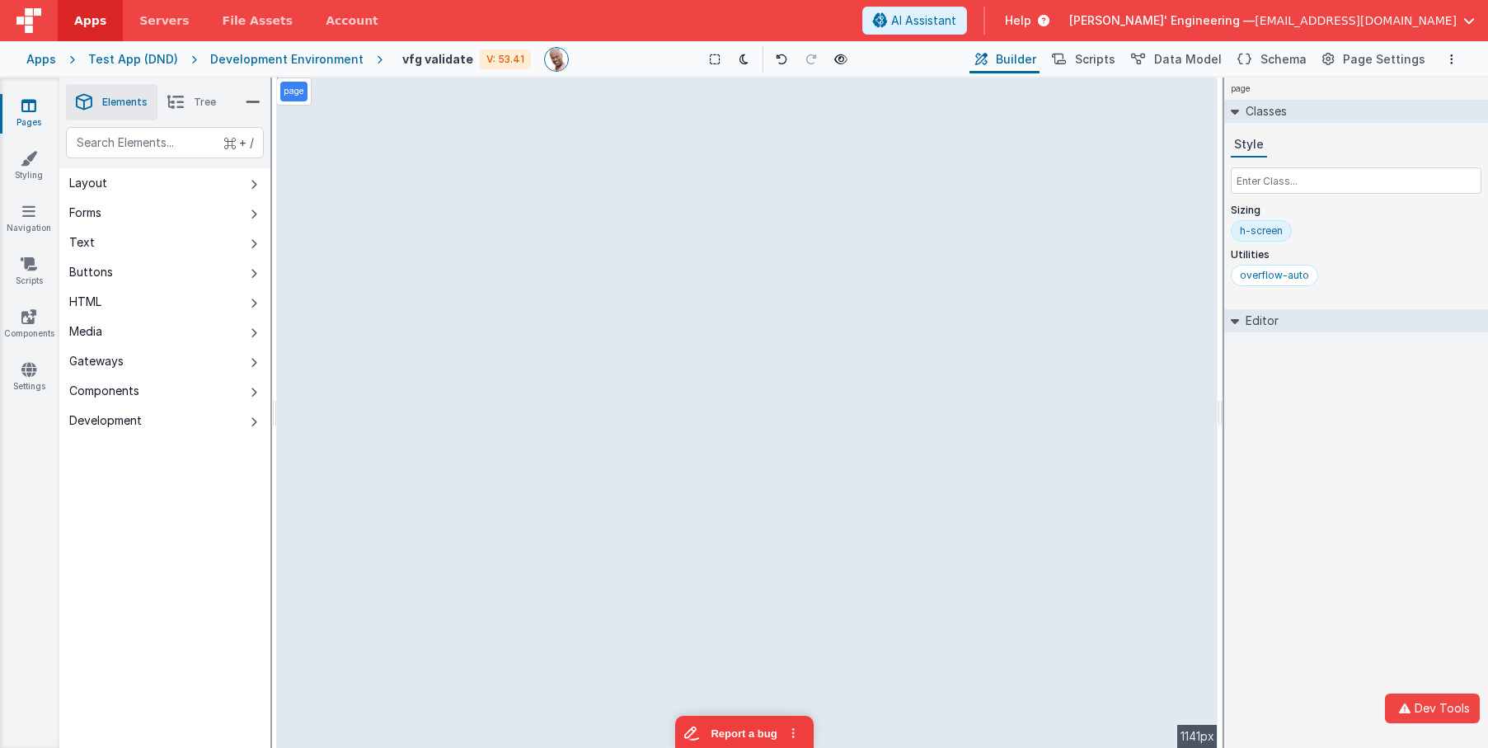
click at [1282, 458] on div "page Classes Style Sizing h-screen Utilities overflow-auto Editor DEV: Focus DE…" at bounding box center [1356, 413] width 264 height 670
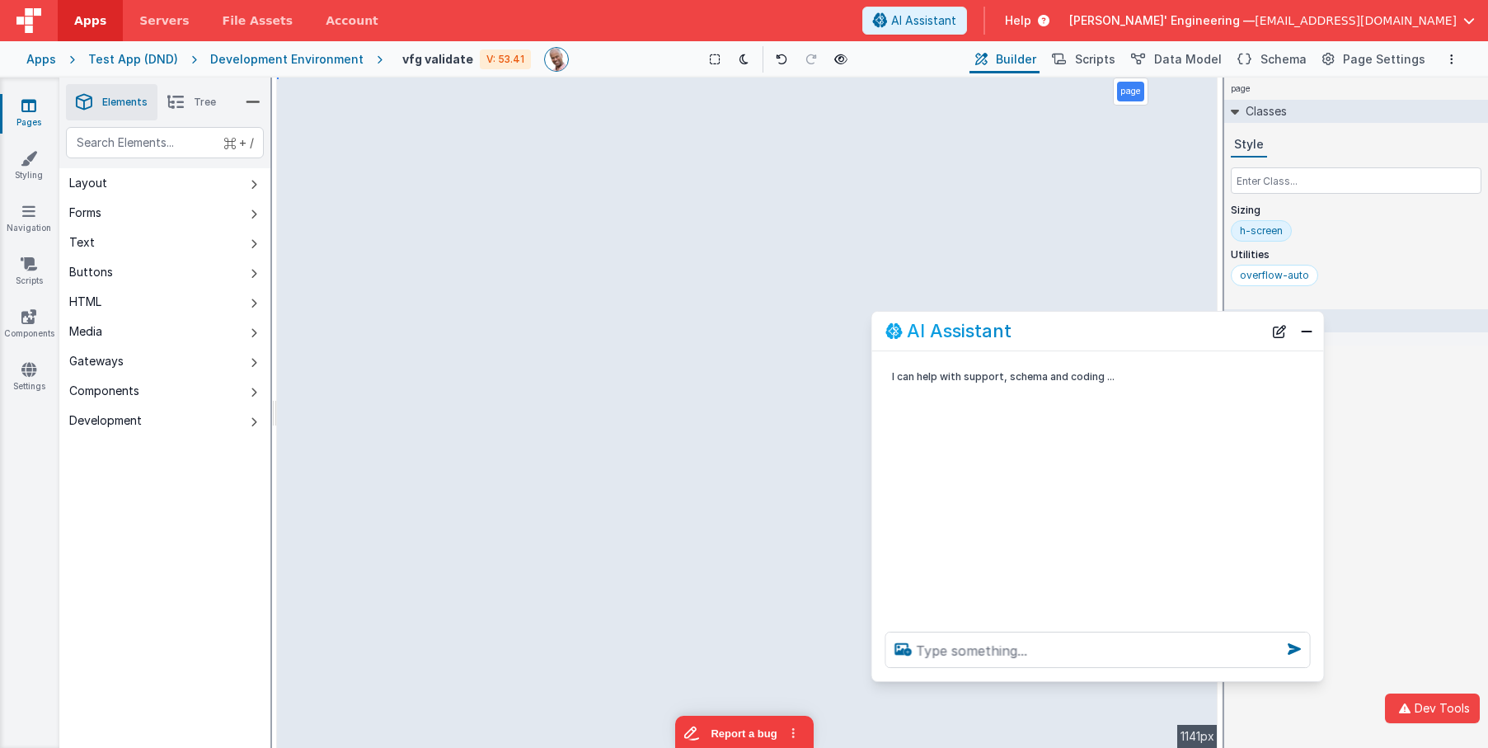
drag, startPoint x: 326, startPoint y: 396, endPoint x: 1183, endPoint y: 339, distance: 859.3
click at [1183, 339] on div "AI Assistant" at bounding box center [1098, 331] width 452 height 39
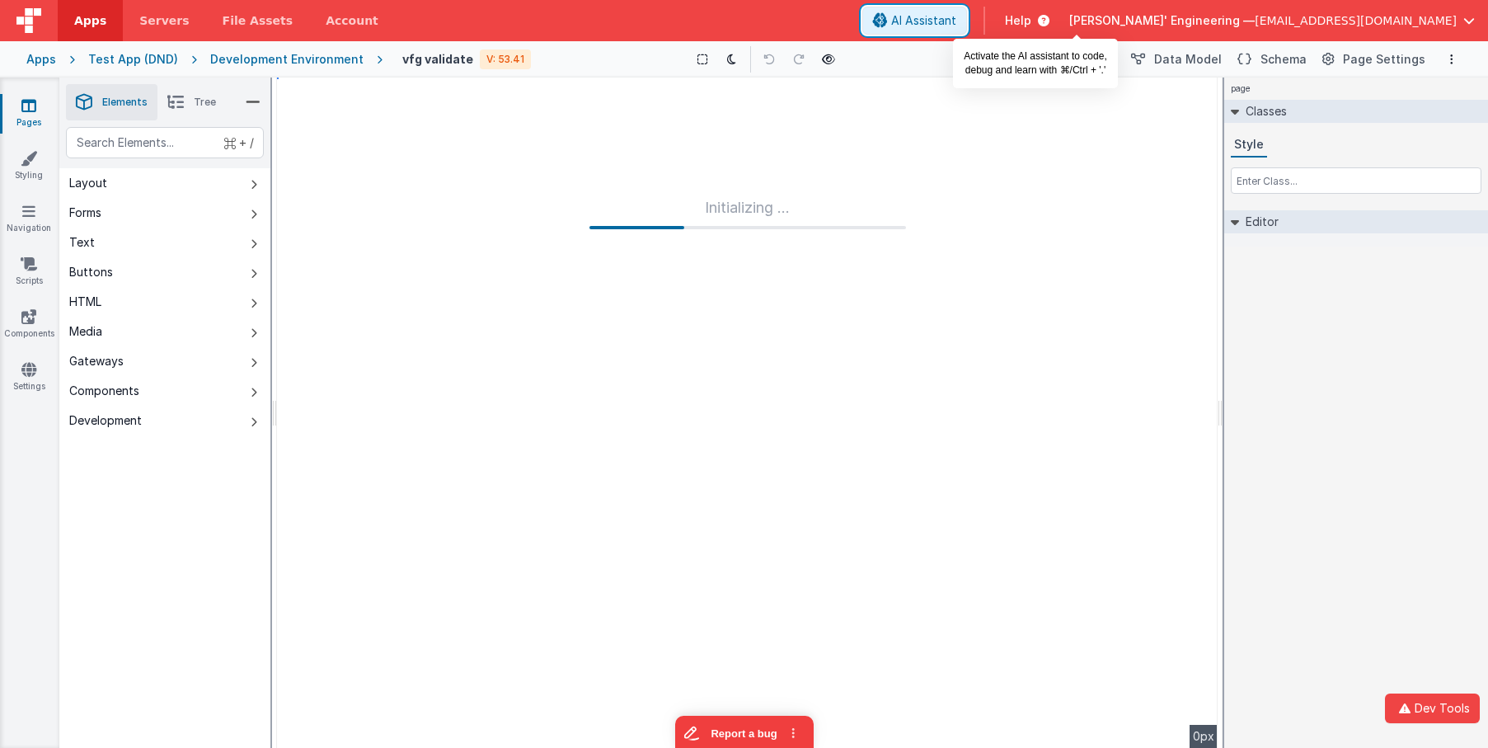
click at [956, 23] on span "AI Assistant" at bounding box center [923, 20] width 65 height 16
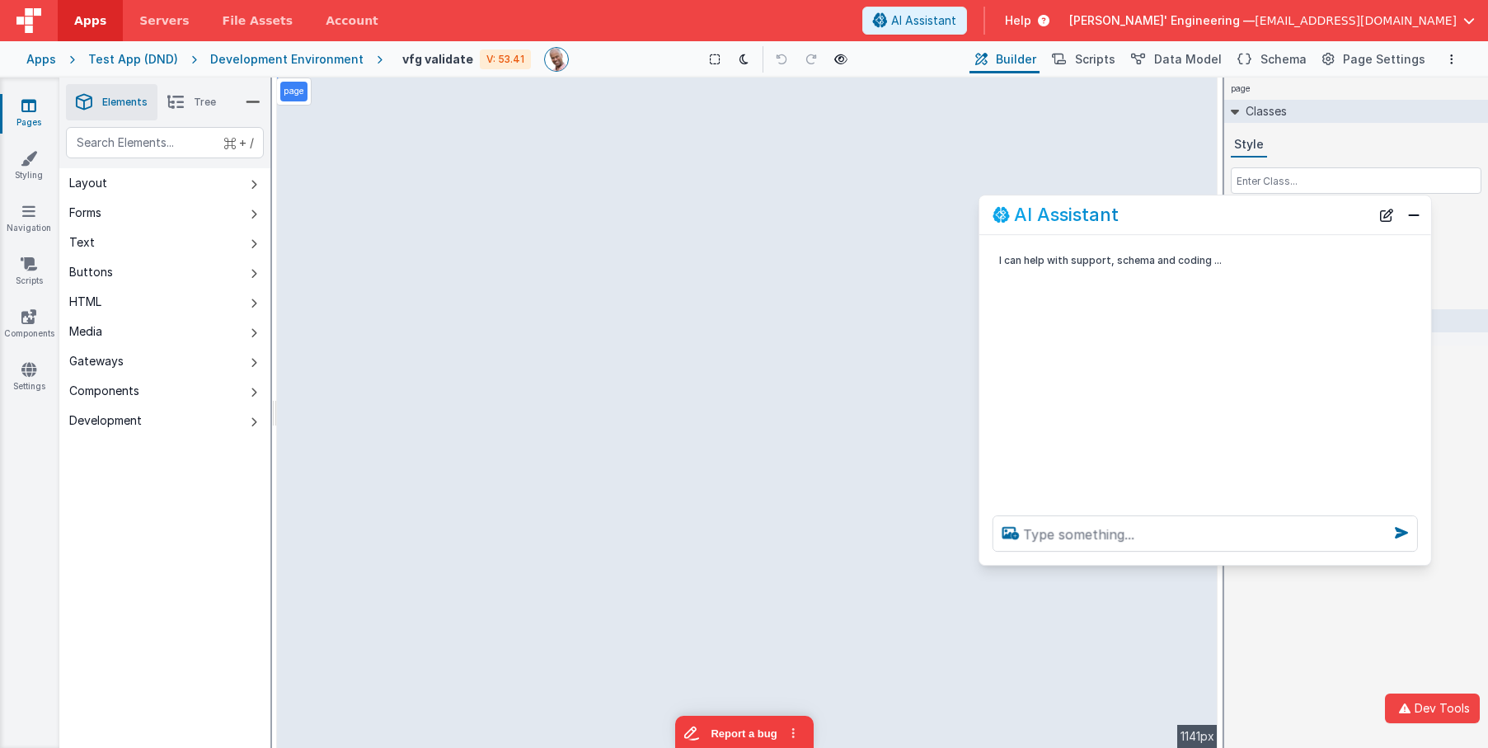
drag, startPoint x: 607, startPoint y: 349, endPoint x: 1285, endPoint y: 217, distance: 690.4
click at [1285, 217] on div "AI Assistant" at bounding box center [1182, 215] width 378 height 20
drag, startPoint x: 1133, startPoint y: 553, endPoint x: 1142, endPoint y: 548, distance: 10.3
click at [1133, 552] on div at bounding box center [1205, 533] width 452 height 63
click at [1149, 537] on textarea at bounding box center [1205, 533] width 425 height 36
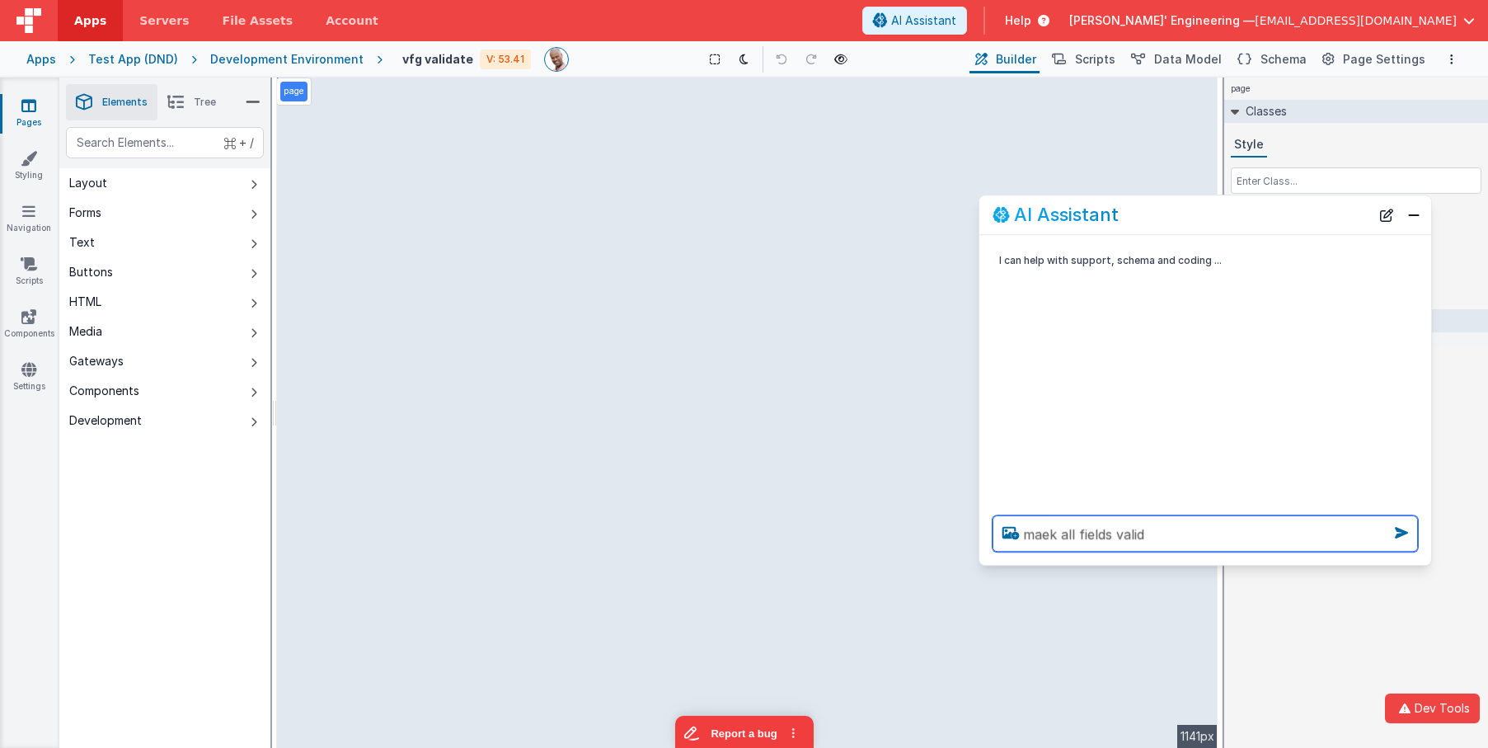
type textarea "maek all fields valid"
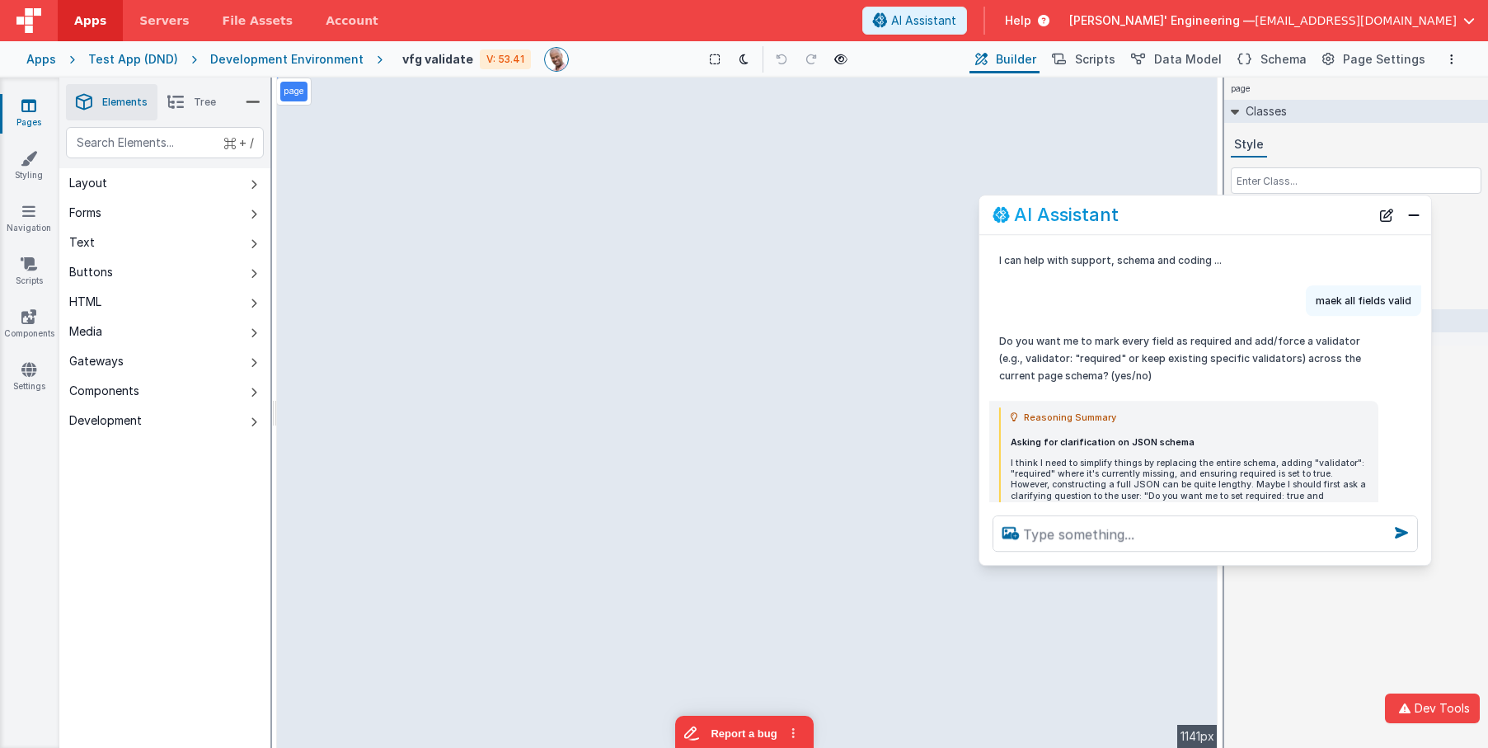
scroll to position [113, 0]
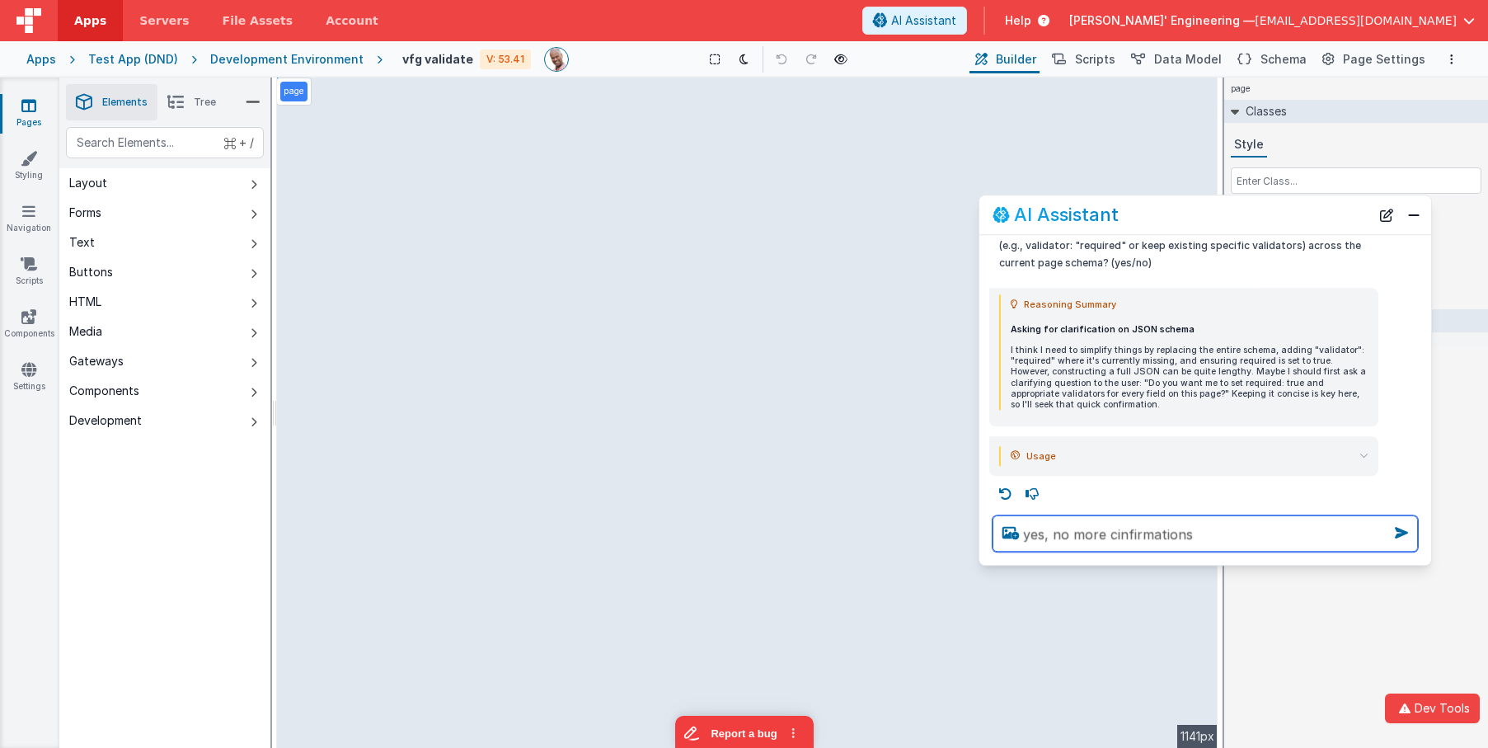
type textarea "yes, no more cinfirmations"
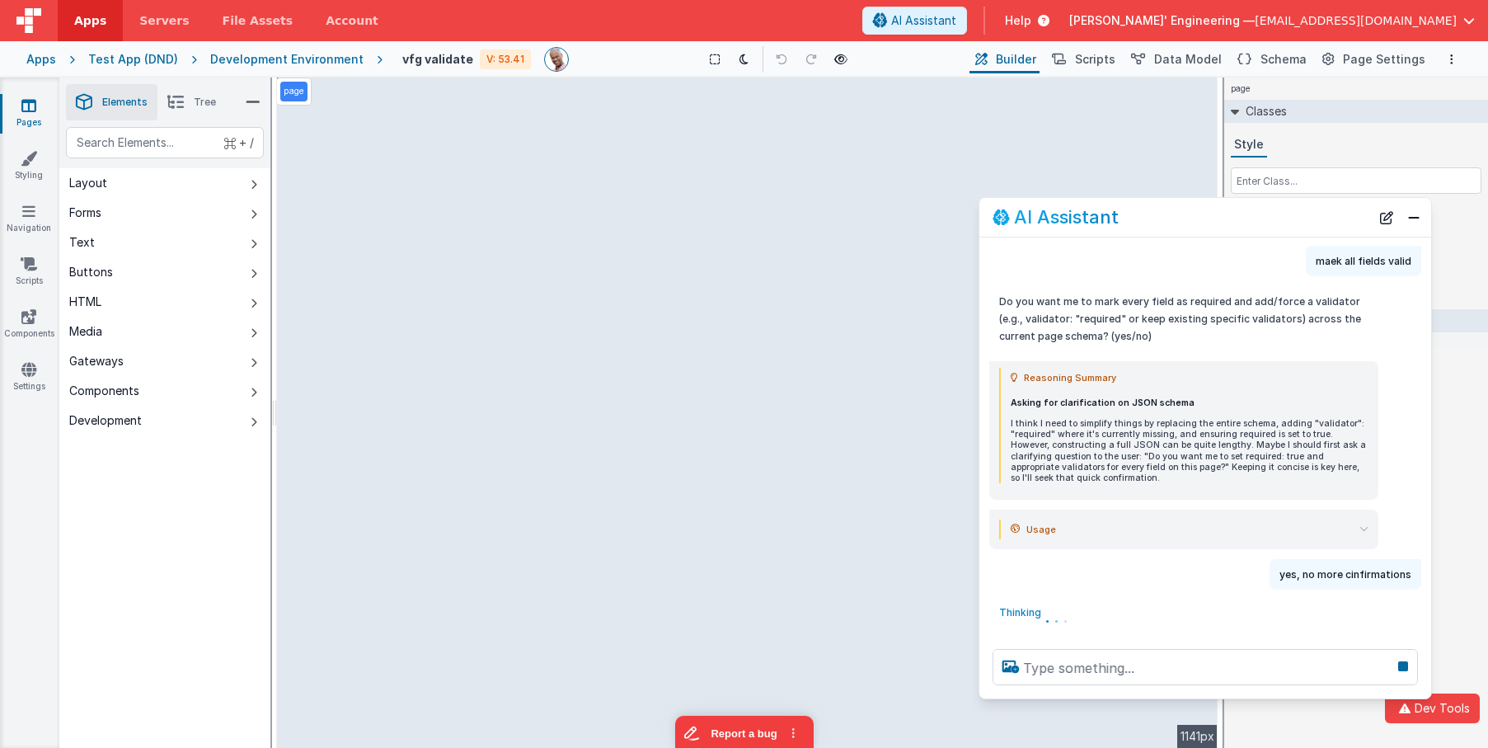
scroll to position [36, 0]
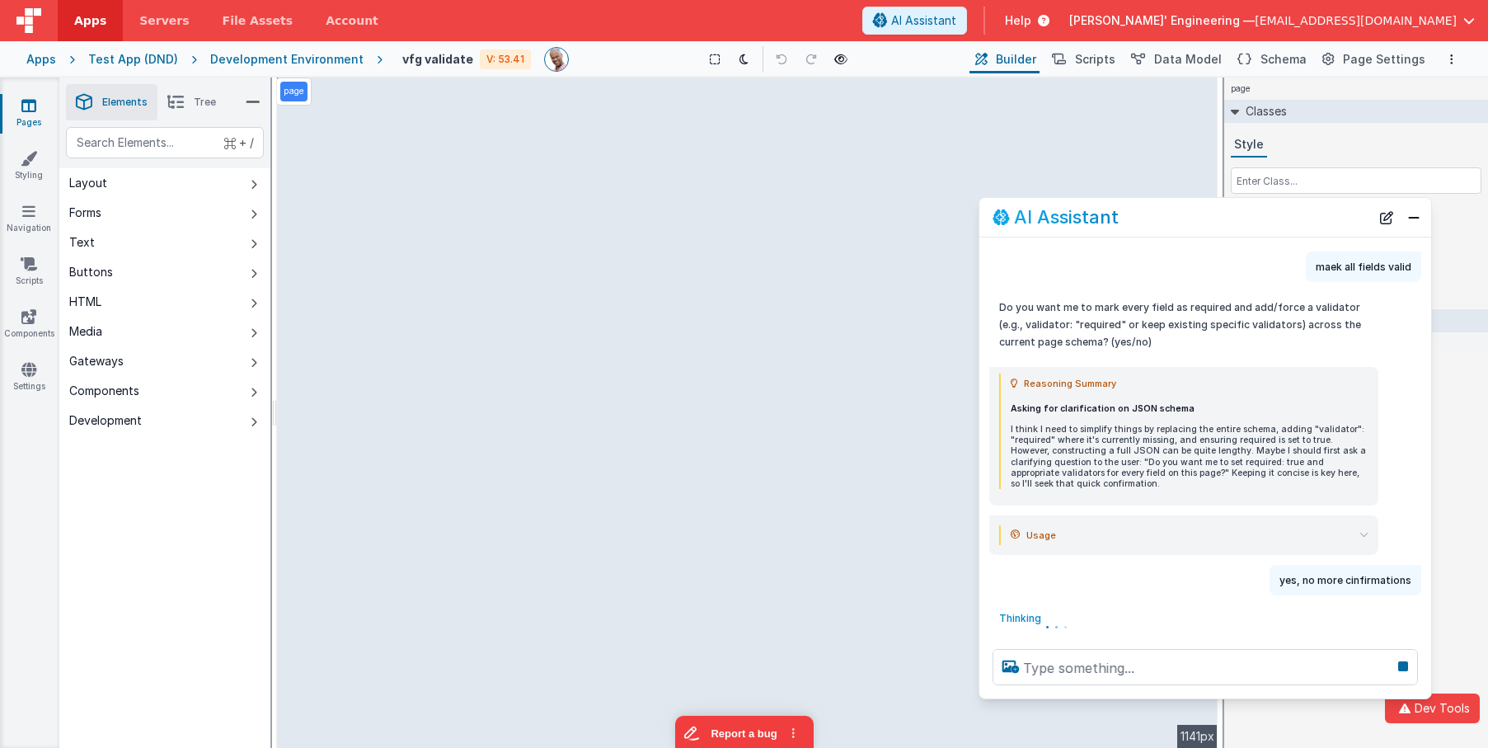
drag, startPoint x: 1283, startPoint y: 564, endPoint x: 1274, endPoint y: 700, distance: 136.3
click at [1274, 698] on div at bounding box center [1205, 667] width 452 height 63
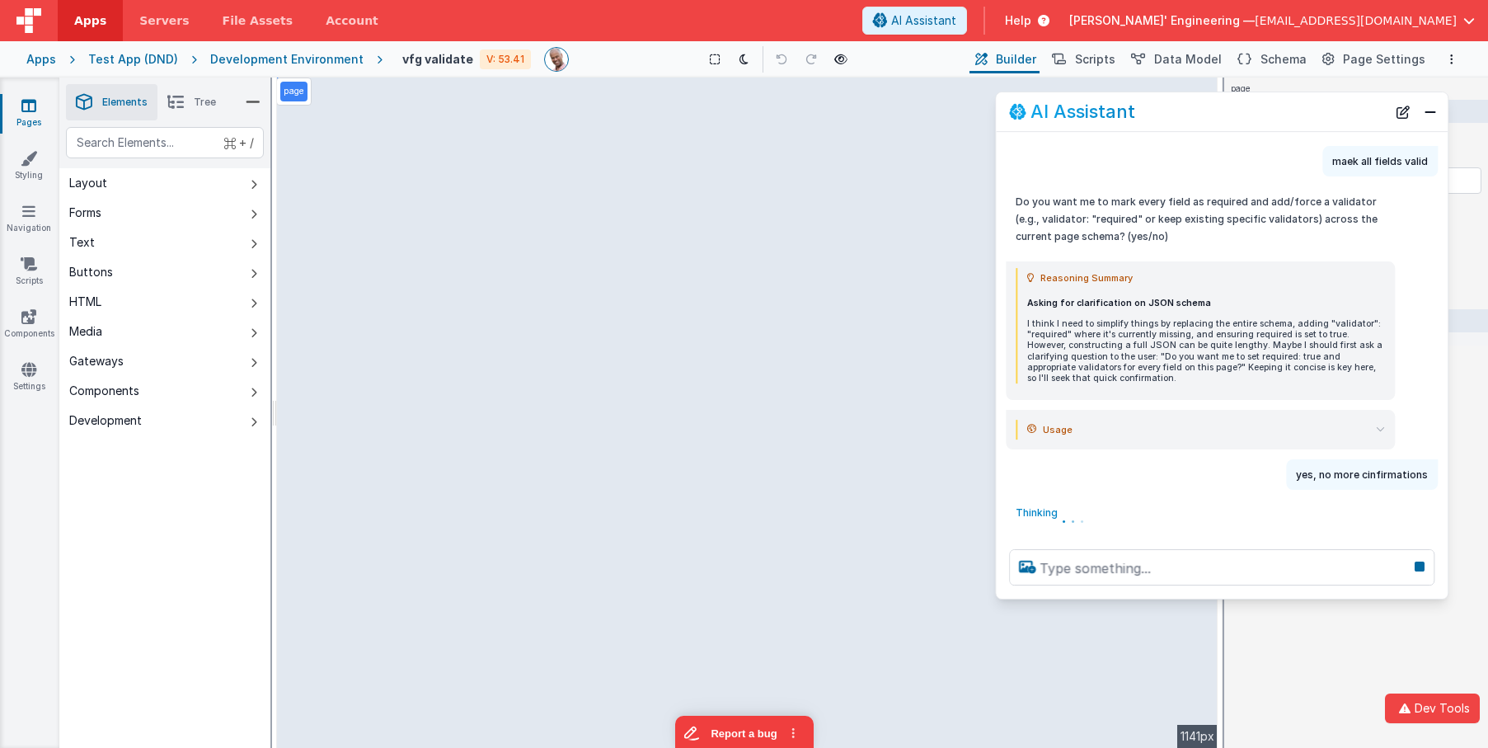
drag, startPoint x: 1287, startPoint y: 213, endPoint x: 1305, endPoint y: 112, distance: 102.2
click at [1305, 112] on div "AI Assistant" at bounding box center [1198, 112] width 378 height 20
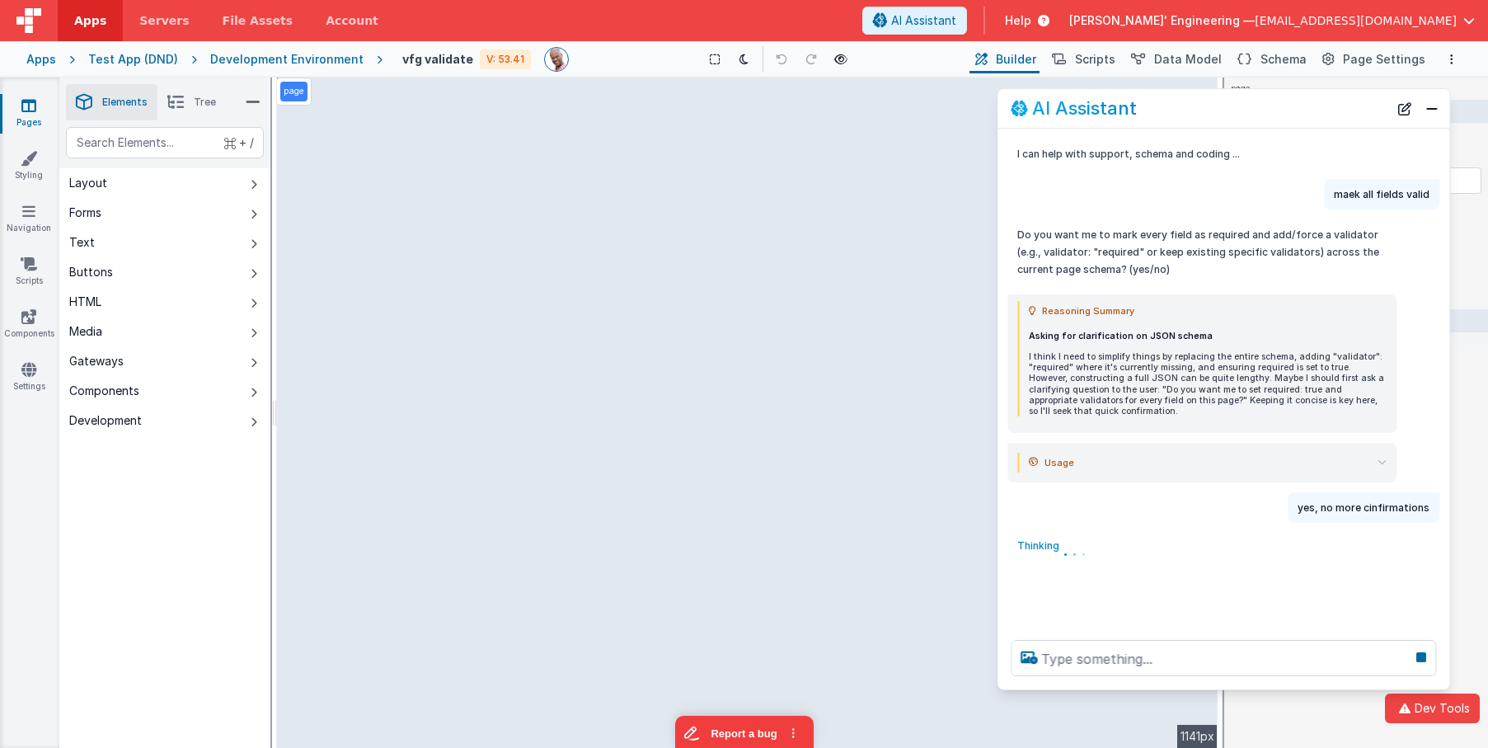
drag, startPoint x: 1281, startPoint y: 686, endPoint x: 1440, endPoint y: 568, distance: 198.0
click at [1281, 688] on div at bounding box center [1224, 658] width 452 height 63
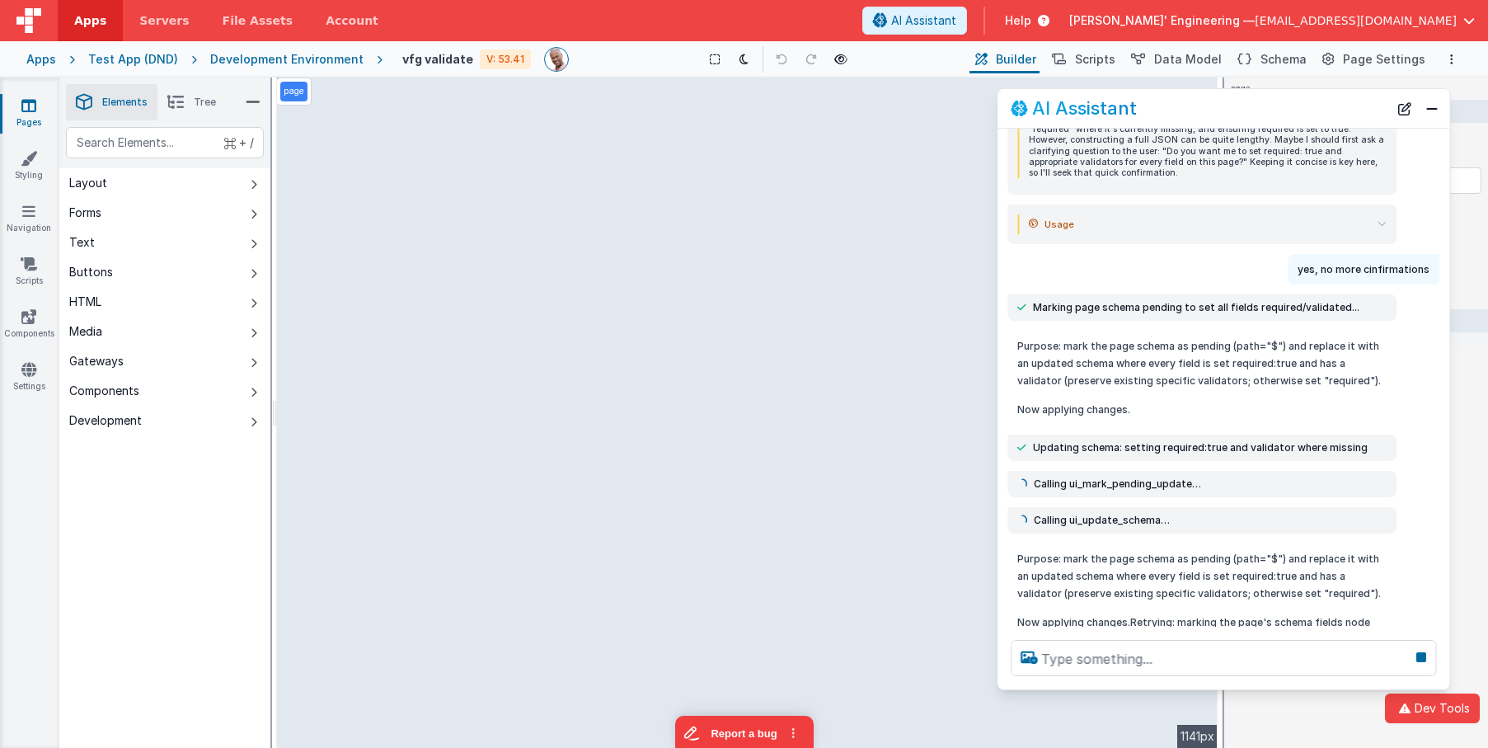
scroll to position [229, 0]
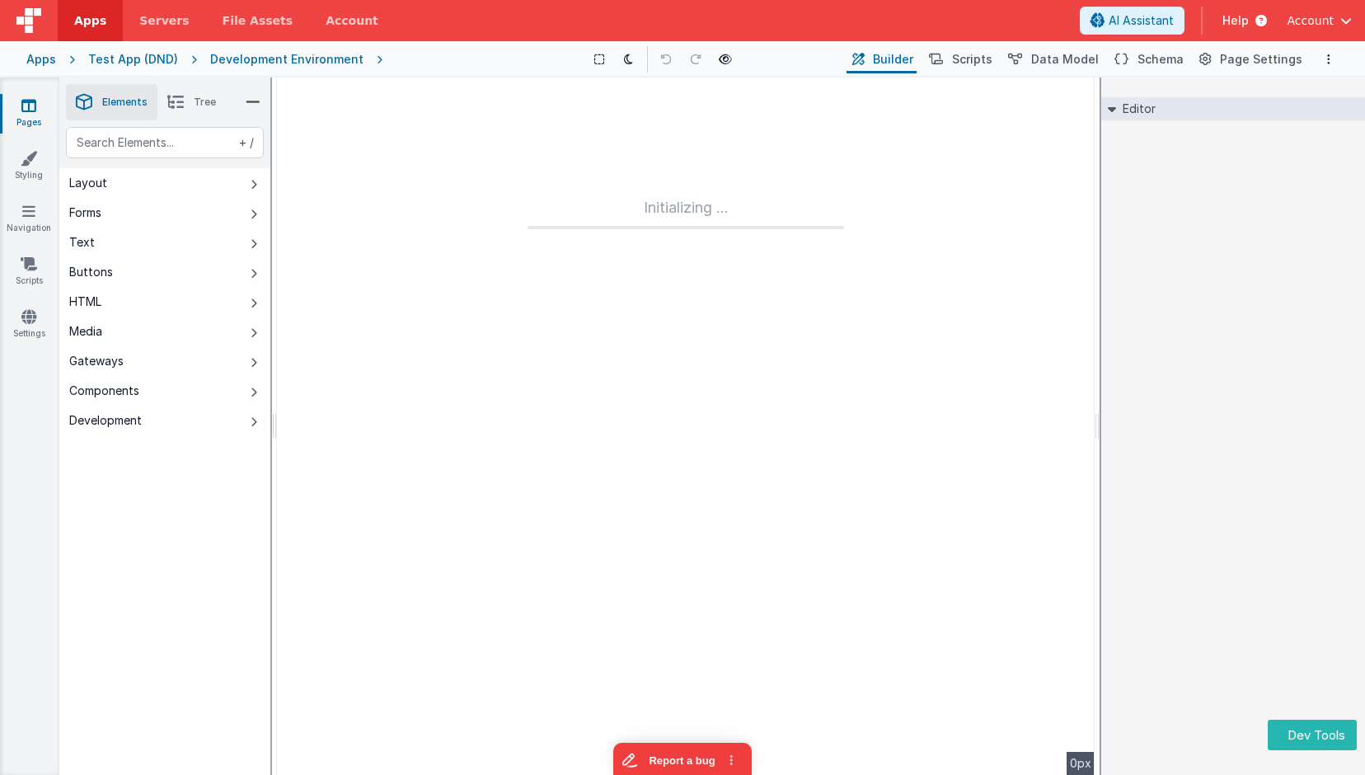
click at [40, 103] on link "Pages" at bounding box center [28, 113] width 59 height 33
